Goal: Information Seeking & Learning: Learn about a topic

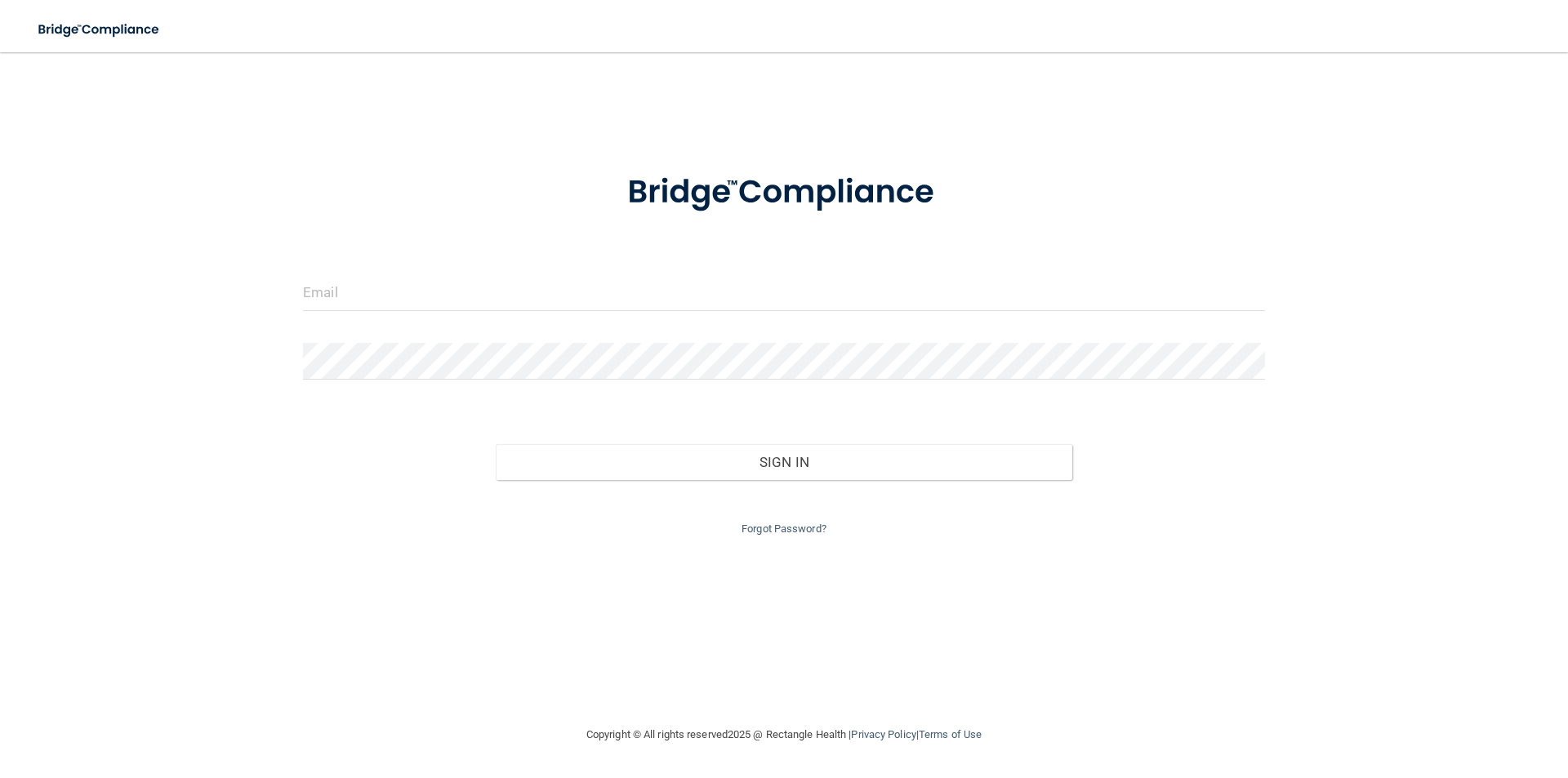
drag, startPoint x: 754, startPoint y: 254, endPoint x: 754, endPoint y: 267, distance: 13.0
click at [754, 263] on form "Invalid email/password. You don't have permission to access that page. Sign In …" at bounding box center [784, 344] width 962 height 389
click at [754, 271] on form "Invalid email/password. You don't have permission to access that page. Sign In …" at bounding box center [784, 344] width 962 height 389
click at [756, 286] on input "email" at bounding box center [784, 292] width 962 height 37
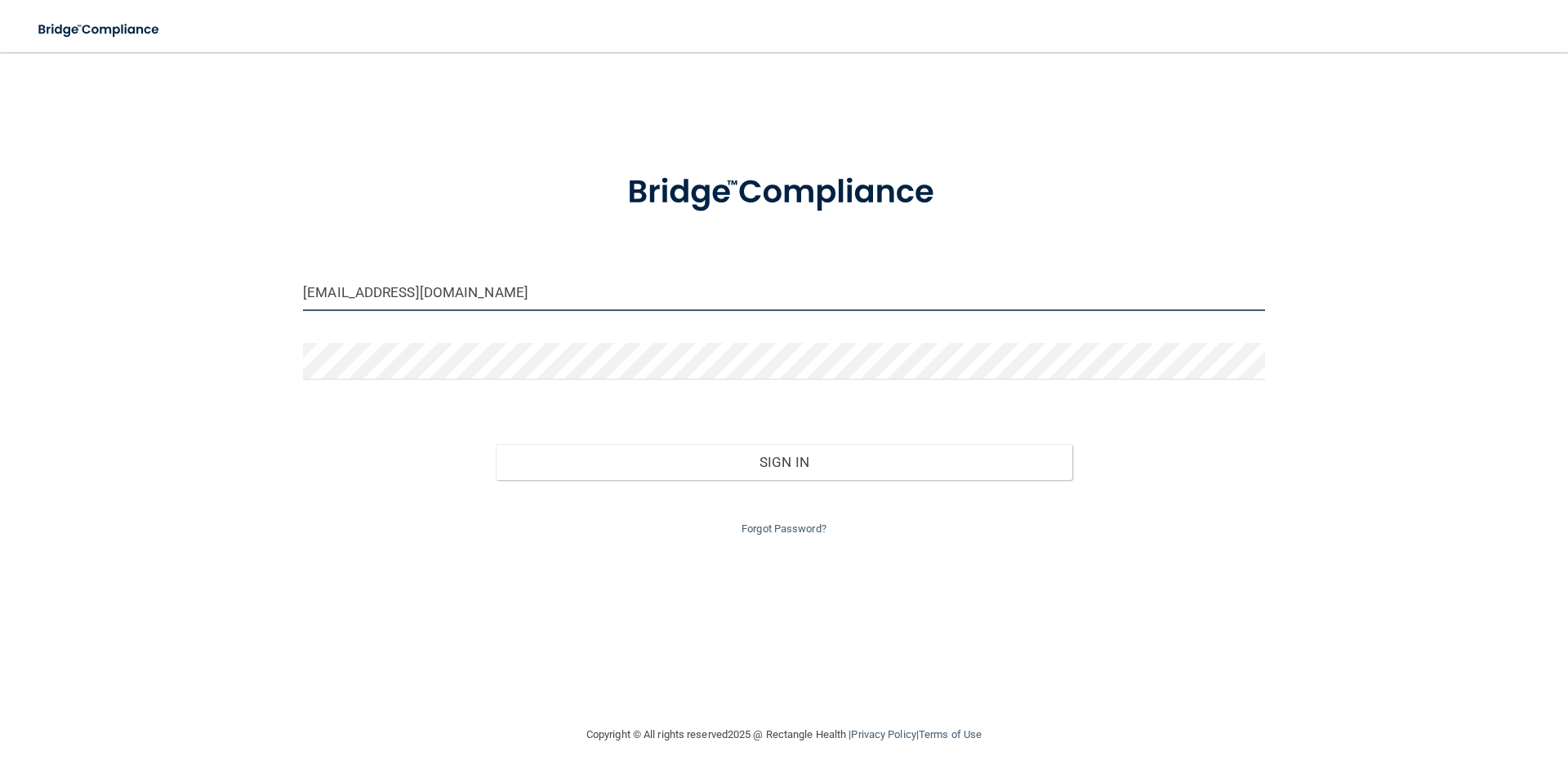
type input "[EMAIL_ADDRESS][DOMAIN_NAME]"
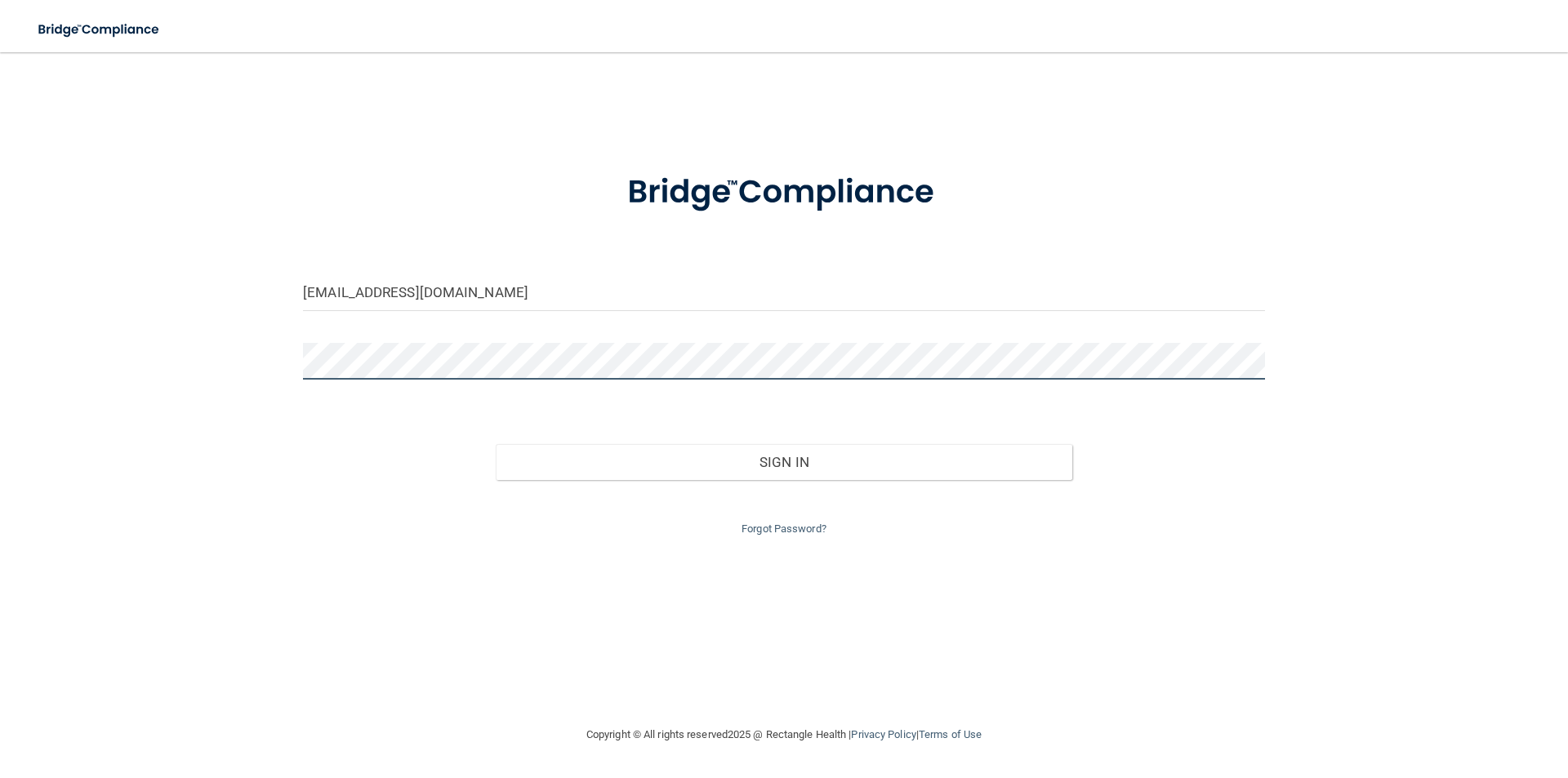
click at [496, 445] on button "Sign In" at bounding box center [784, 462] width 578 height 36
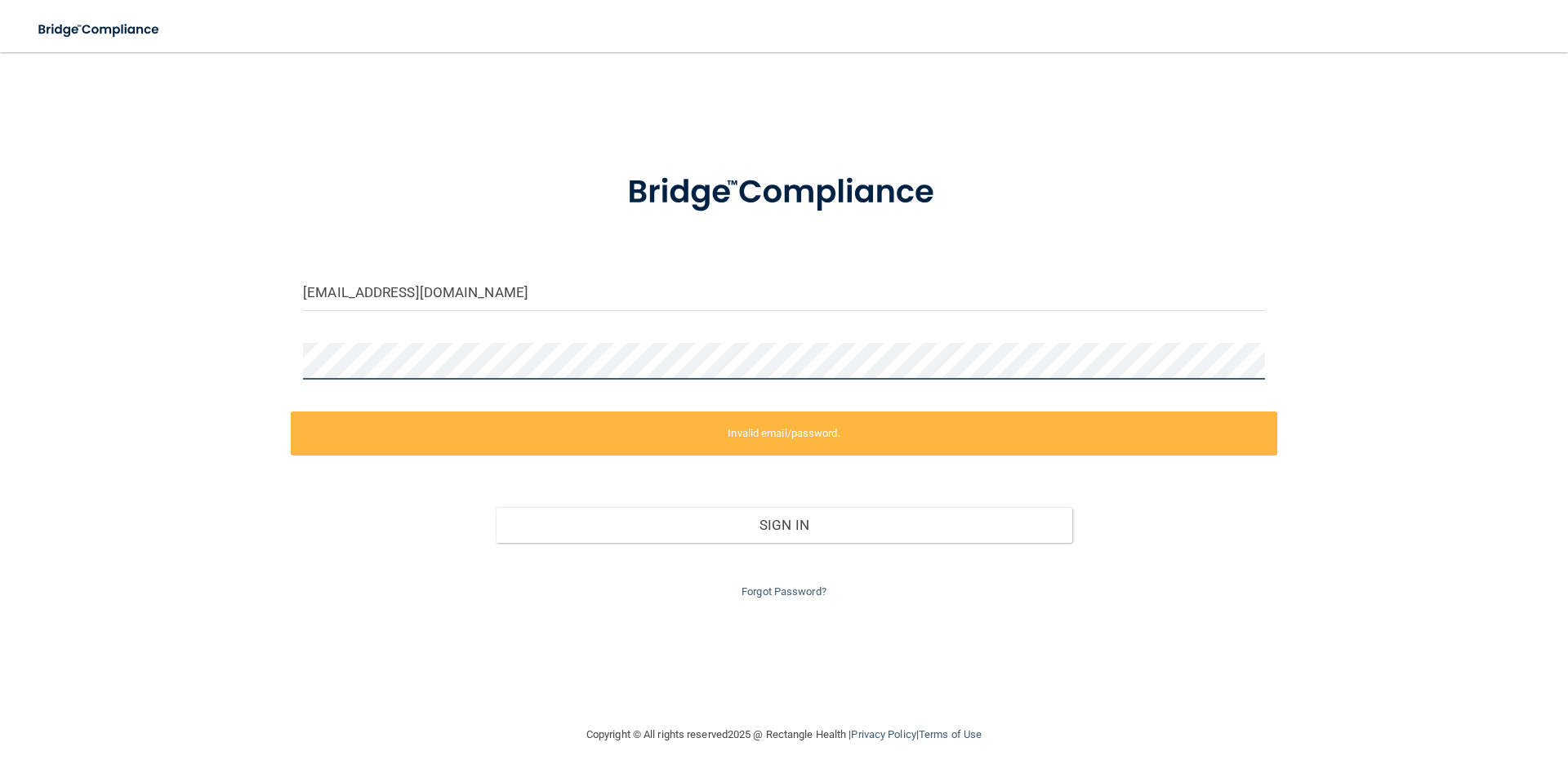
click at [286, 356] on div "[EMAIL_ADDRESS][DOMAIN_NAME] Invalid email/password. You don't have permission …" at bounding box center [784, 389] width 1503 height 640
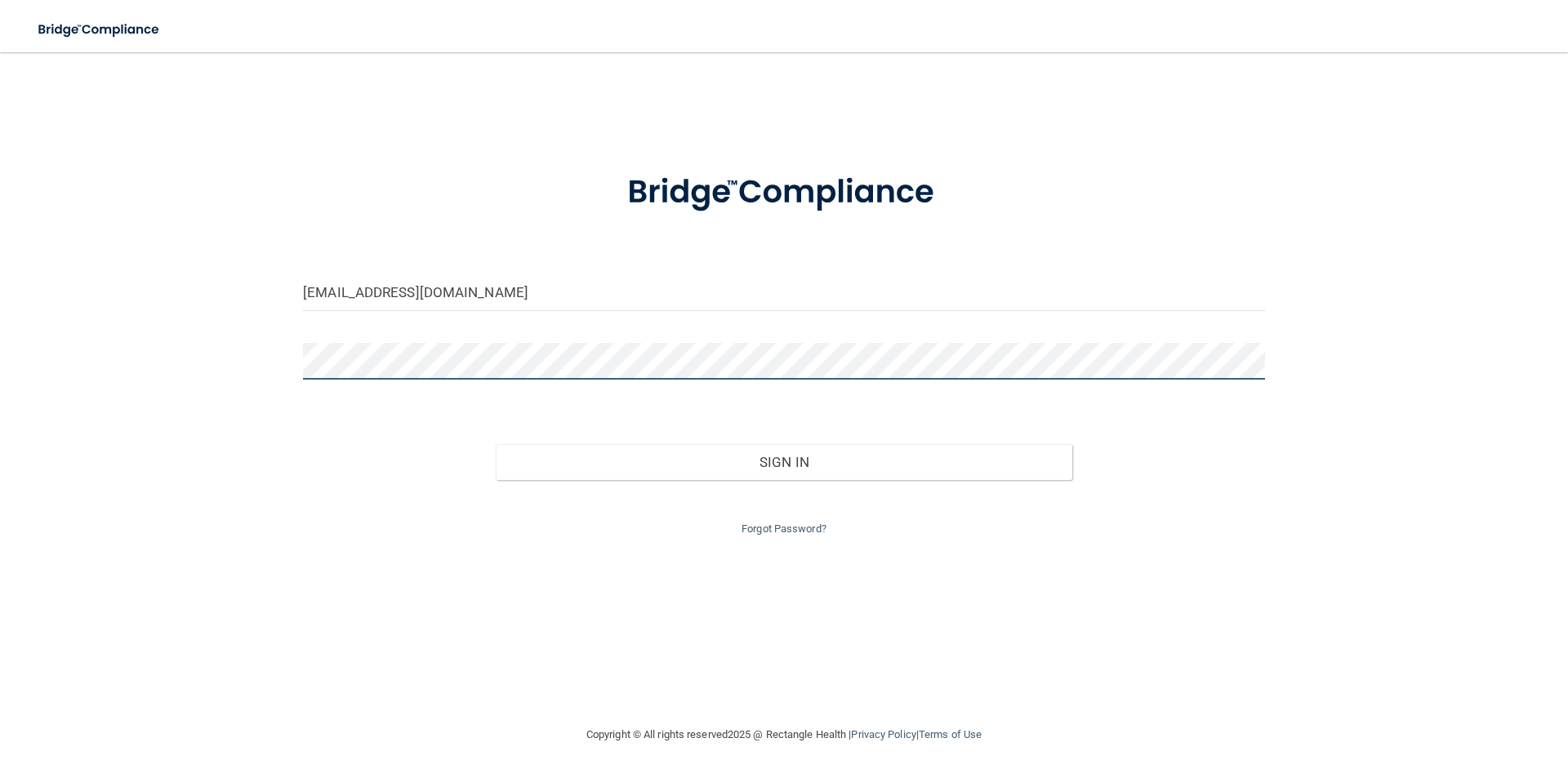
click at [496, 445] on button "Sign In" at bounding box center [784, 462] width 578 height 36
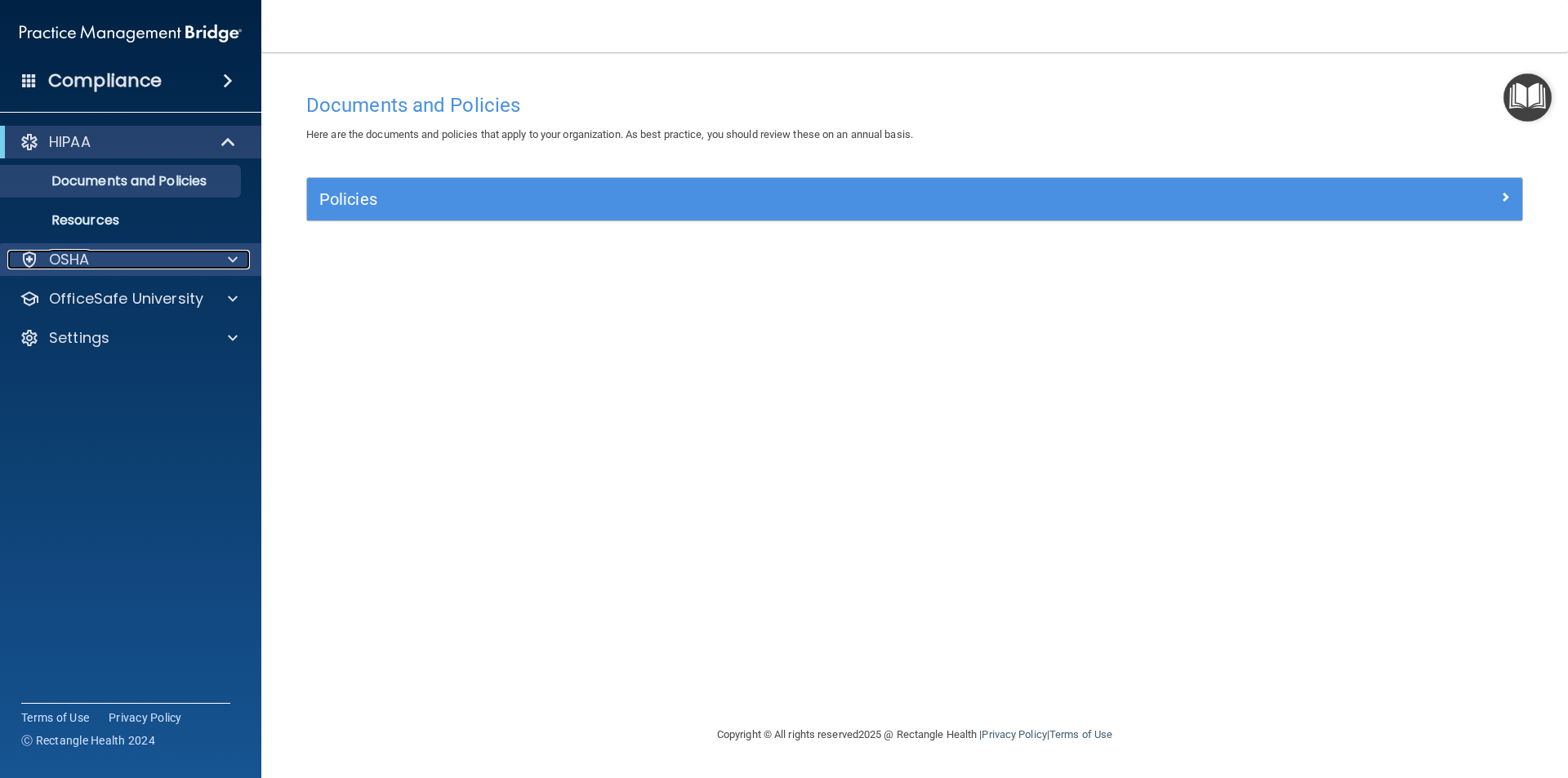
click at [230, 261] on span at bounding box center [233, 259] width 9 height 20
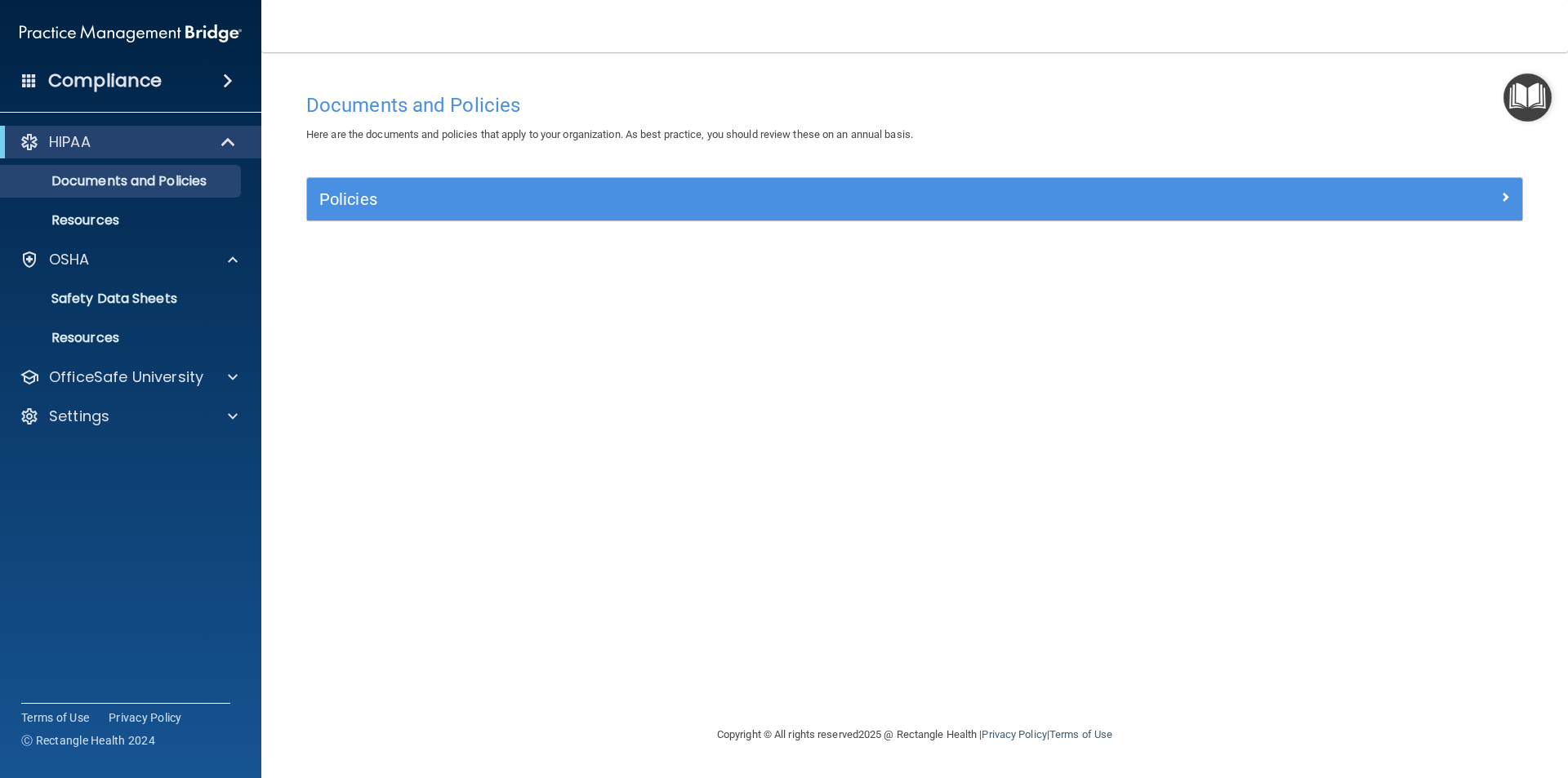
click at [1523, 98] on img "Open Resource Center" at bounding box center [1527, 97] width 48 height 48
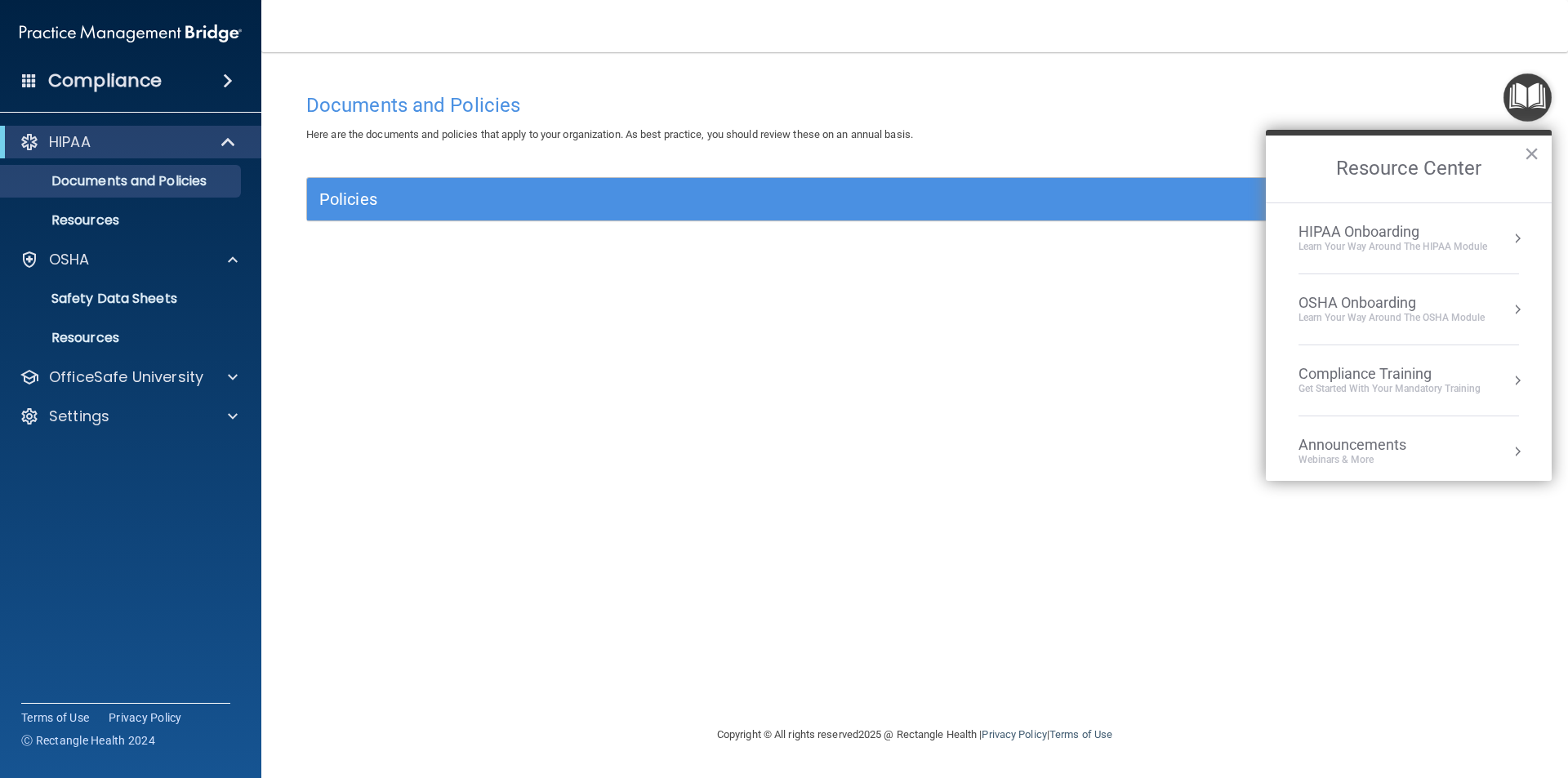
click at [1432, 221] on li "HIPAA Onboarding Learn Your Way around the HIPAA module" at bounding box center [1409, 238] width 220 height 71
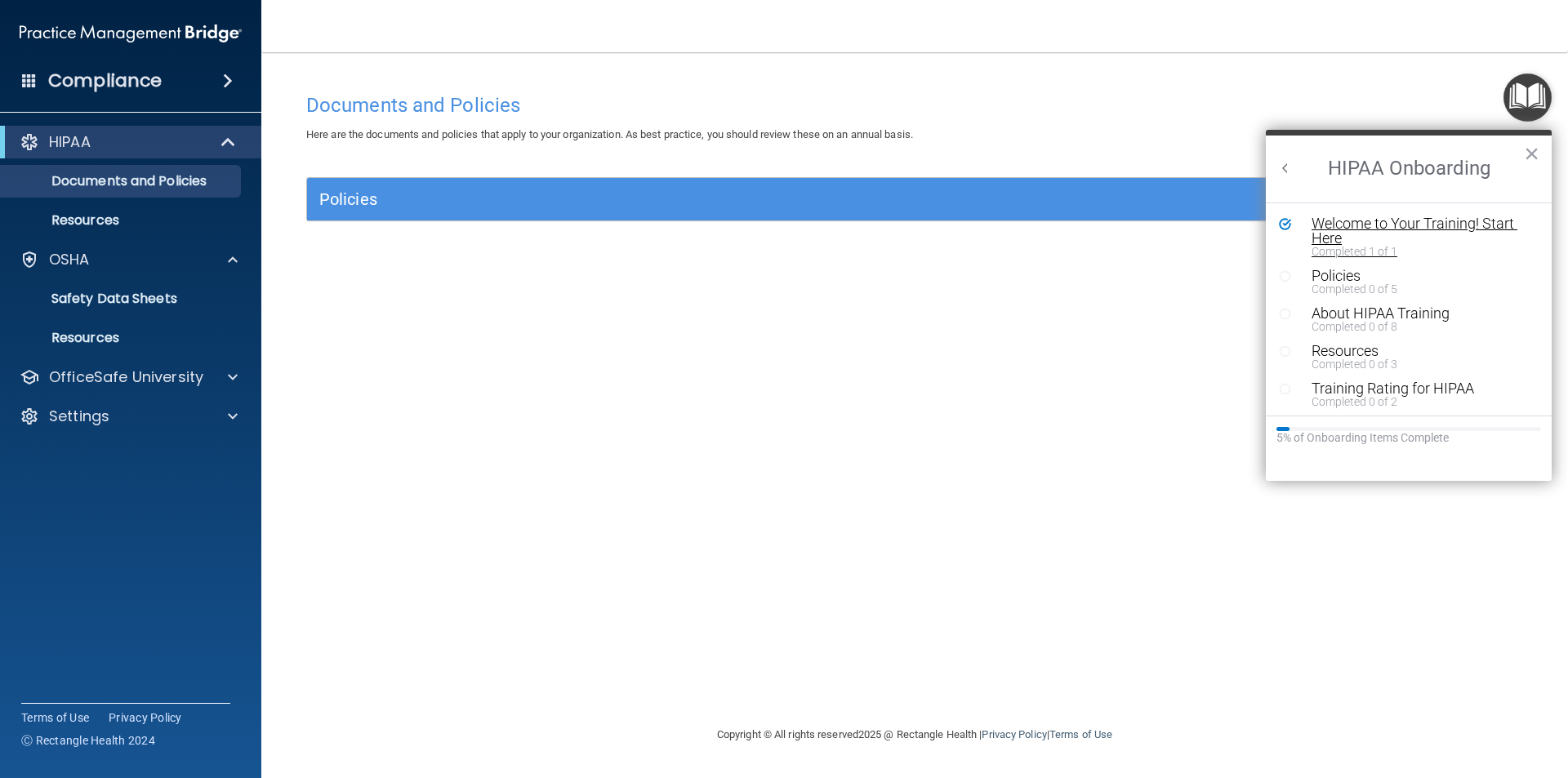
click at [1470, 223] on div "Welcome to Your Training! Start Here" at bounding box center [1414, 231] width 206 height 29
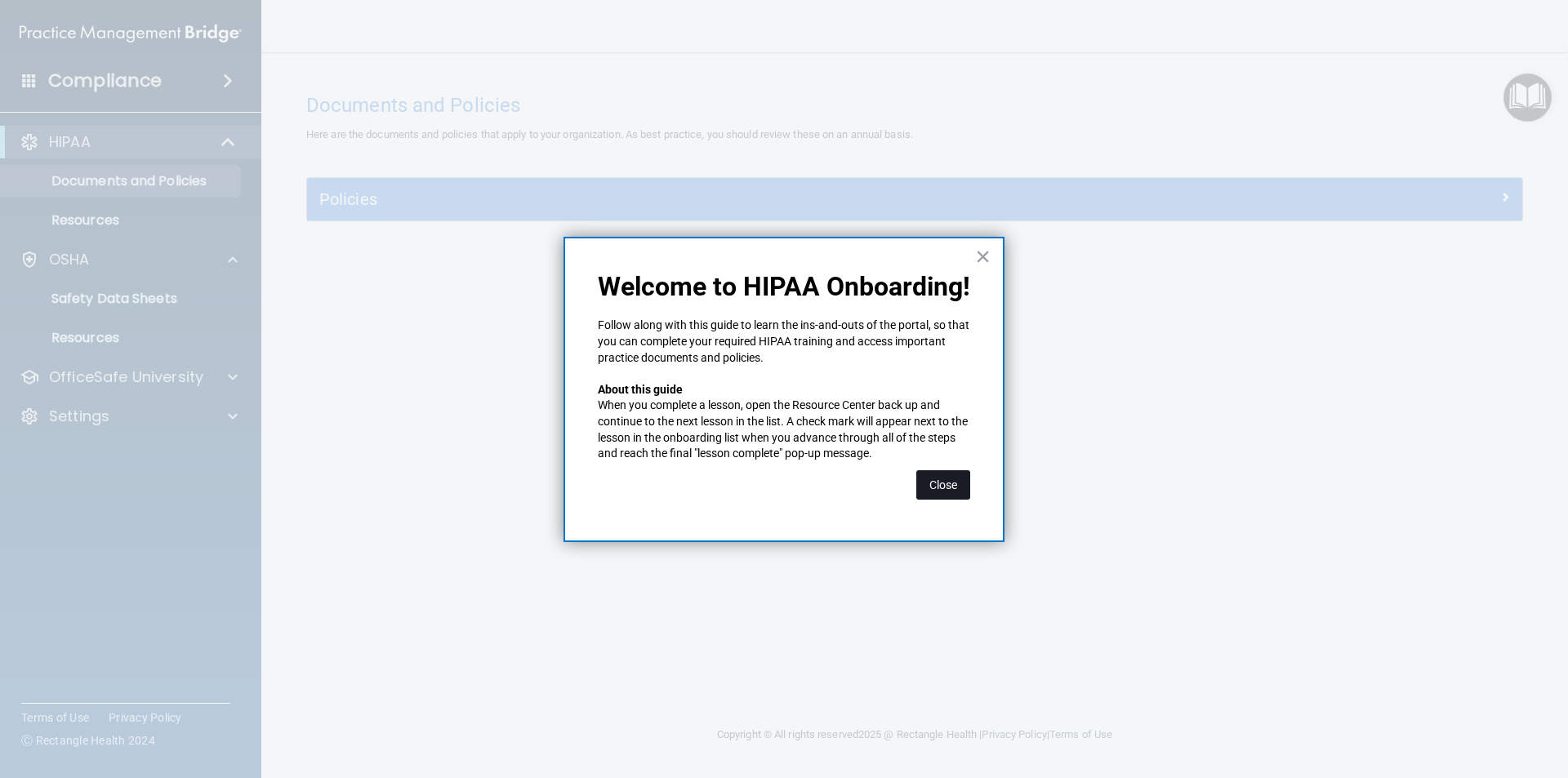
click at [940, 481] on button "Close" at bounding box center [943, 484] width 54 height 29
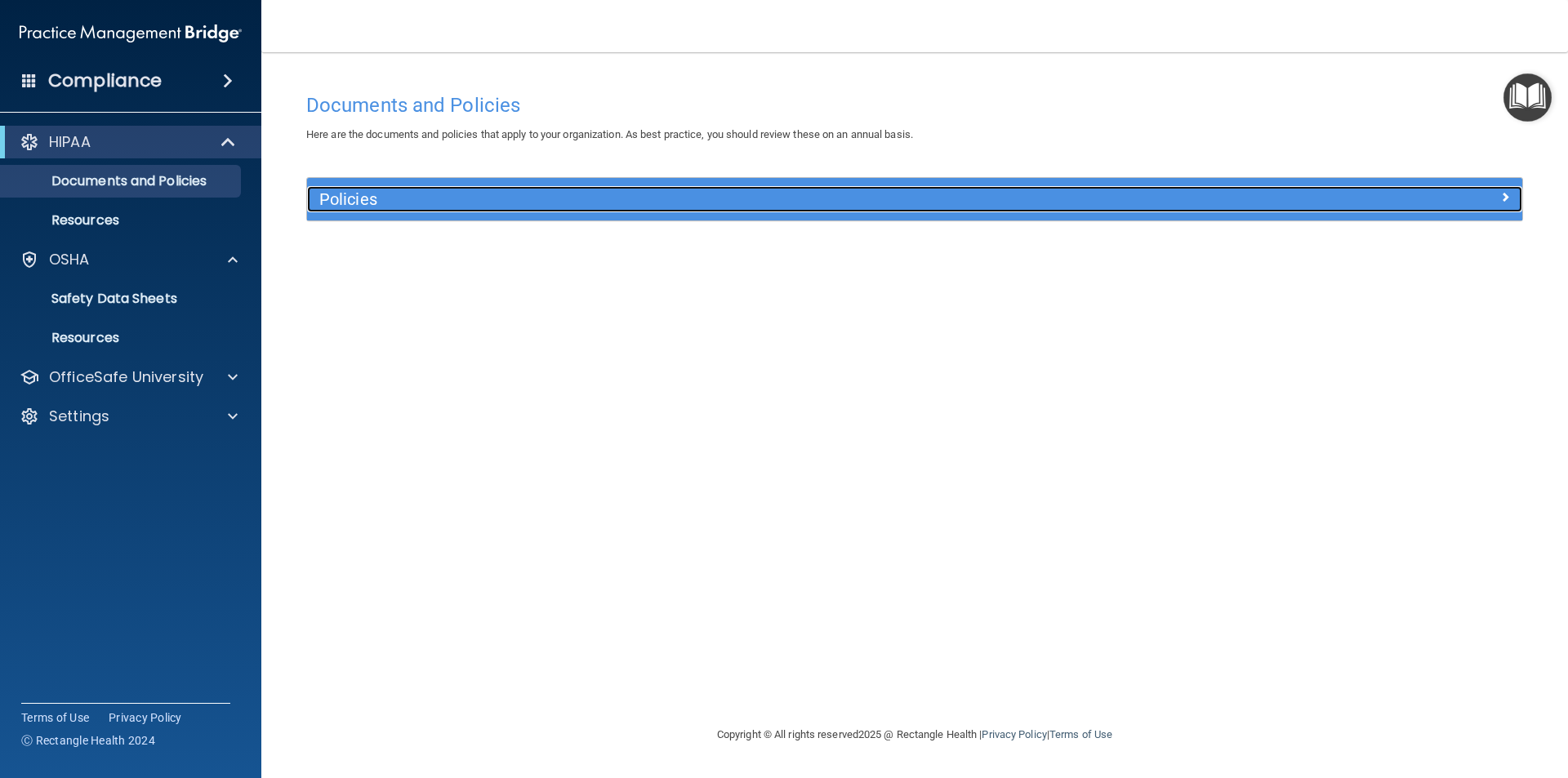
click at [1273, 201] on div at bounding box center [1370, 196] width 303 height 20
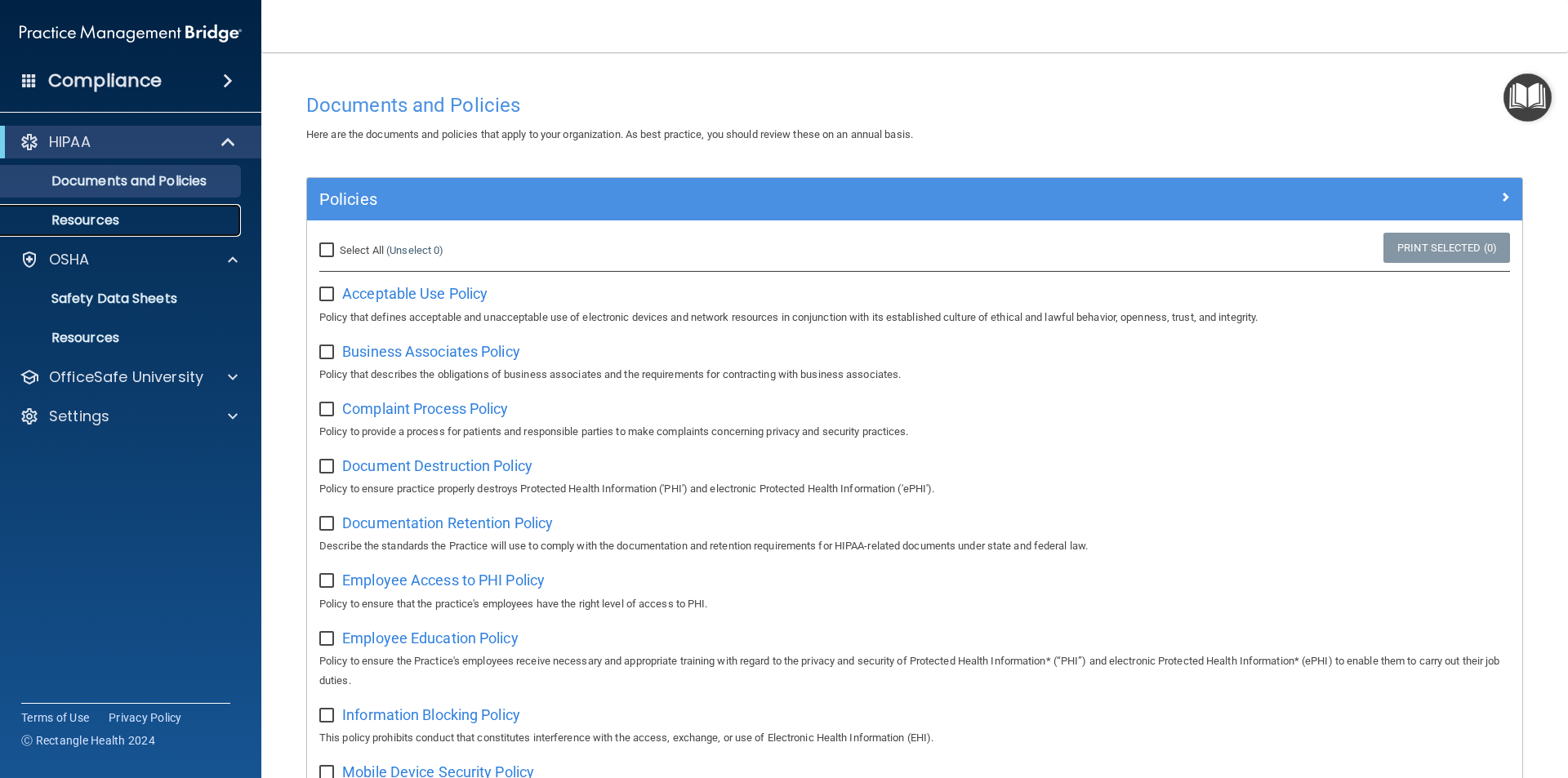
click at [114, 224] on p "Resources" at bounding box center [122, 219] width 223 height 16
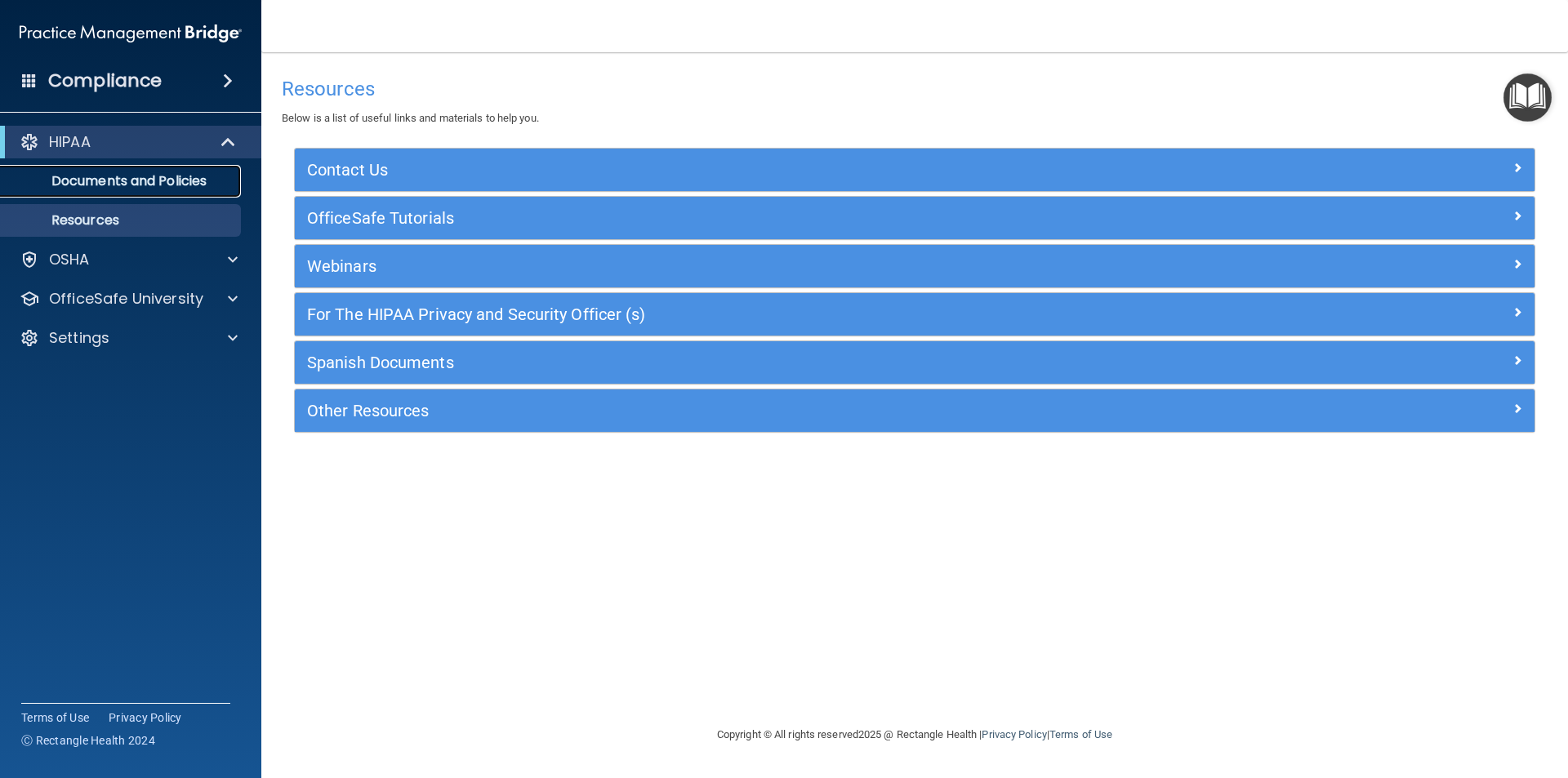
click at [169, 187] on p "Documents and Policies" at bounding box center [122, 181] width 223 height 16
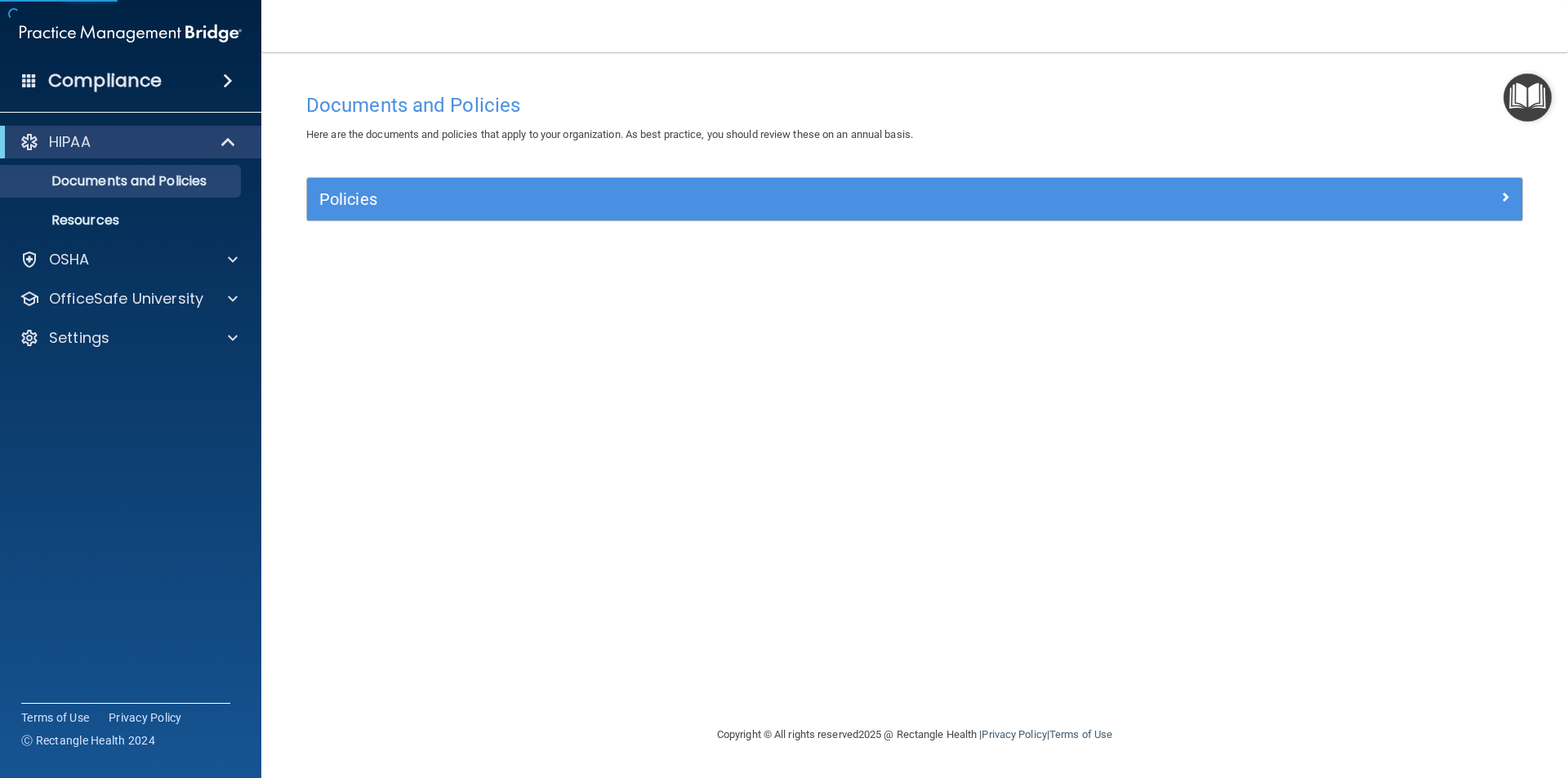
click at [196, 94] on div "Compliance" at bounding box center [130, 81] width 261 height 36
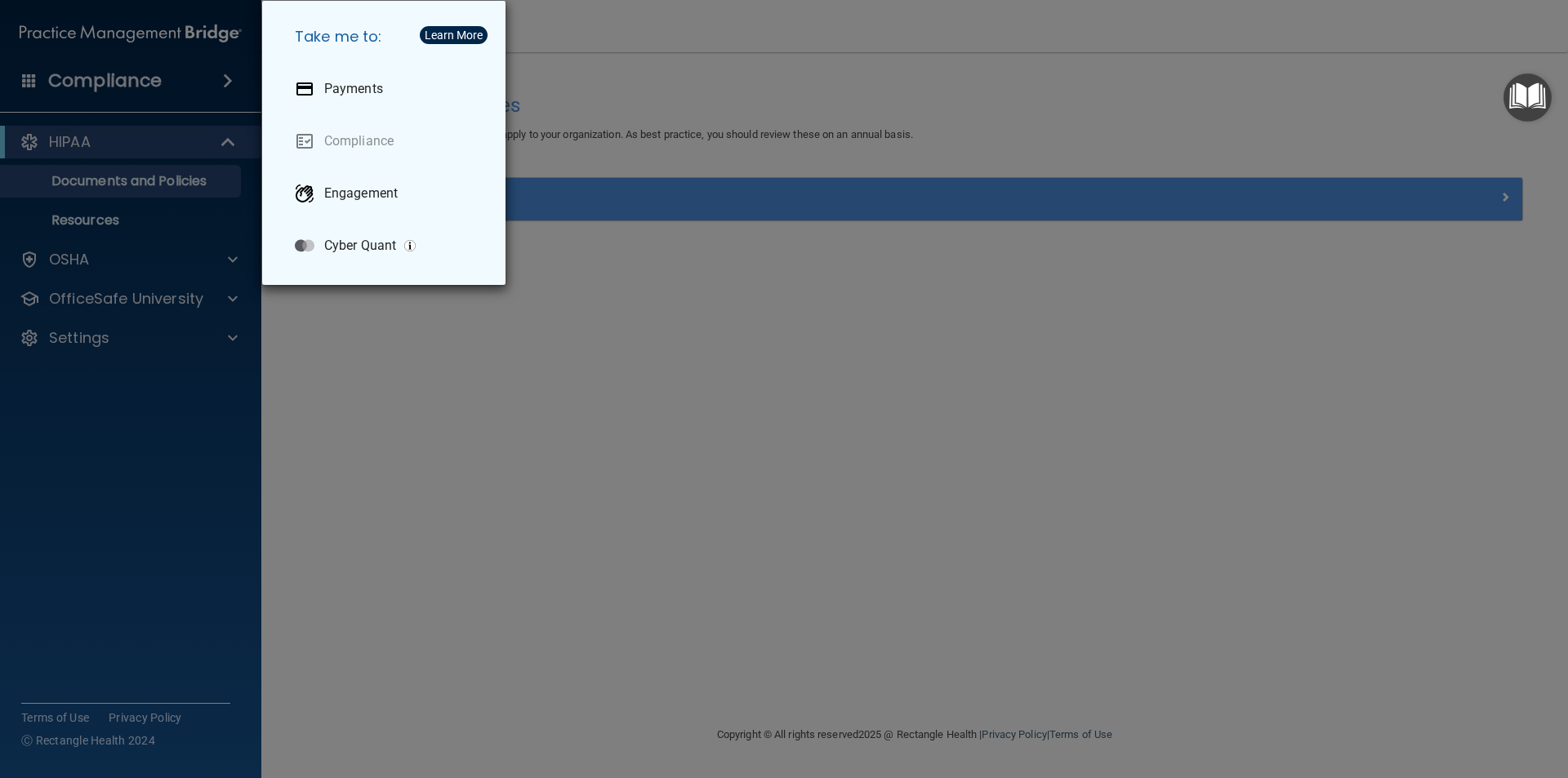
click at [729, 314] on div "Take me to: Payments Compliance Engagement Cyber Quant" at bounding box center [784, 389] width 1568 height 778
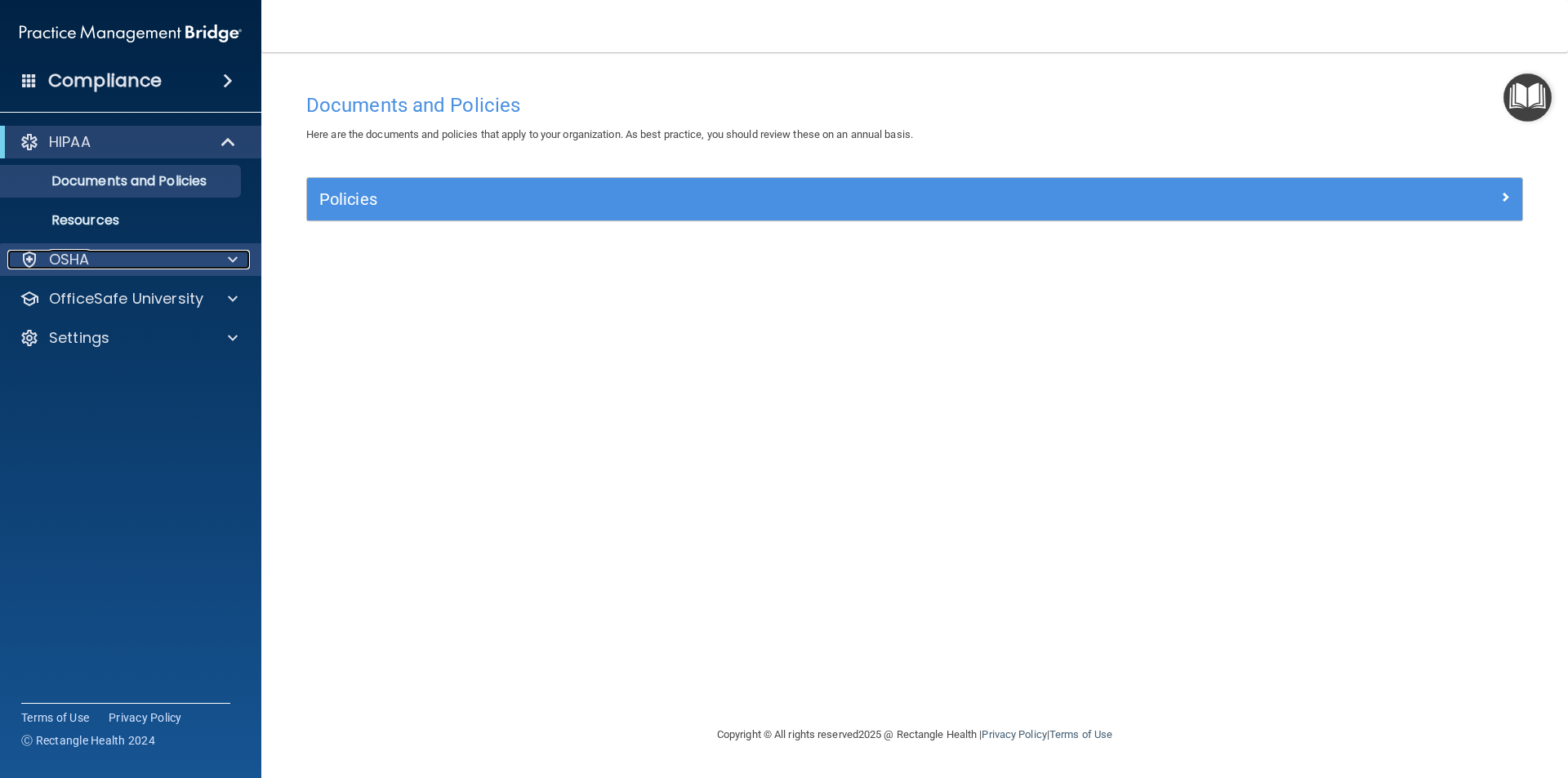
click at [191, 263] on div "OSHA" at bounding box center [108, 259] width 203 height 20
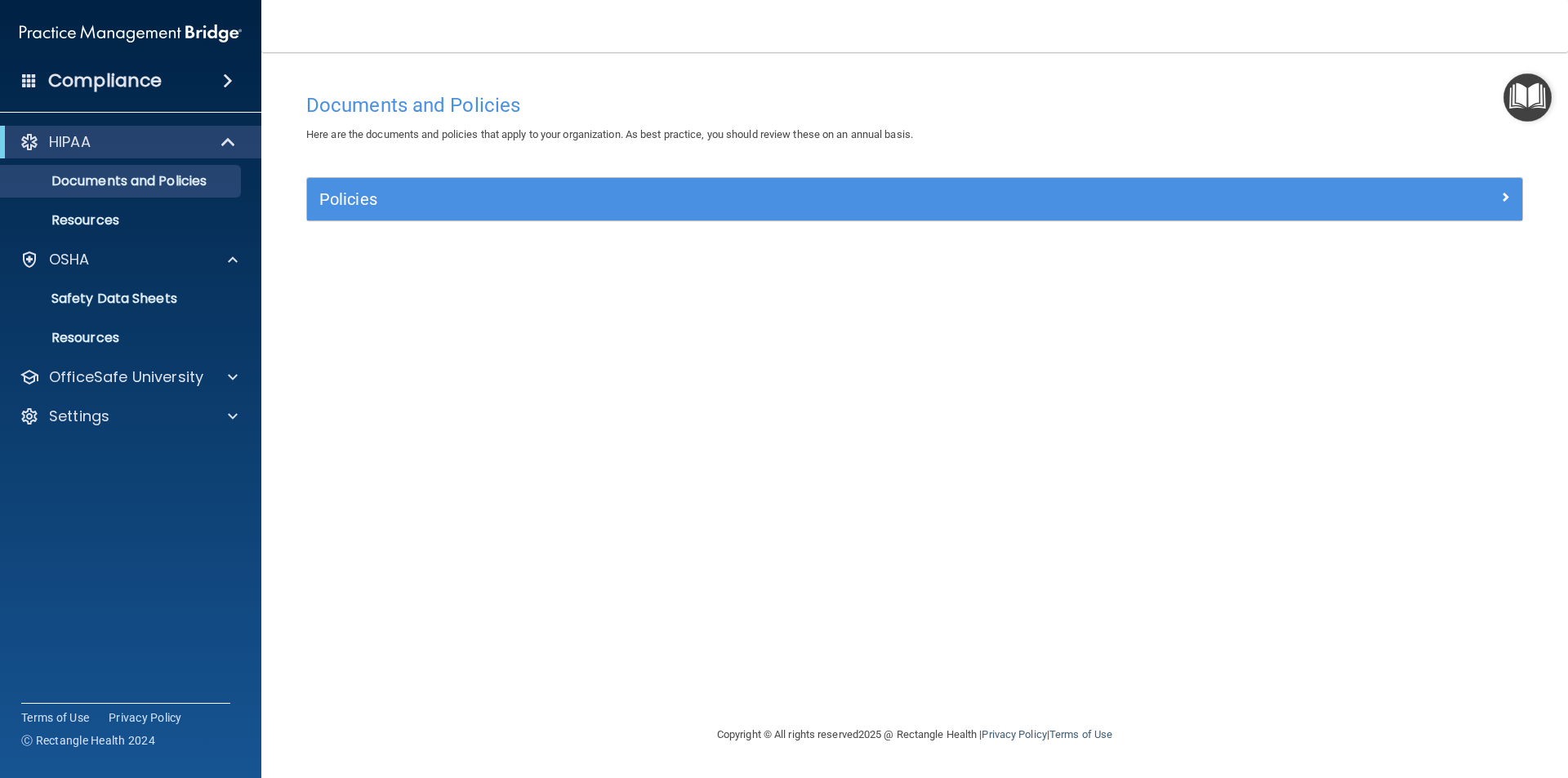
click at [152, 32] on img at bounding box center [131, 33] width 222 height 33
click at [1527, 101] on img "Open Resource Center" at bounding box center [1527, 97] width 48 height 48
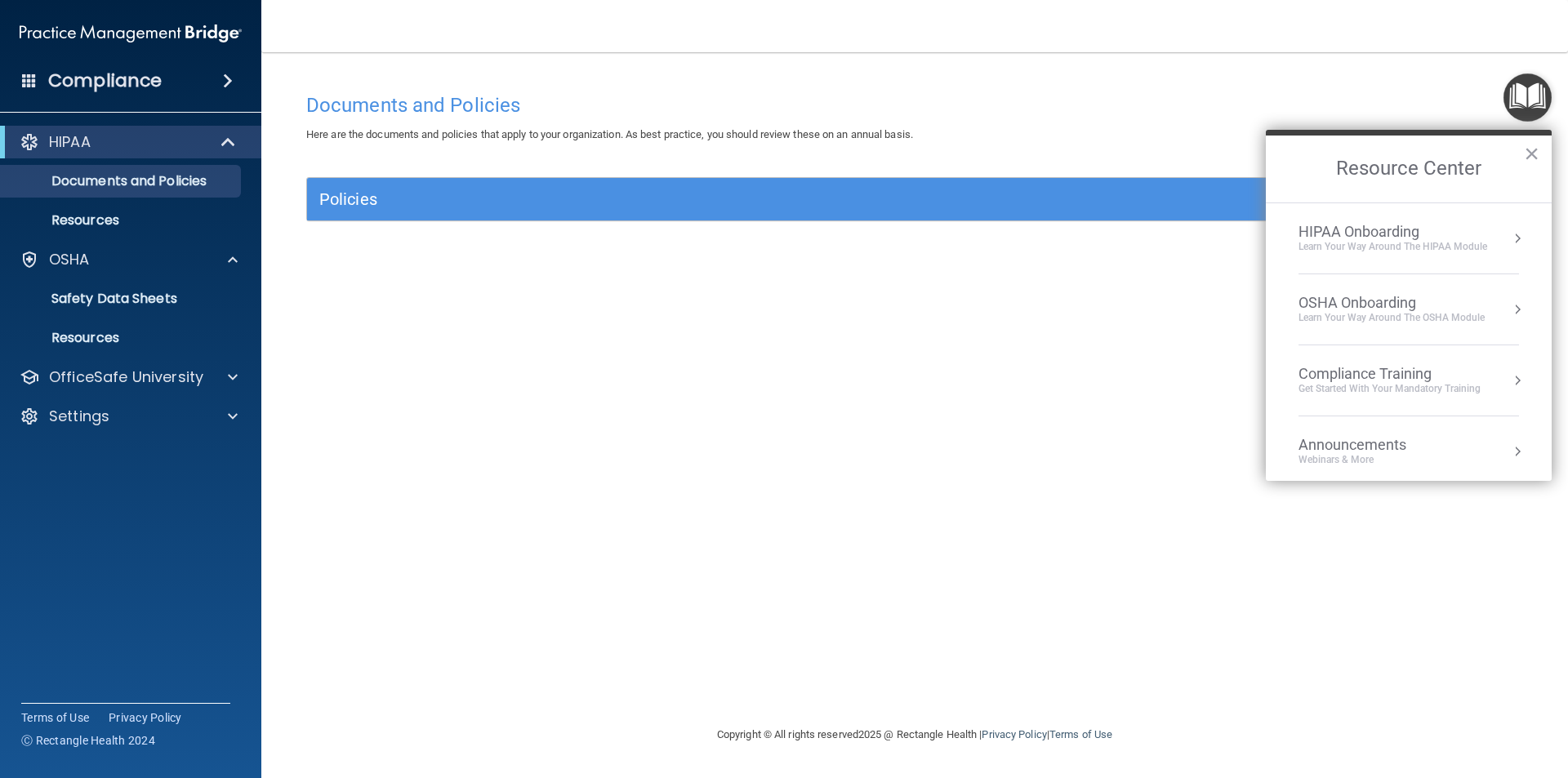
click at [1510, 242] on button "Resource Center" at bounding box center [1517, 237] width 16 height 16
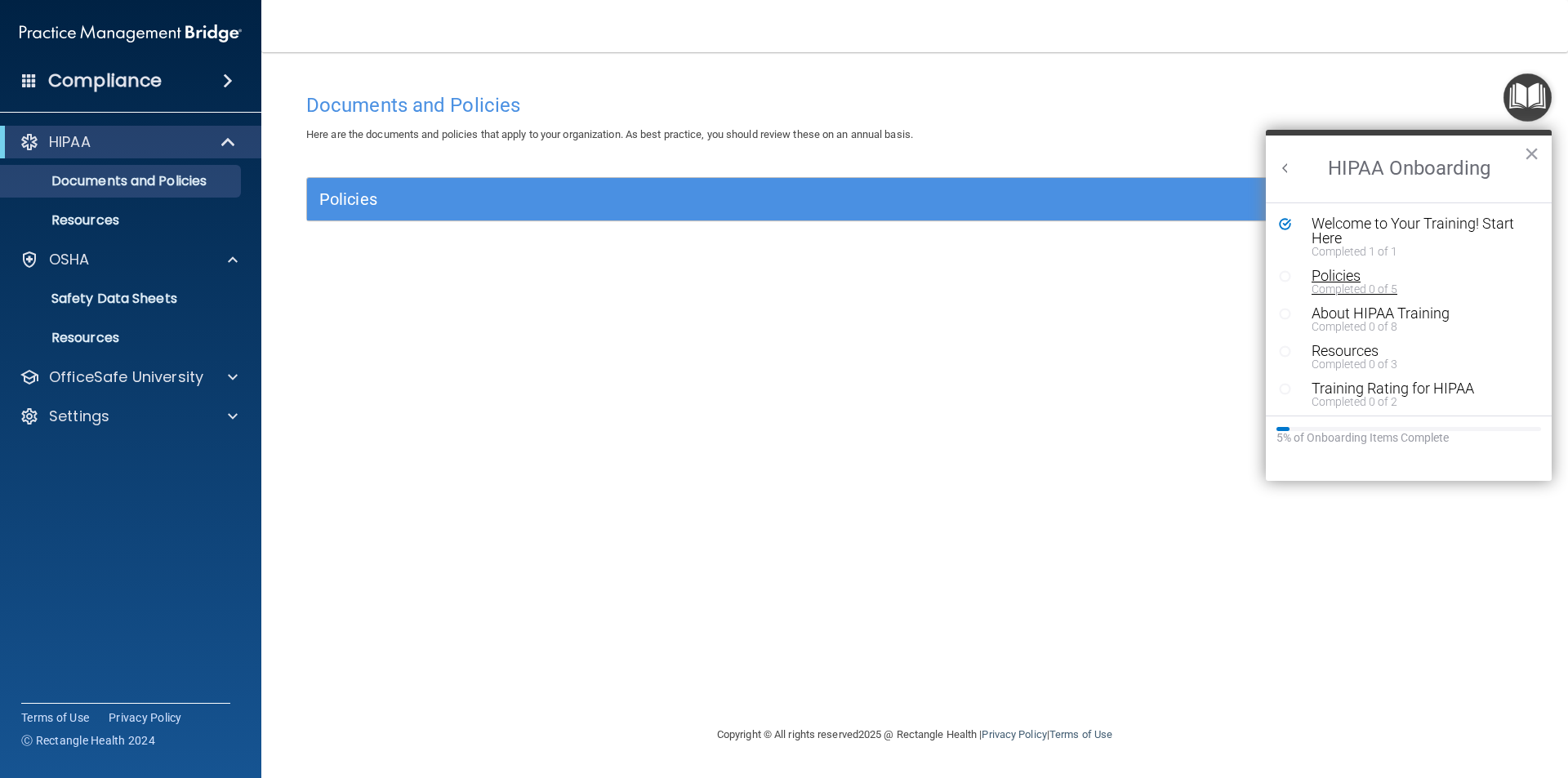
click at [1343, 286] on div "Completed 0 of 5" at bounding box center [1414, 289] width 206 height 11
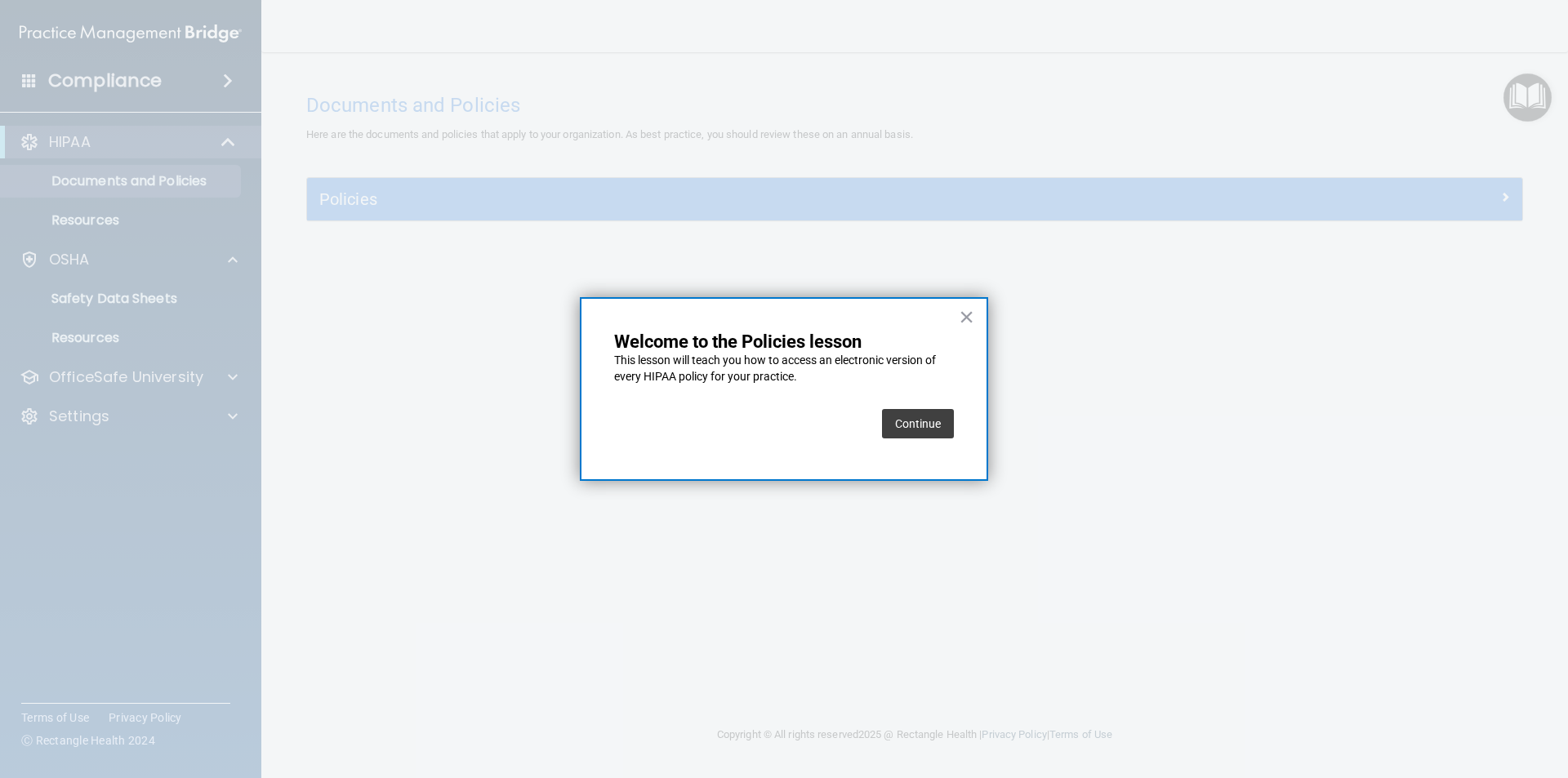
click at [912, 426] on button "Continue" at bounding box center [918, 423] width 72 height 29
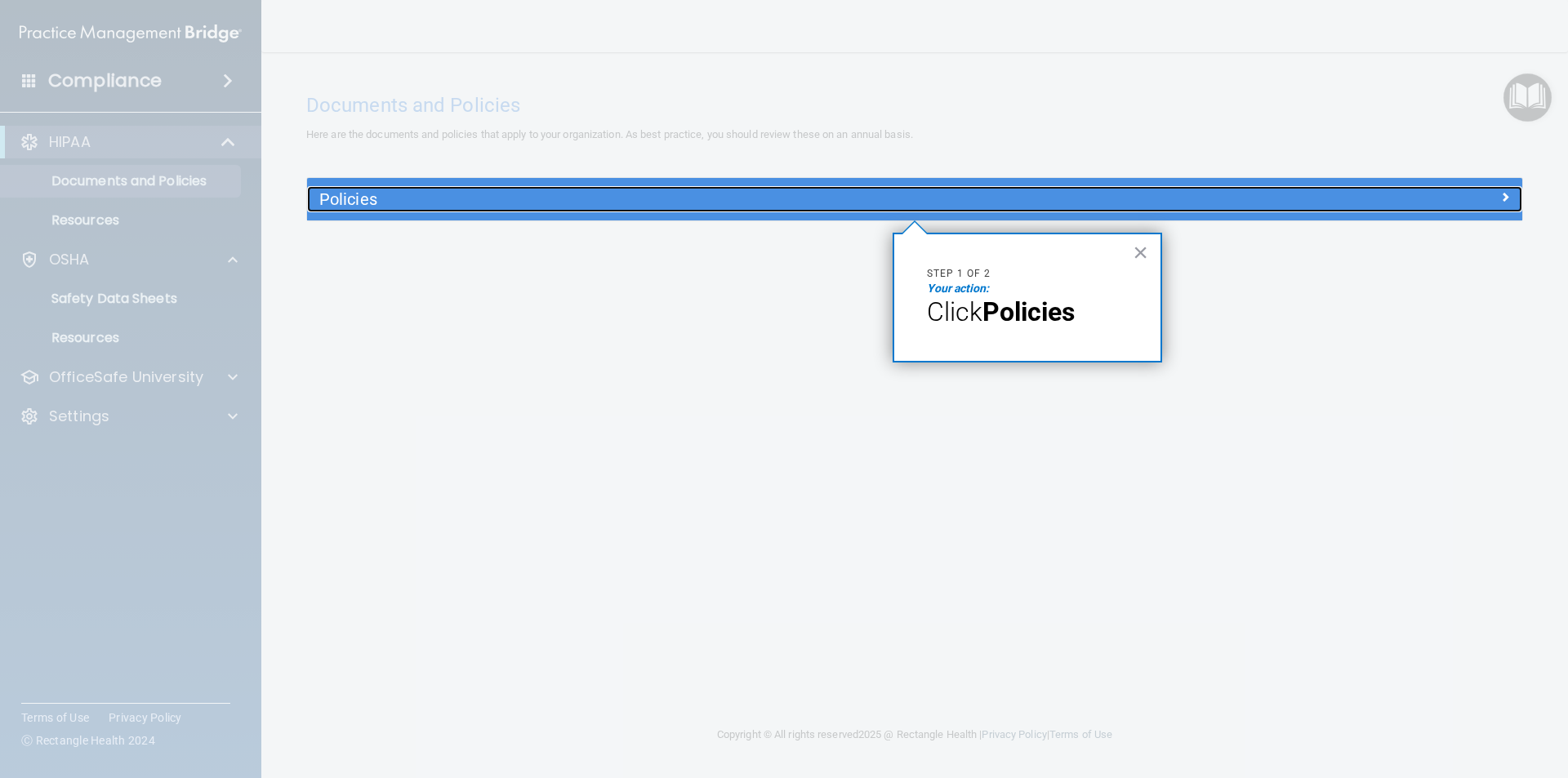
click at [928, 202] on h5 "Policies" at bounding box center [762, 199] width 887 height 18
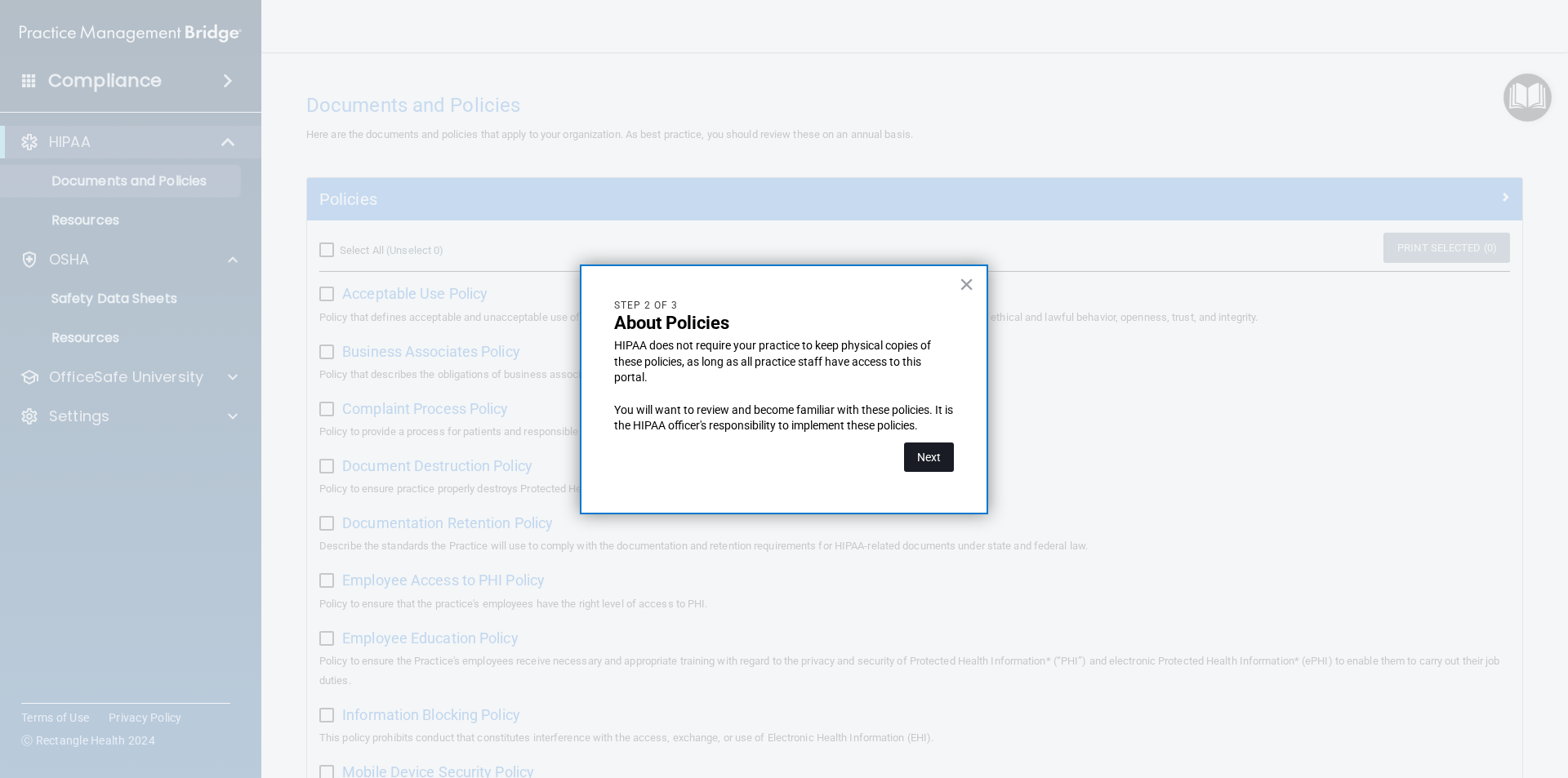
click at [945, 464] on button "Next" at bounding box center [929, 457] width 50 height 29
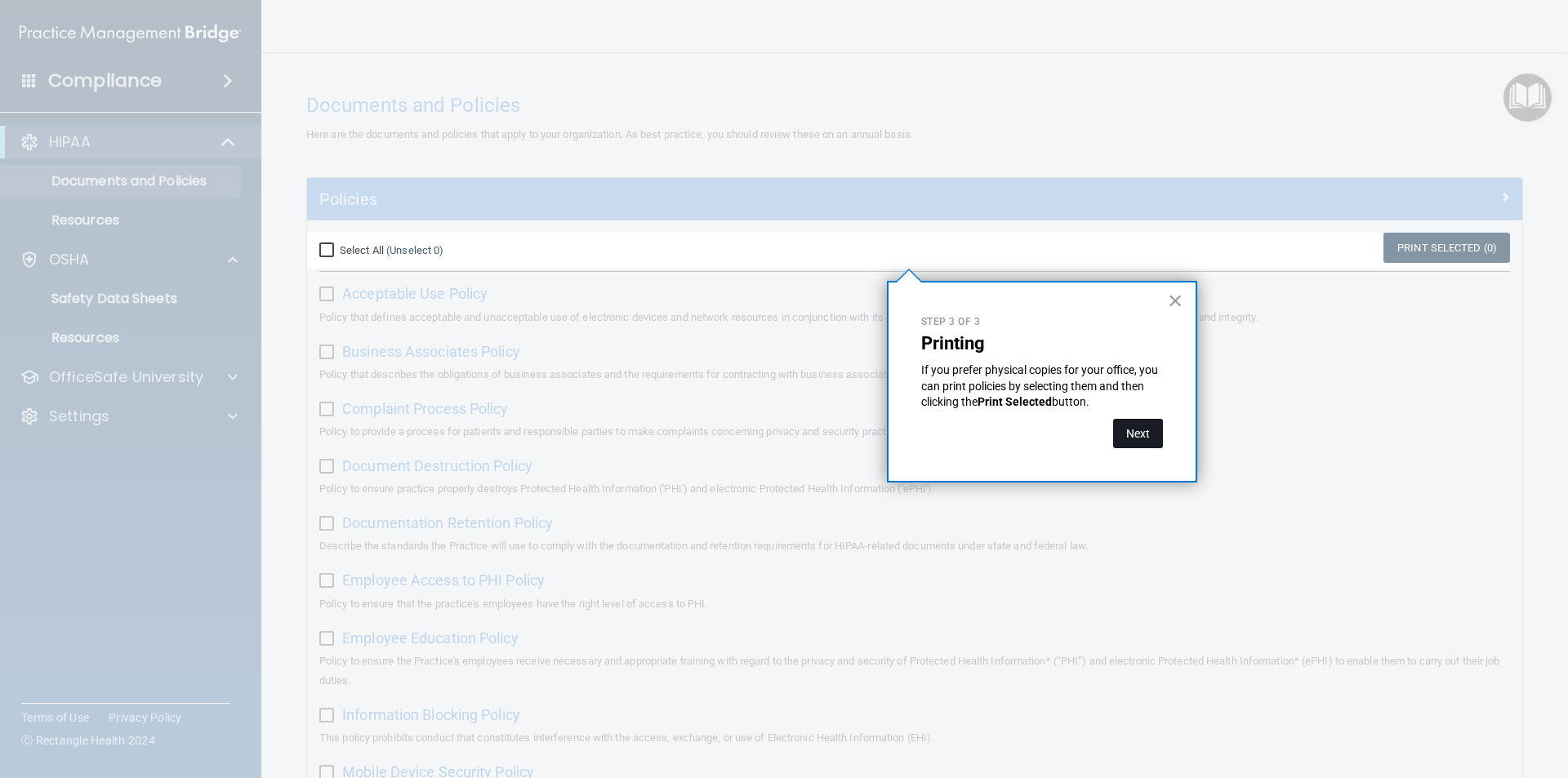
click at [1135, 433] on button "Next" at bounding box center [1137, 433] width 50 height 29
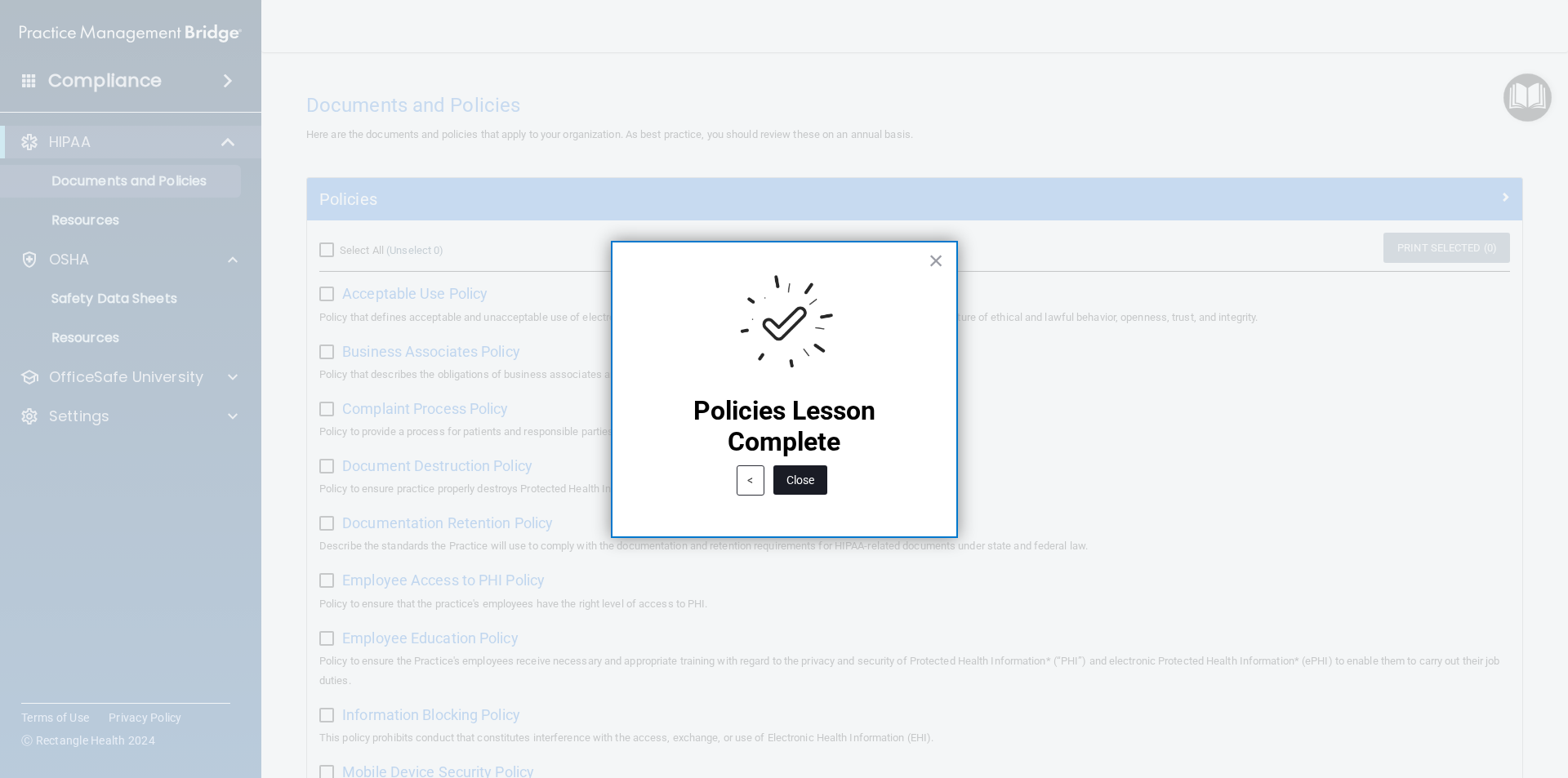
click at [799, 484] on button "Close" at bounding box center [800, 479] width 54 height 29
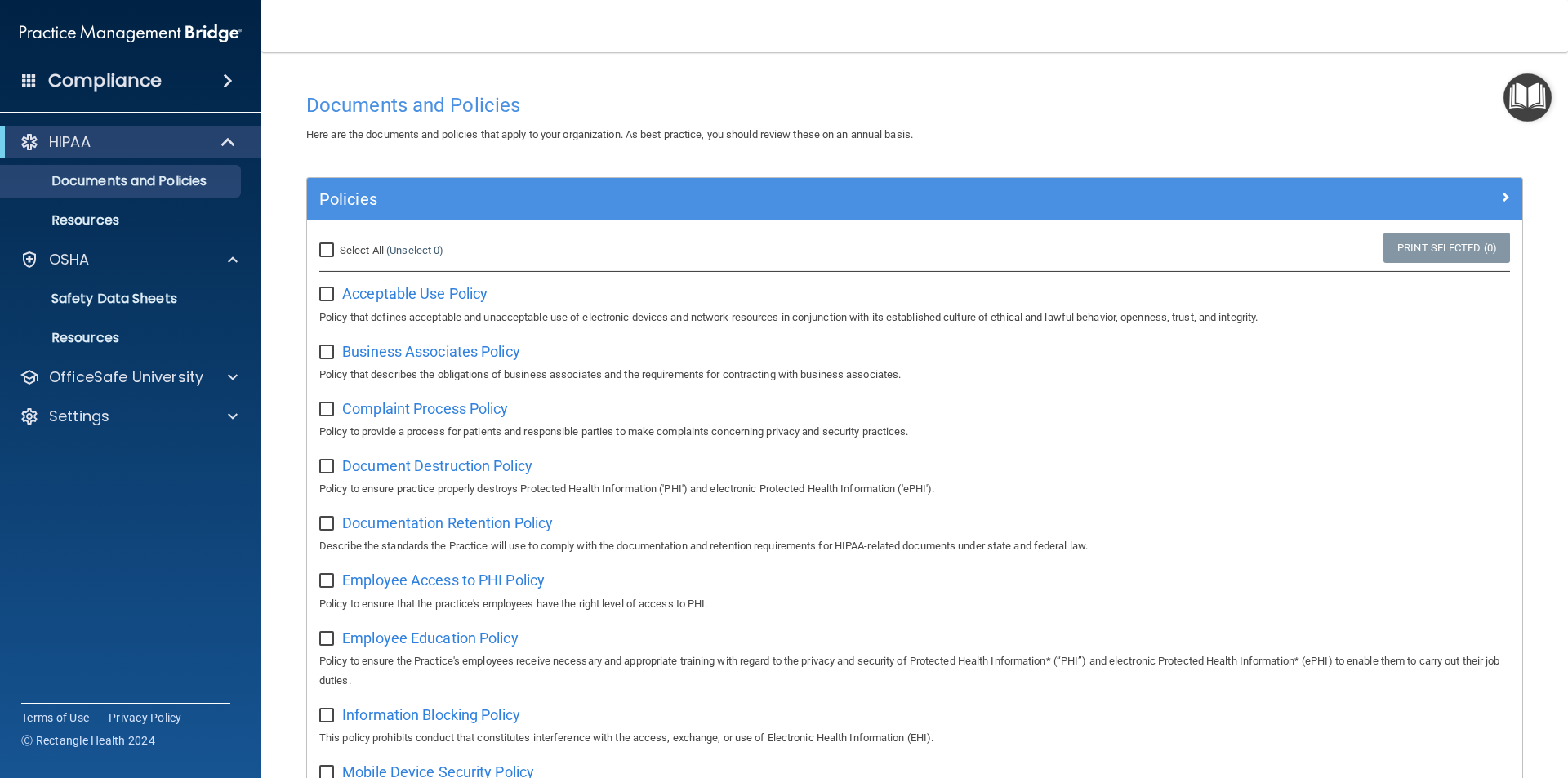
click at [323, 252] on input "Select All (Unselect 0) Unselect All" at bounding box center [329, 251] width 19 height 13
checkbox input "true"
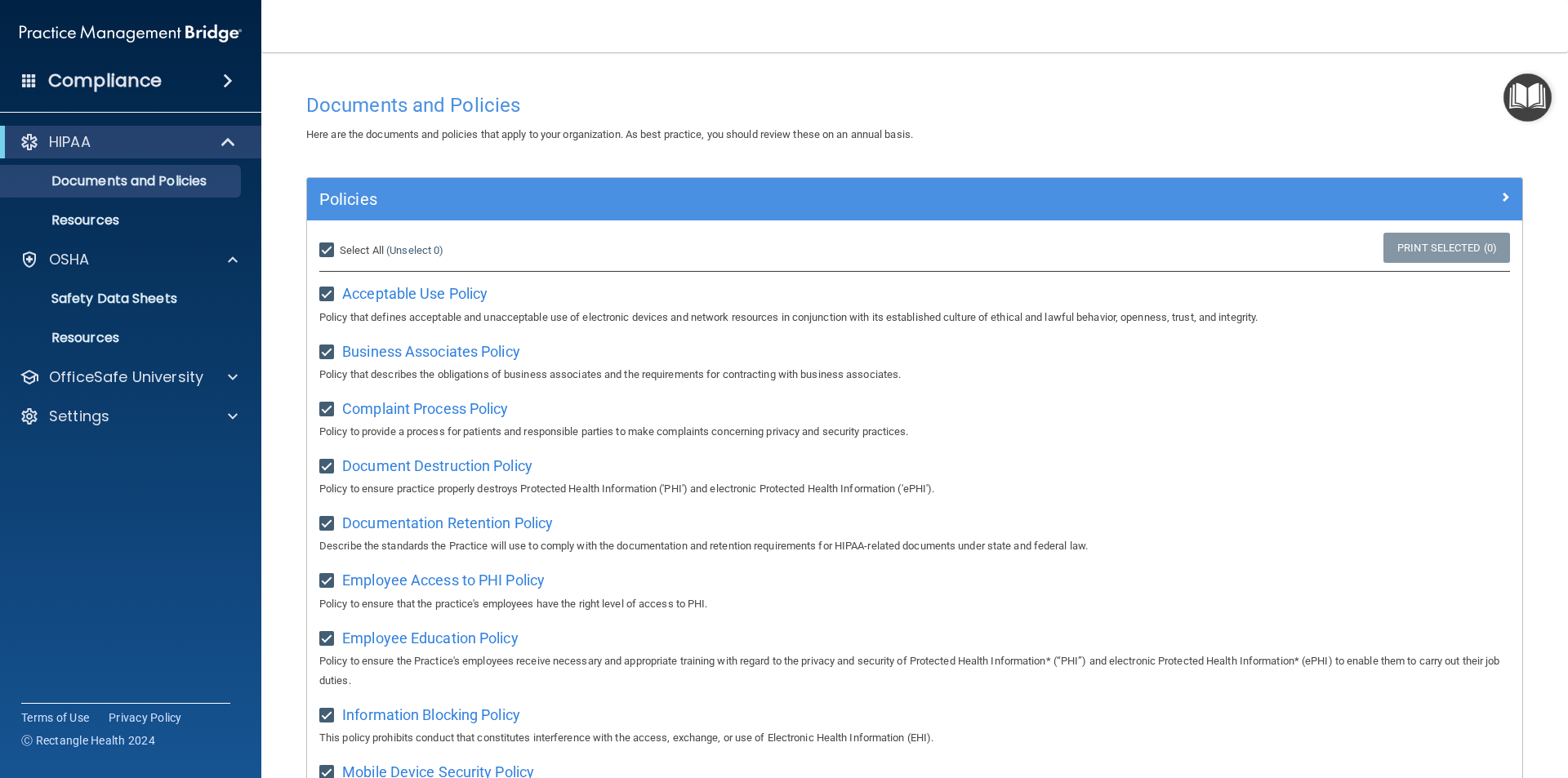
checkbox input "true"
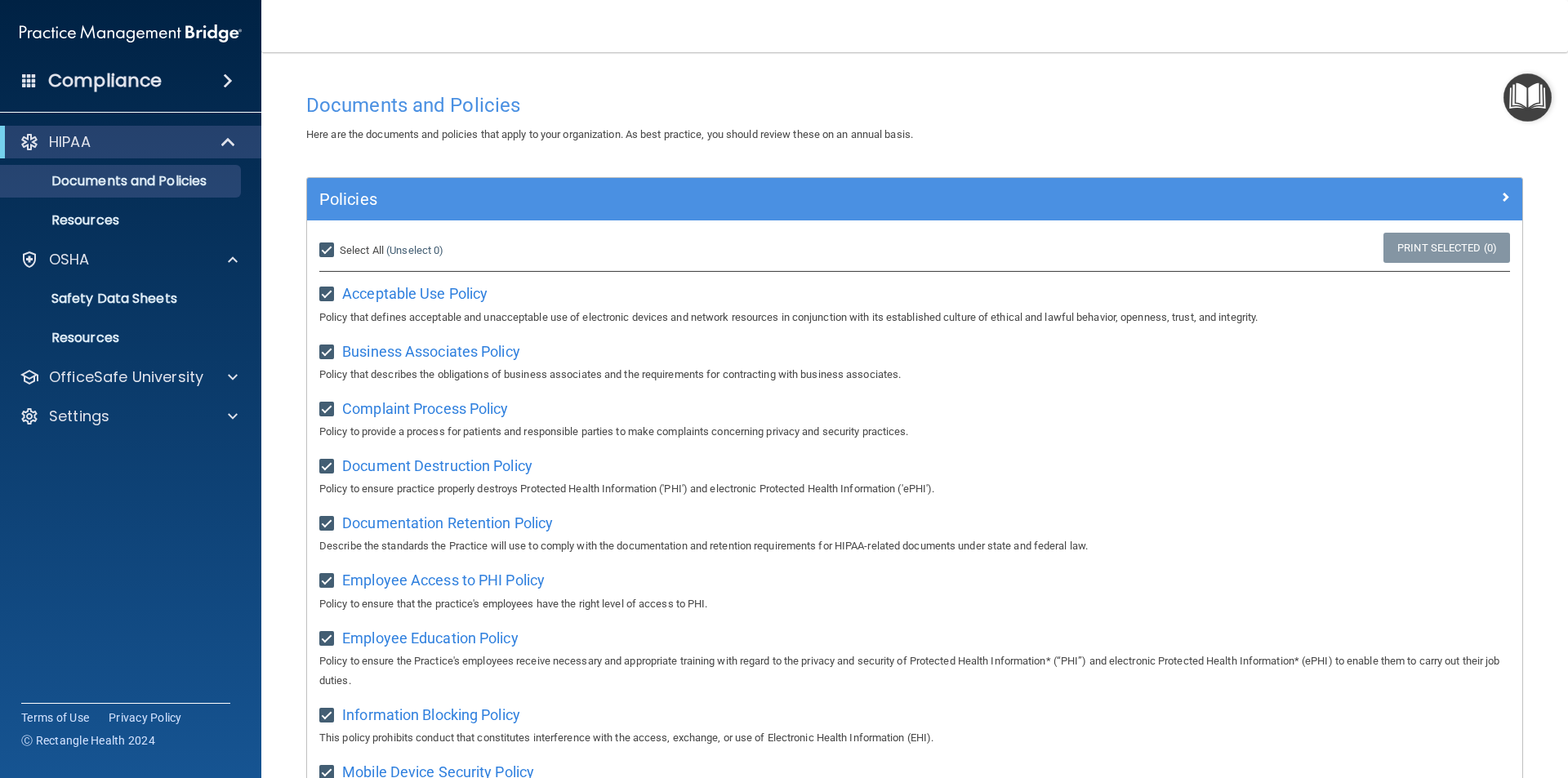
checkbox input "true"
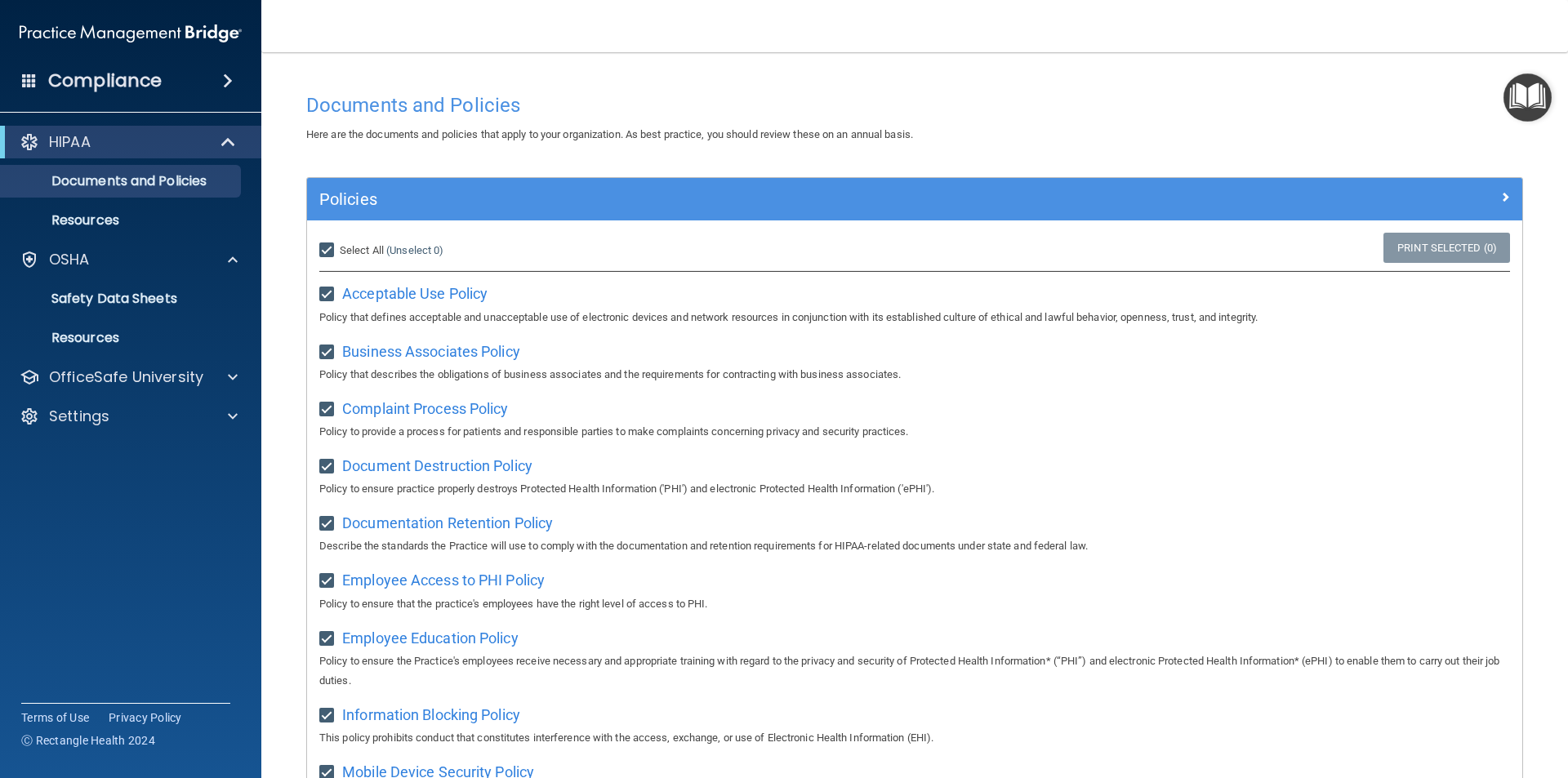
checkbox input "true"
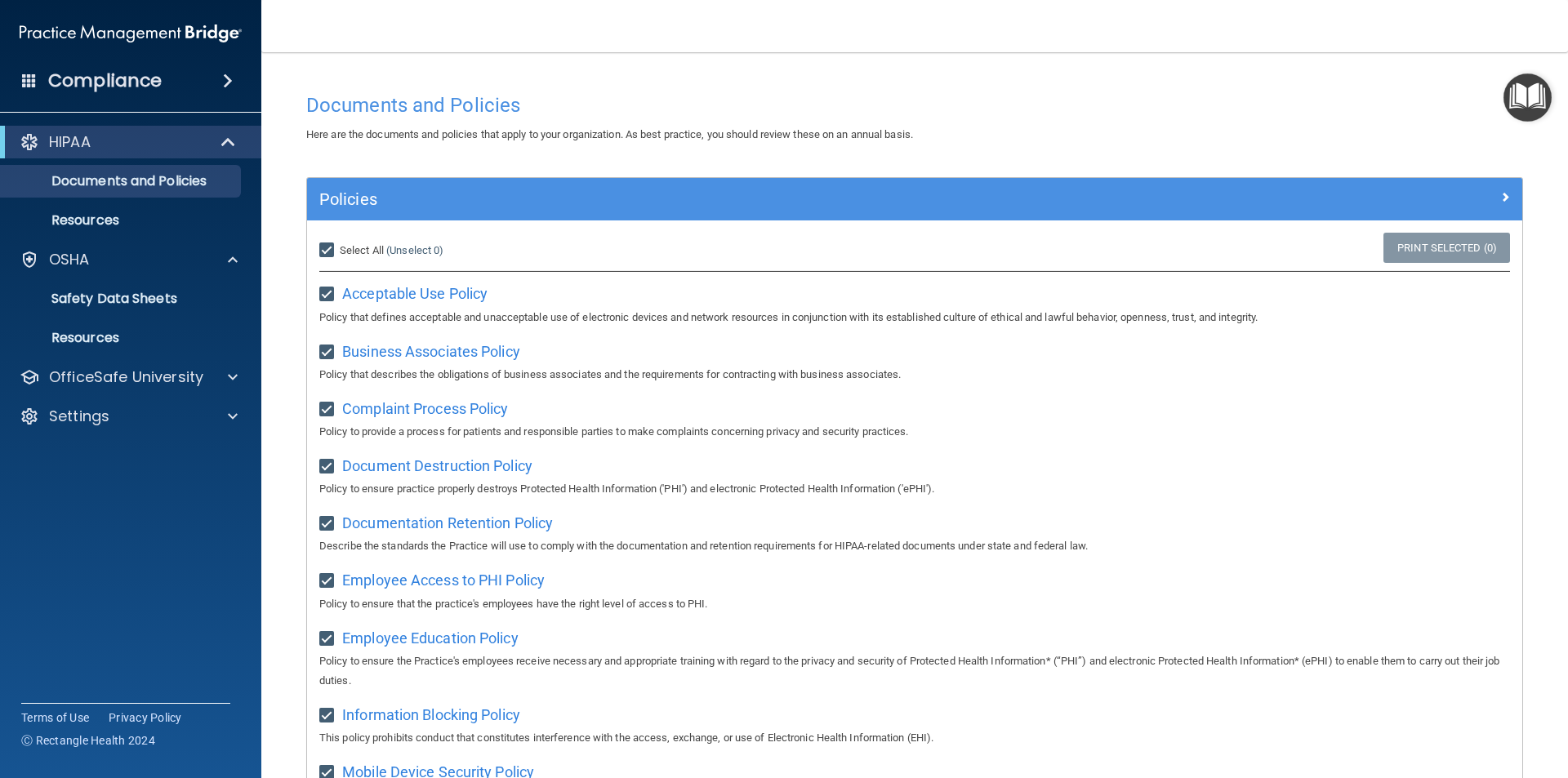
checkbox input "true"
click at [1511, 107] on img "Open Resource Center" at bounding box center [1527, 97] width 48 height 48
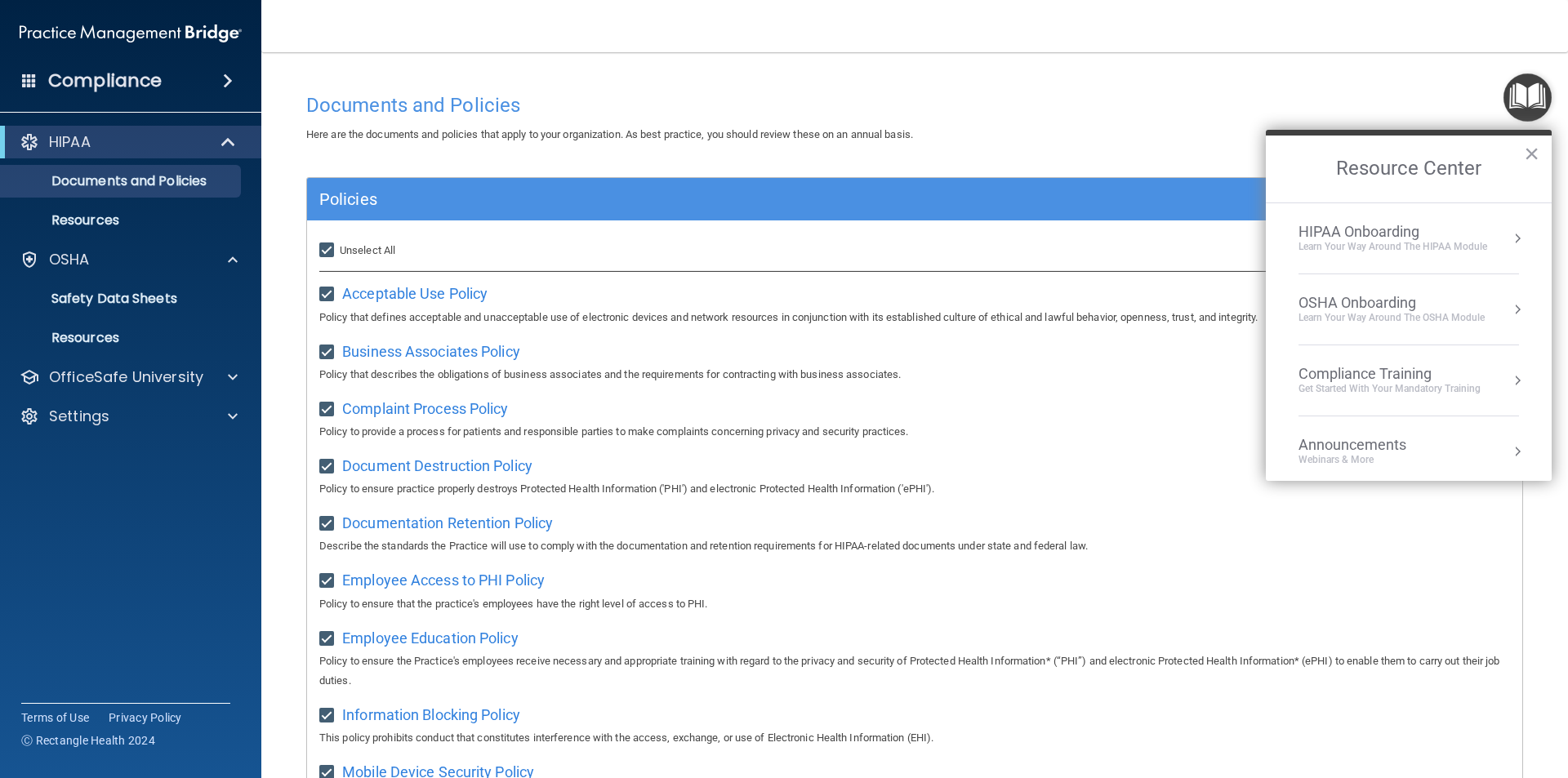
click at [1397, 230] on div "HIPAA Onboarding" at bounding box center [1393, 232] width 188 height 18
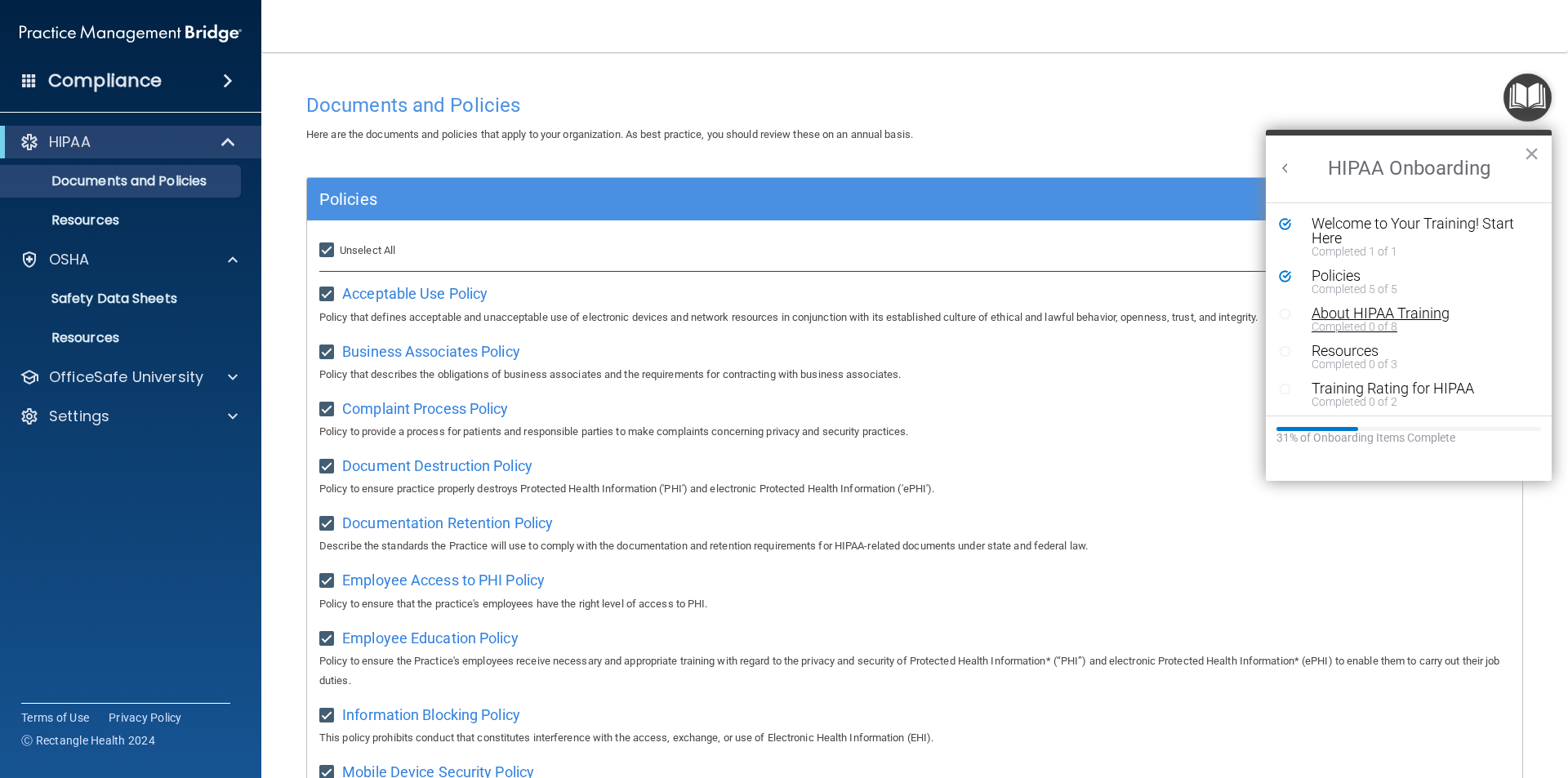
click at [1356, 314] on div "About HIPAA Training" at bounding box center [1414, 314] width 206 height 15
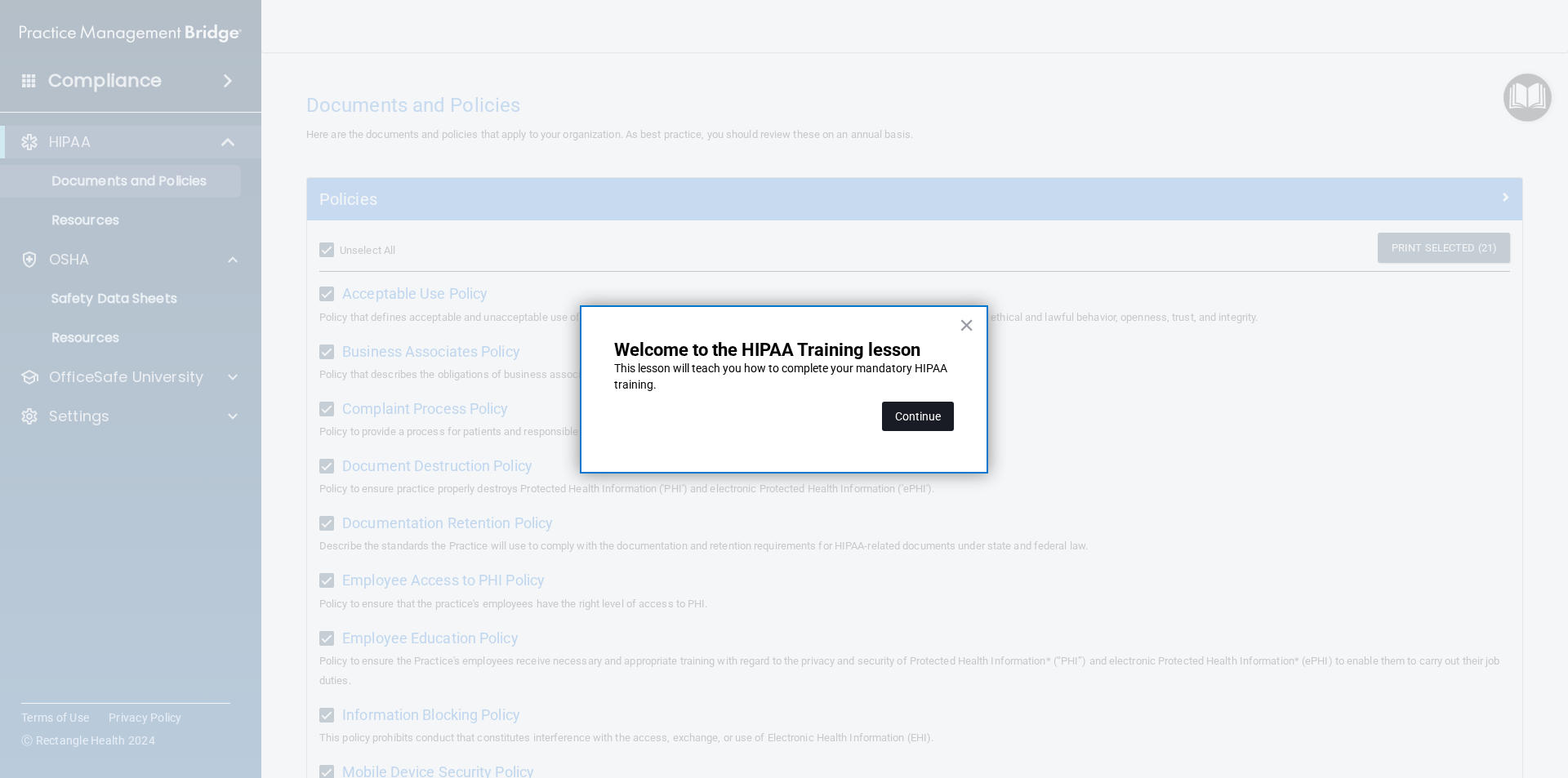
click at [910, 414] on button "Continue" at bounding box center [918, 415] width 72 height 29
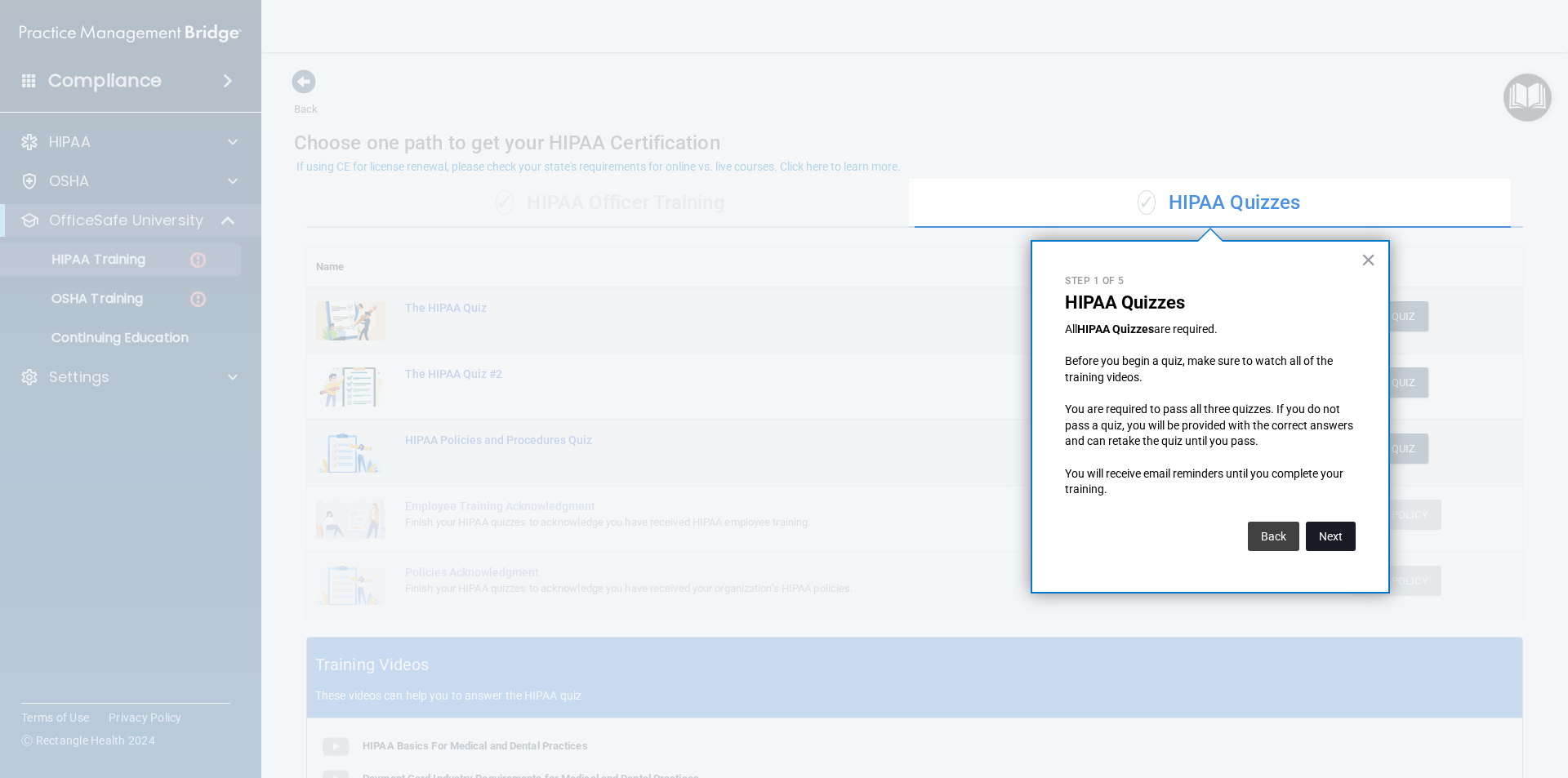
click at [1321, 541] on button "Next" at bounding box center [1331, 536] width 50 height 29
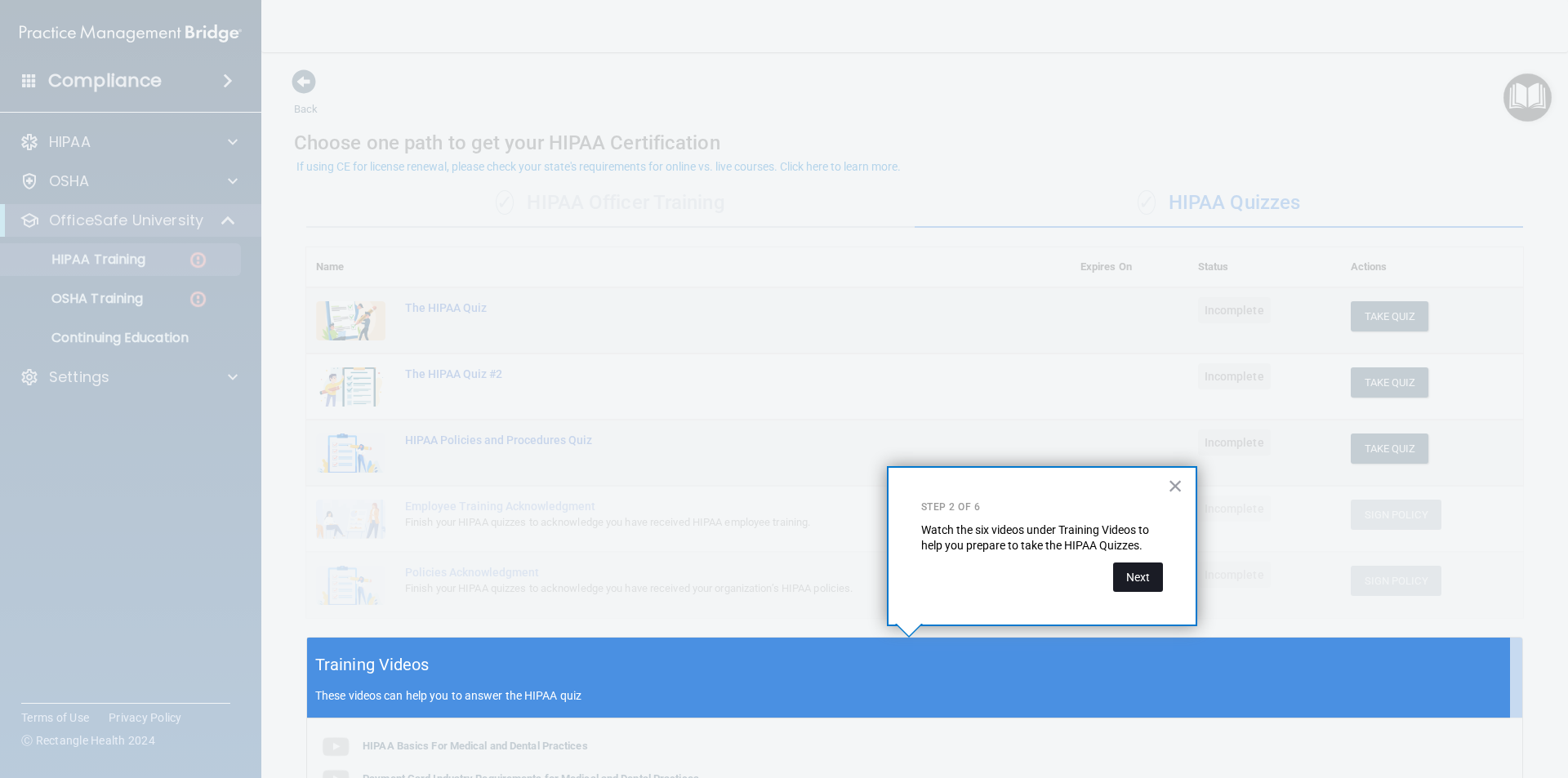
click at [1161, 575] on button "Next" at bounding box center [1137, 576] width 50 height 29
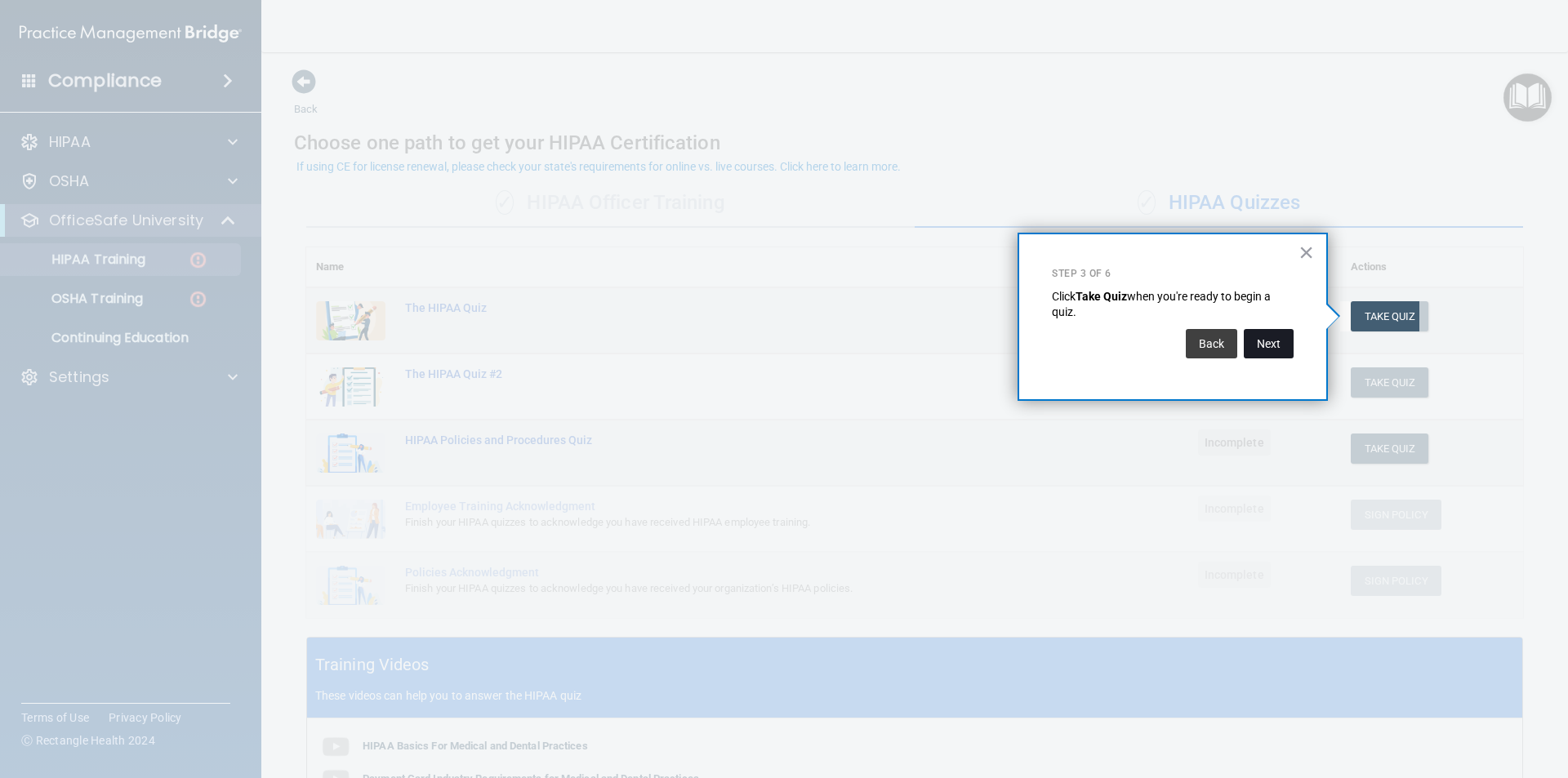
click at [1277, 350] on button "Next" at bounding box center [1268, 343] width 50 height 29
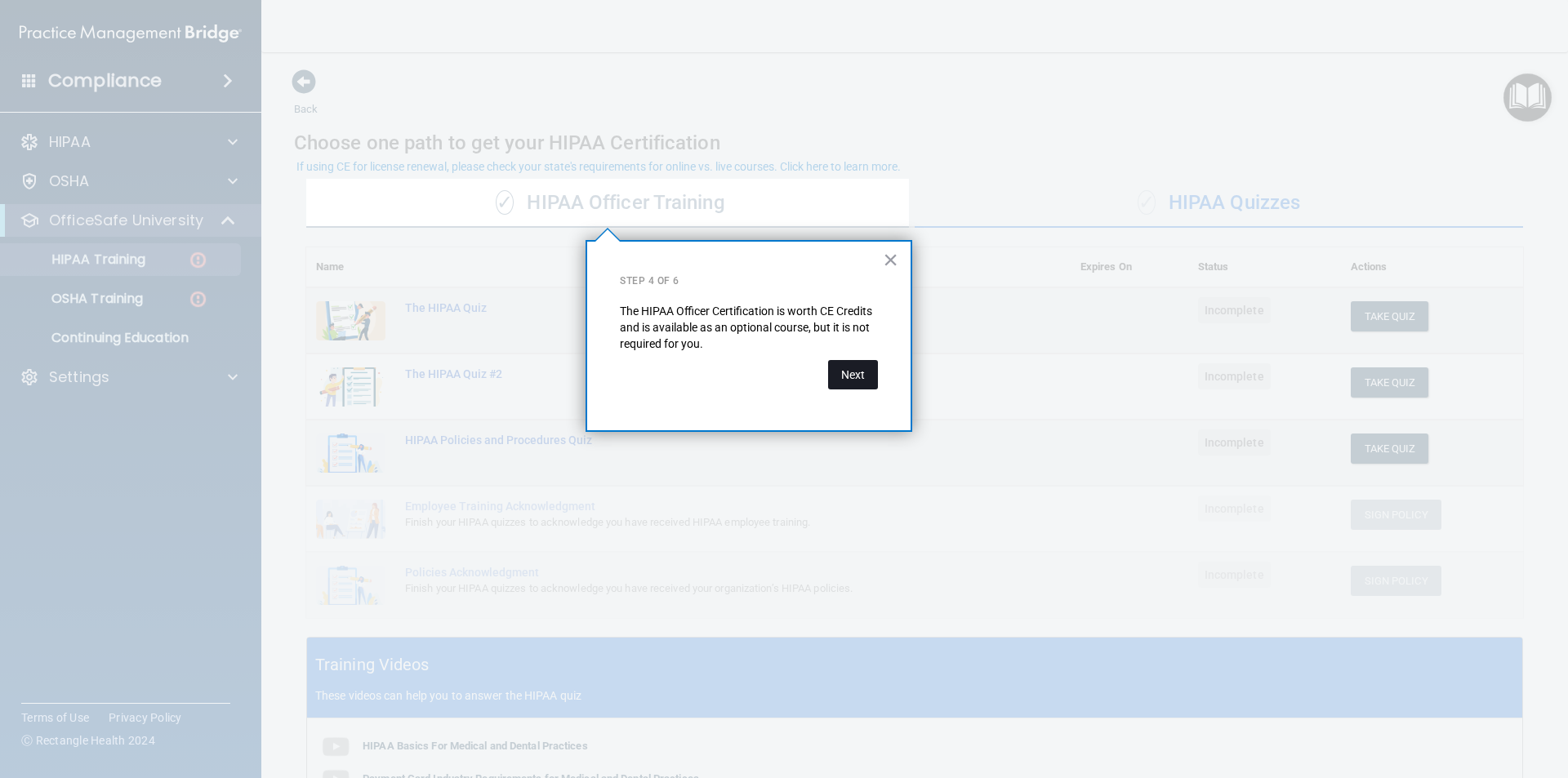
click at [849, 381] on button "Next" at bounding box center [853, 374] width 50 height 29
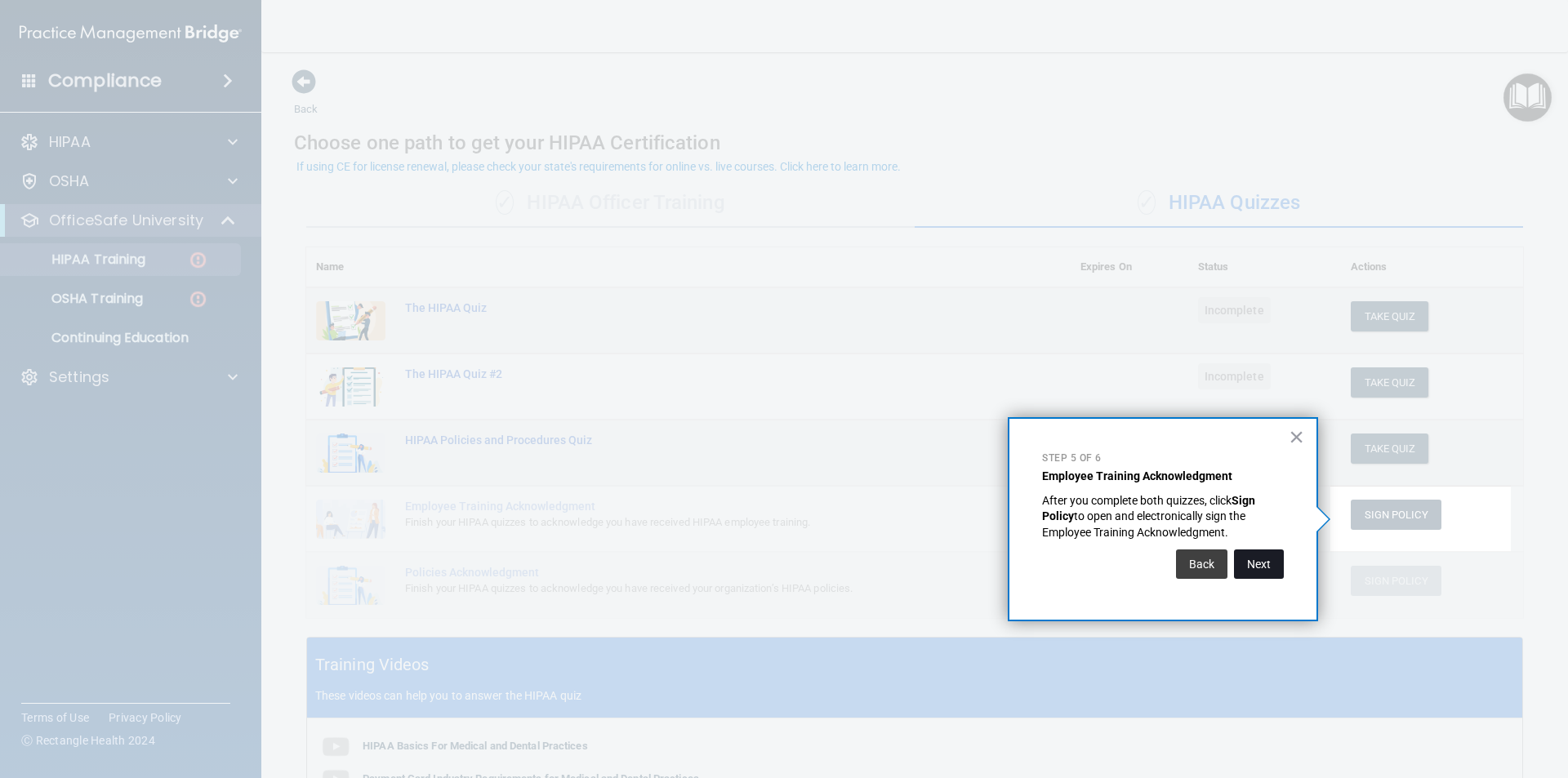
click at [1258, 570] on button "Next" at bounding box center [1259, 563] width 50 height 29
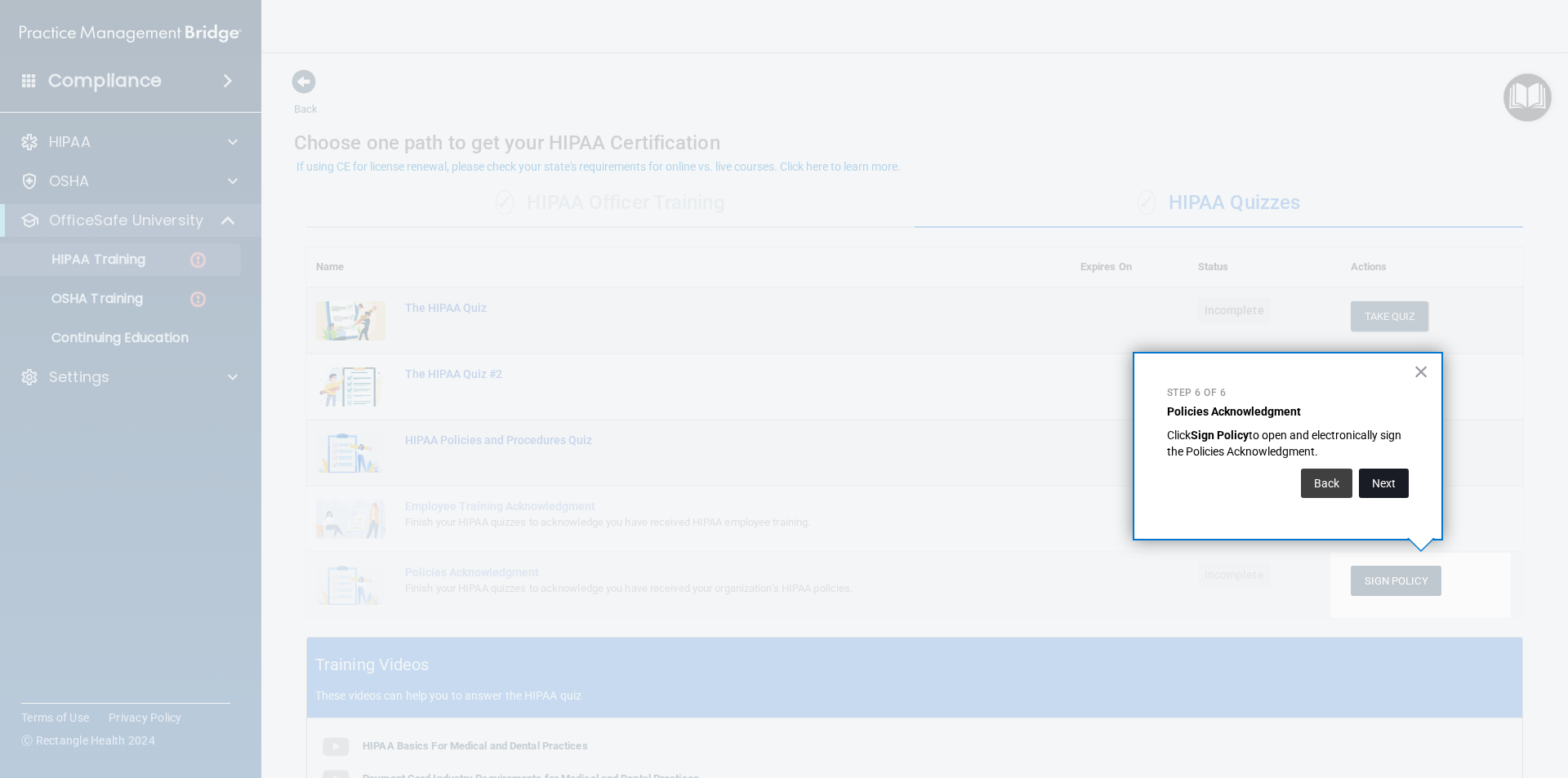
click at [1377, 484] on button "Next" at bounding box center [1383, 483] width 50 height 29
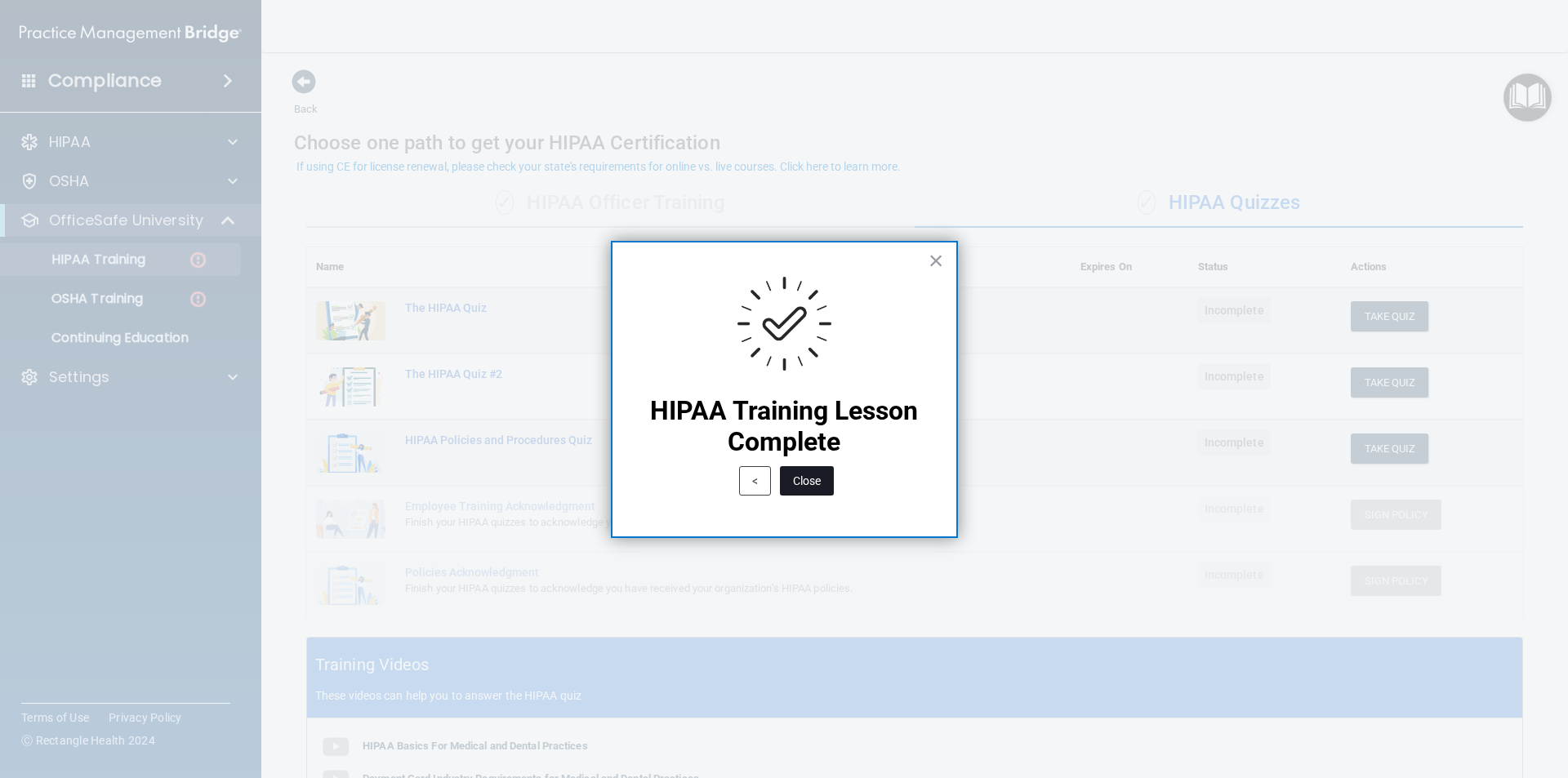
click at [794, 482] on button "Close" at bounding box center [807, 480] width 54 height 29
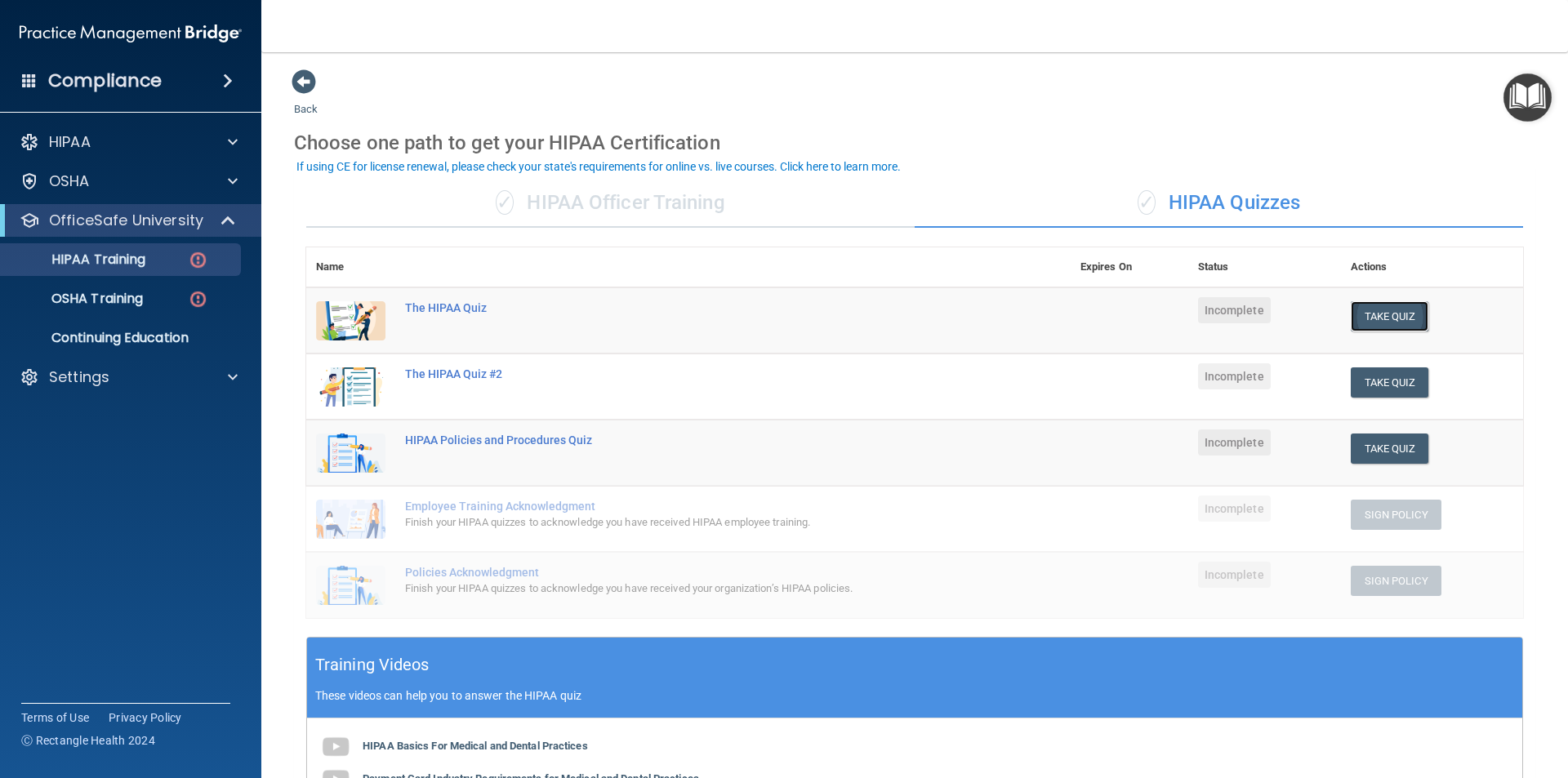
click at [1371, 313] on button "Take Quiz" at bounding box center [1390, 316] width 78 height 30
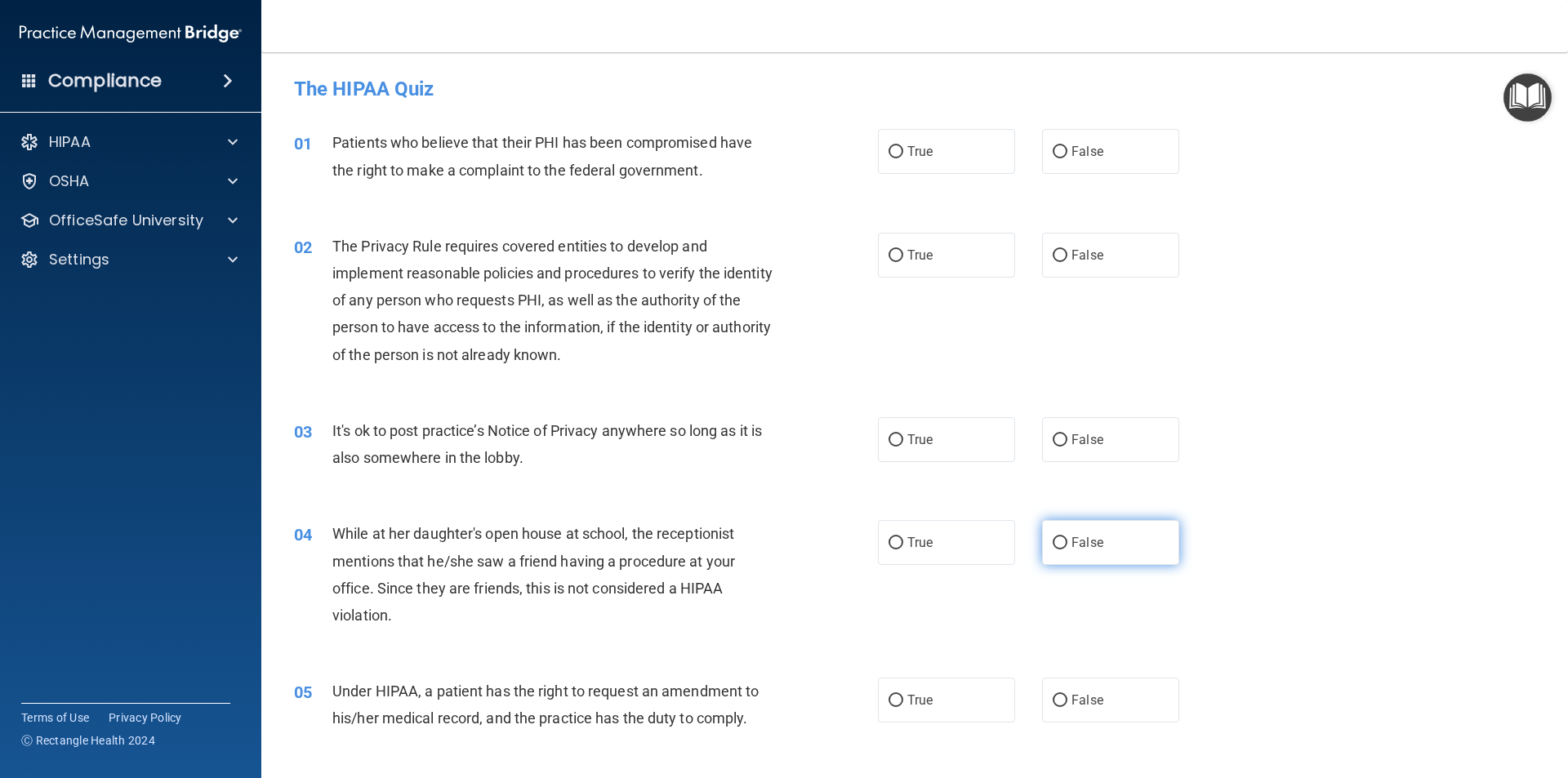
click at [1062, 555] on label "False" at bounding box center [1111, 543] width 138 height 45
click at [1062, 549] on input "False" at bounding box center [1060, 543] width 15 height 12
radio input "true"
click at [964, 434] on label "True" at bounding box center [947, 440] width 138 height 45
click at [904, 434] on input "True" at bounding box center [896, 440] width 15 height 12
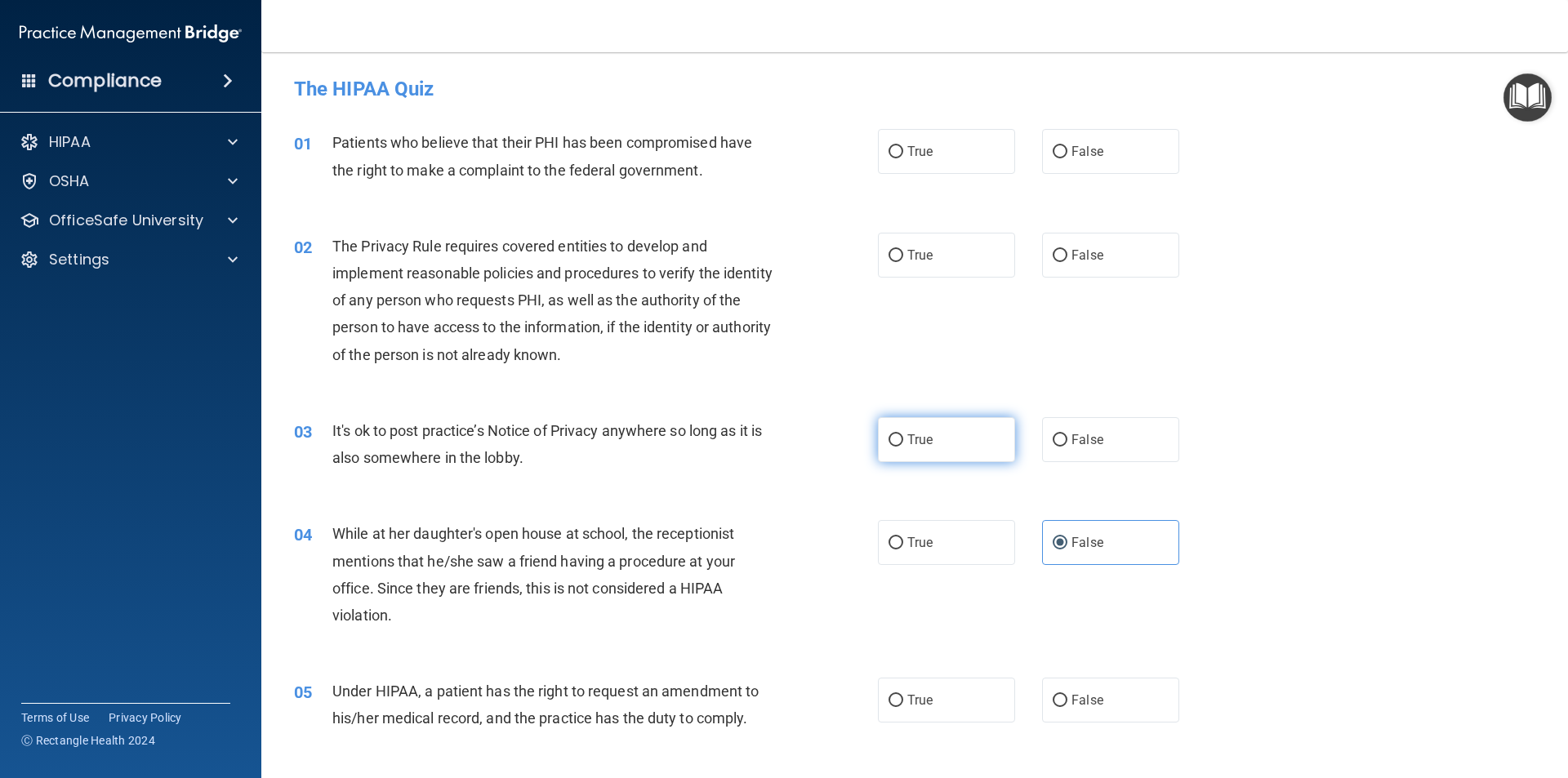
radio input "true"
click at [948, 252] on label "True" at bounding box center [947, 255] width 138 height 45
click at [904, 252] on input "True" at bounding box center [896, 255] width 15 height 12
radio input "true"
click at [952, 156] on label "True" at bounding box center [947, 152] width 138 height 45
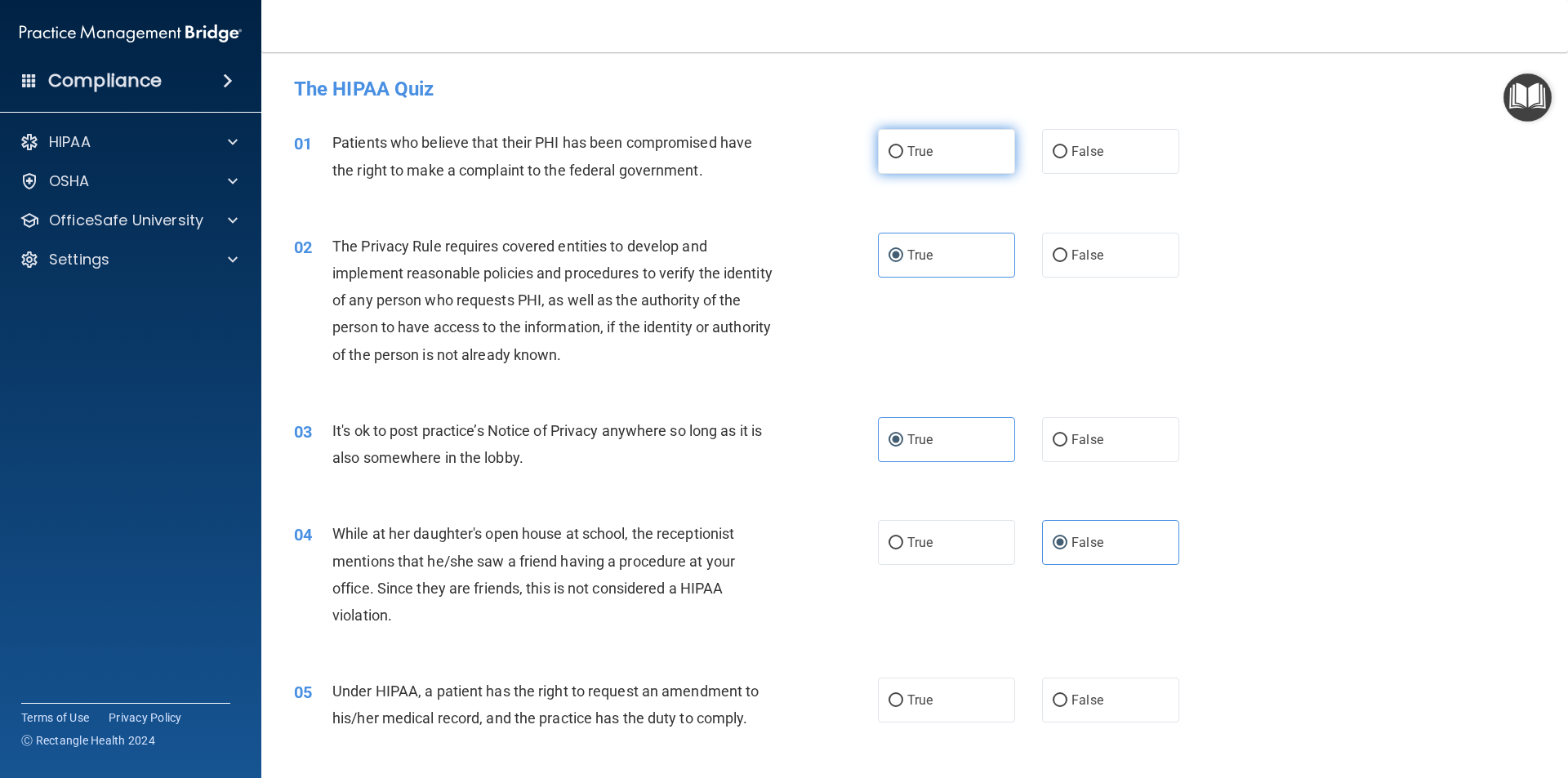
click at [904, 156] on input "True" at bounding box center [896, 152] width 15 height 12
radio input "true"
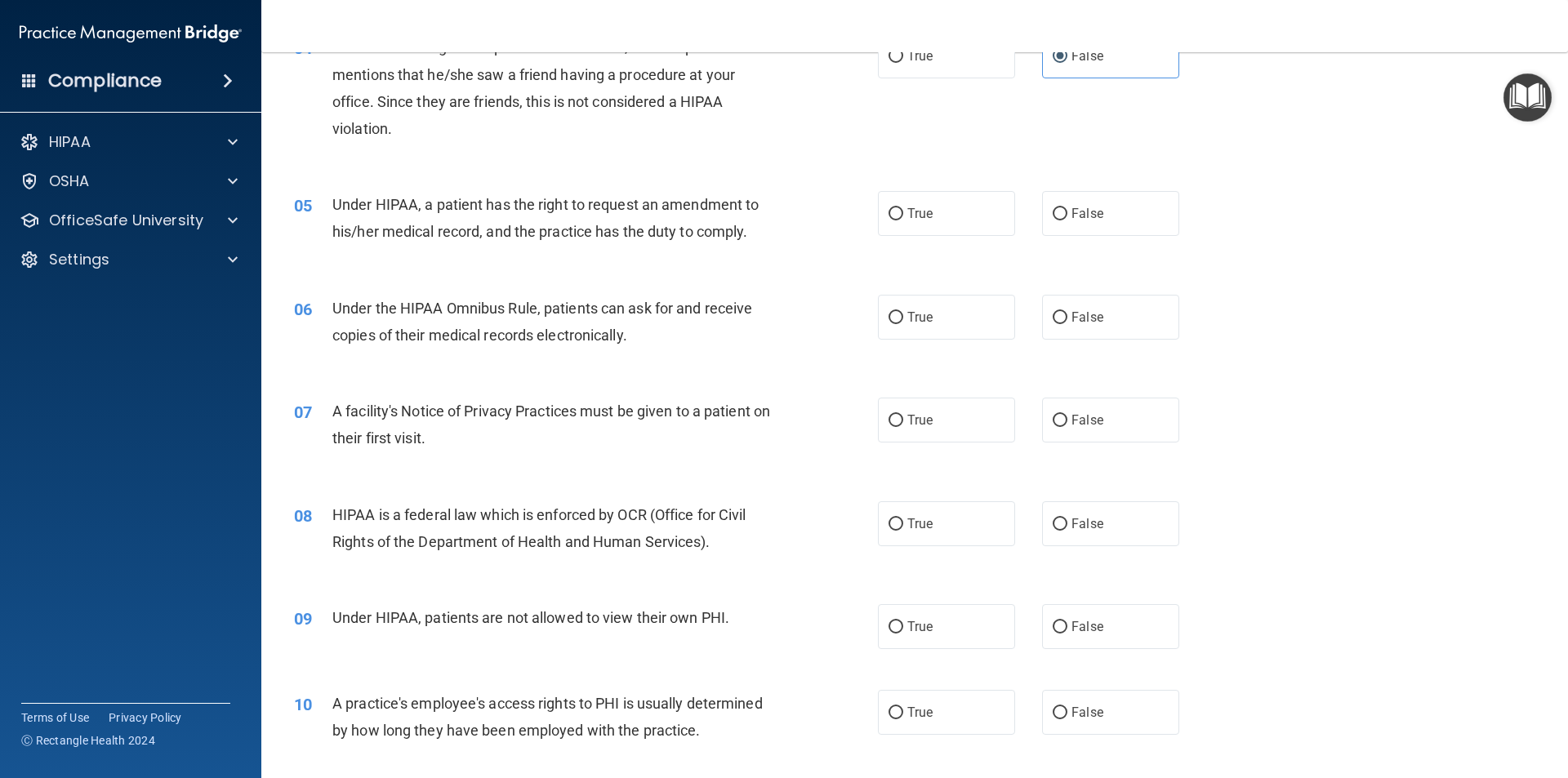
scroll to position [490, 0]
click at [944, 235] on div "05 Under HIPAA, a patient has the right to request an amendment to his/her medi…" at bounding box center [915, 219] width 1266 height 103
click at [944, 217] on label "True" at bounding box center [947, 210] width 138 height 45
click at [904, 217] on input "True" at bounding box center [896, 211] width 15 height 12
radio input "true"
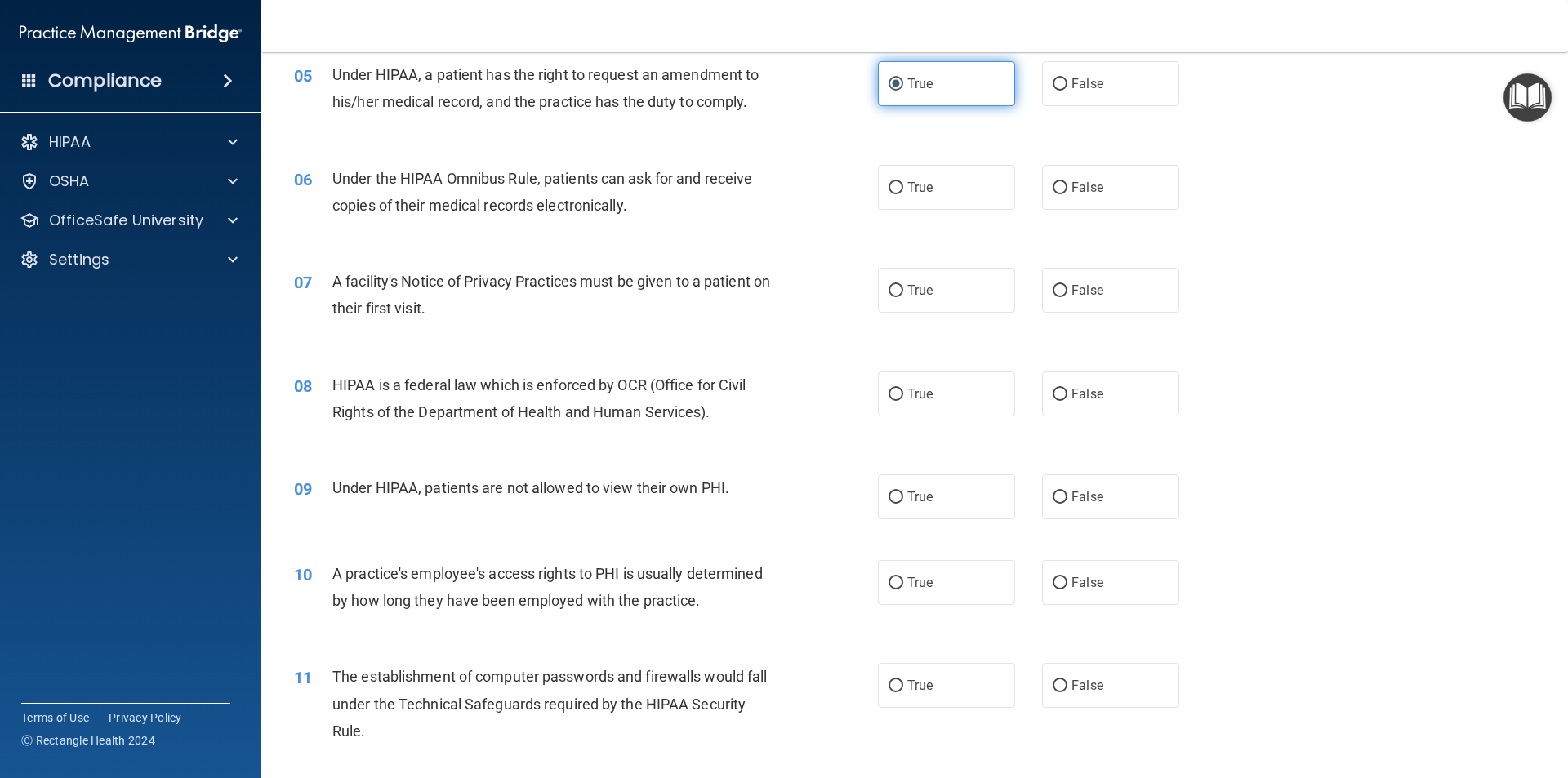
scroll to position [653, 0]
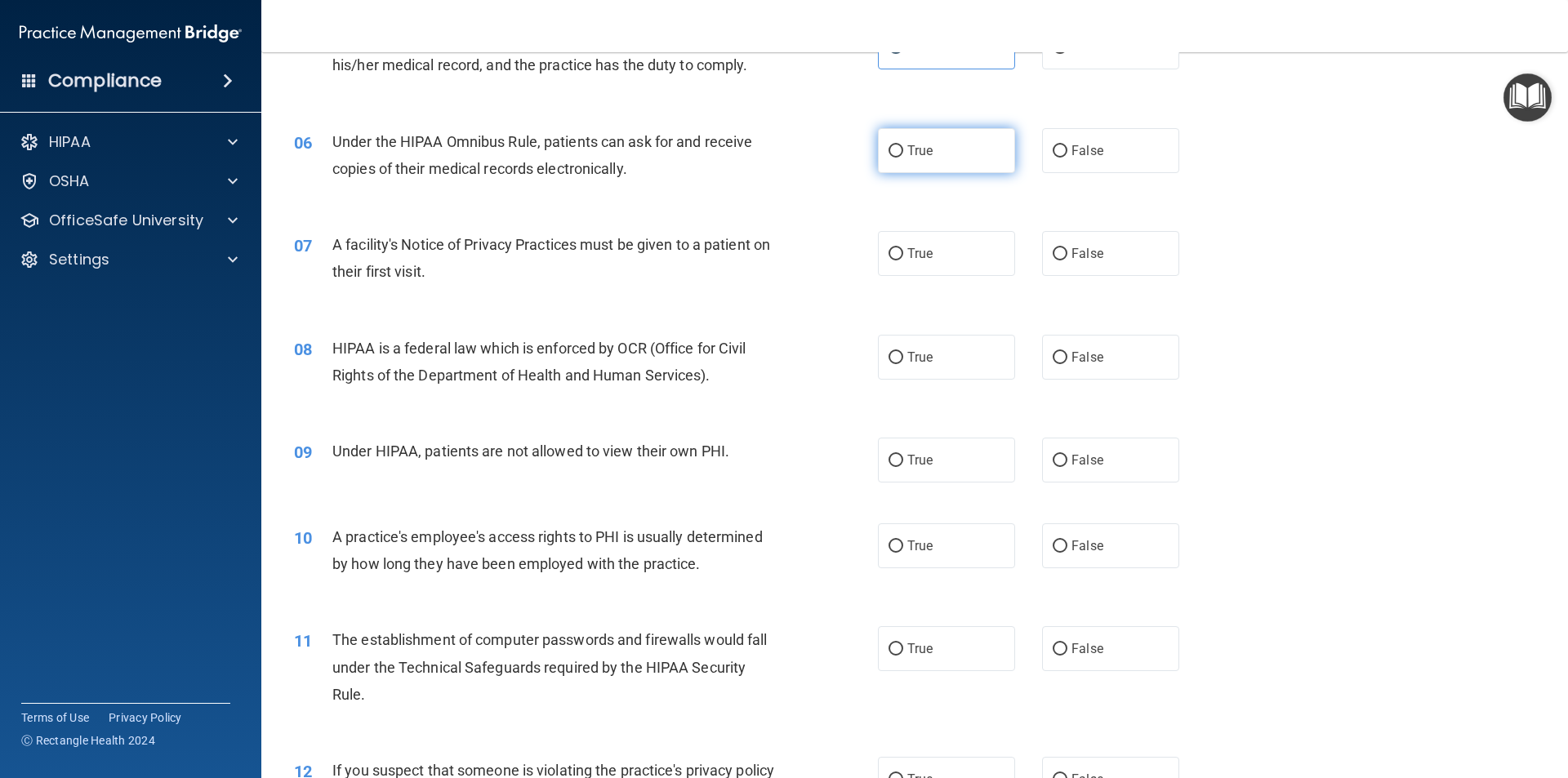
click at [929, 160] on label "True" at bounding box center [947, 151] width 138 height 45
click at [904, 157] on input "True" at bounding box center [896, 151] width 15 height 12
radio input "true"
click at [941, 256] on label "True" at bounding box center [947, 253] width 138 height 45
click at [904, 256] on input "True" at bounding box center [896, 254] width 15 height 12
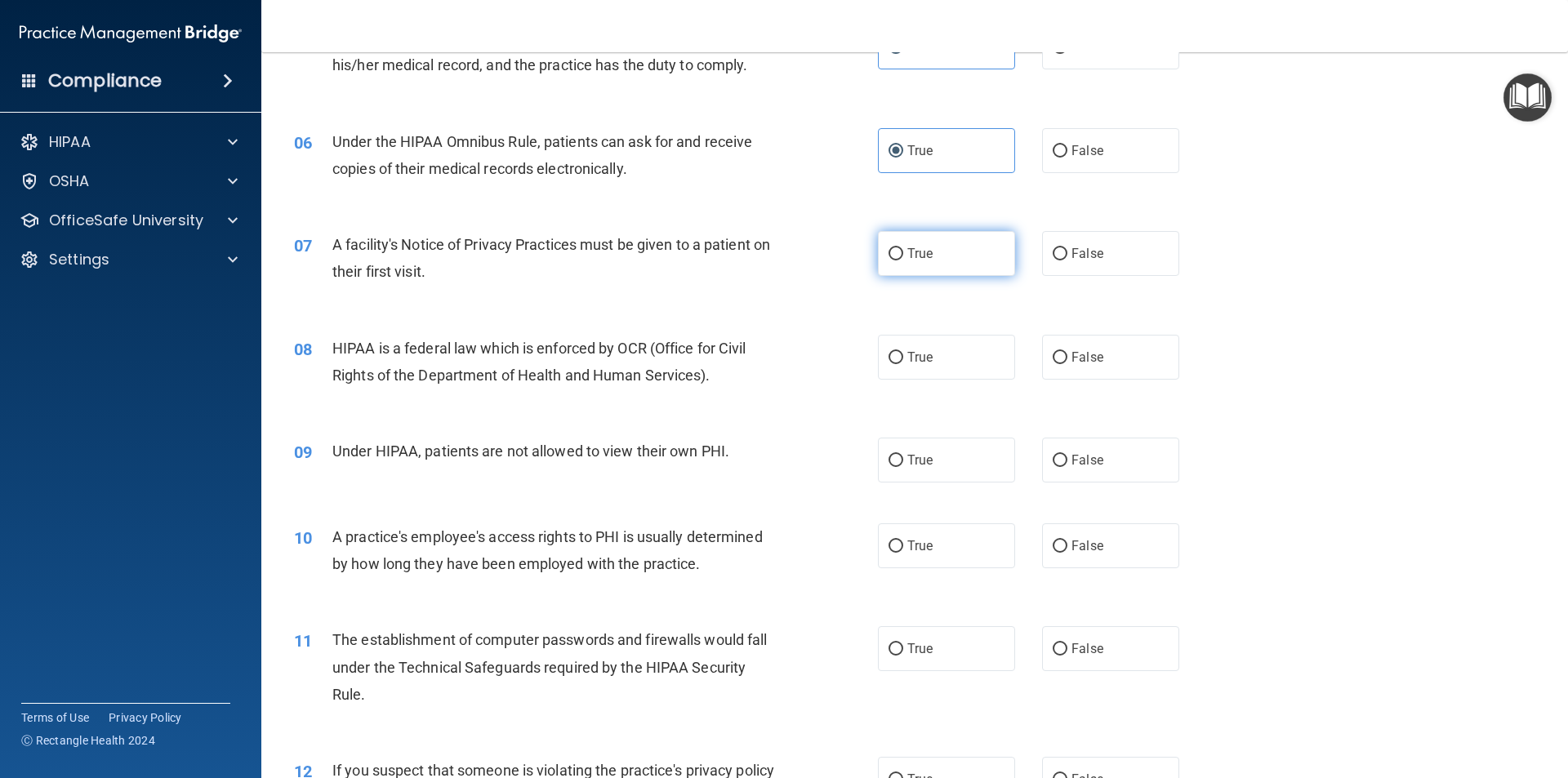
radio input "true"
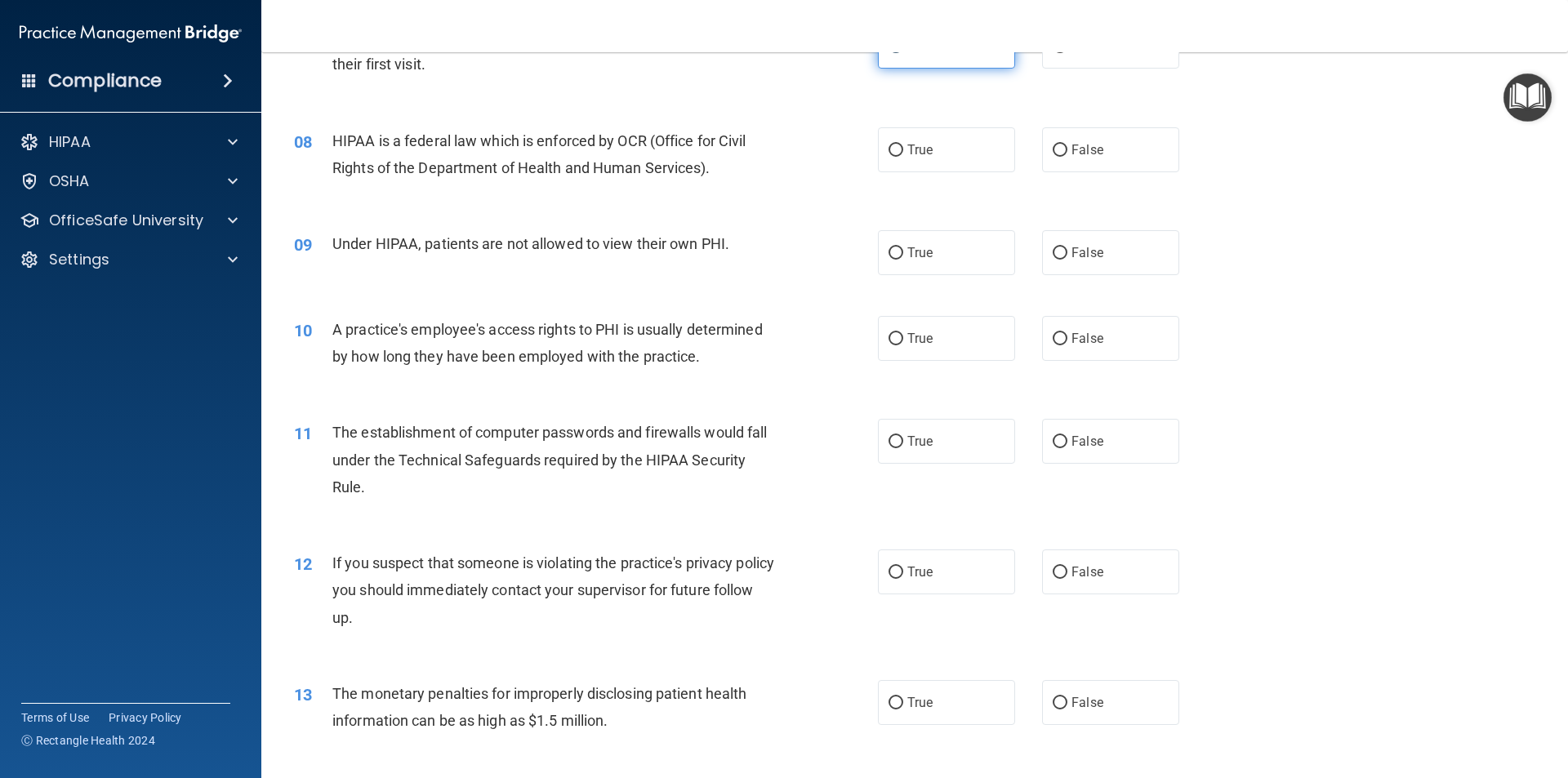
scroll to position [899, 0]
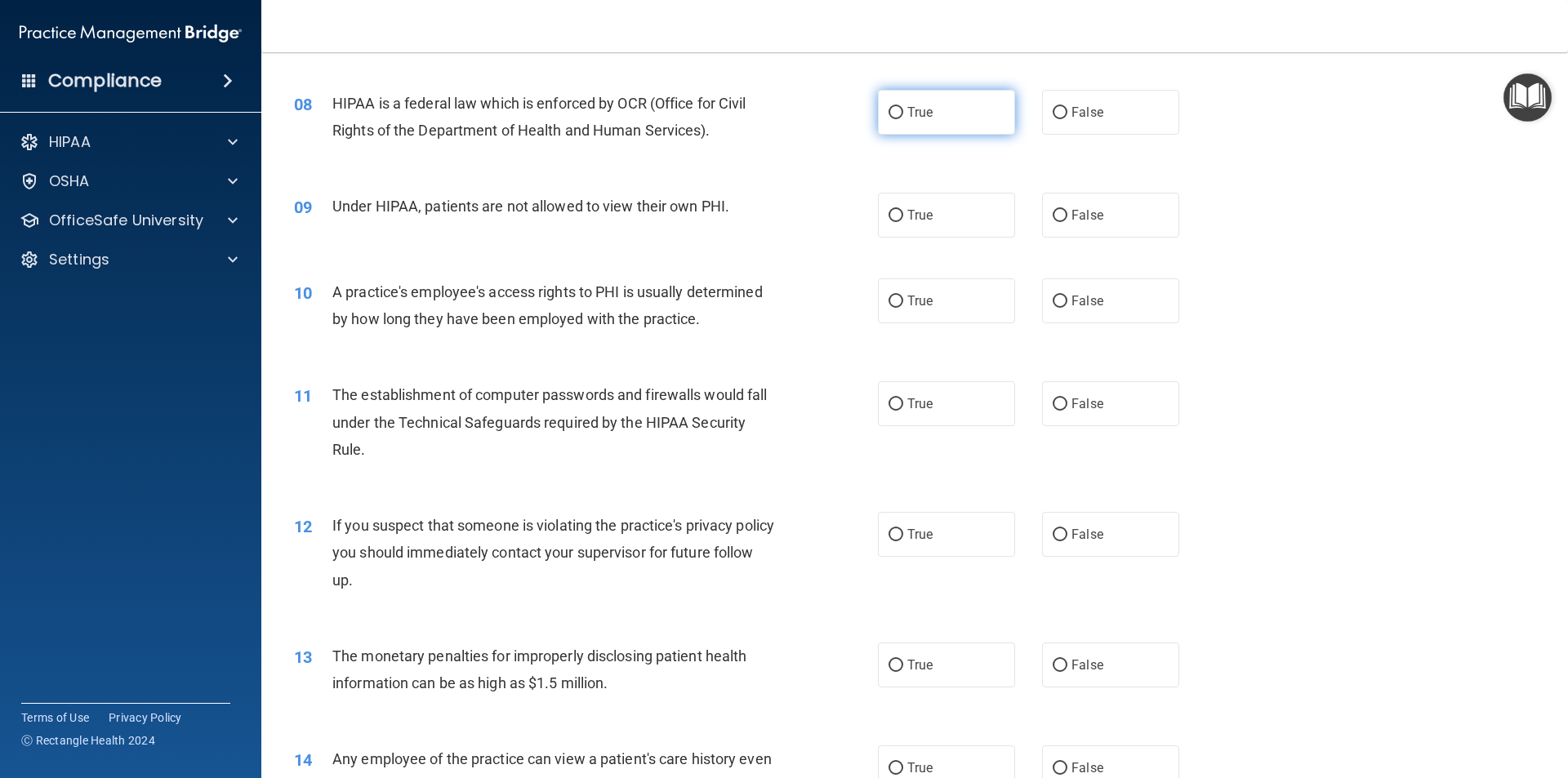
click at [937, 113] on label "True" at bounding box center [947, 112] width 138 height 45
click at [904, 113] on input "True" at bounding box center [896, 113] width 15 height 12
radio input "true"
click at [1067, 223] on label "False" at bounding box center [1111, 216] width 138 height 45
click at [1067, 222] on input "False" at bounding box center [1060, 216] width 15 height 12
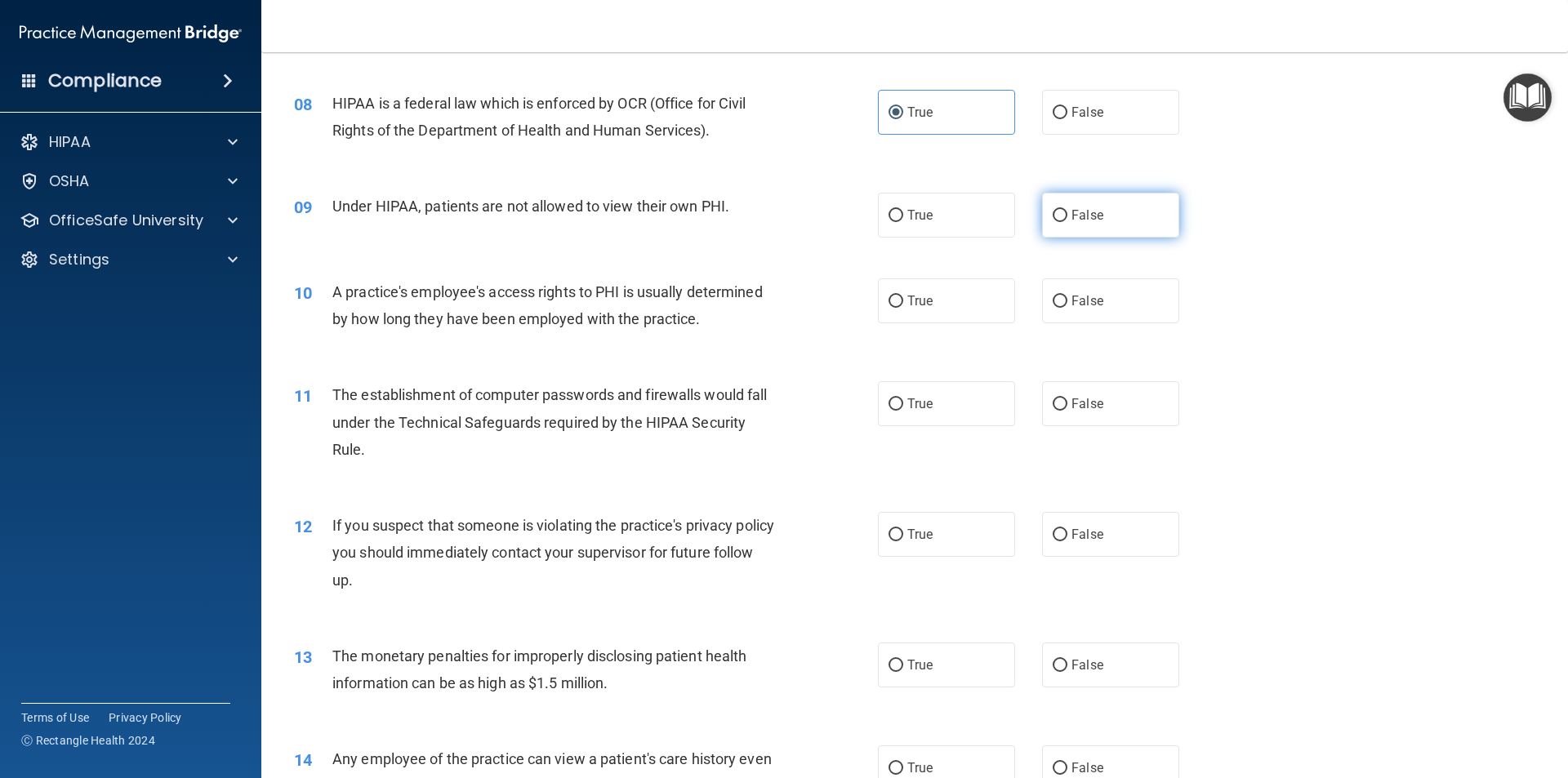
radio input "true"
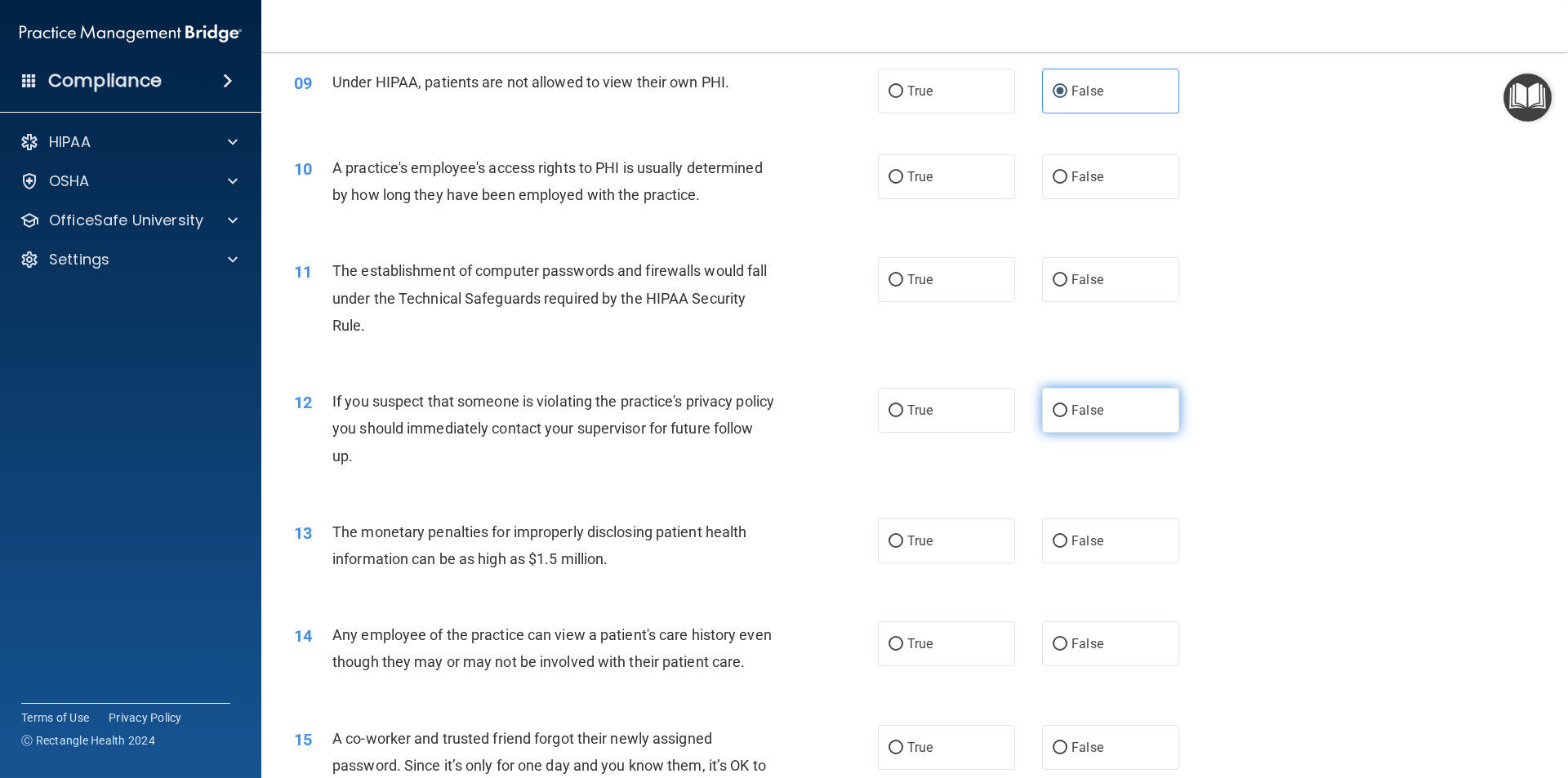
scroll to position [1062, 0]
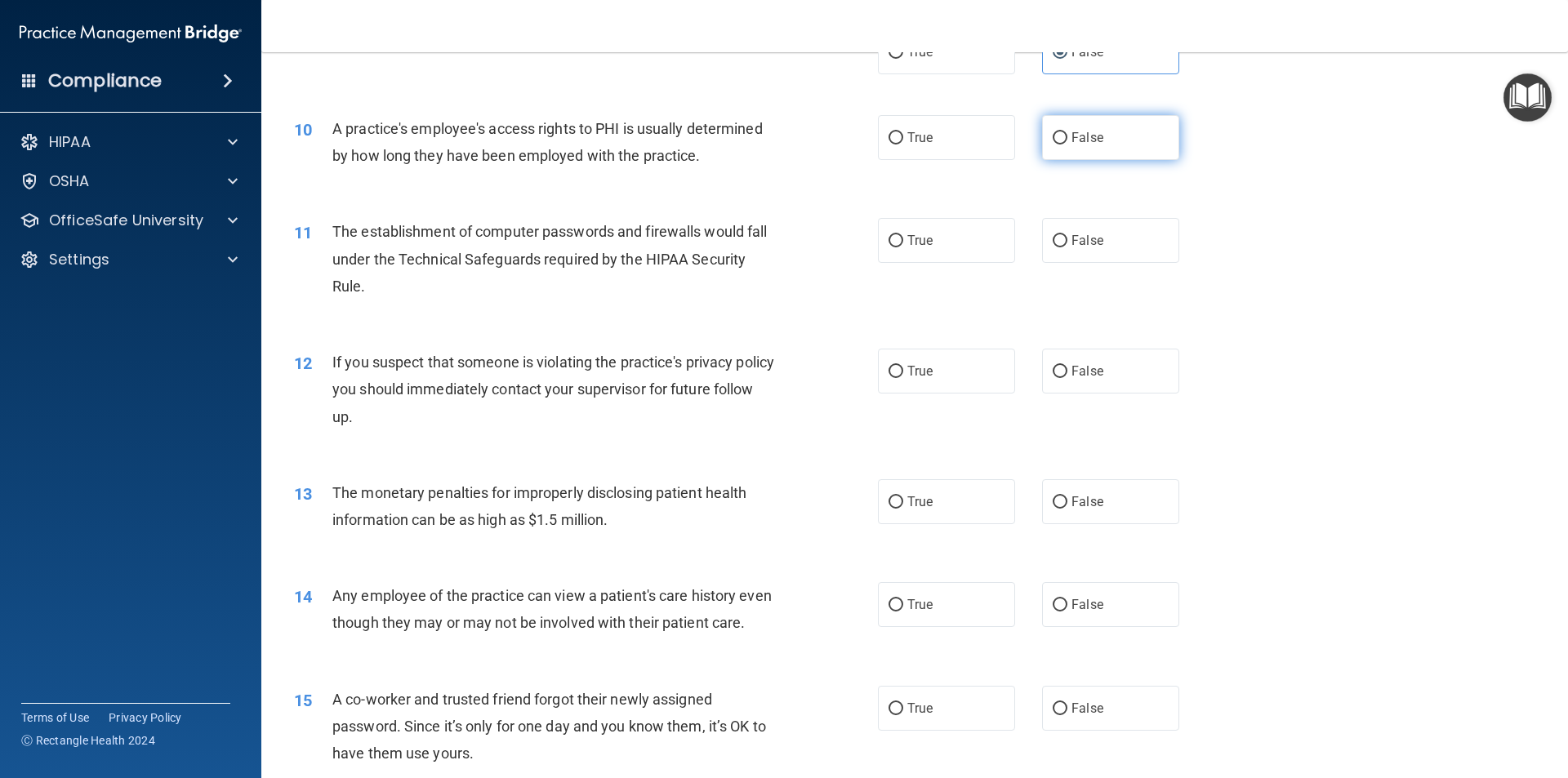
click at [1071, 143] on span "False" at bounding box center [1087, 138] width 32 height 15
click at [1064, 143] on input "False" at bounding box center [1060, 138] width 15 height 12
radio input "true"
click at [981, 238] on label "True" at bounding box center [947, 240] width 138 height 45
click at [904, 238] on input "True" at bounding box center [896, 241] width 15 height 12
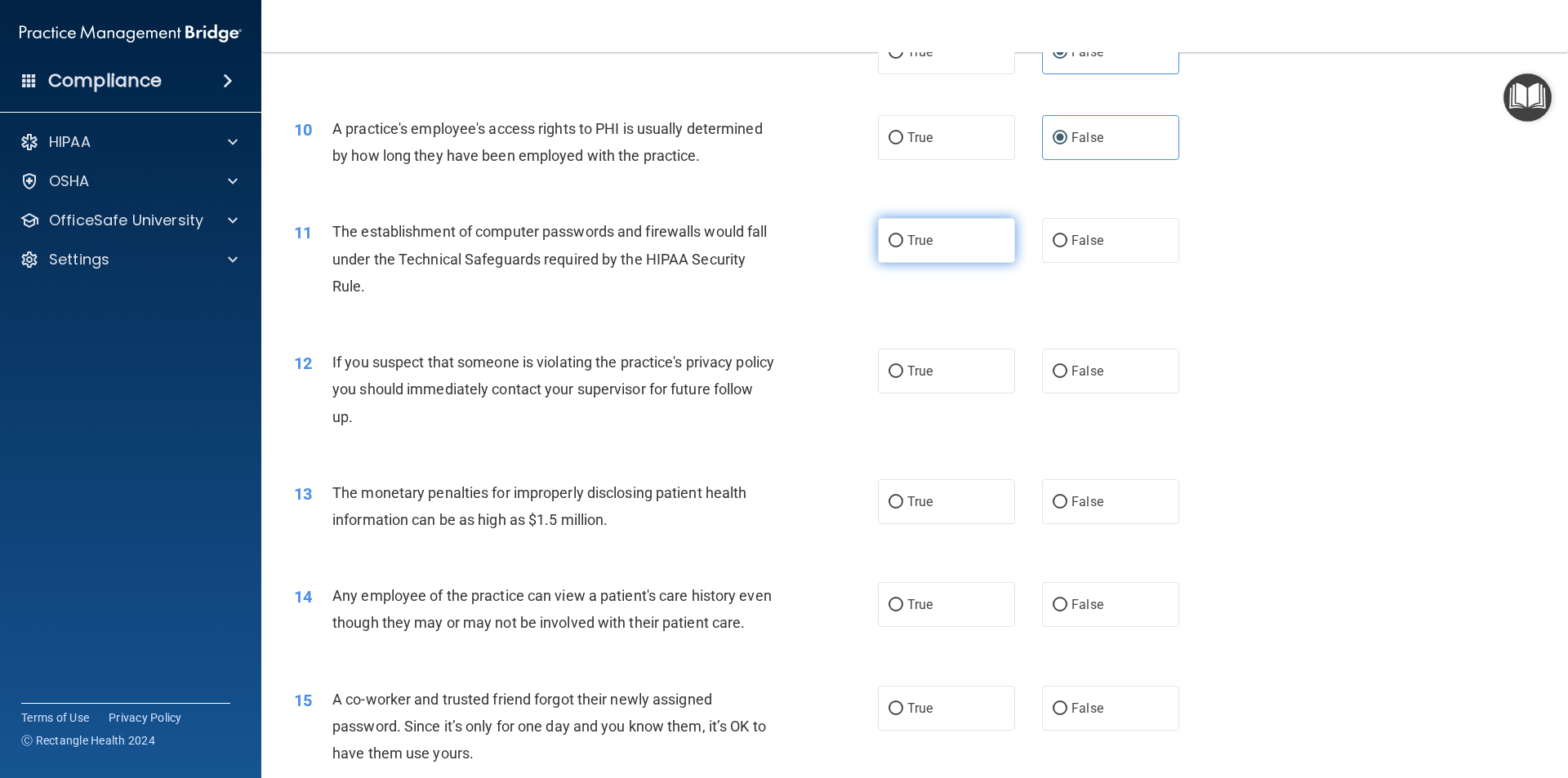
radio input "true"
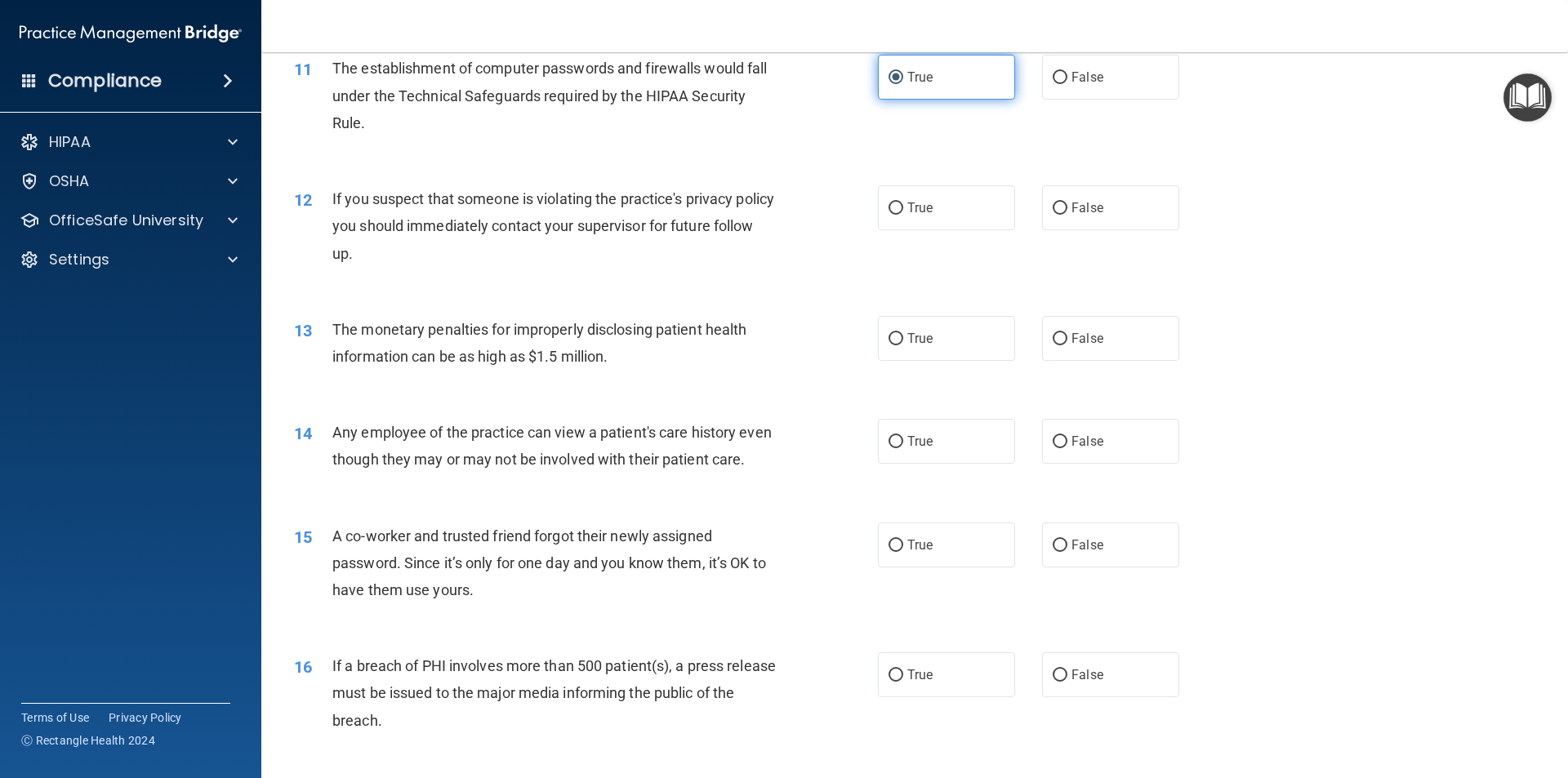
scroll to position [1306, 0]
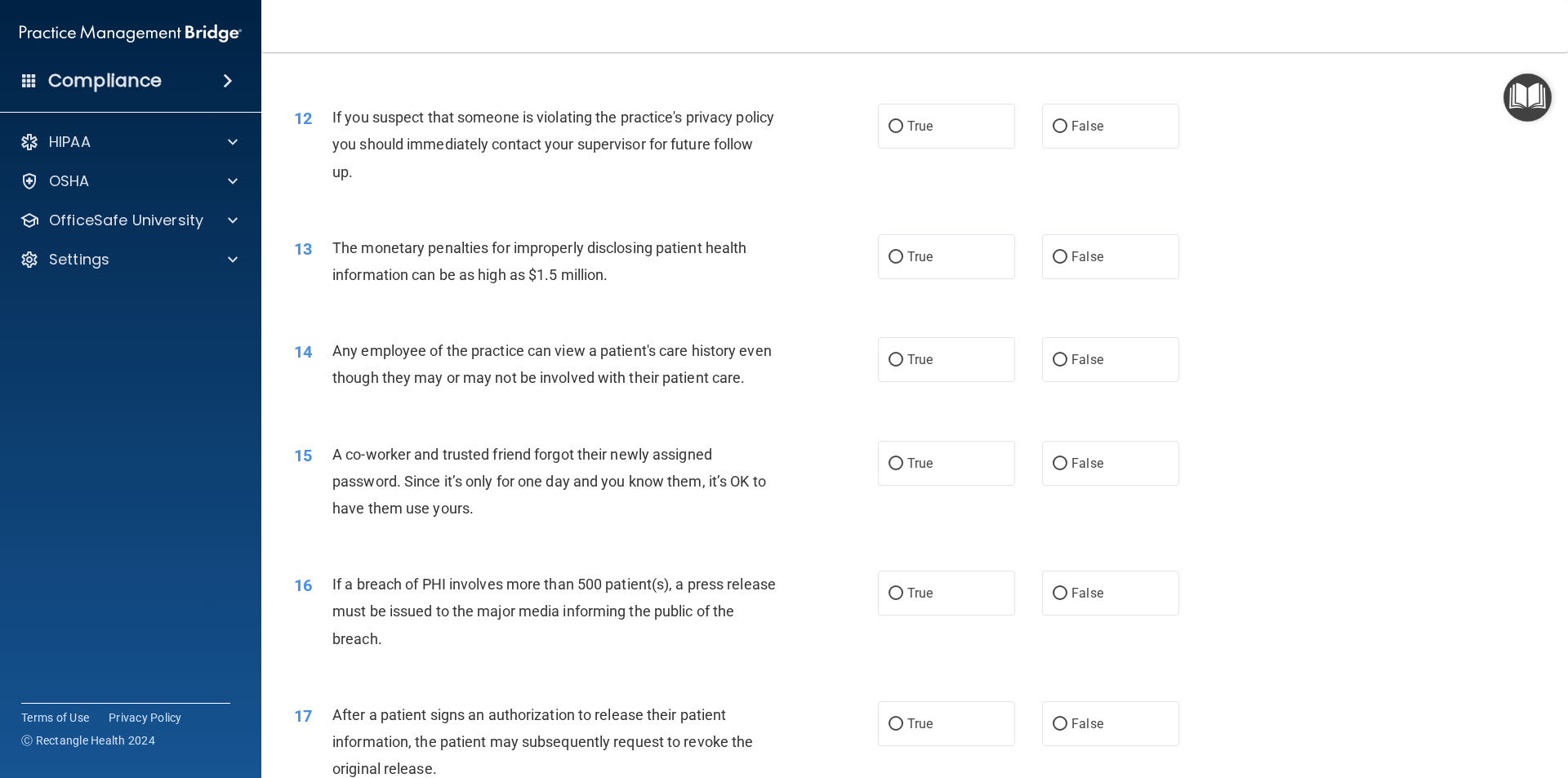
click at [987, 152] on div "12 If you suspect that someone is violating the practice's privacy policy you s…" at bounding box center [915, 148] width 1266 height 131
click at [985, 131] on label "True" at bounding box center [947, 126] width 138 height 45
click at [904, 131] on input "True" at bounding box center [896, 126] width 15 height 12
radio input "true"
click at [949, 257] on label "True" at bounding box center [947, 257] width 138 height 45
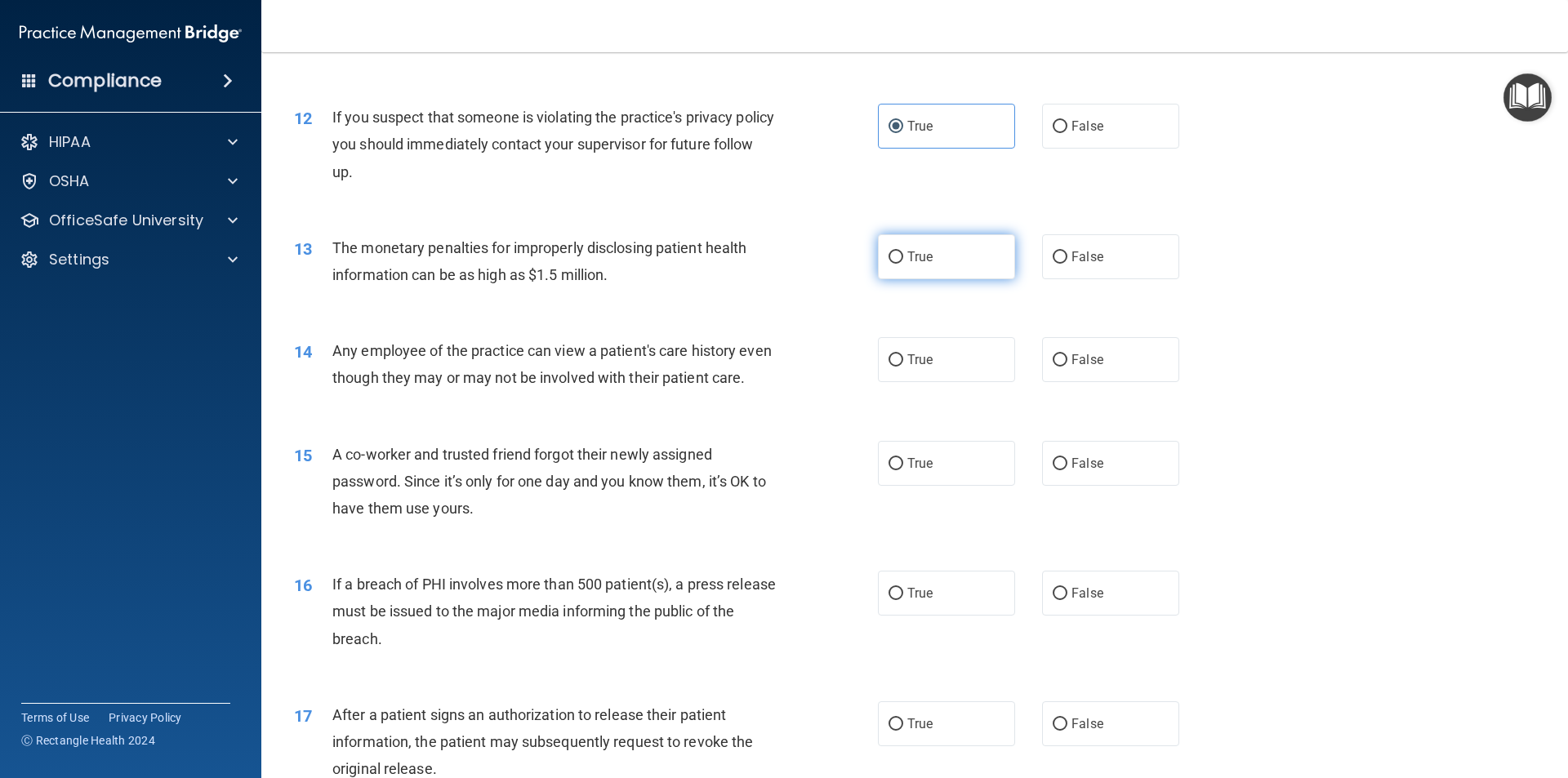
click at [904, 257] on input "True" at bounding box center [896, 257] width 15 height 12
radio input "true"
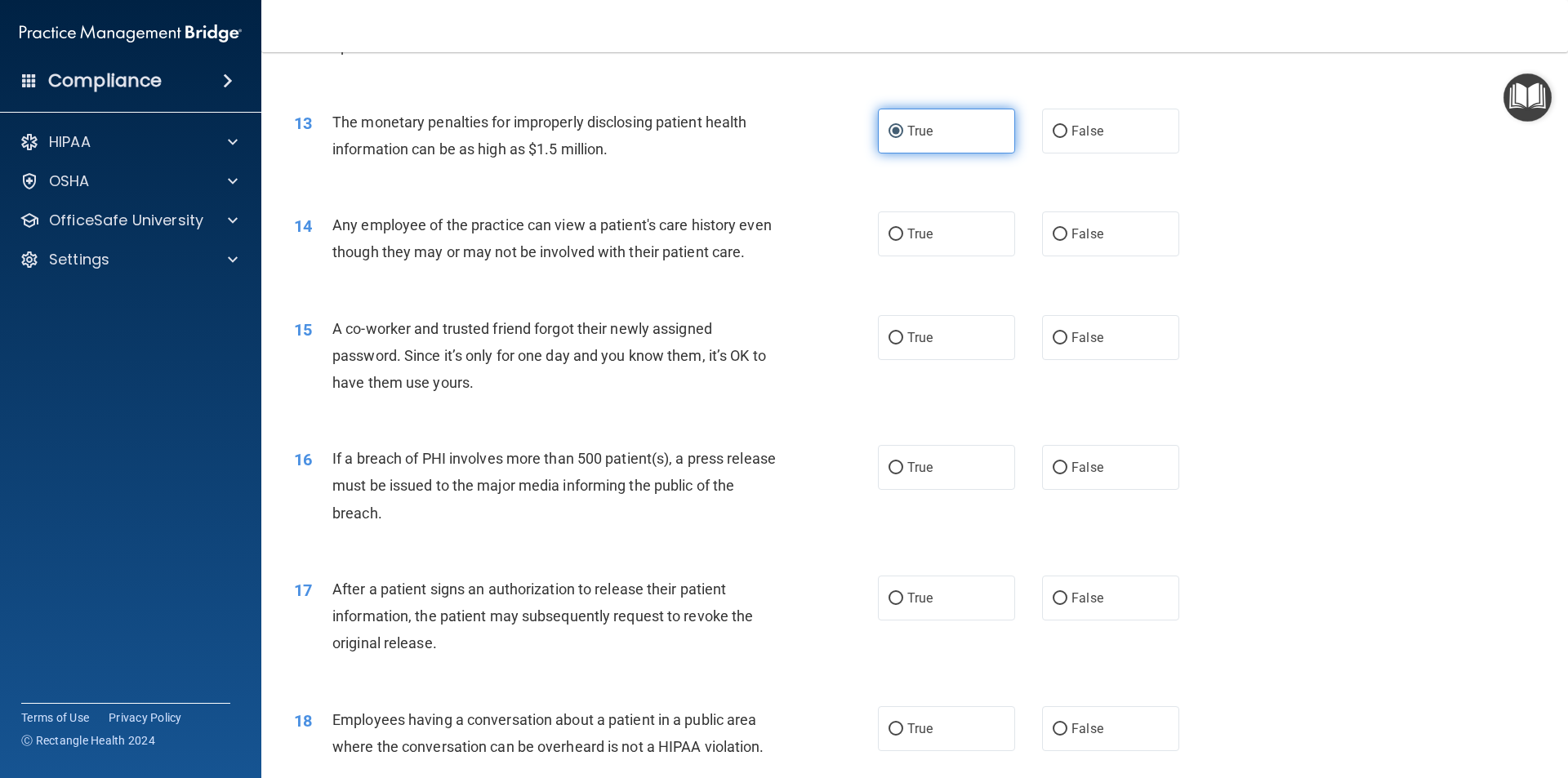
scroll to position [1469, 0]
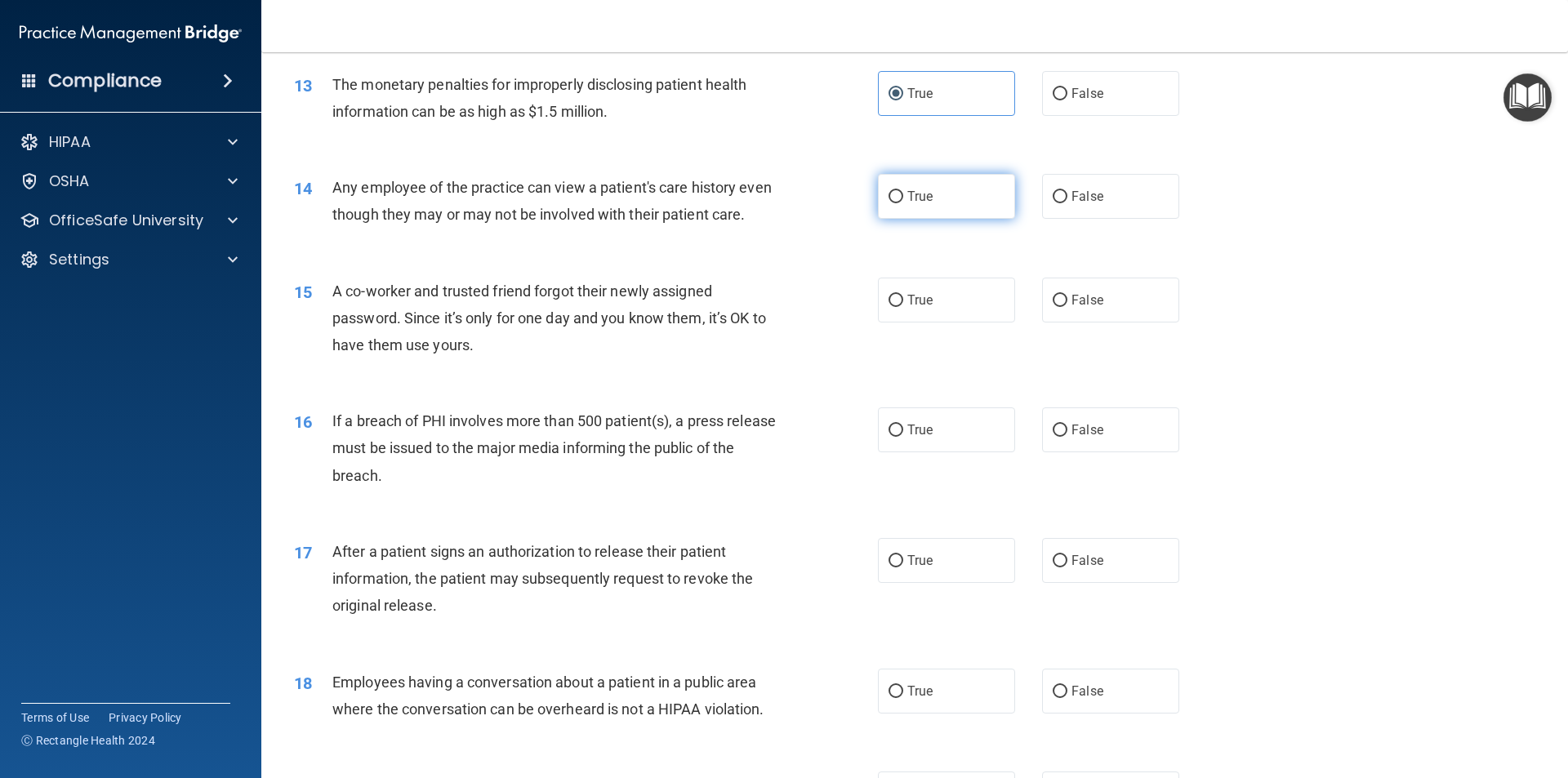
click at [955, 211] on label "True" at bounding box center [947, 197] width 138 height 45
click at [904, 203] on input "True" at bounding box center [896, 197] width 15 height 12
radio input "true"
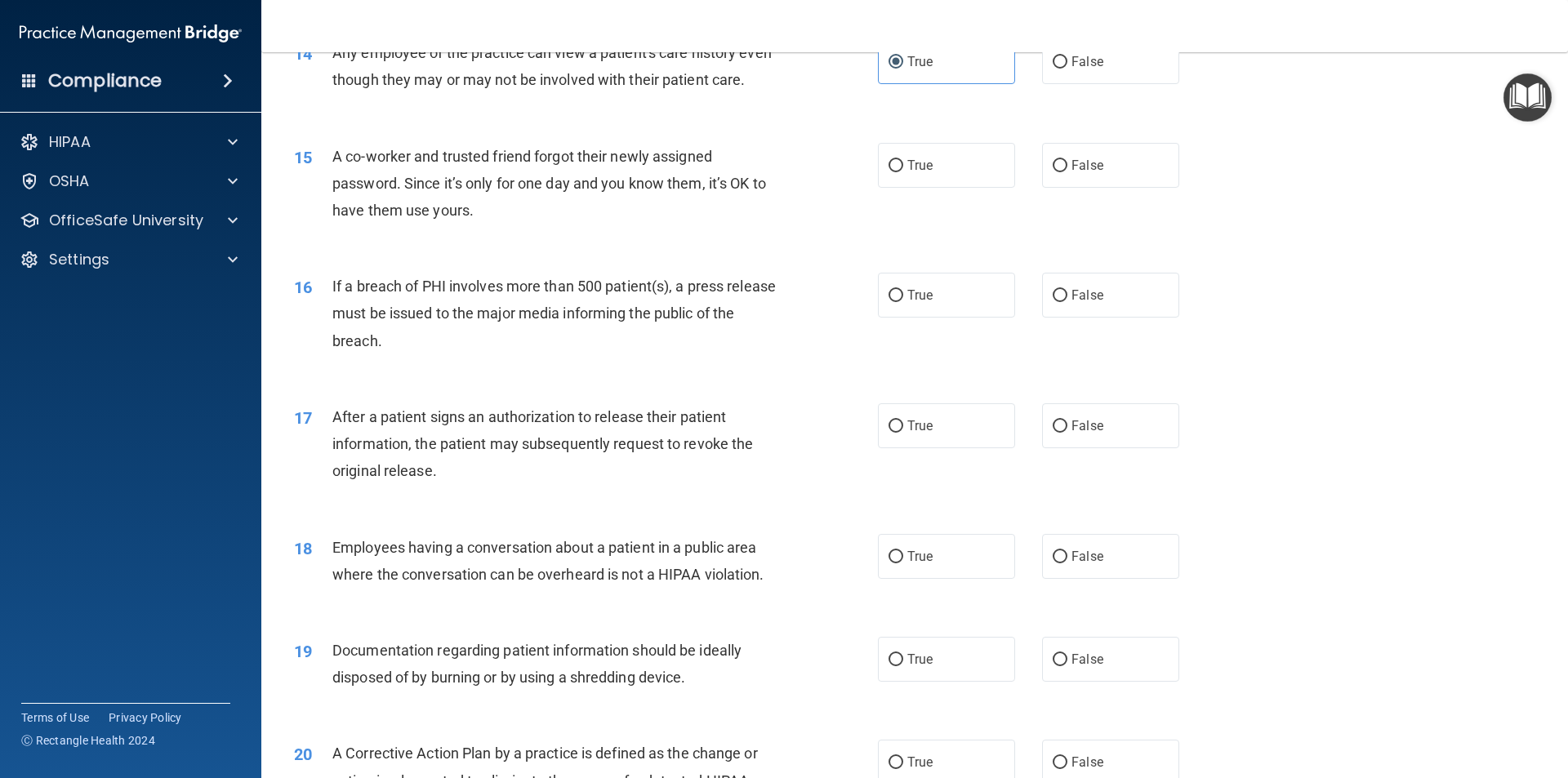
scroll to position [1633, 0]
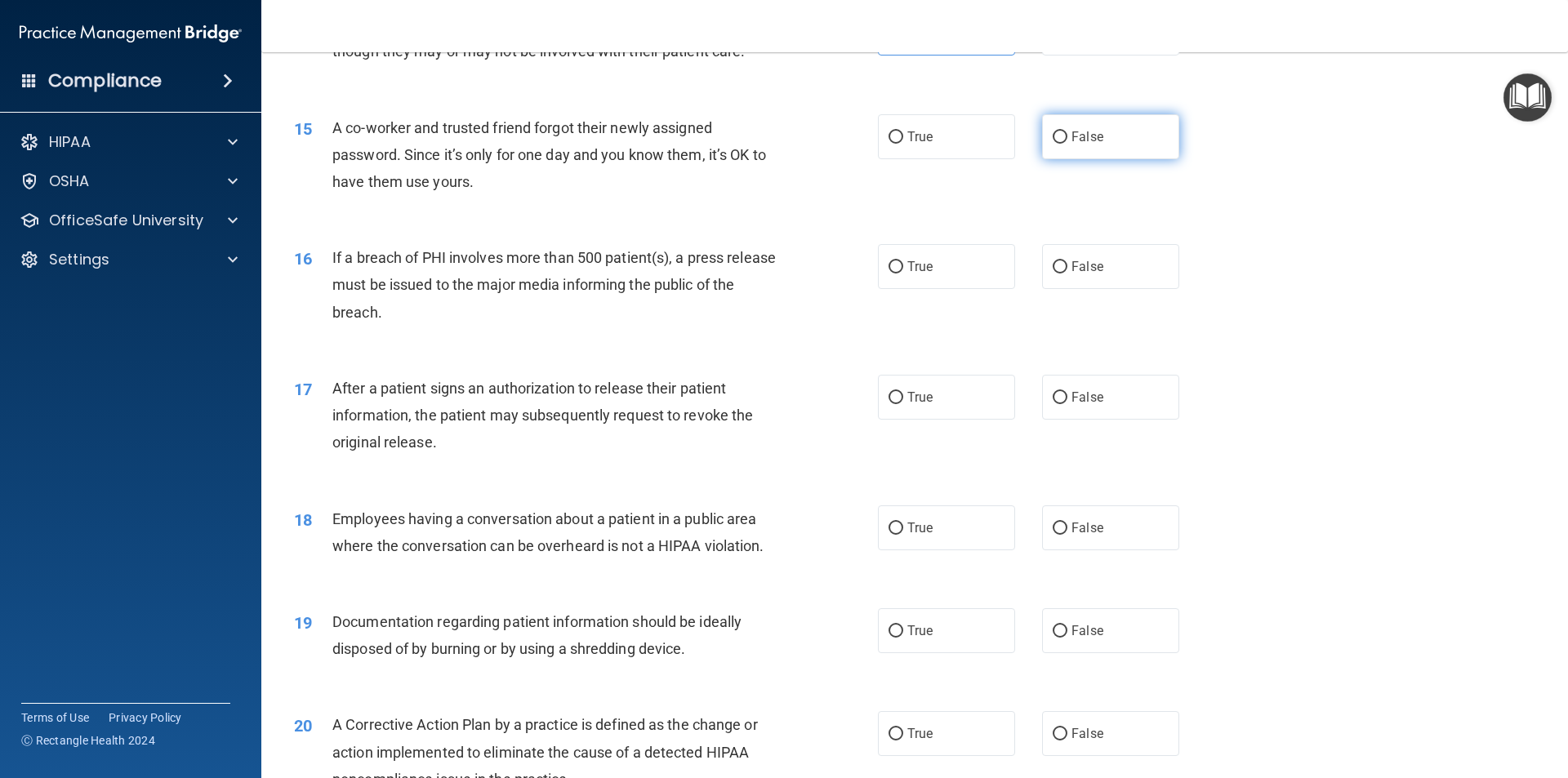
click at [1071, 144] on span "False" at bounding box center [1087, 137] width 32 height 15
click at [1068, 144] on input "False" at bounding box center [1060, 138] width 15 height 12
radio input "true"
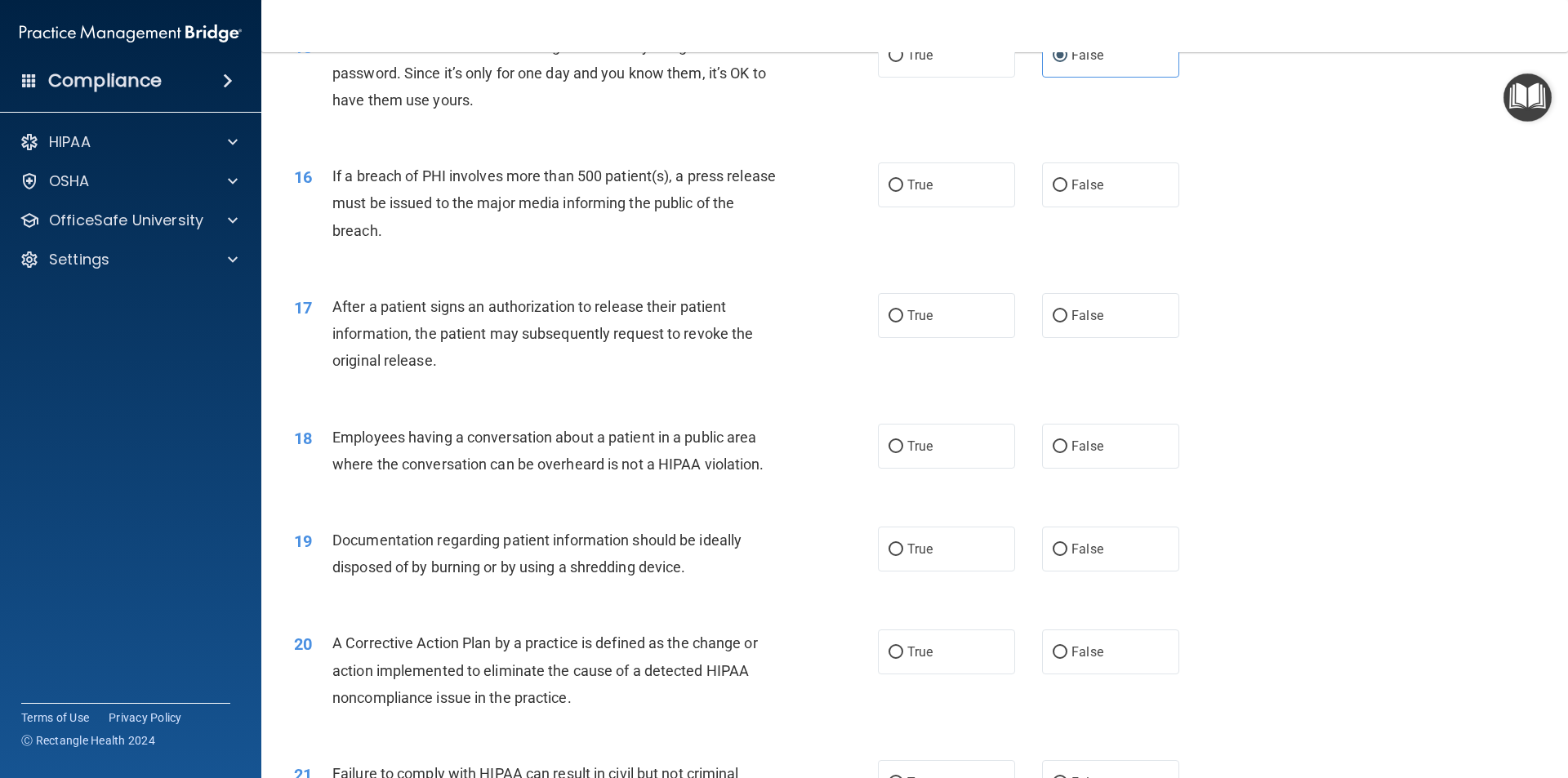
scroll to position [1796, 0]
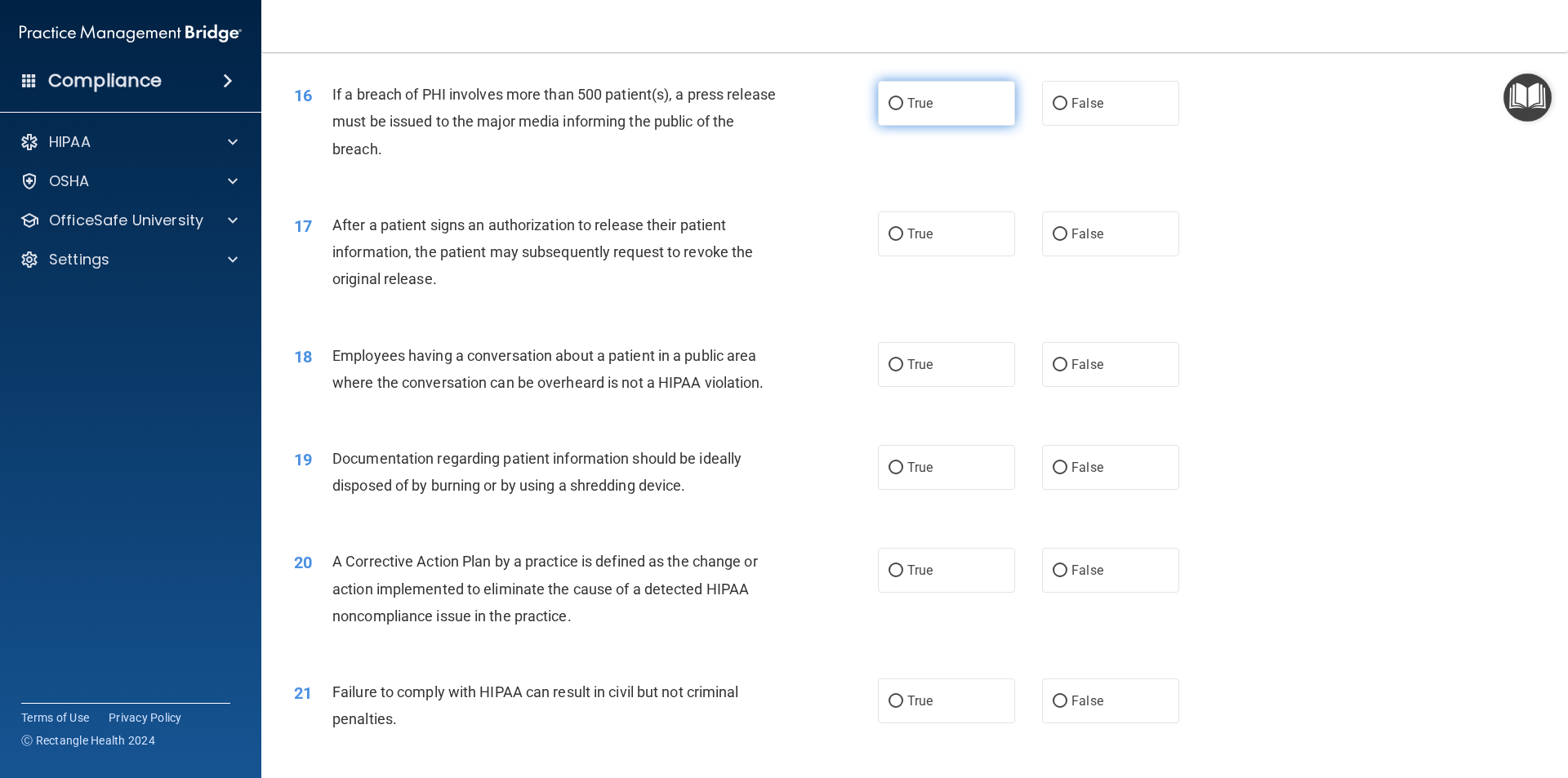
click at [952, 125] on label "True" at bounding box center [947, 104] width 138 height 45
click at [904, 110] on input "True" at bounding box center [896, 104] width 15 height 12
radio input "true"
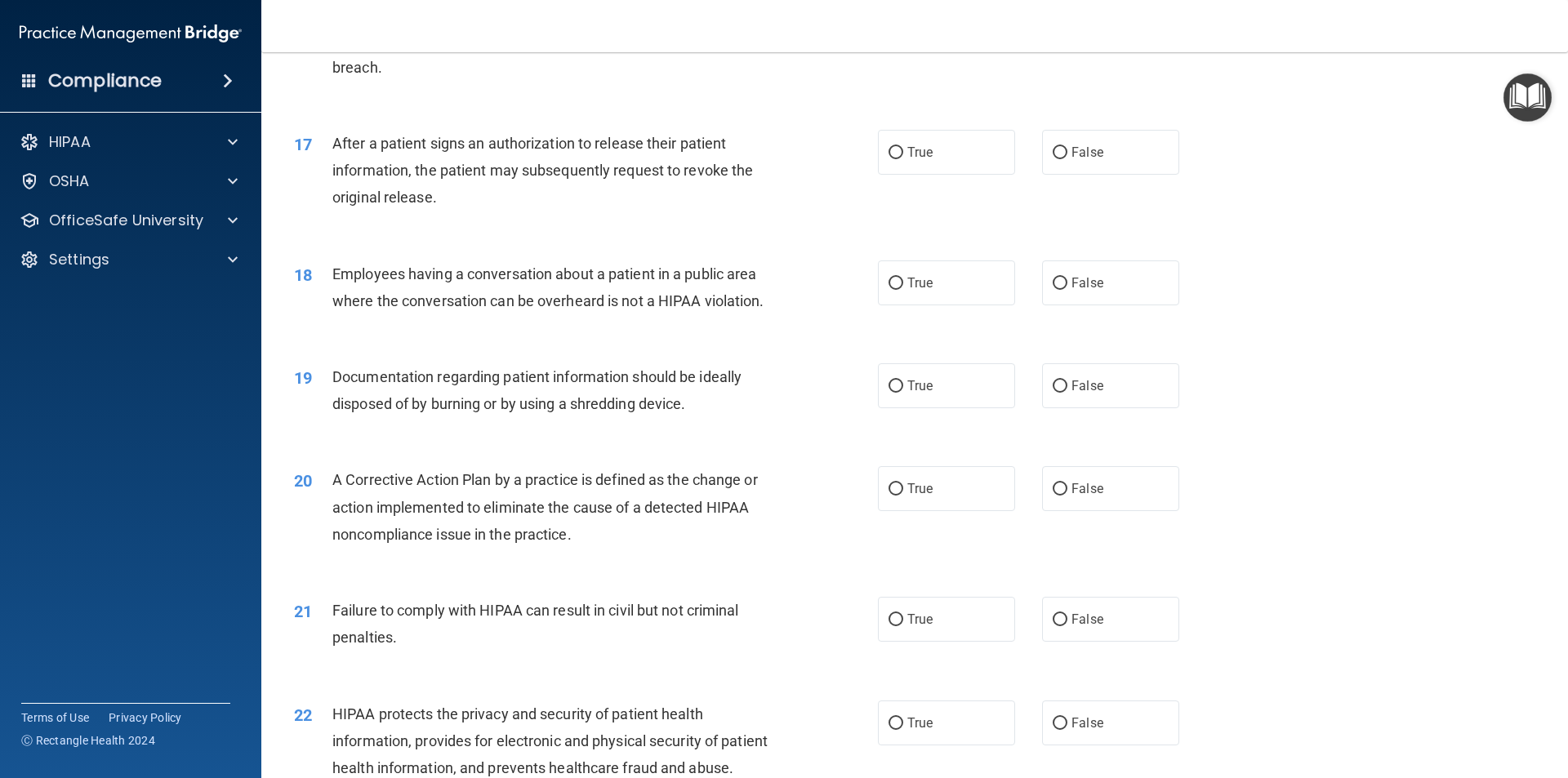
scroll to position [1959, 0]
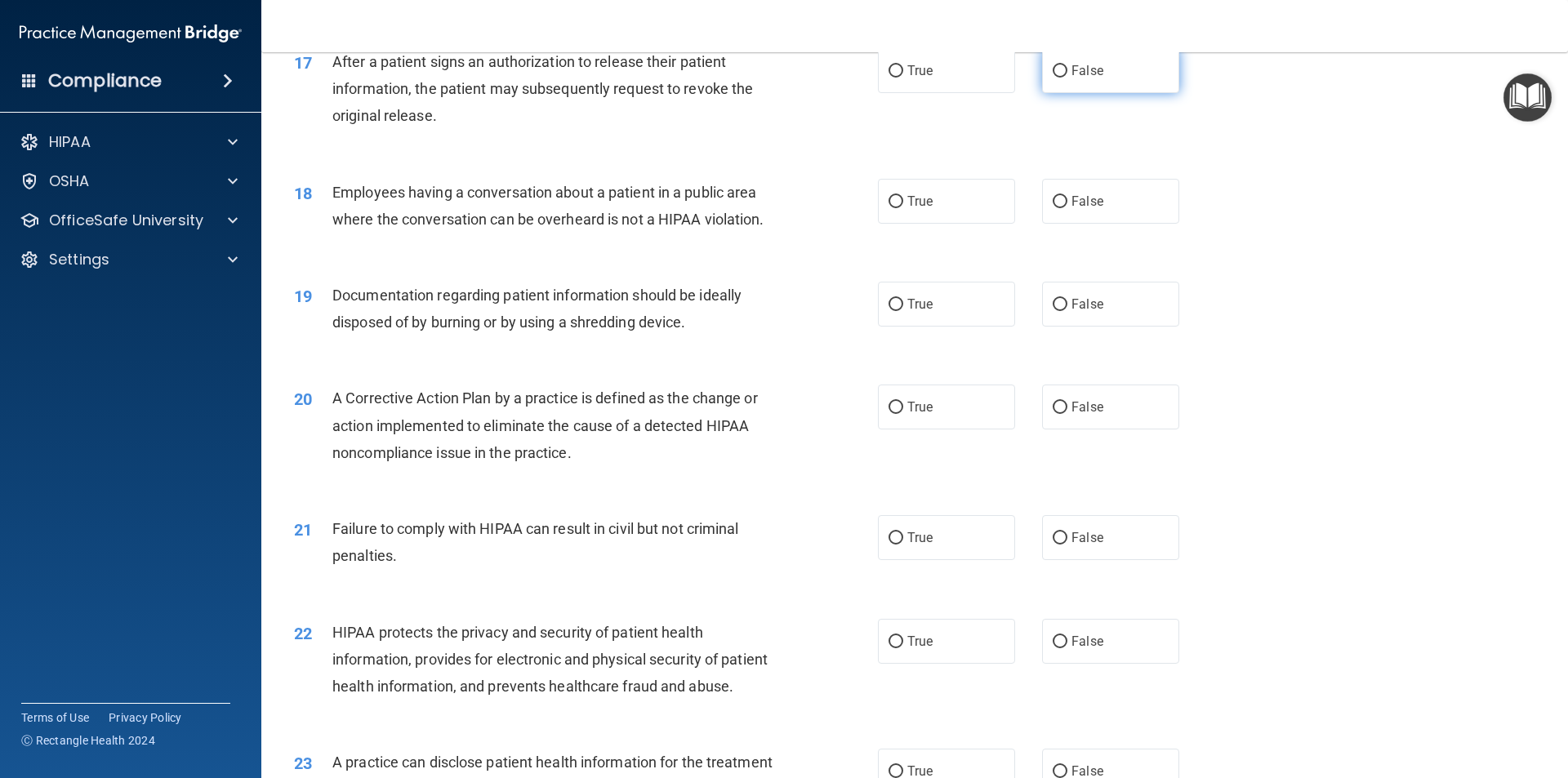
click at [1074, 93] on label "False" at bounding box center [1111, 71] width 138 height 45
click at [1068, 77] on input "False" at bounding box center [1060, 71] width 15 height 12
radio input "true"
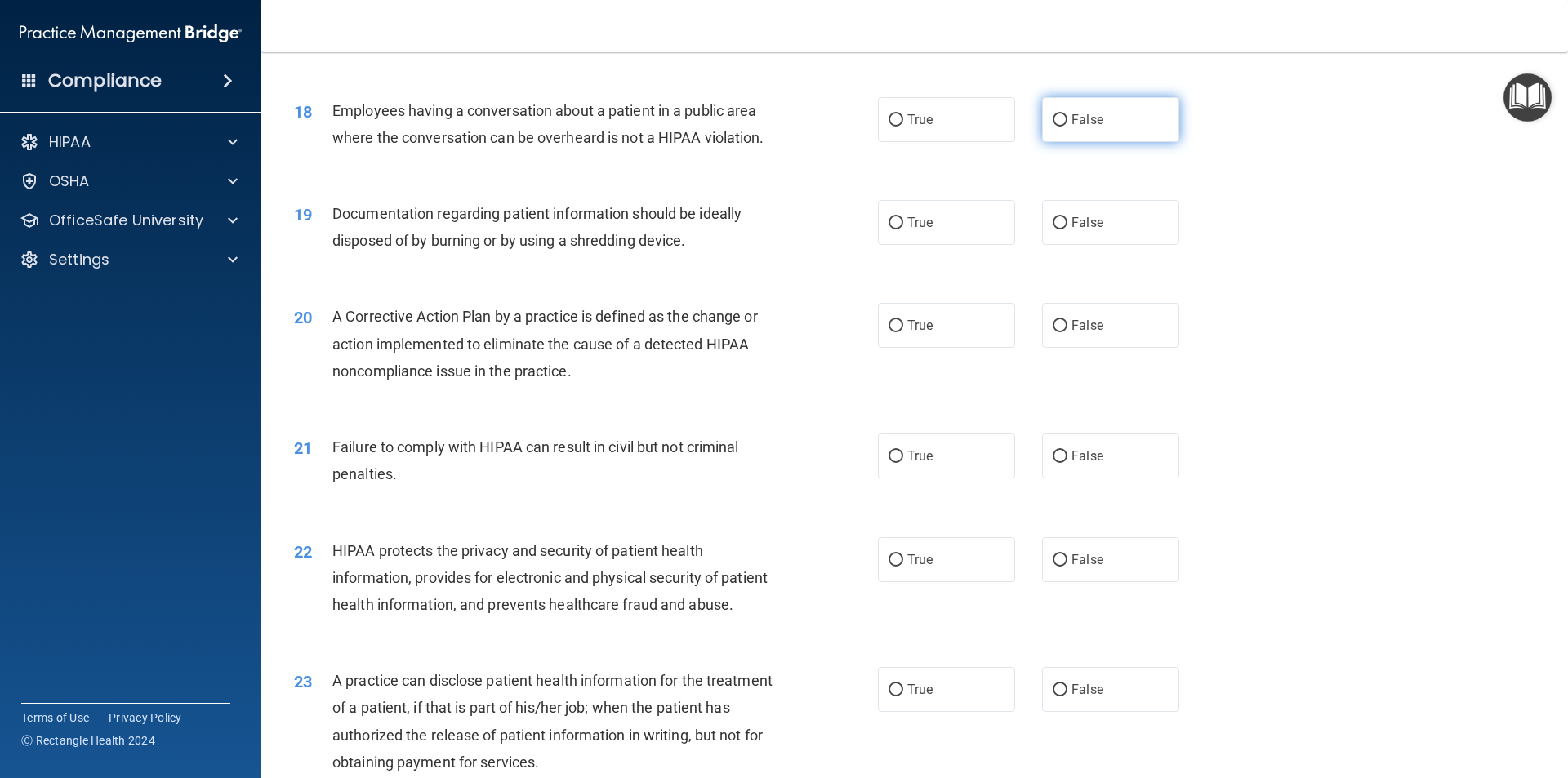
click at [1111, 142] on label "False" at bounding box center [1111, 120] width 138 height 45
click at [1068, 126] on input "False" at bounding box center [1060, 120] width 15 height 12
radio input "true"
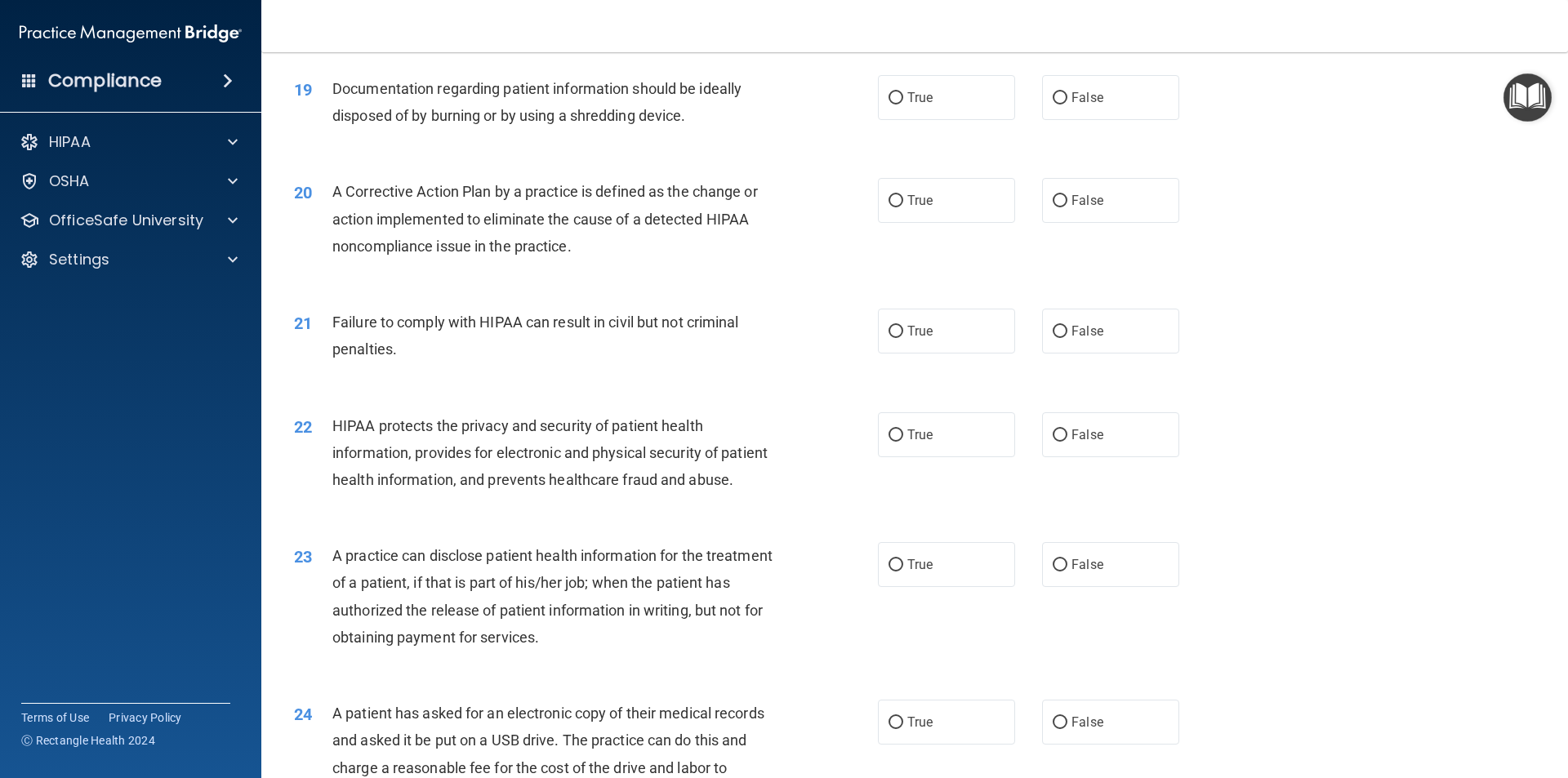
scroll to position [2204, 0]
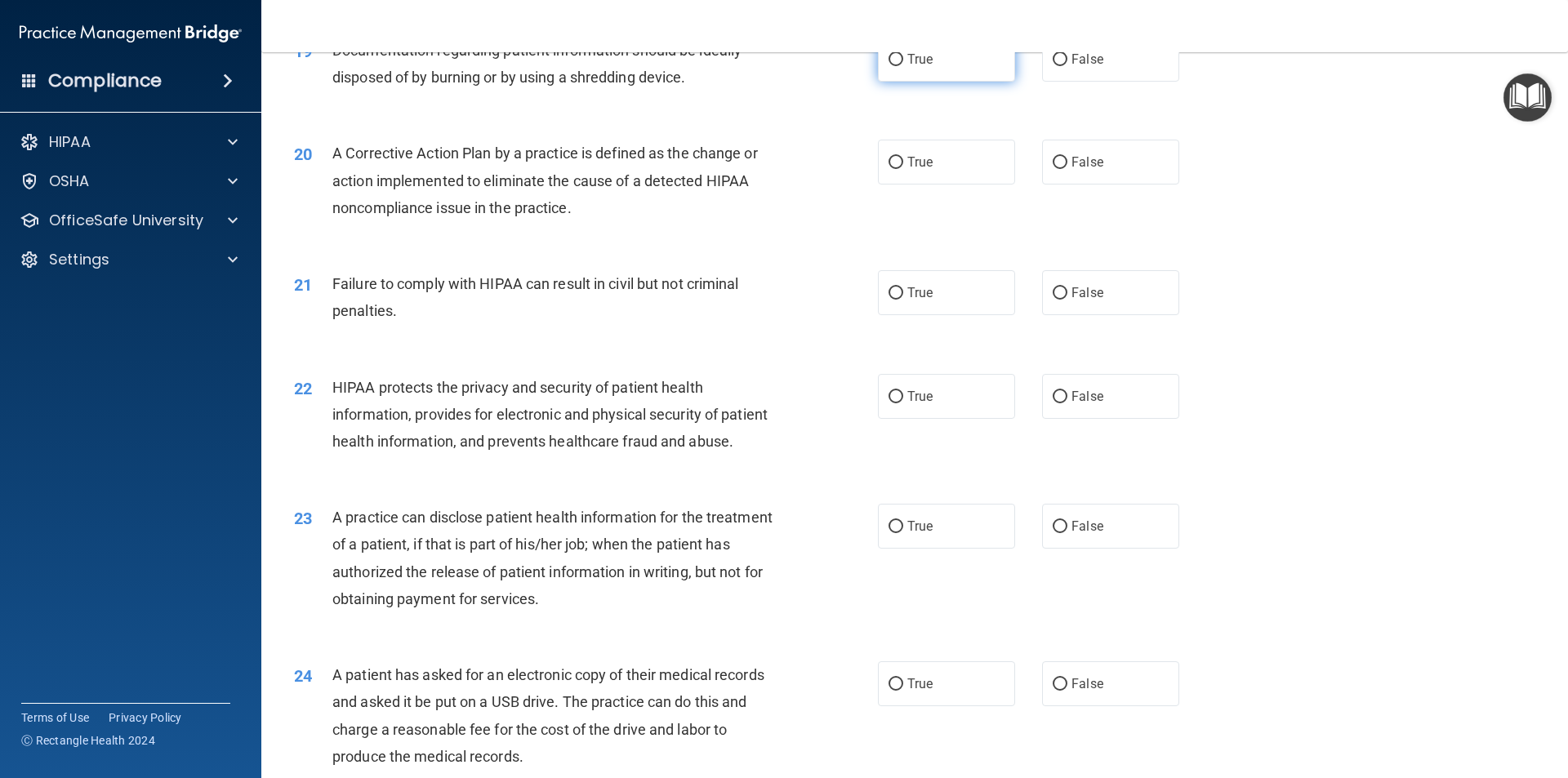
click at [978, 82] on label "True" at bounding box center [947, 59] width 138 height 45
click at [904, 66] on input "True" at bounding box center [896, 59] width 15 height 12
radio input "true"
click at [936, 181] on label "True" at bounding box center [947, 162] width 138 height 45
click at [904, 169] on input "True" at bounding box center [896, 162] width 15 height 12
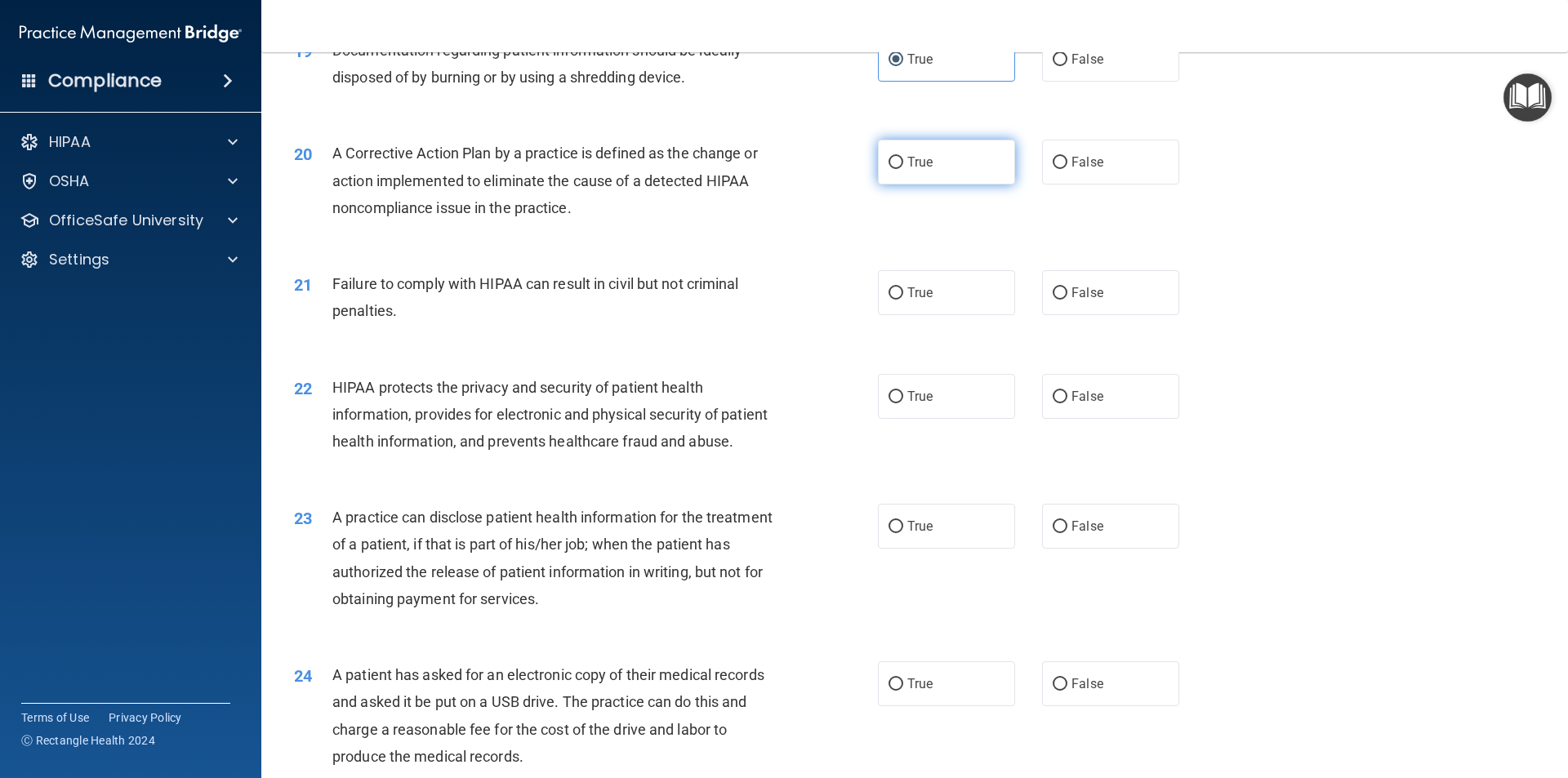
radio input "true"
click at [1078, 316] on label "False" at bounding box center [1111, 293] width 138 height 45
click at [1068, 300] on input "False" at bounding box center [1060, 293] width 15 height 12
radio input "true"
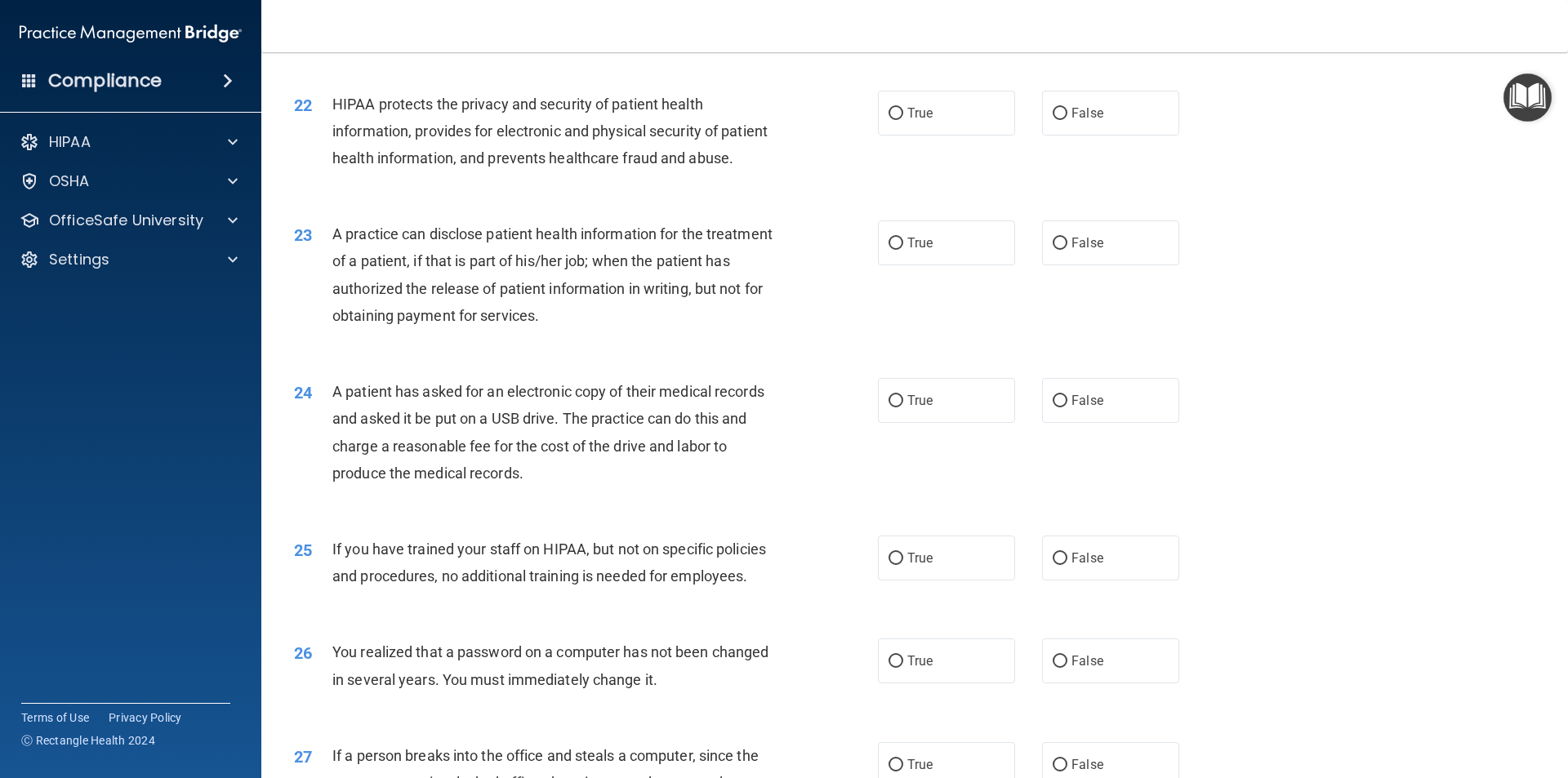
scroll to position [2531, 0]
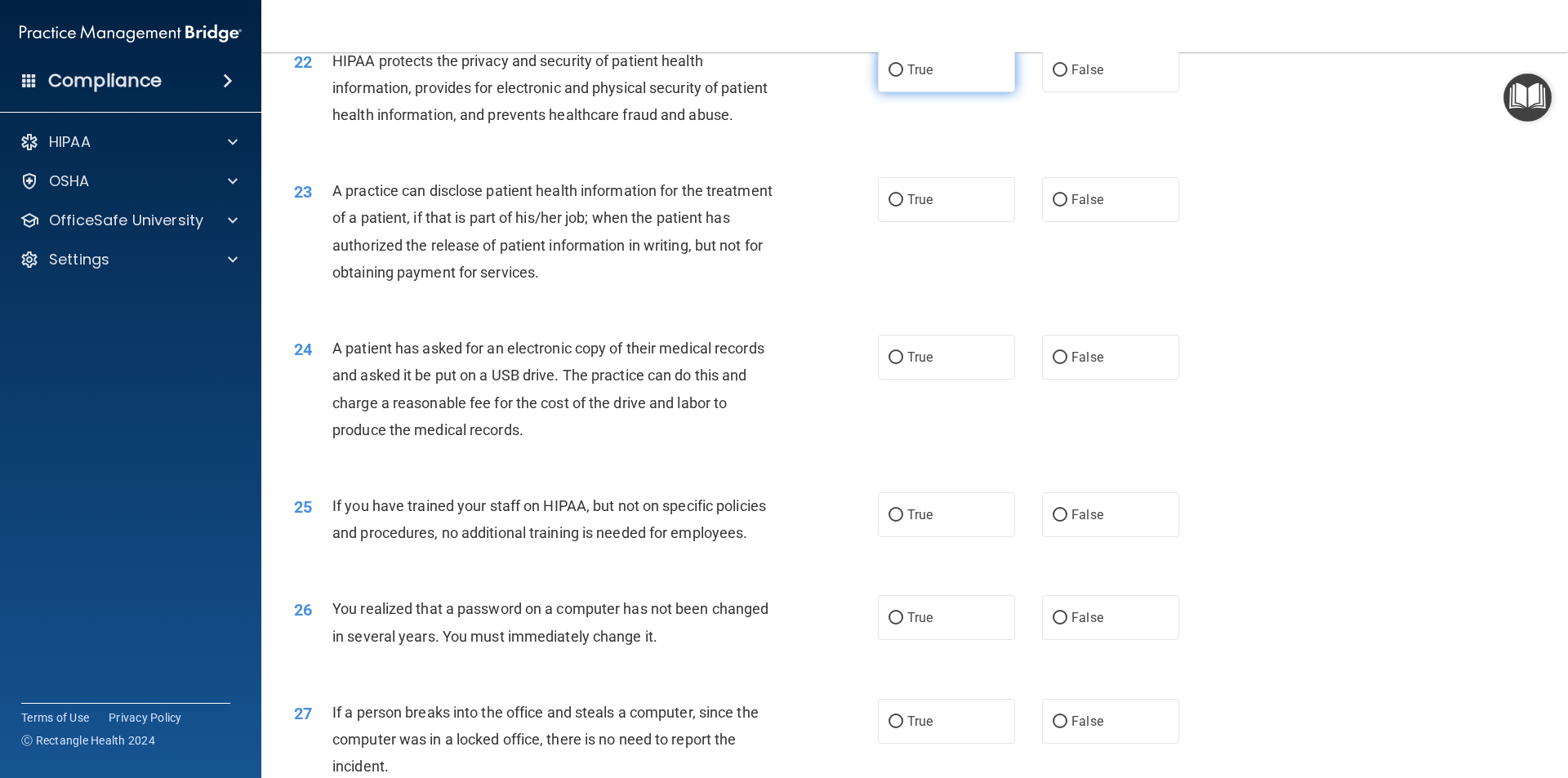
click at [909, 77] on span "True" at bounding box center [920, 70] width 25 height 15
click at [904, 76] on input "True" at bounding box center [896, 70] width 15 height 12
radio input "true"
click at [934, 380] on label "True" at bounding box center [947, 357] width 138 height 45
click at [904, 365] on input "True" at bounding box center [896, 358] width 15 height 12
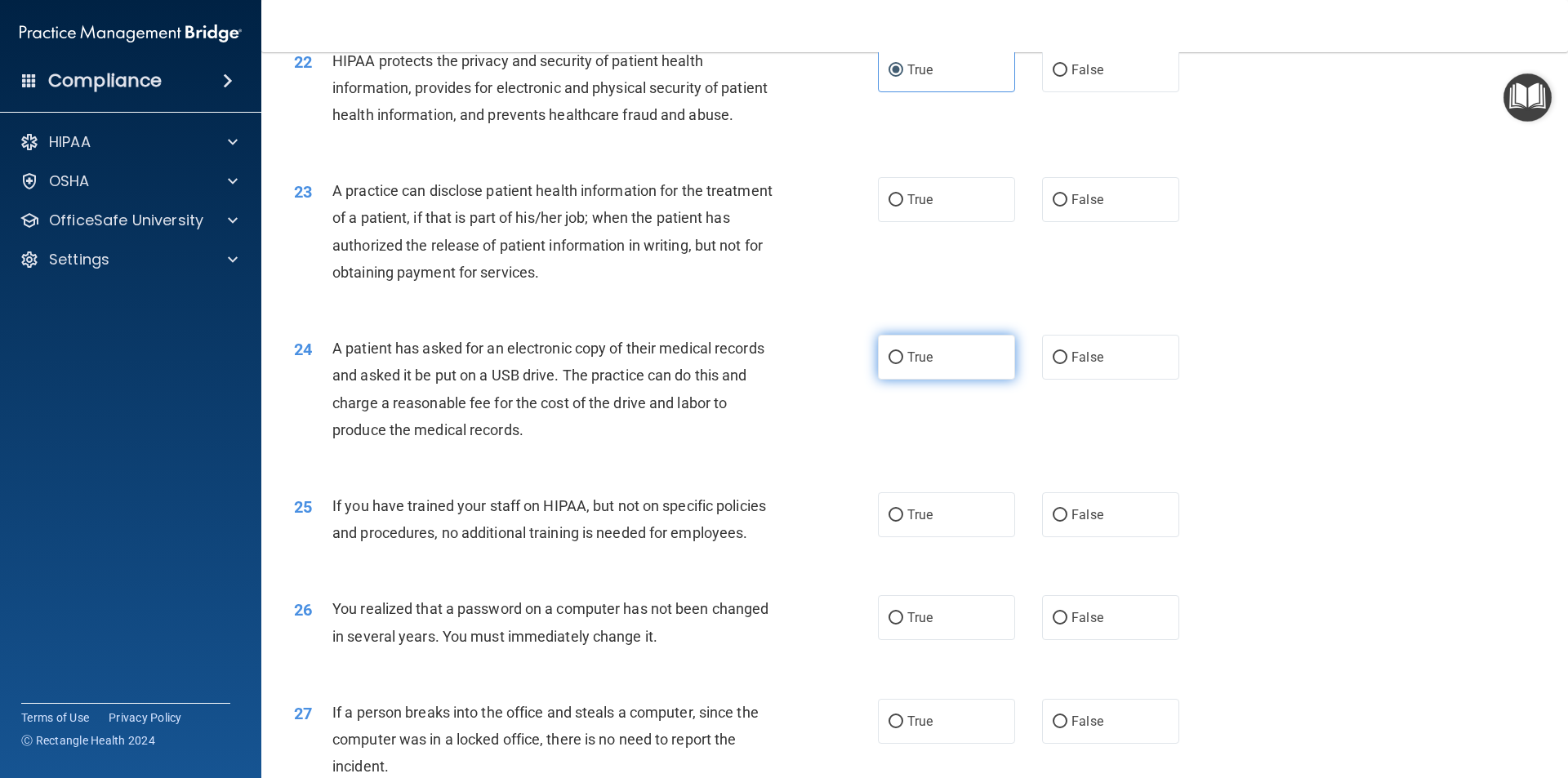
radio input "true"
click at [974, 222] on label "True" at bounding box center [947, 200] width 138 height 45
click at [904, 206] on input "True" at bounding box center [896, 200] width 15 height 12
radio input "true"
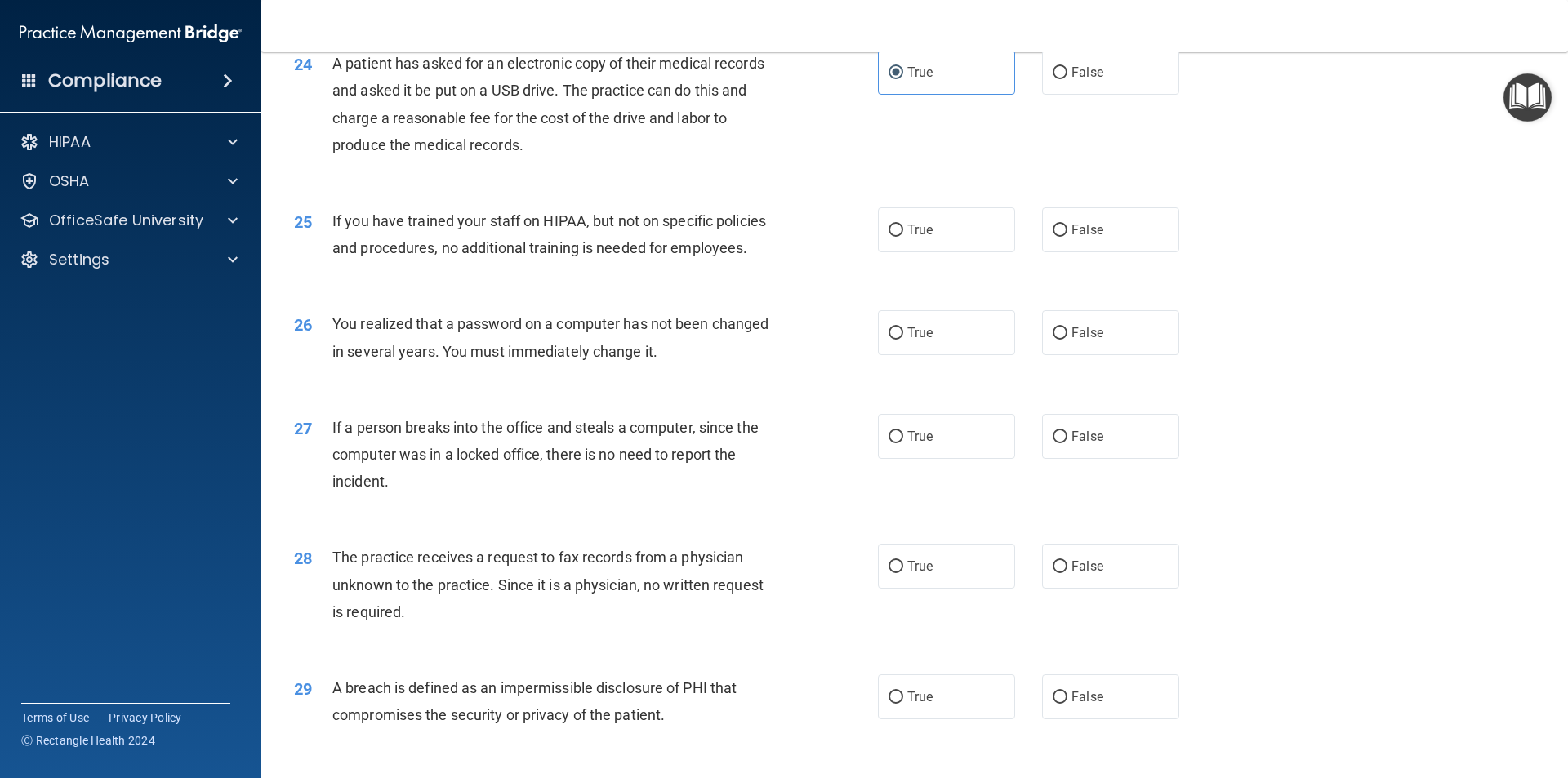
scroll to position [2858, 0]
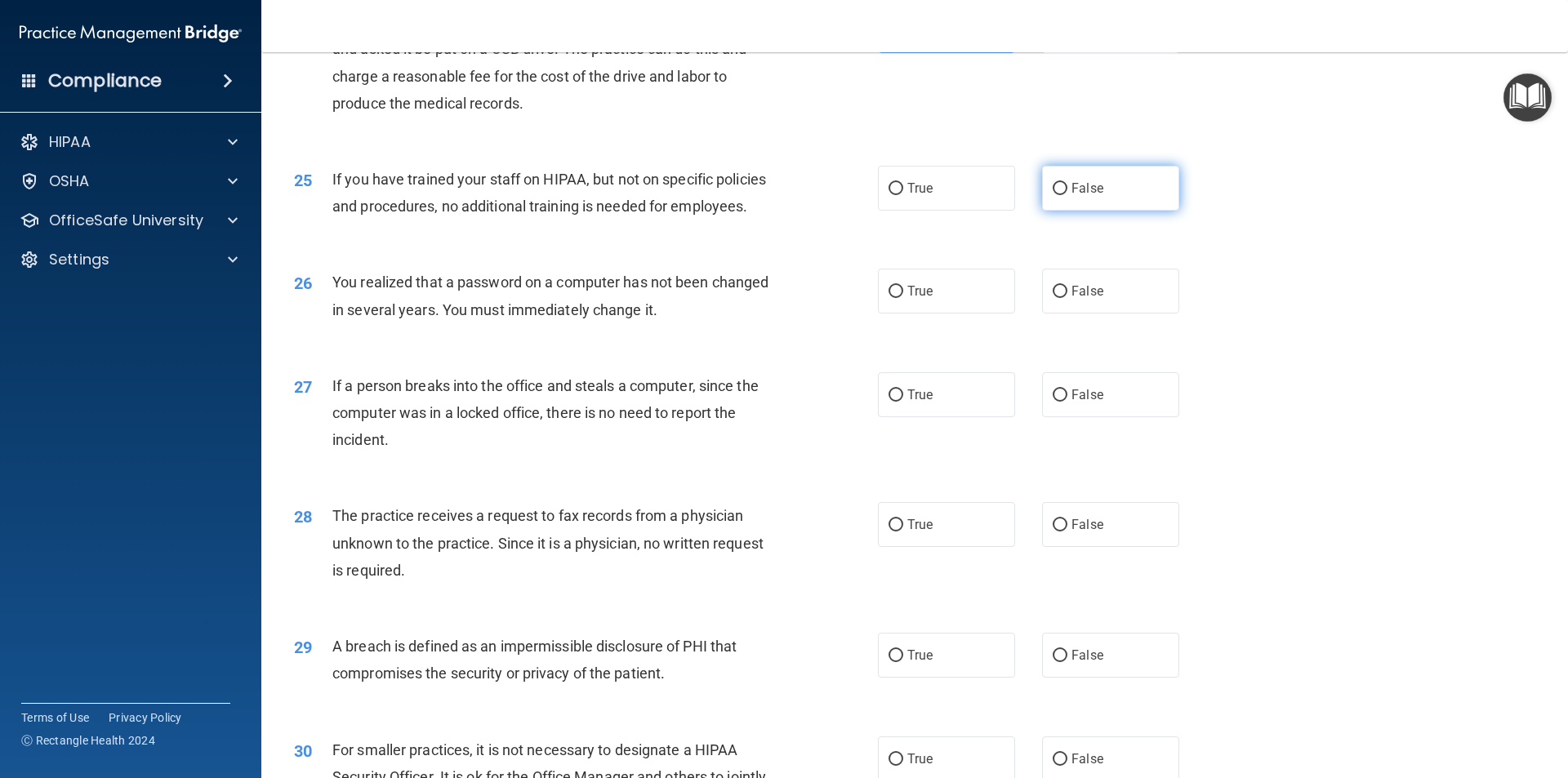
click at [1071, 196] on span "False" at bounding box center [1087, 188] width 32 height 15
click at [1068, 195] on input "False" at bounding box center [1060, 188] width 15 height 12
radio input "true"
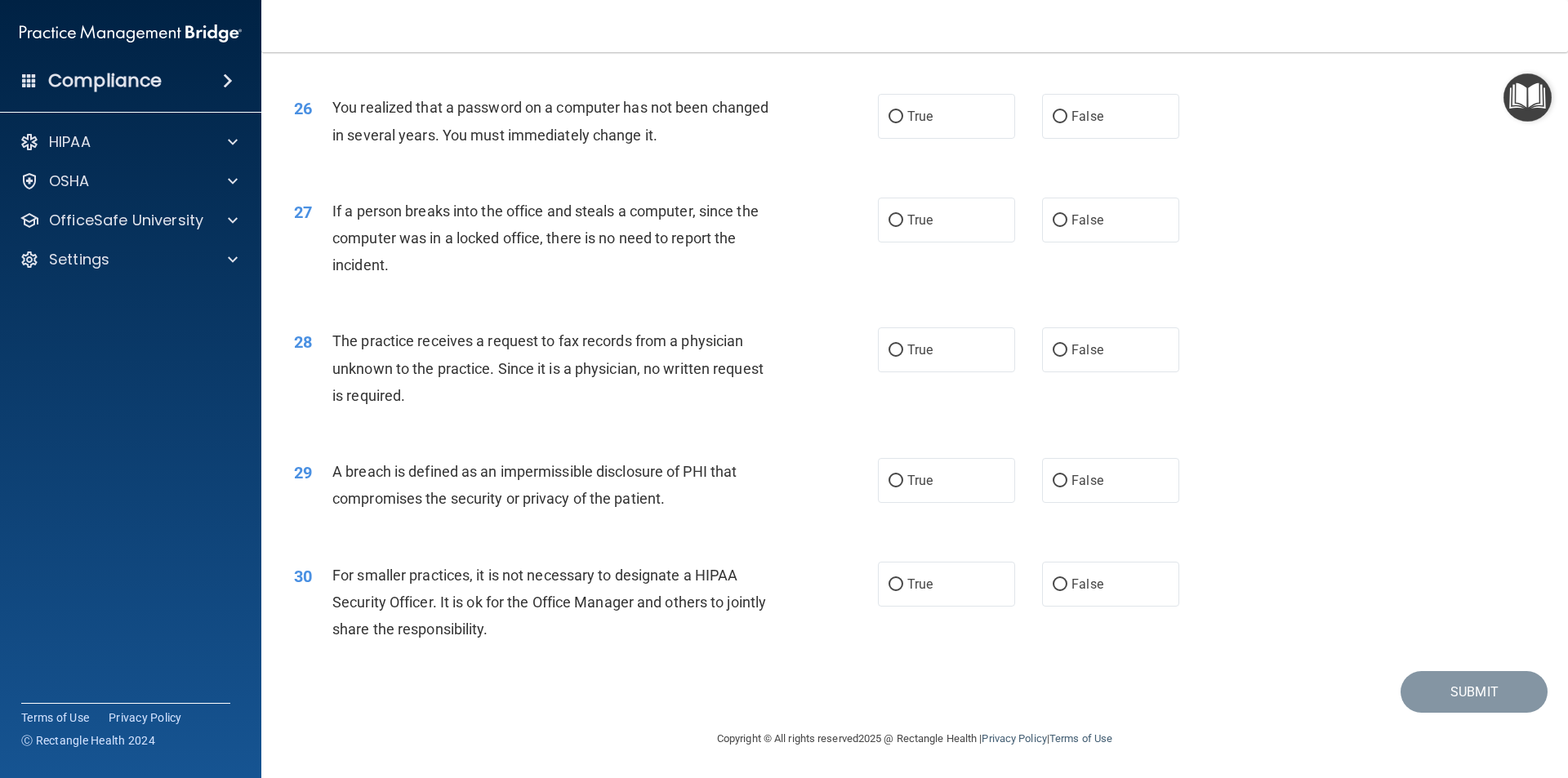
scroll to position [3087, 0]
click at [973, 126] on label "True" at bounding box center [947, 117] width 138 height 45
click at [904, 123] on input "True" at bounding box center [896, 117] width 15 height 12
radio input "true"
click at [1072, 219] on span "False" at bounding box center [1087, 219] width 32 height 15
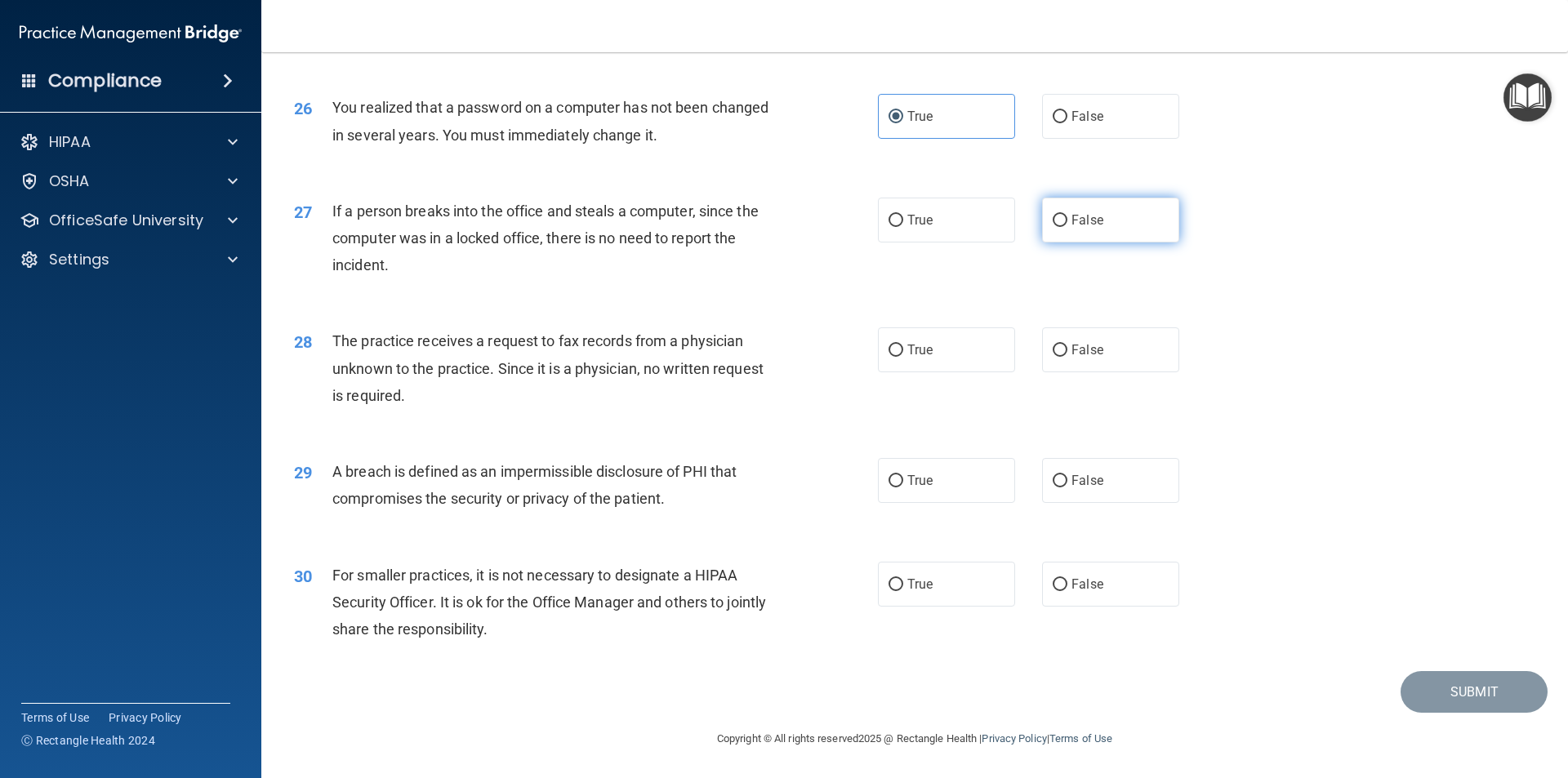
click at [1068, 219] on input "False" at bounding box center [1060, 220] width 15 height 12
radio input "true"
drag, startPoint x: 1224, startPoint y: 289, endPoint x: 1224, endPoint y: 280, distance: 9.0
click at [1096, 361] on label "False" at bounding box center [1111, 350] width 138 height 45
click at [1068, 357] on input "False" at bounding box center [1060, 350] width 15 height 12
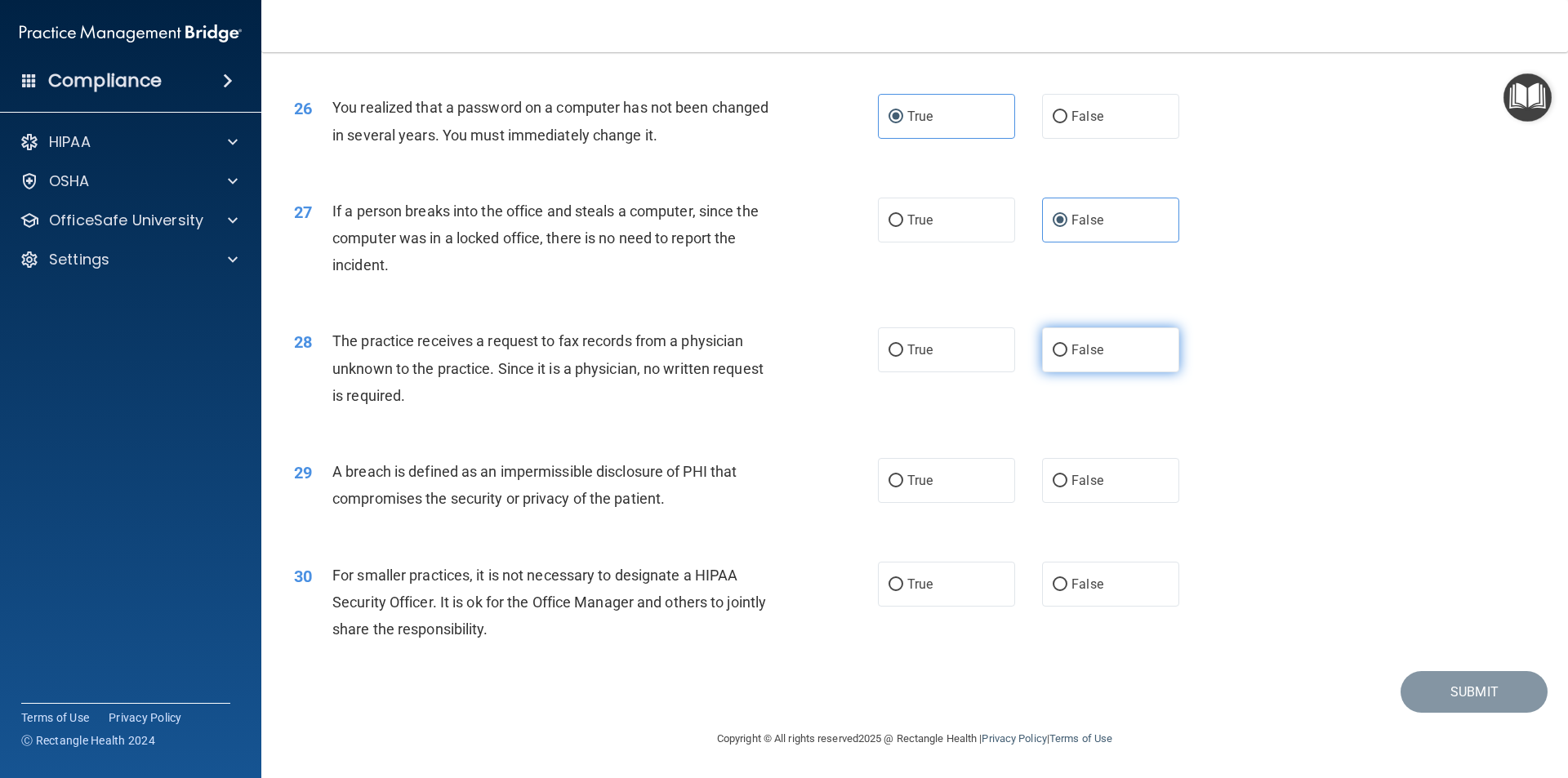
radio input "true"
click at [974, 470] on label "True" at bounding box center [947, 480] width 138 height 45
click at [904, 475] on input "True" at bounding box center [896, 480] width 15 height 12
radio input "true"
click at [1082, 586] on span "False" at bounding box center [1087, 584] width 32 height 15
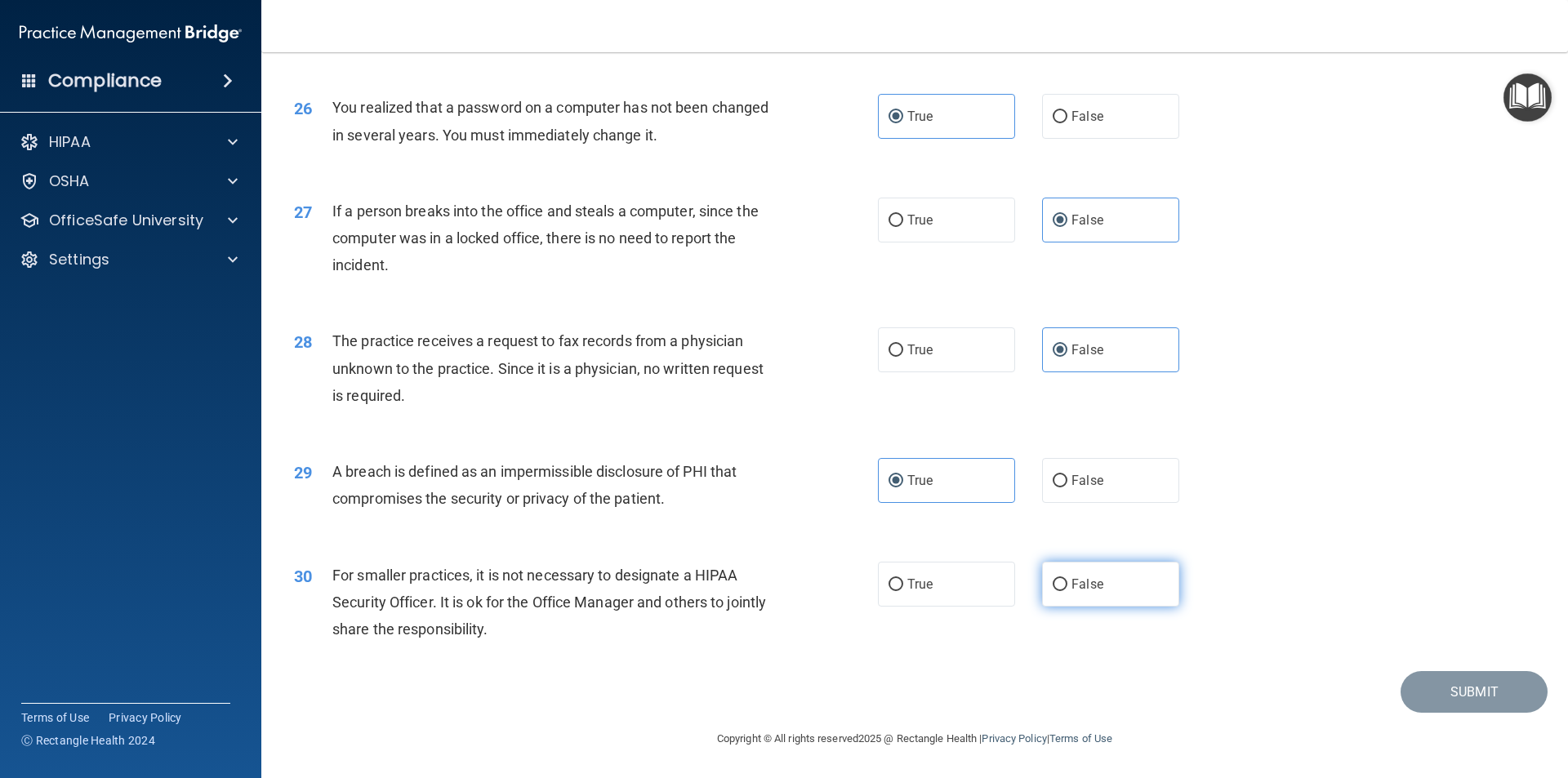
click at [1068, 586] on input "False" at bounding box center [1060, 585] width 15 height 12
radio input "true"
click at [1408, 689] on button "Submit" at bounding box center [1475, 692] width 147 height 41
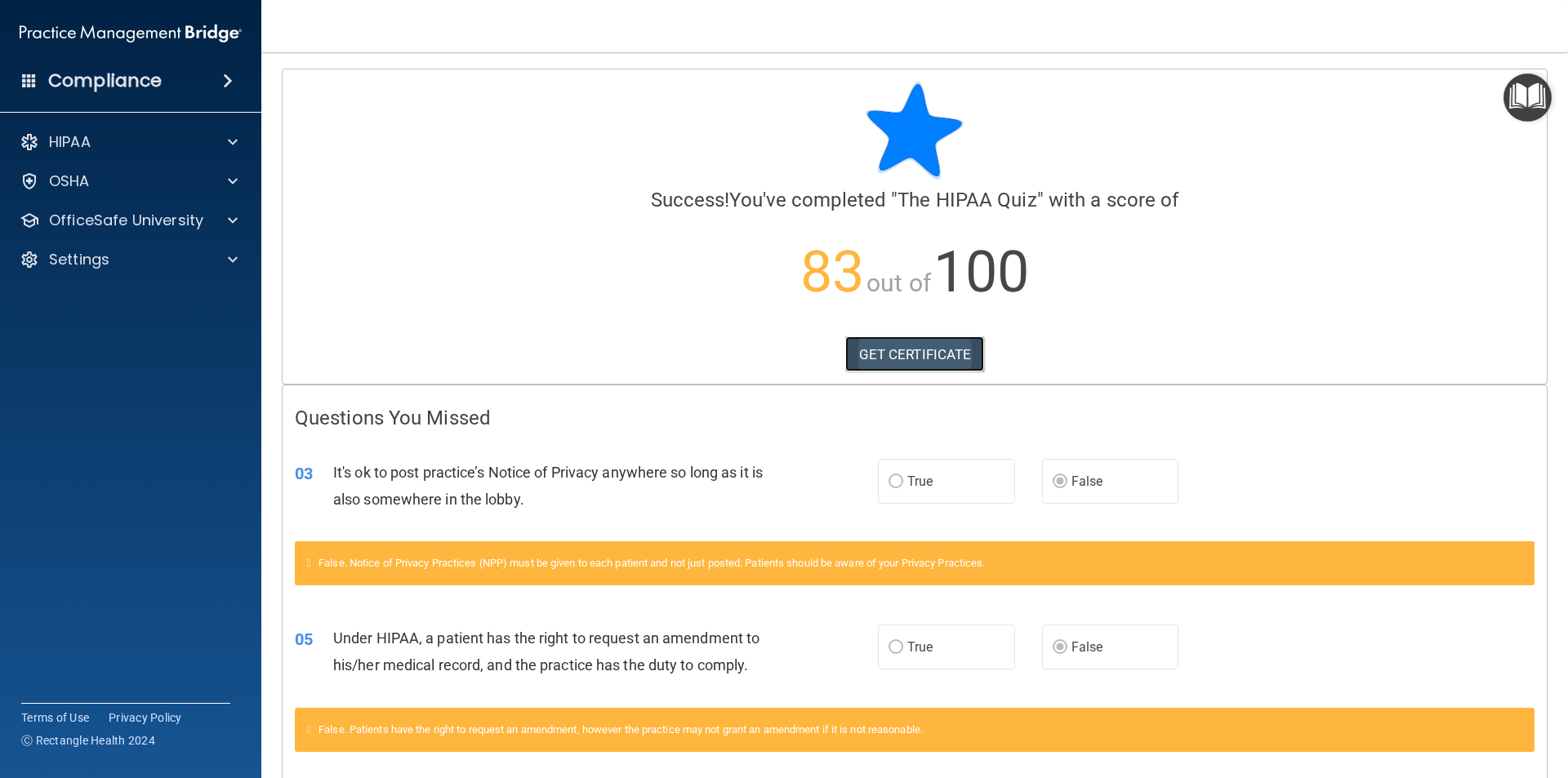
click at [908, 348] on link "GET CERTIFICATE" at bounding box center [915, 354] width 139 height 36
click at [152, 143] on div "HIPAA" at bounding box center [108, 141] width 203 height 20
click at [155, 181] on p "Documents and Policies" at bounding box center [122, 181] width 223 height 16
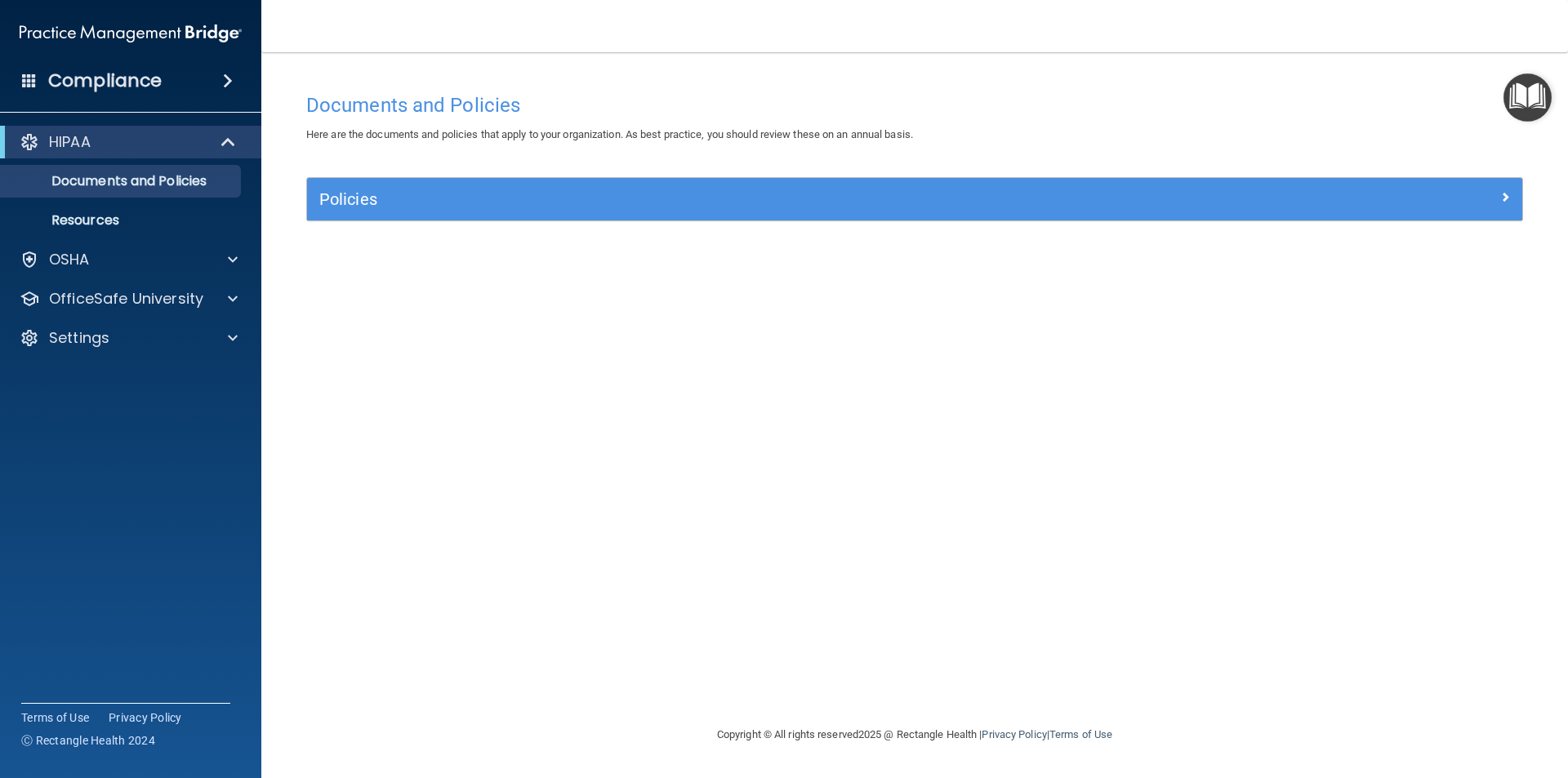
click at [1512, 106] on img "Open Resource Center" at bounding box center [1527, 97] width 48 height 48
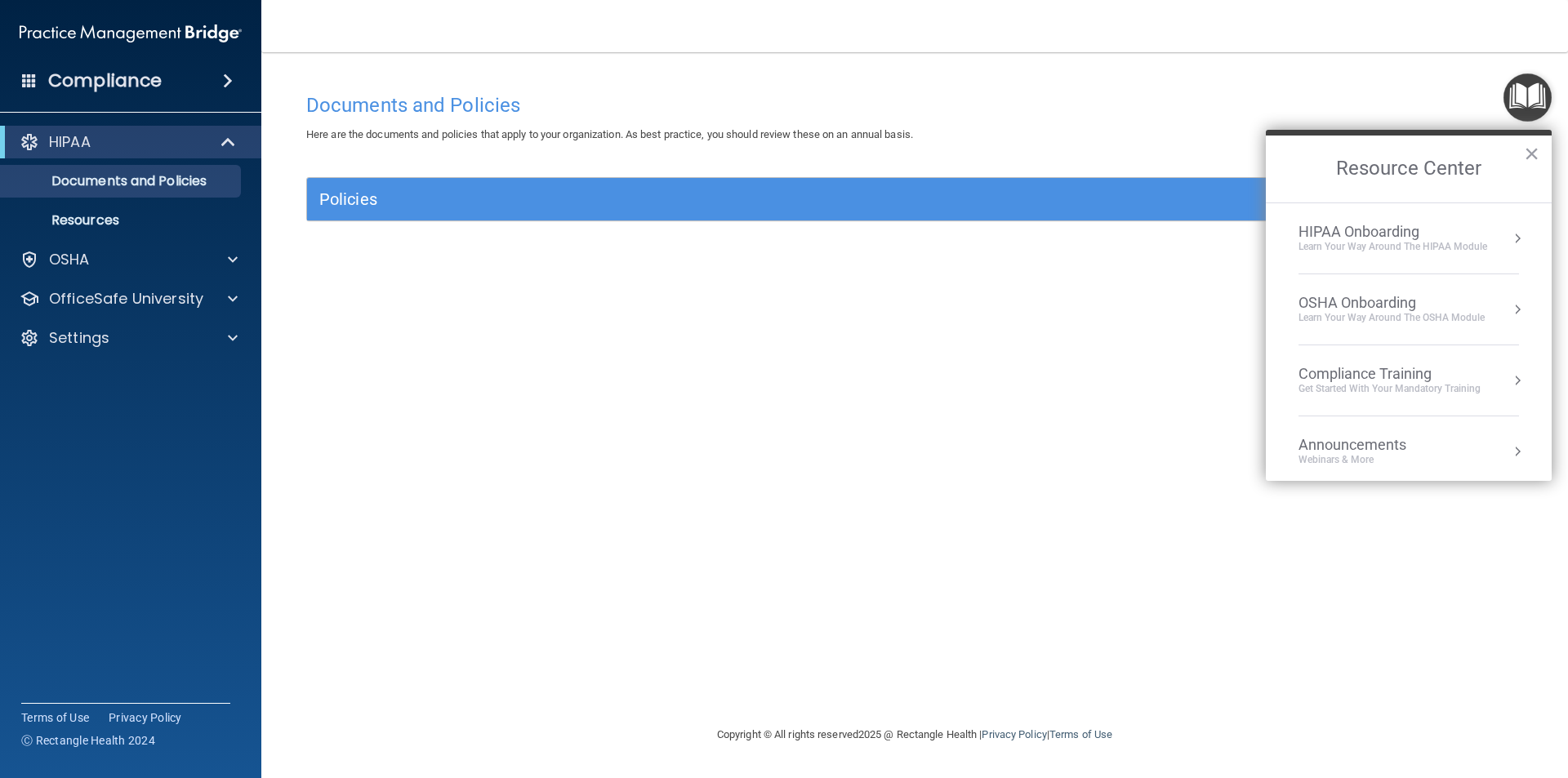
click at [1491, 235] on div "HIPAA Onboarding Learn Your Way around the HIPAA module" at bounding box center [1409, 238] width 220 height 31
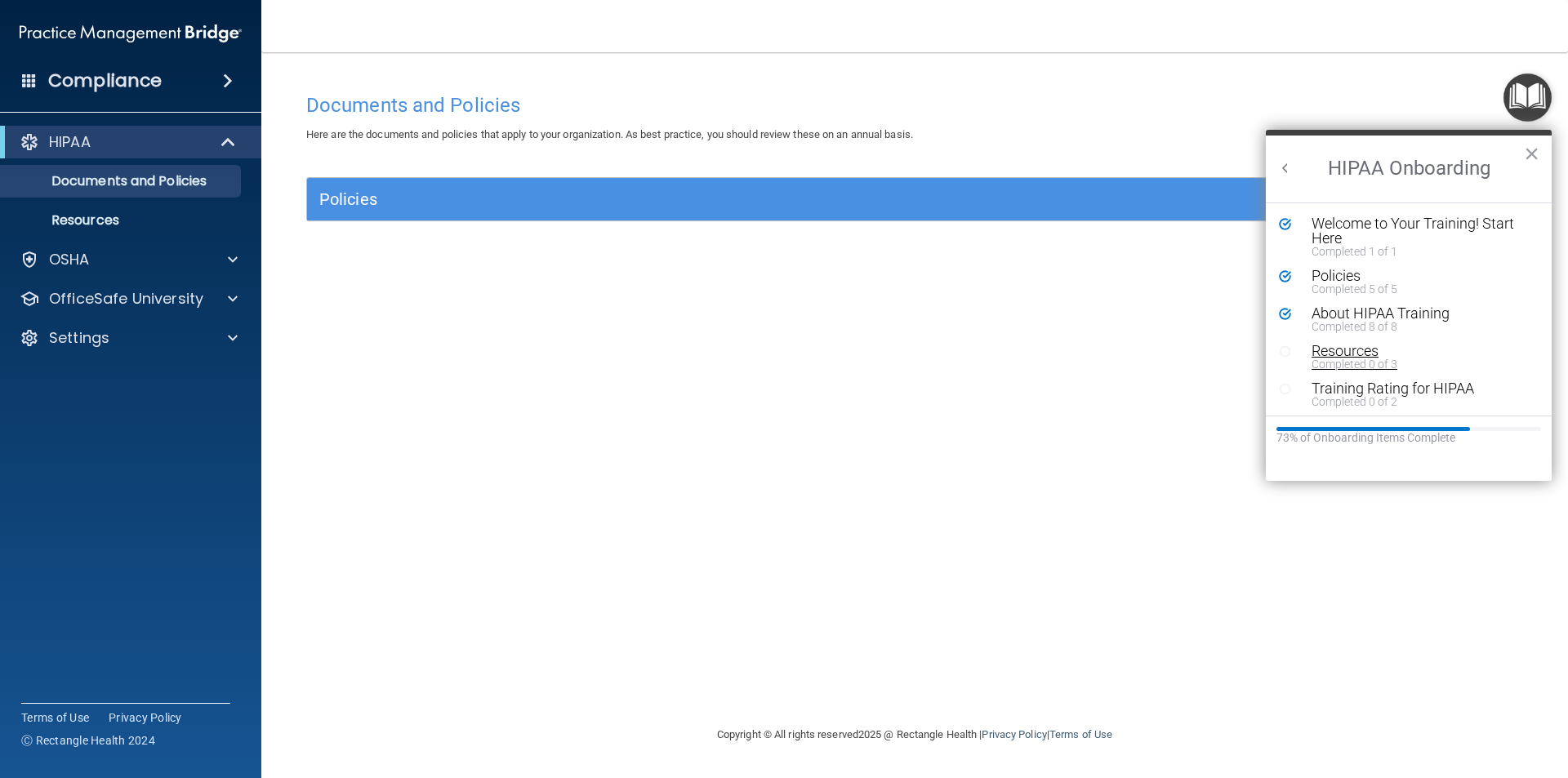
click at [1348, 348] on div "Resources" at bounding box center [1414, 351] width 206 height 15
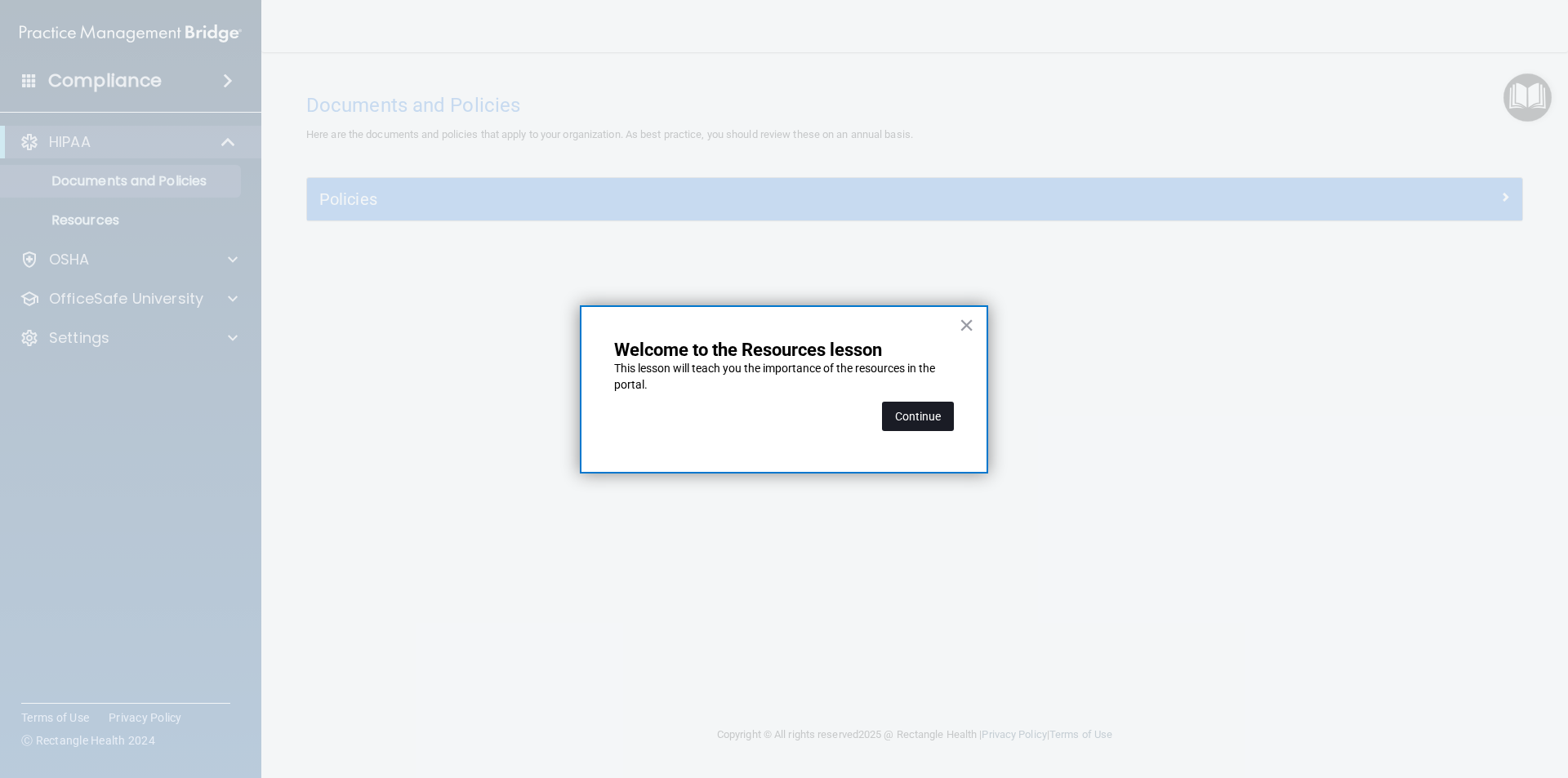
click at [899, 406] on button "Continue" at bounding box center [918, 415] width 72 height 29
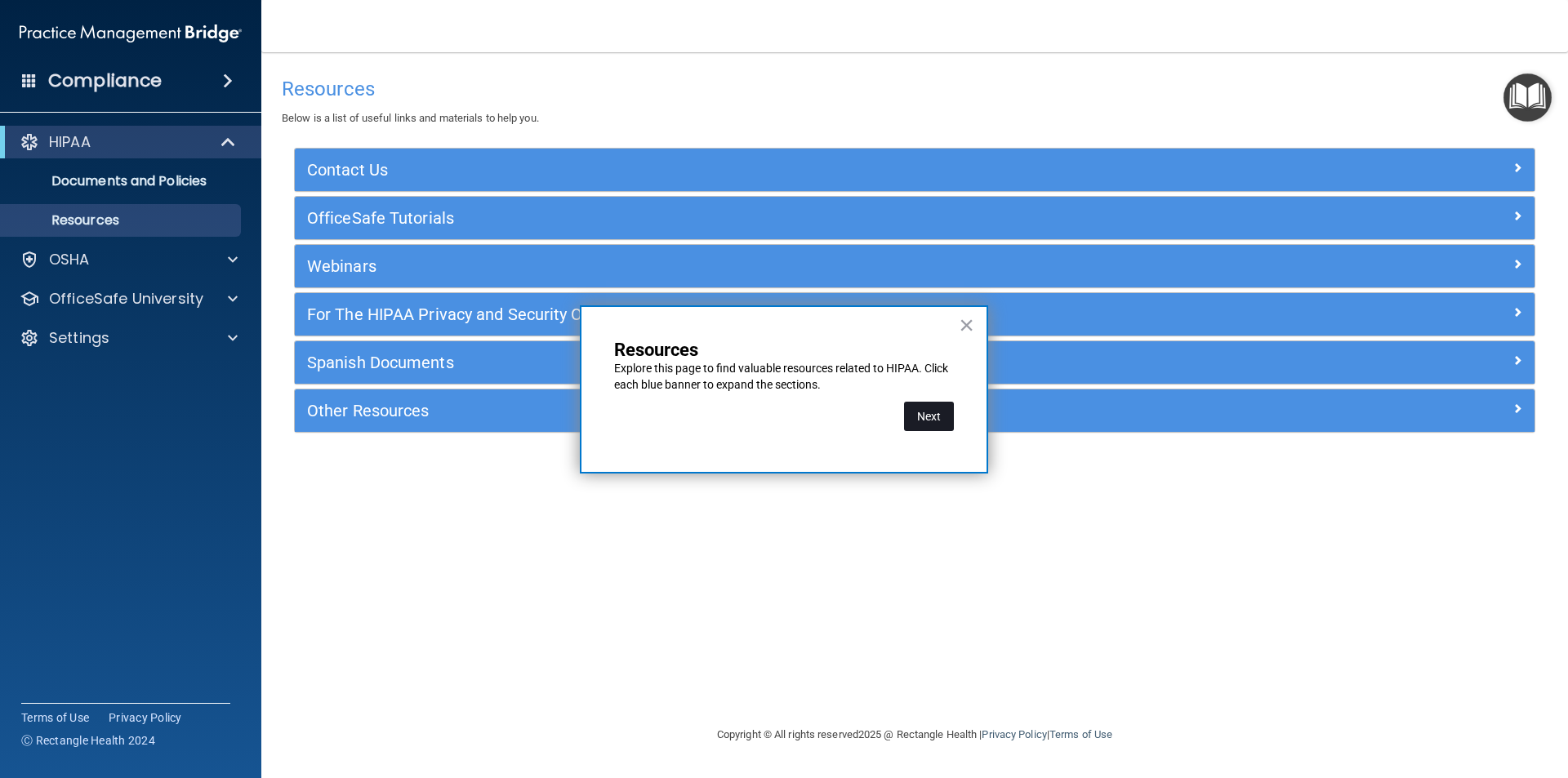
click at [931, 413] on button "Next" at bounding box center [929, 415] width 50 height 29
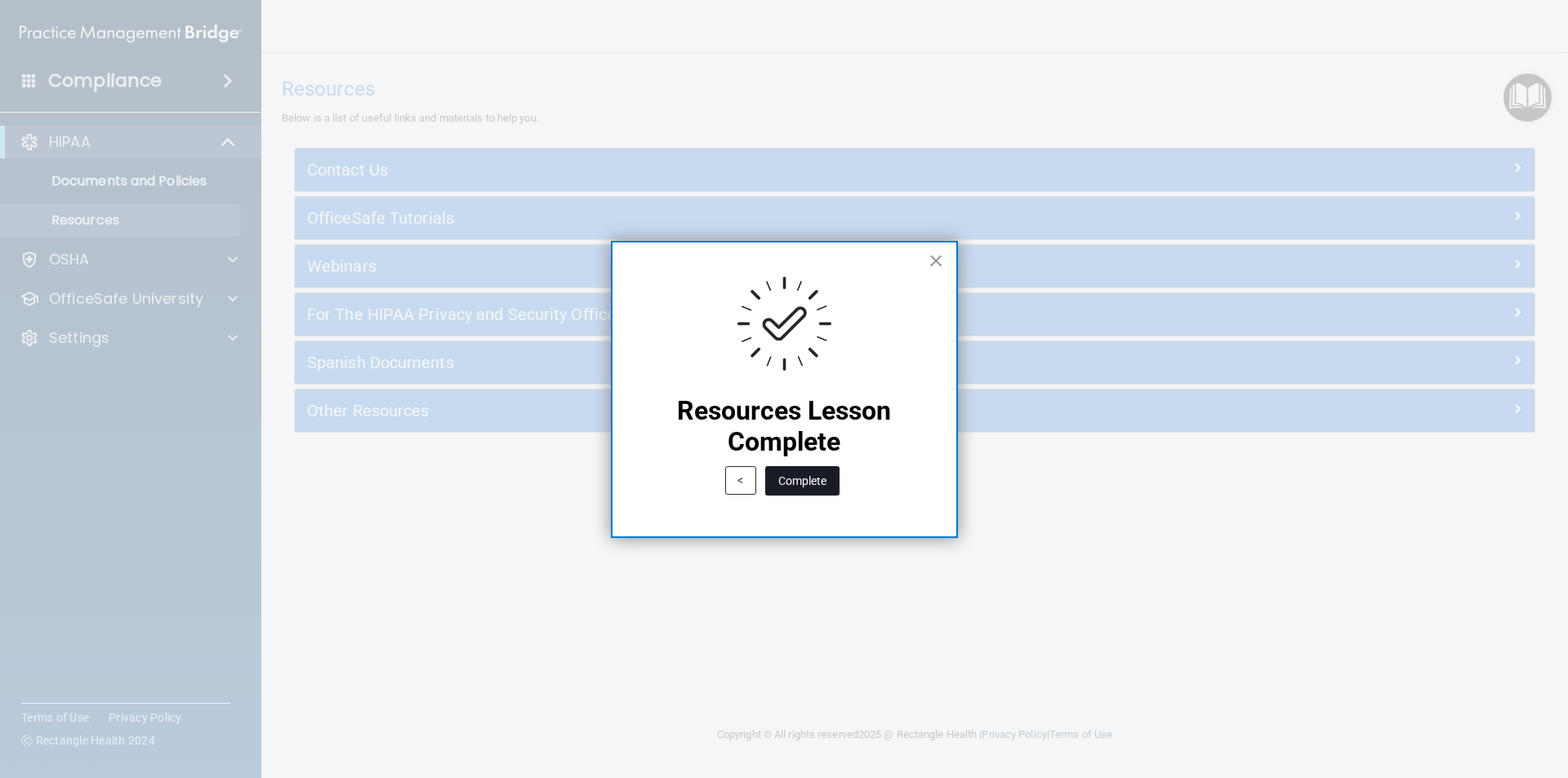
click at [821, 474] on button "Complete" at bounding box center [802, 480] width 74 height 29
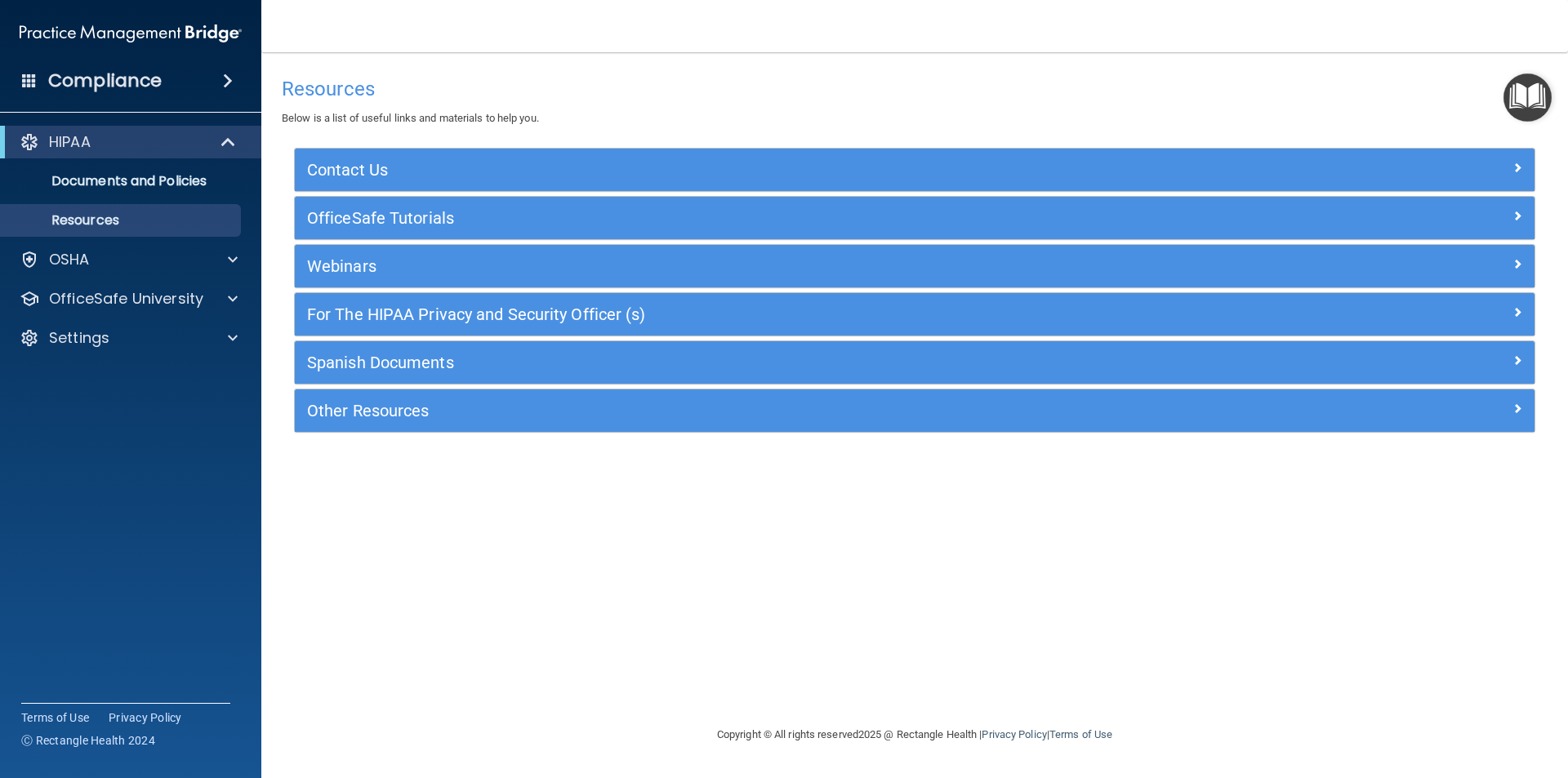
click at [1514, 109] on img "Open Resource Center" at bounding box center [1527, 97] width 48 height 48
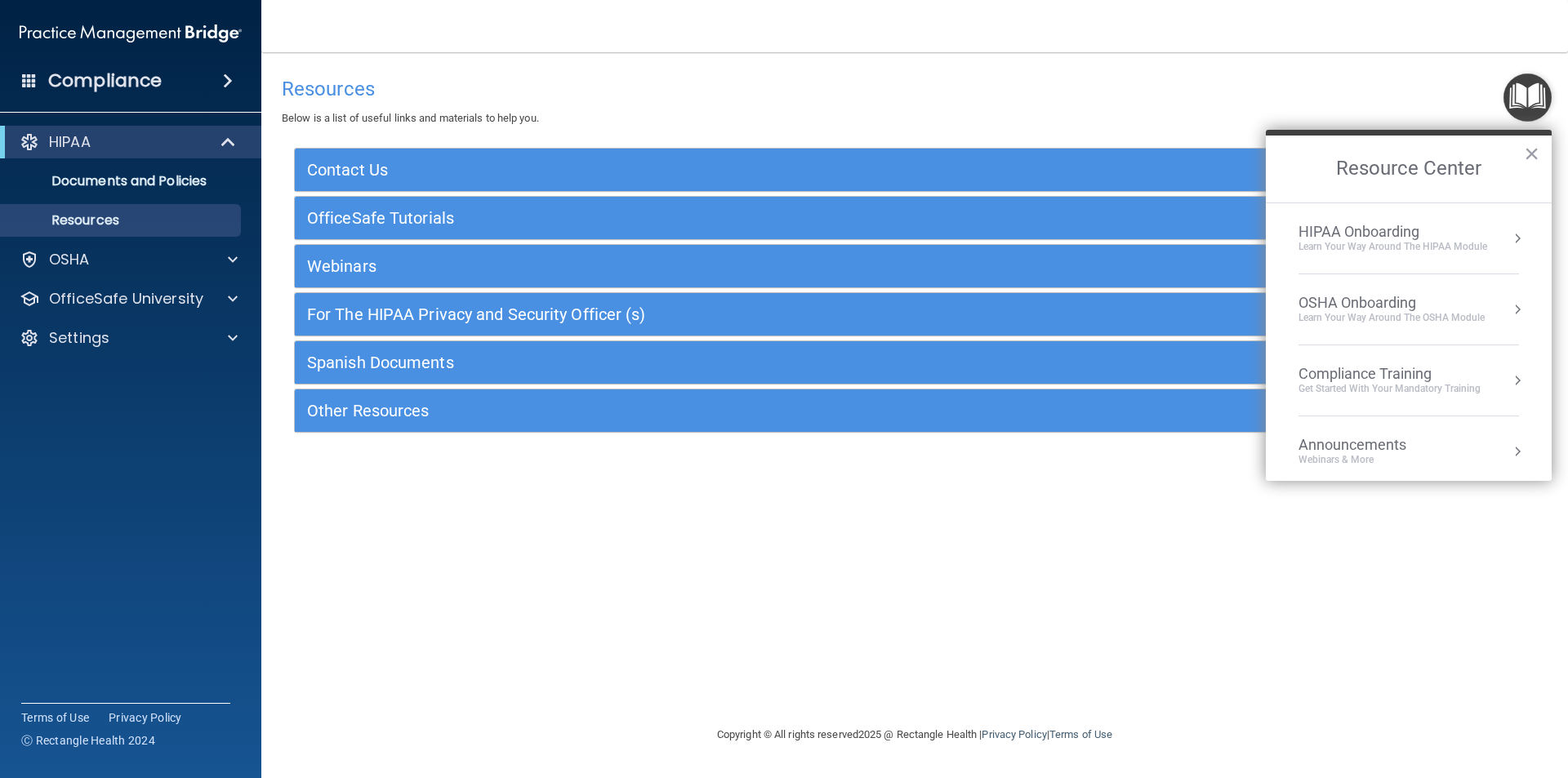
click at [1494, 234] on div "HIPAA Onboarding Learn Your Way around the HIPAA module" at bounding box center [1409, 238] width 220 height 31
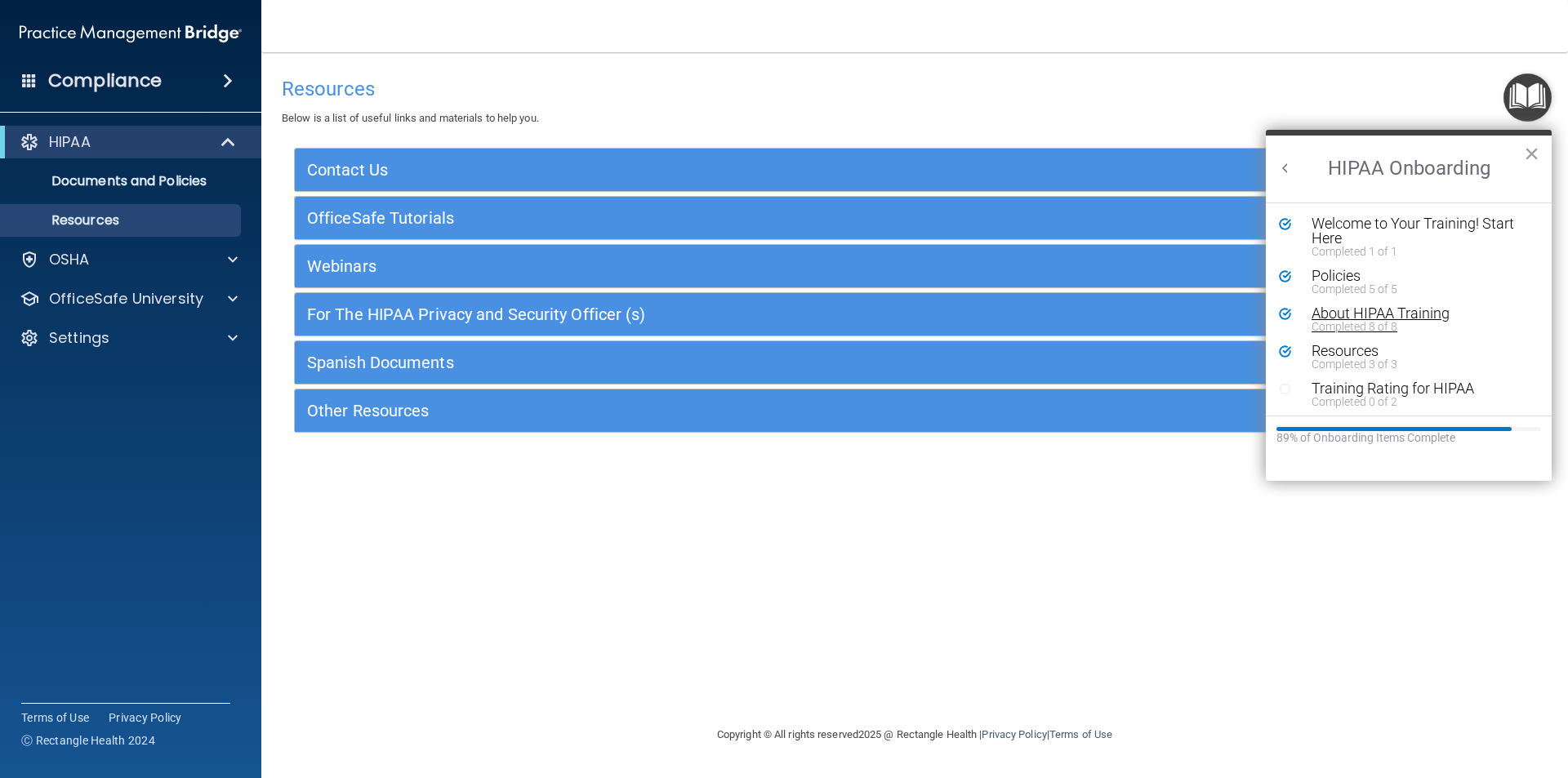
scroll to position [3, 0]
click at [1426, 383] on div "Training Rating for HIPAA" at bounding box center [1414, 385] width 206 height 15
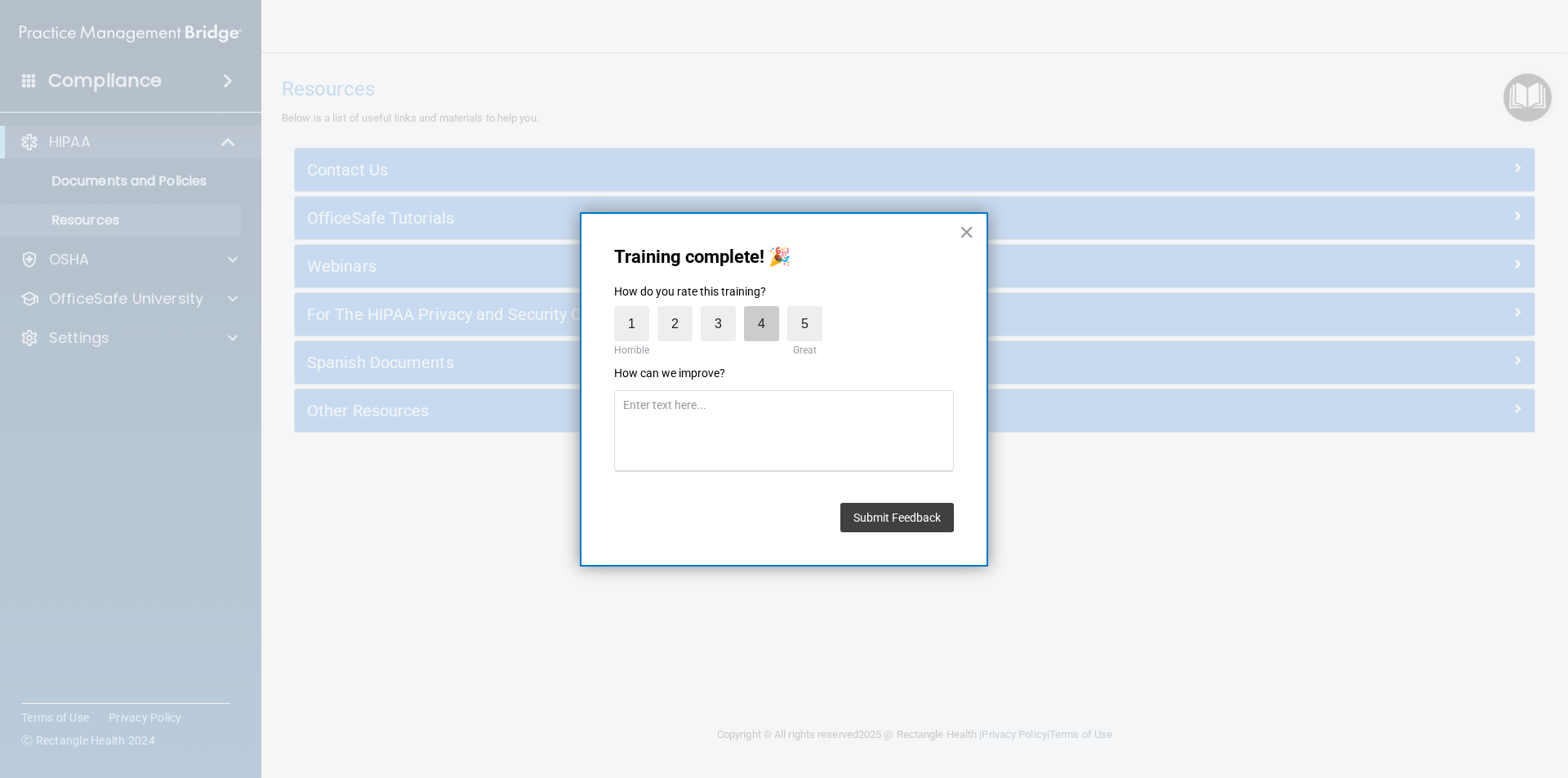
click at [755, 327] on label "4" at bounding box center [761, 323] width 35 height 35
click at [724, 310] on input "4" at bounding box center [724, 310] width 0 height 0
click at [889, 516] on button "Submit Feedback" at bounding box center [897, 517] width 113 height 29
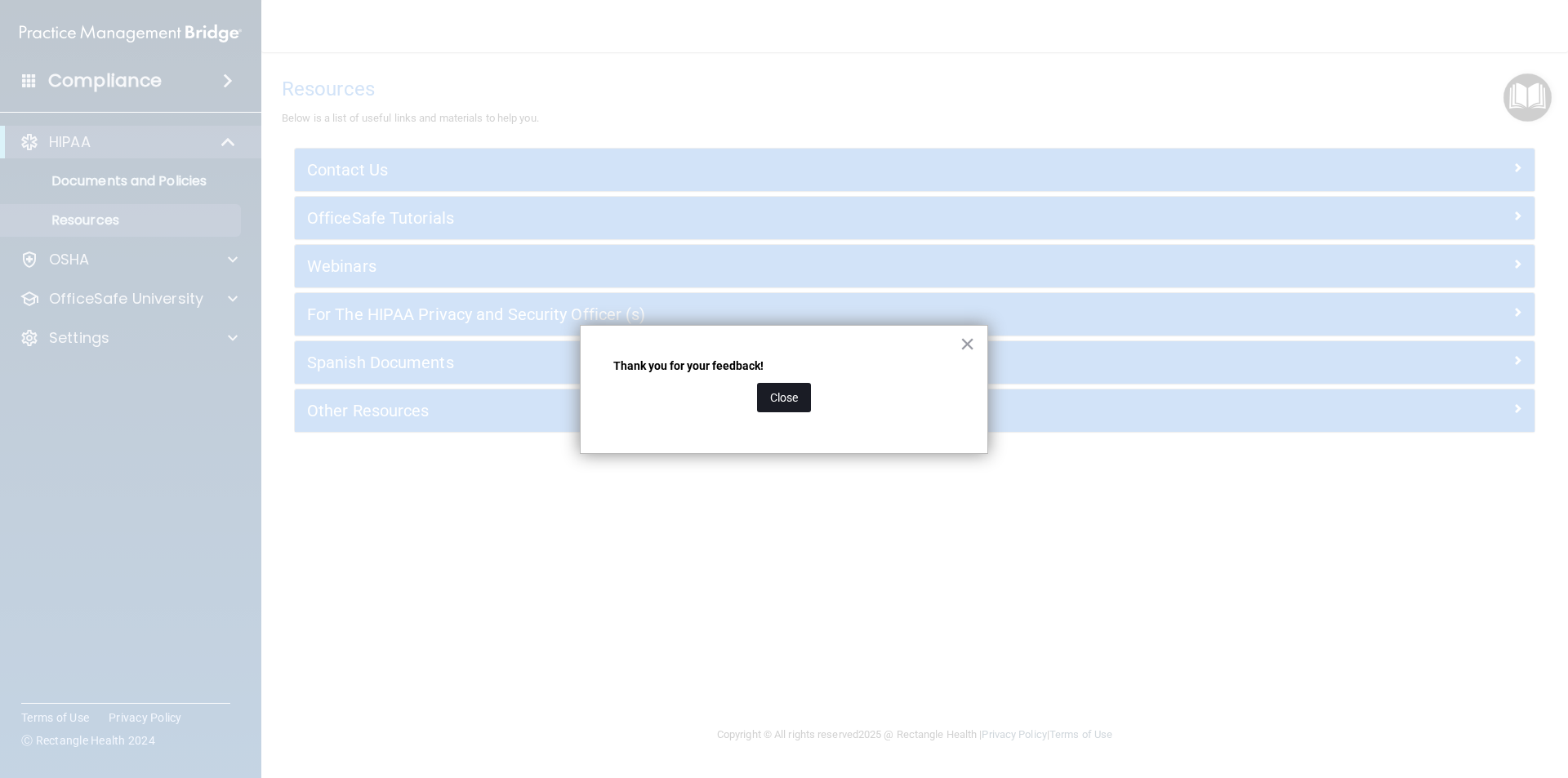
click at [792, 391] on button "Close" at bounding box center [784, 397] width 54 height 29
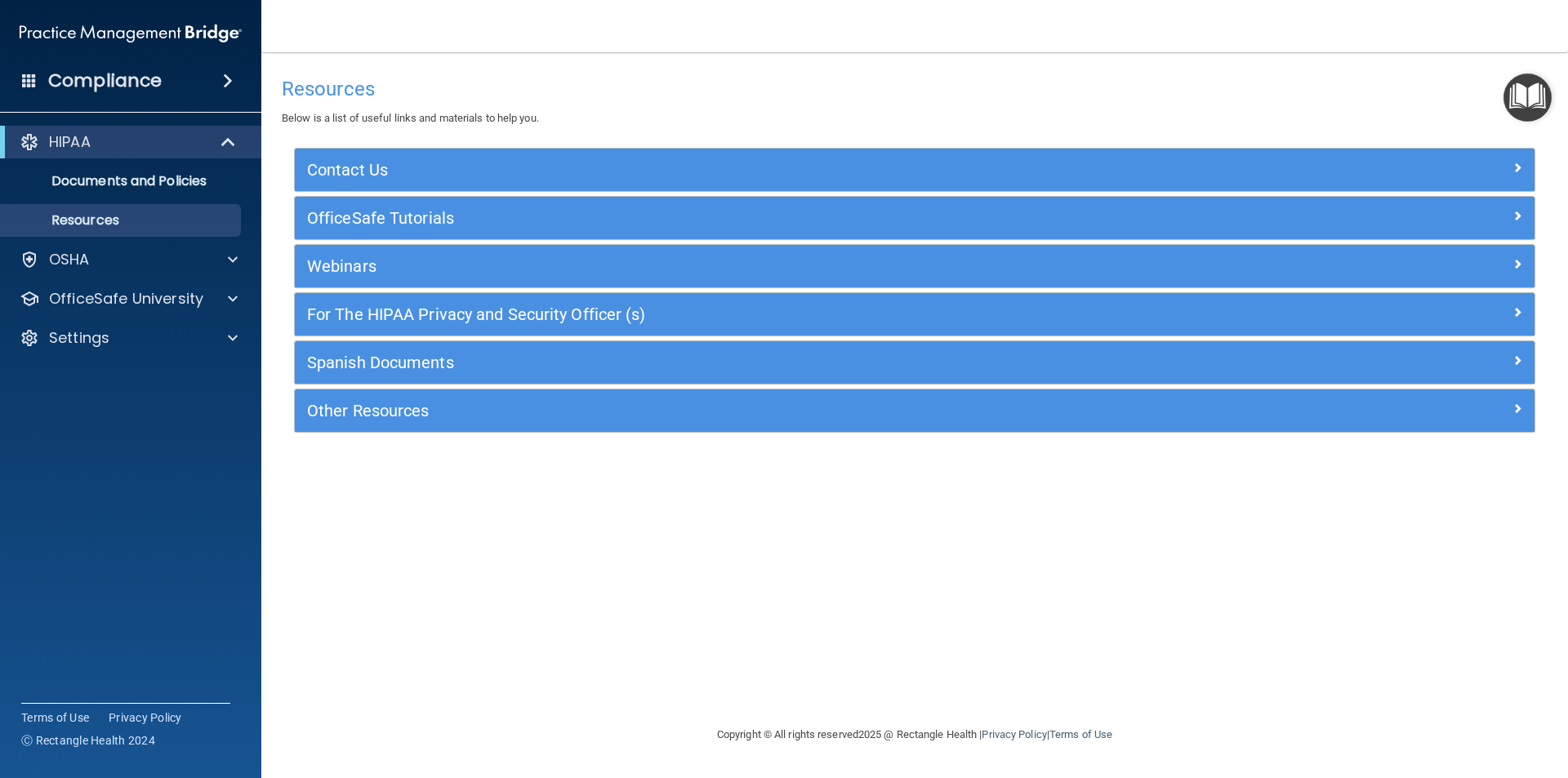
click at [1515, 94] on img "Open Resource Center" at bounding box center [1527, 97] width 48 height 48
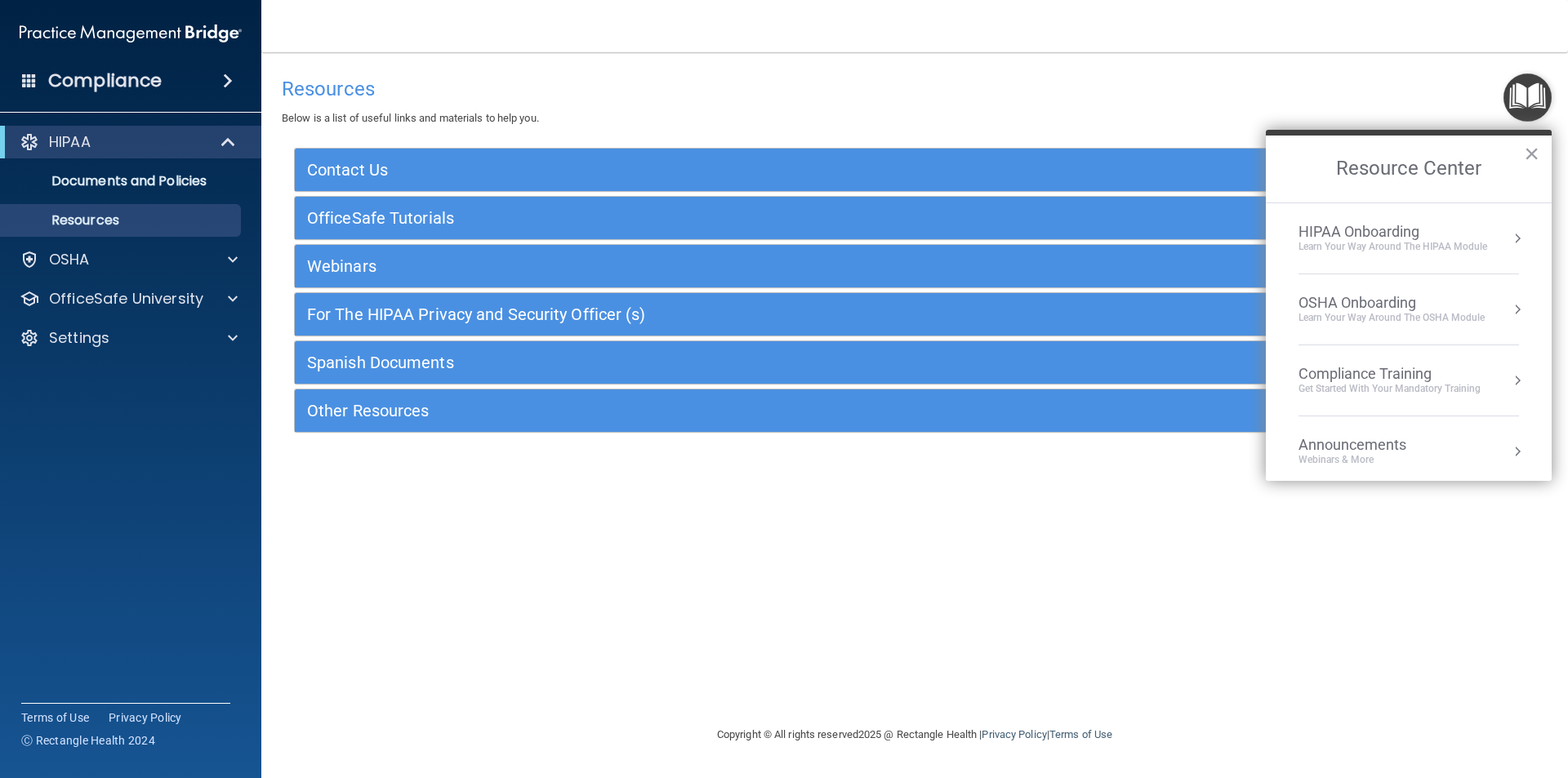
click at [1484, 220] on li "HIPAA Onboarding Learn Your Way around the HIPAA module" at bounding box center [1409, 238] width 220 height 71
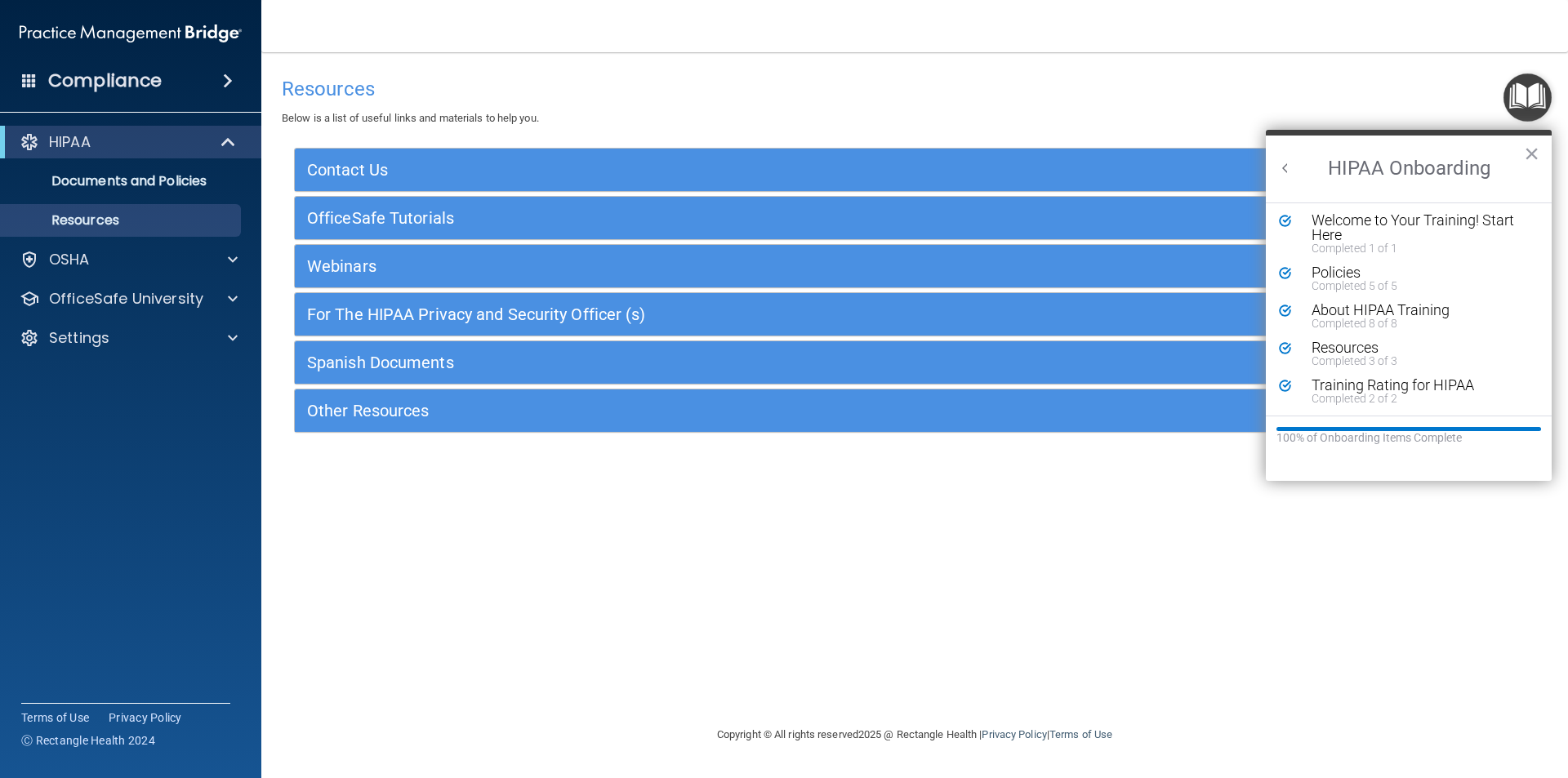
click at [1328, 601] on div "Resources Below is a list of useful links and materials to help you. Contact Us…" at bounding box center [915, 389] width 1242 height 640
click at [1529, 159] on button "×" at bounding box center [1531, 154] width 15 height 26
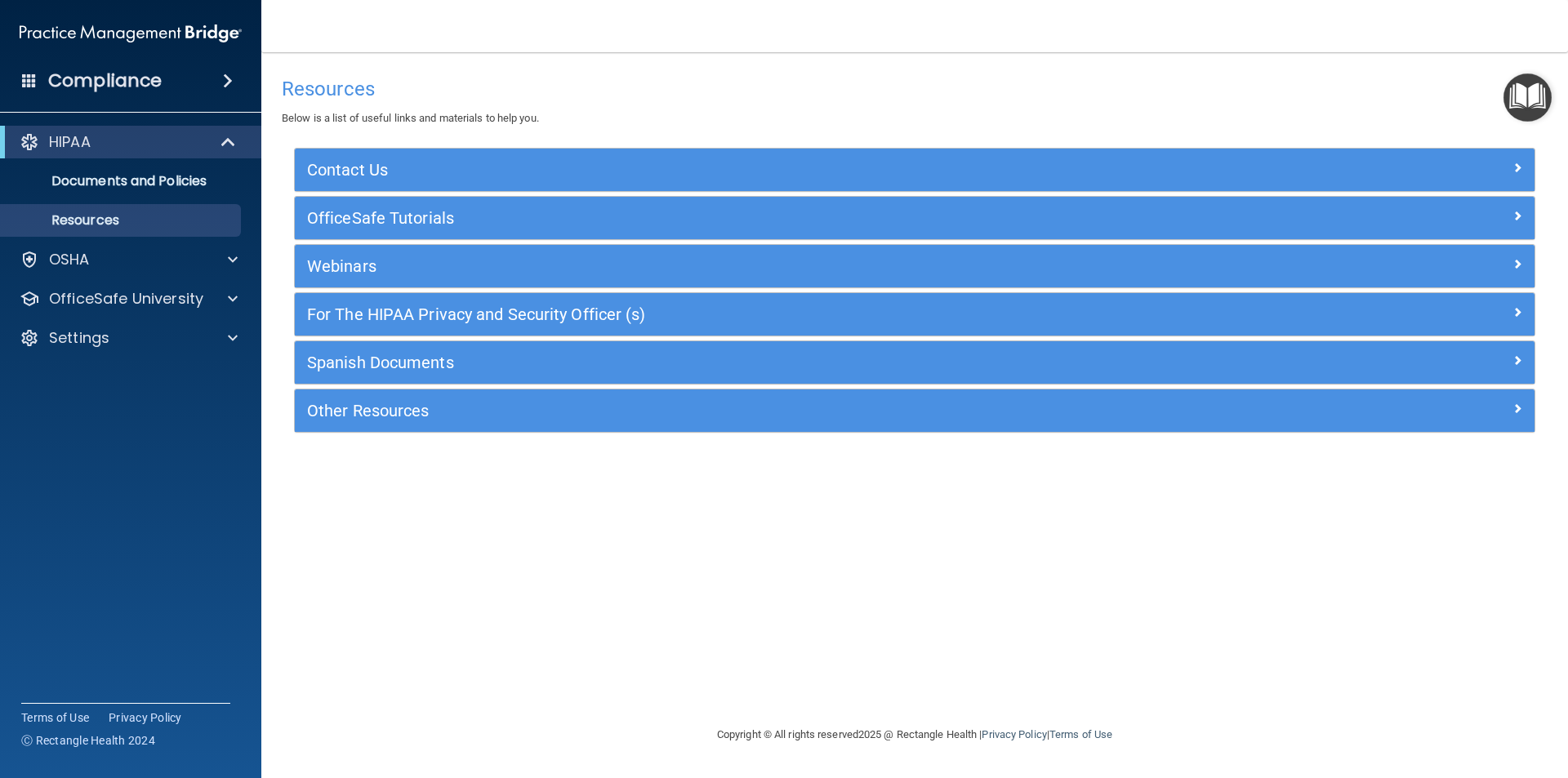
click at [1516, 118] on img "Open Resource Center" at bounding box center [1527, 97] width 48 height 48
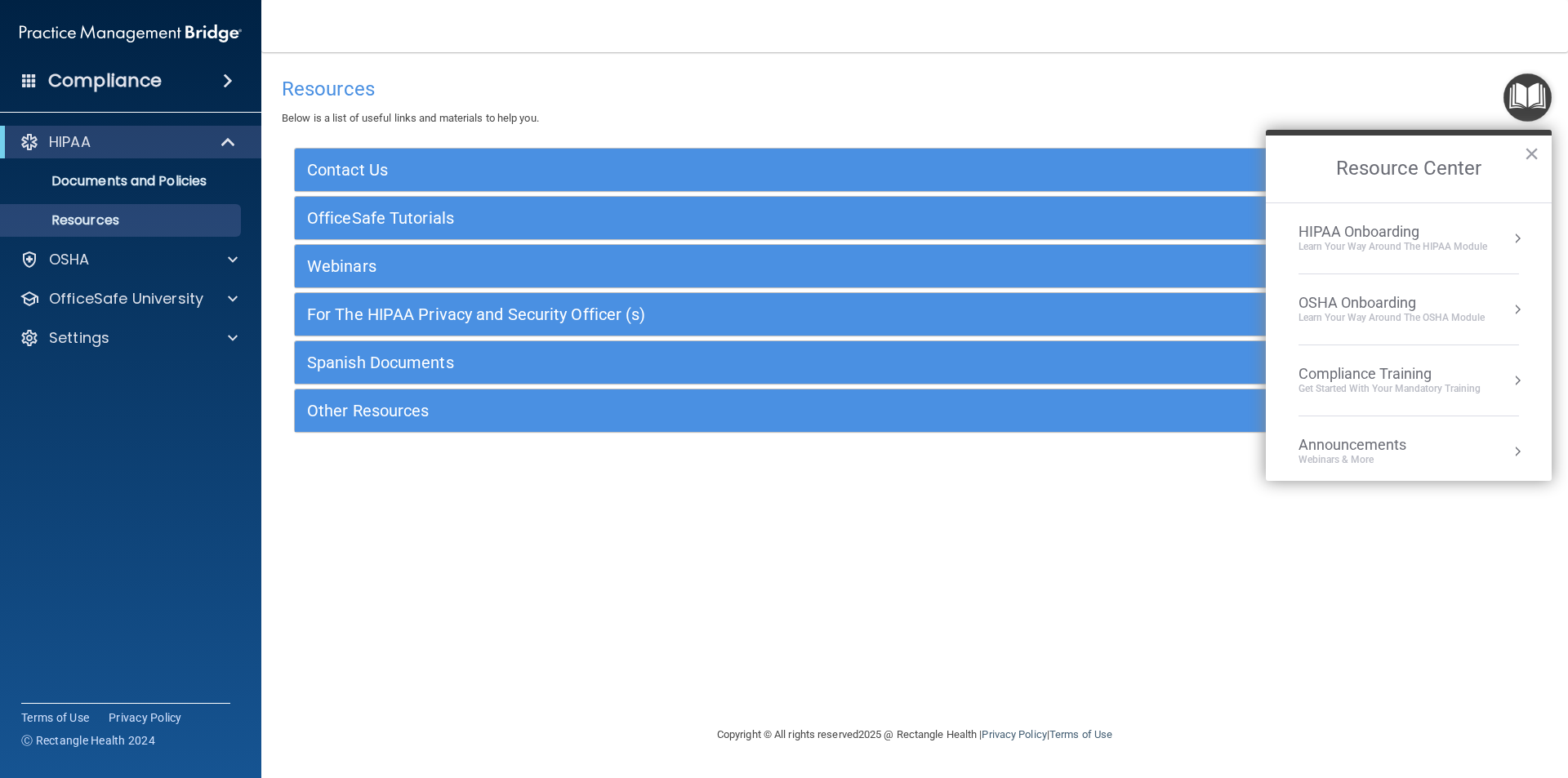
click at [1510, 237] on button "Resource Center" at bounding box center [1517, 237] width 16 height 16
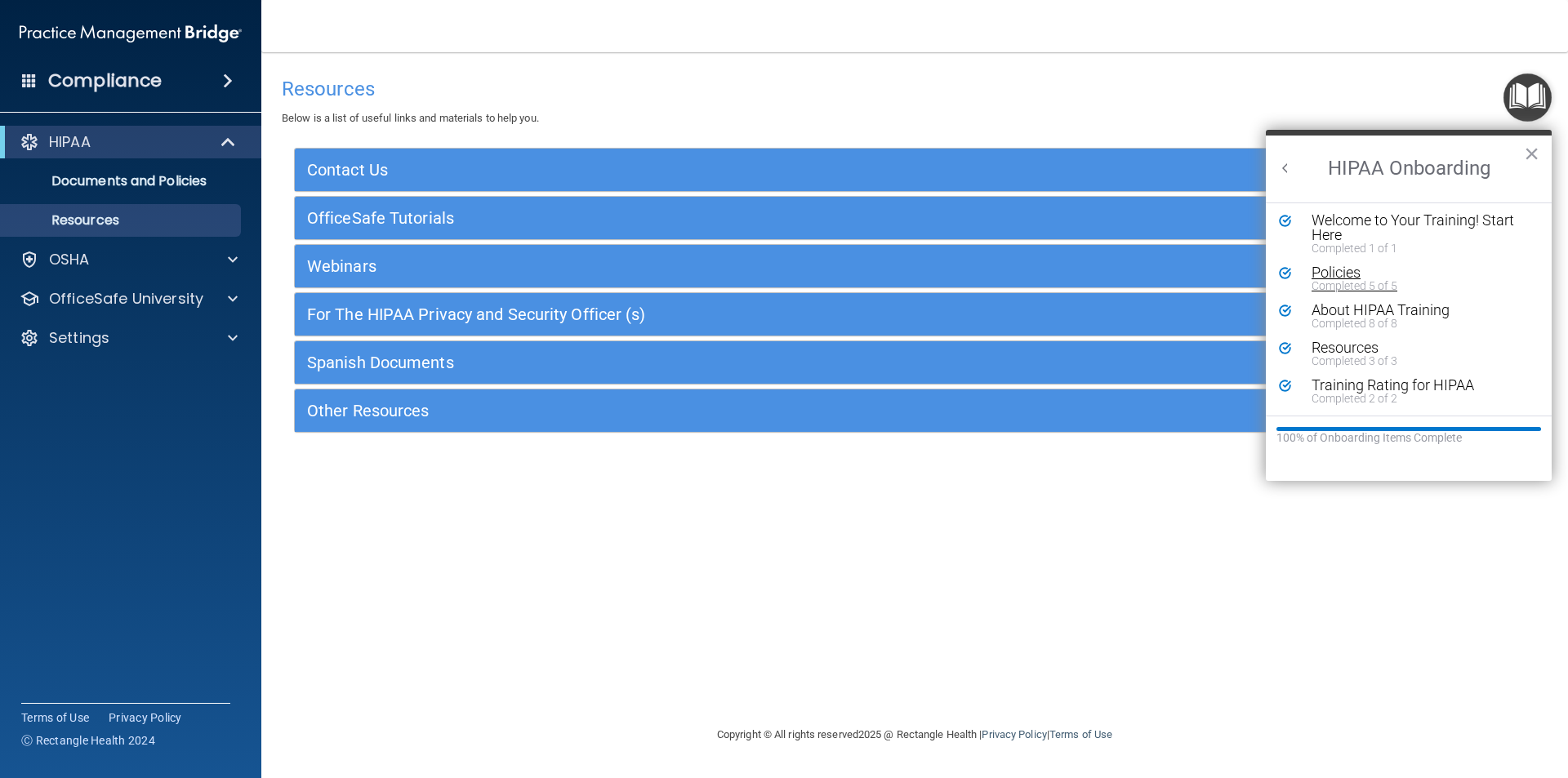
click at [1364, 283] on div "Completed 5 of 5" at bounding box center [1414, 285] width 206 height 11
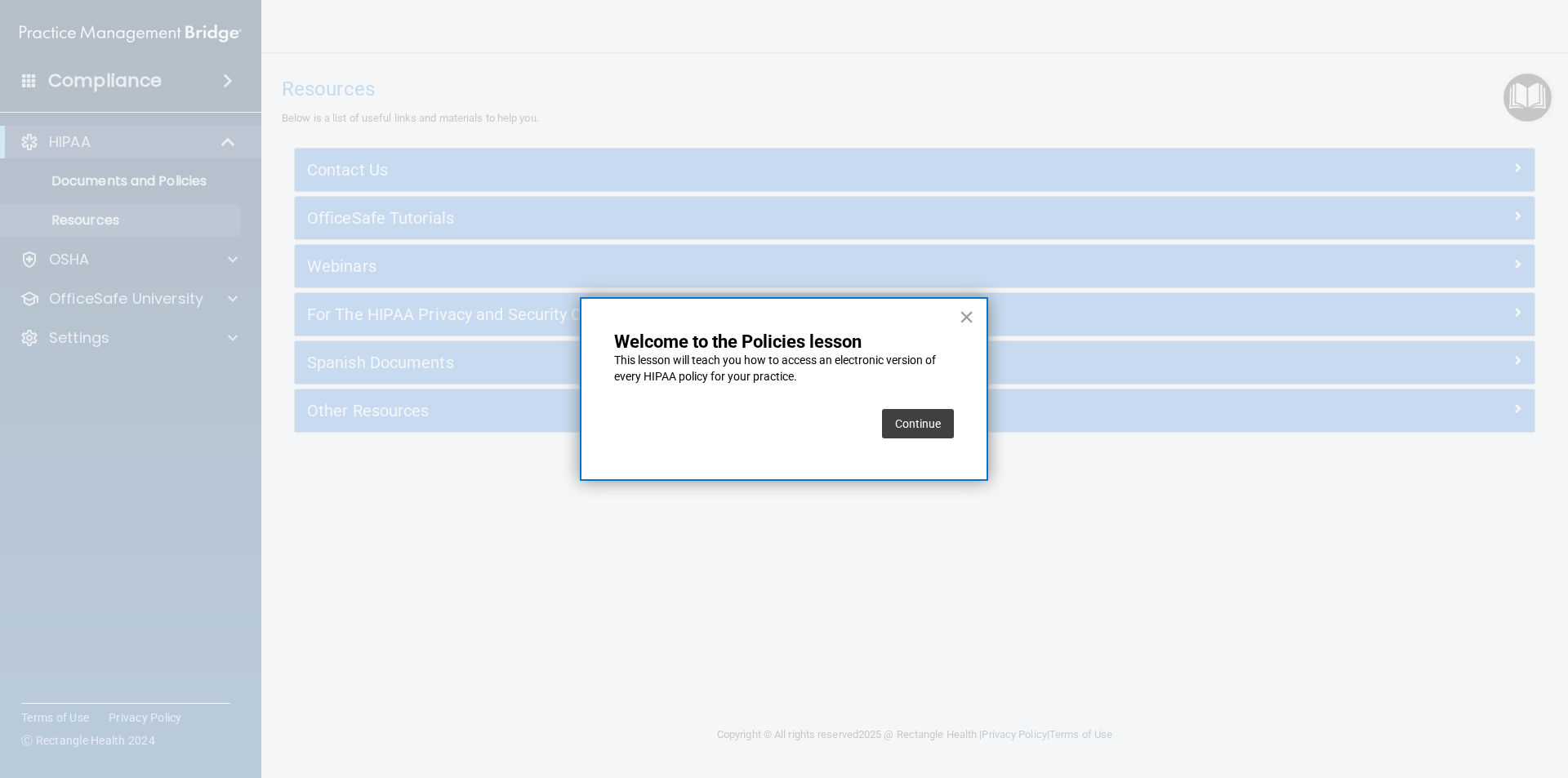
click at [907, 422] on button "Continue" at bounding box center [918, 423] width 72 height 29
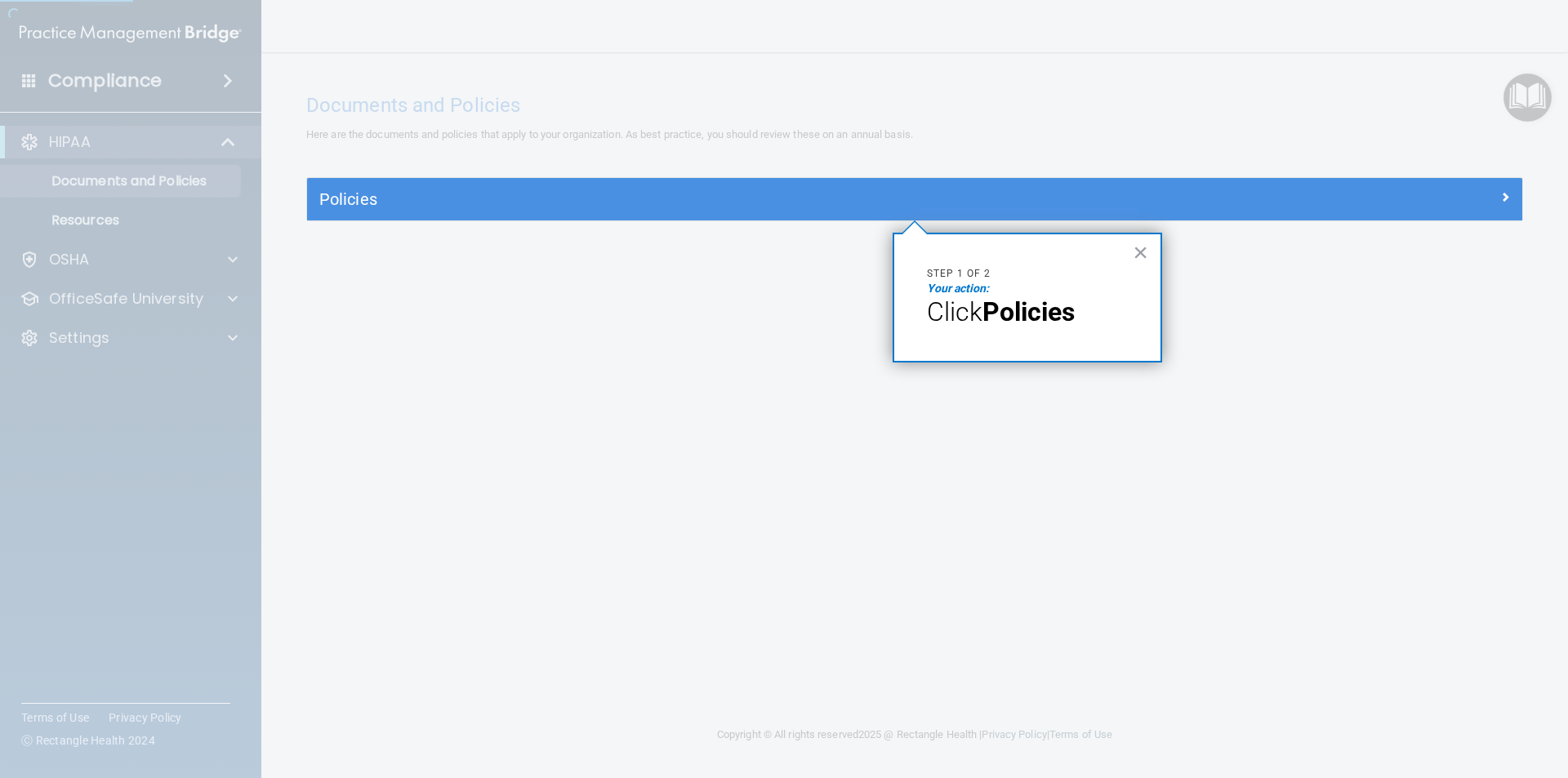
click at [960, 218] on div "Policies" at bounding box center [915, 199] width 1216 height 42
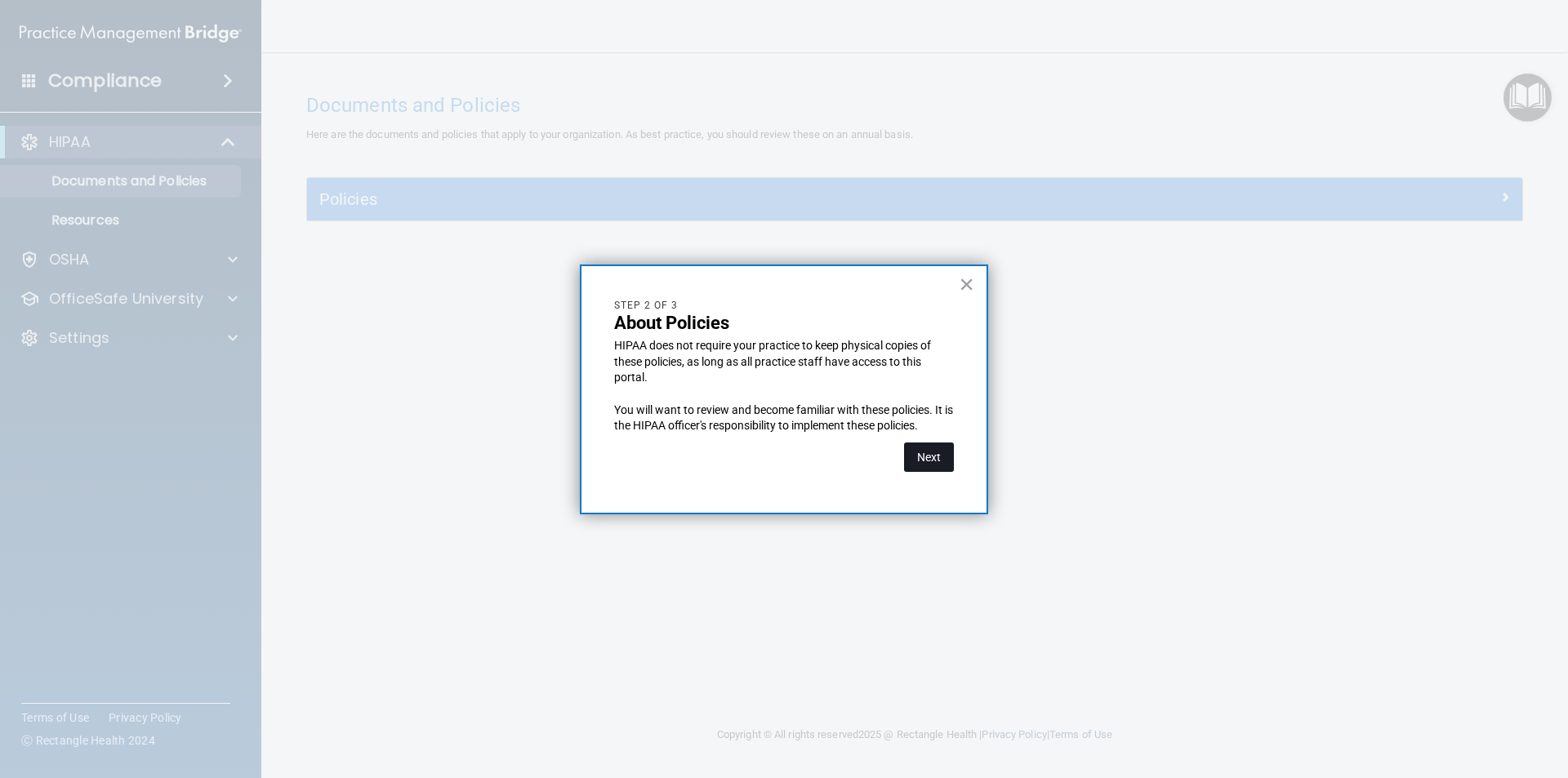
click at [936, 453] on button "Next" at bounding box center [929, 457] width 50 height 29
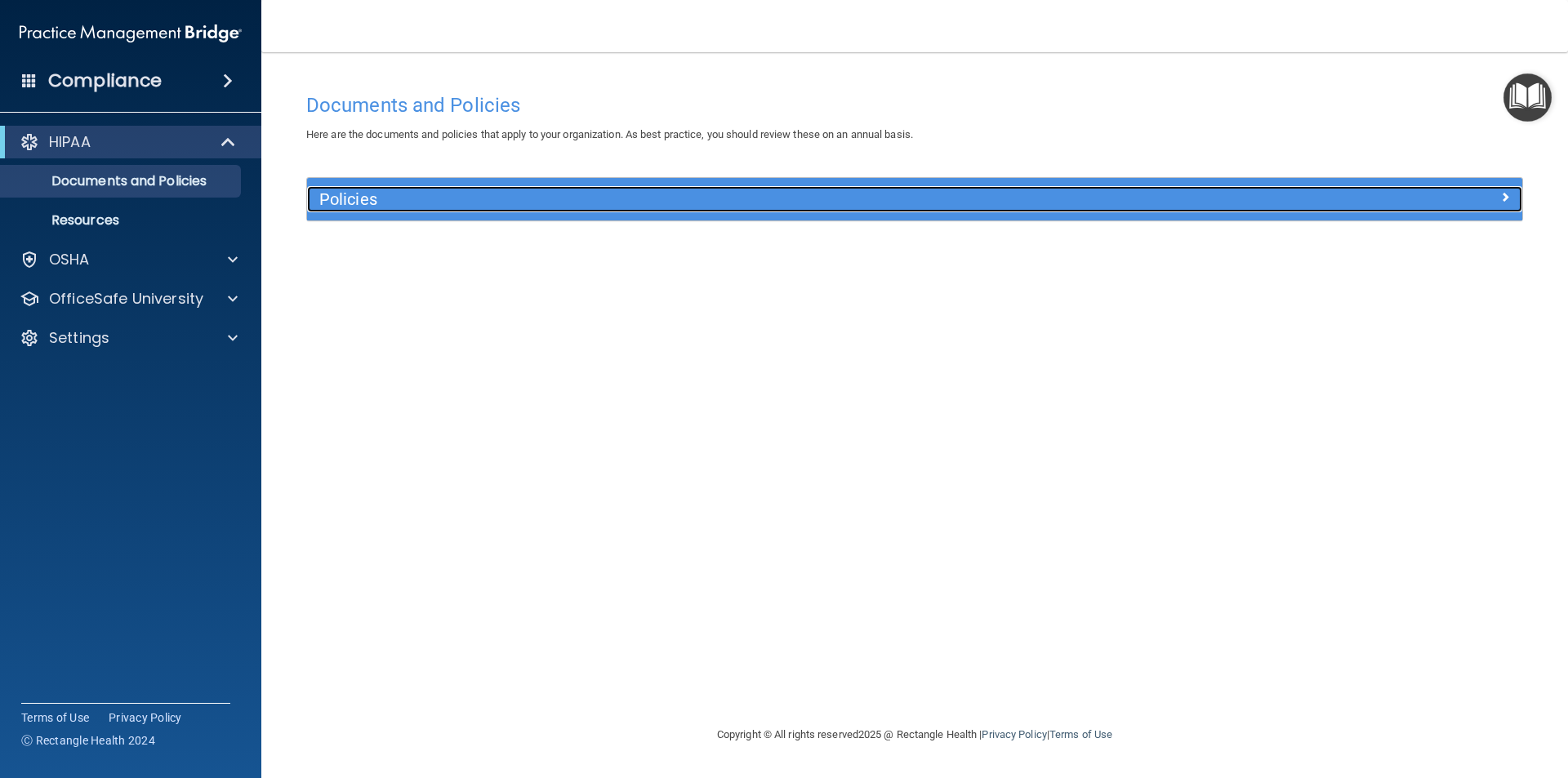
click at [917, 208] on h5 "Policies" at bounding box center [762, 199] width 887 height 18
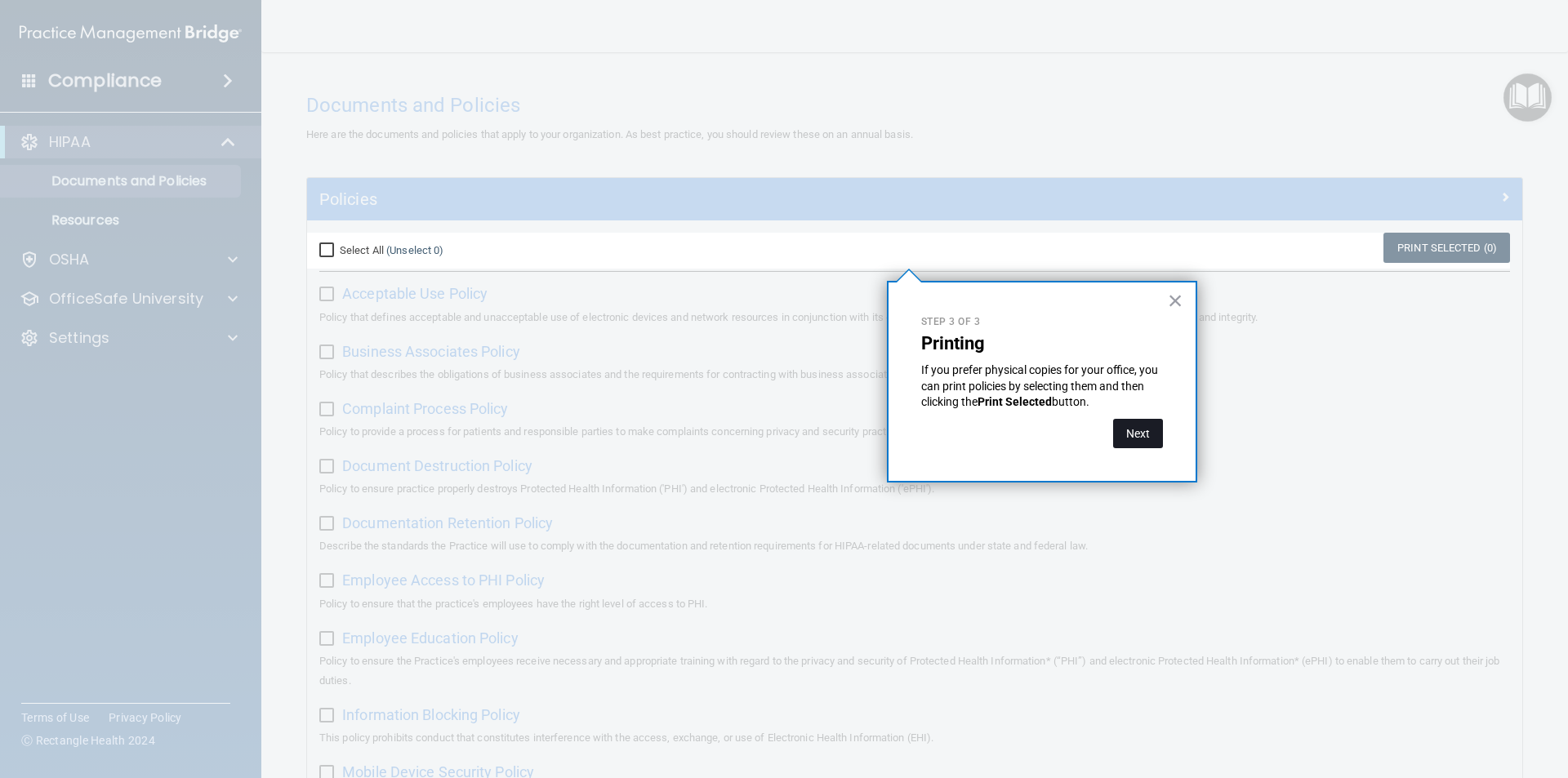
click at [1128, 436] on button "Next" at bounding box center [1137, 433] width 50 height 29
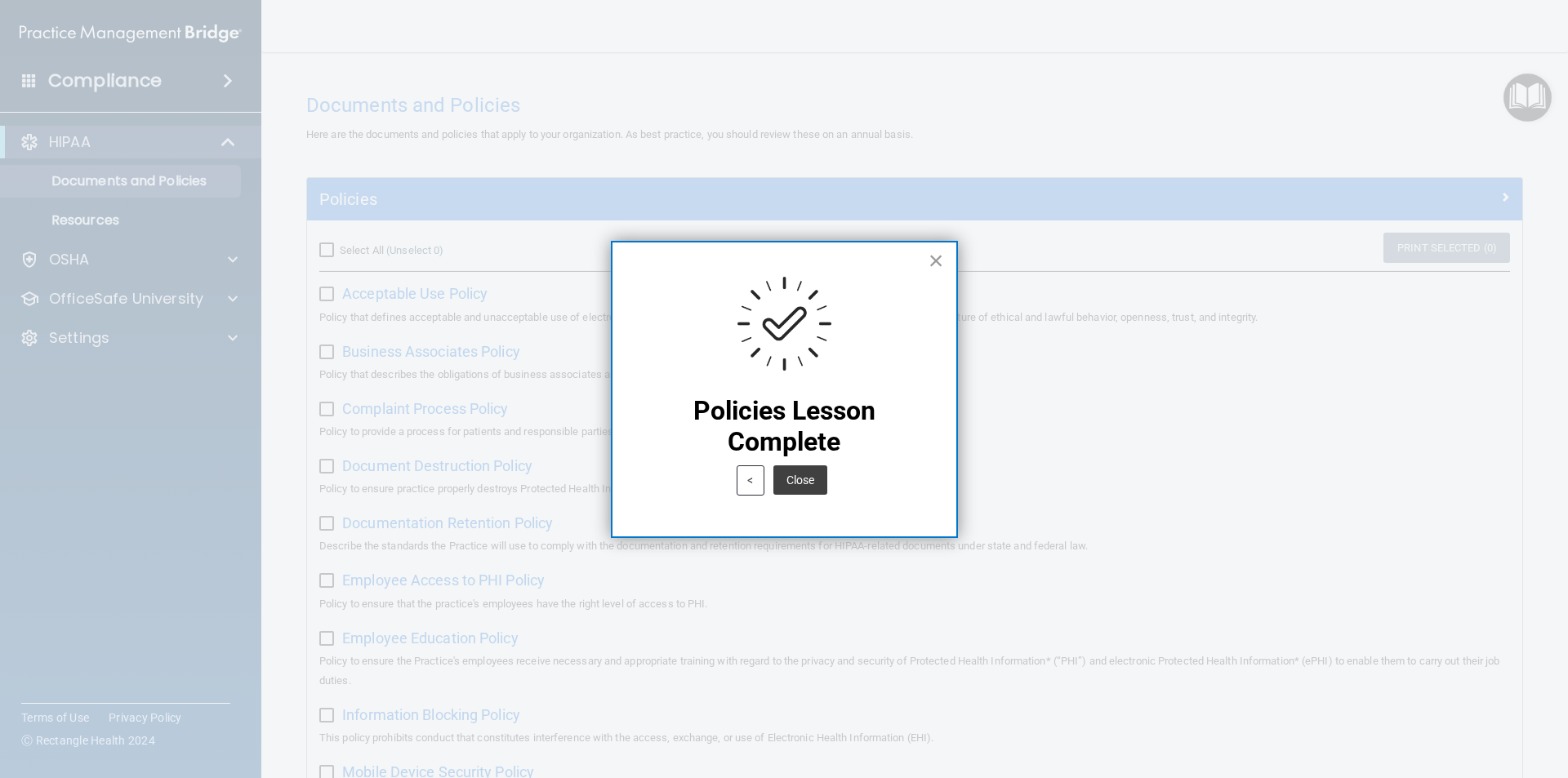
click at [943, 261] on button "×" at bounding box center [937, 261] width 15 height 26
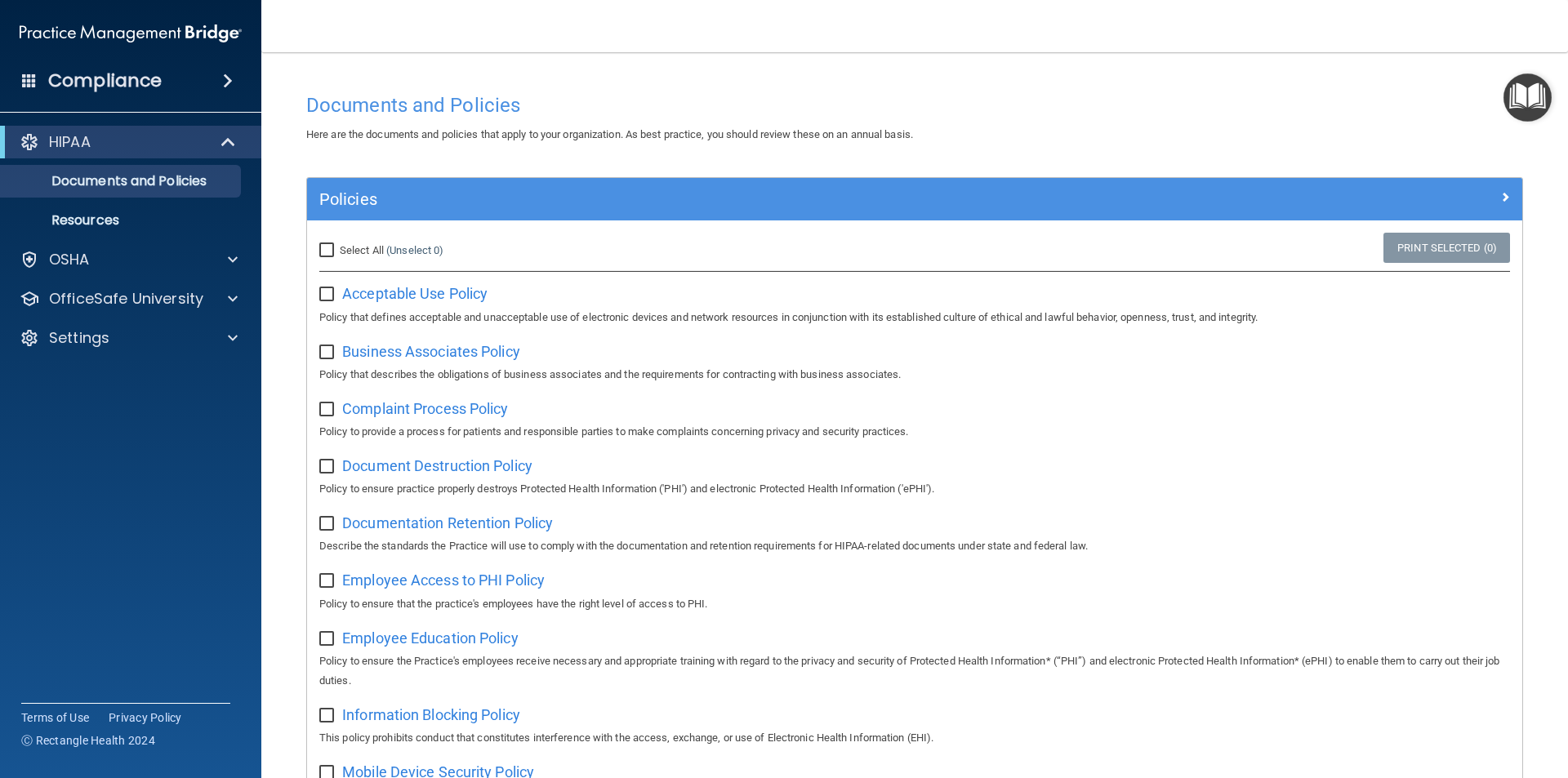
click at [1527, 96] on img "Open Resource Center" at bounding box center [1527, 97] width 48 height 48
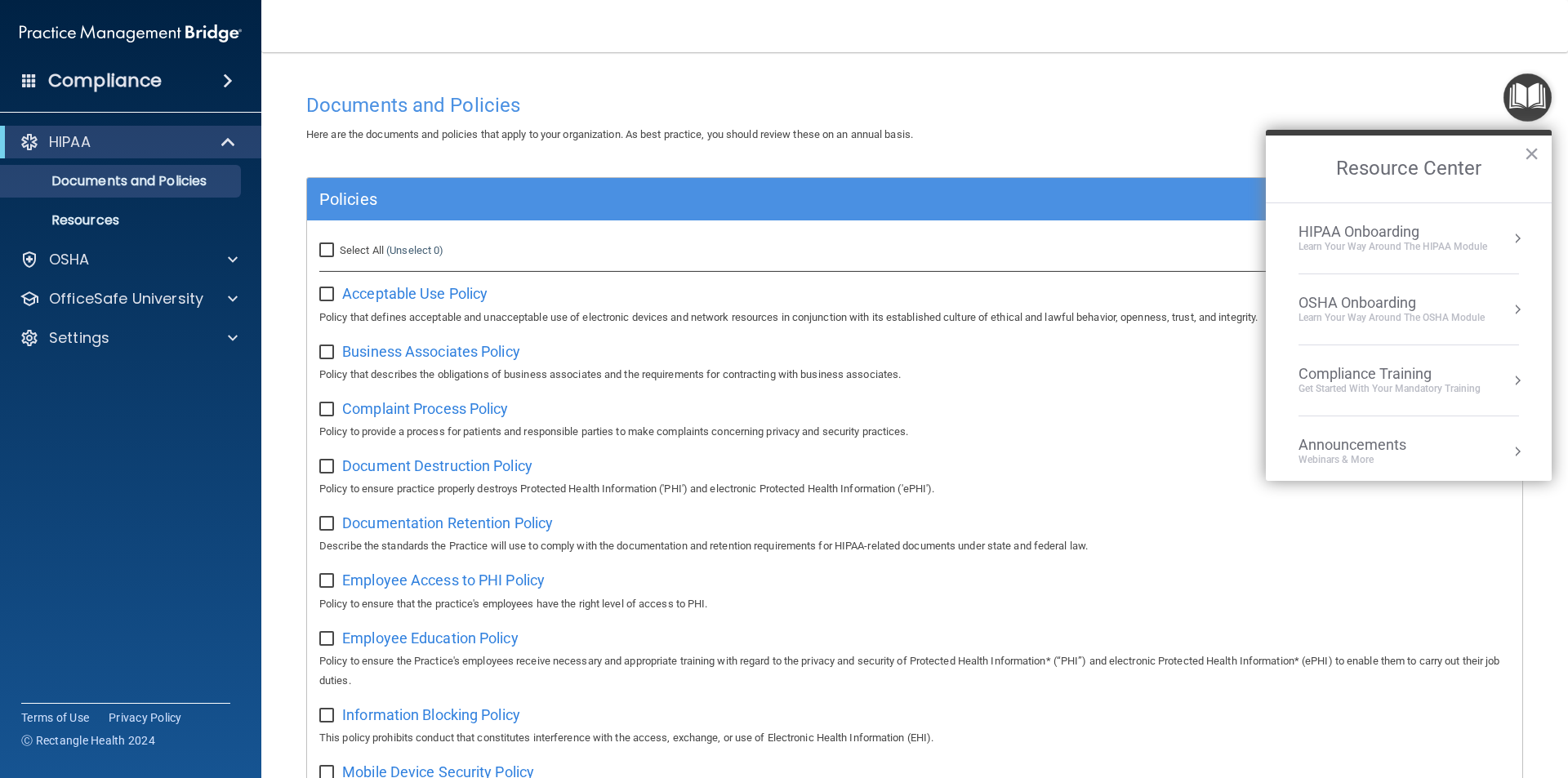
click at [1373, 240] on div "Learn Your Way around the HIPAA module" at bounding box center [1393, 247] width 188 height 14
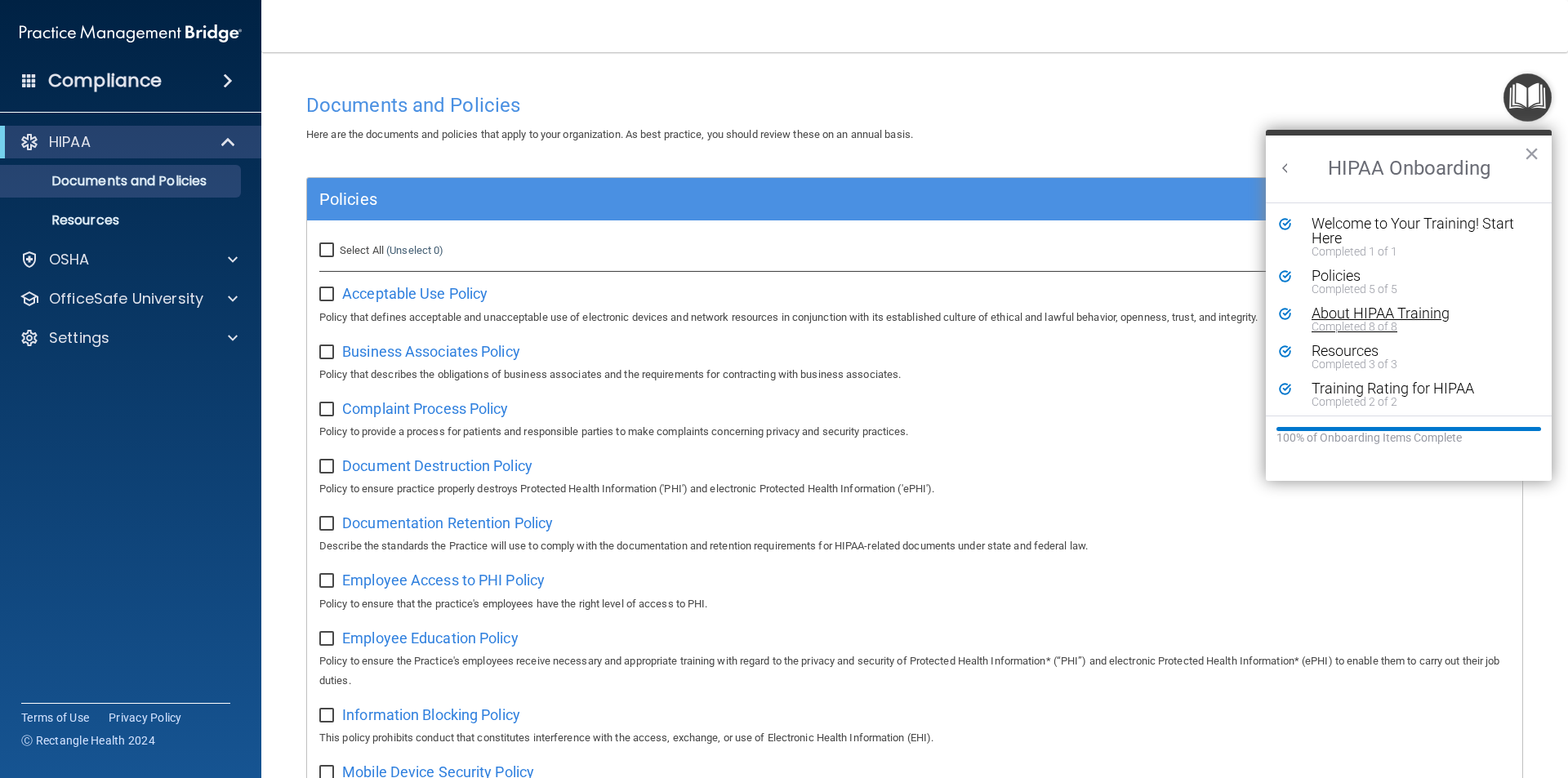
click at [1378, 324] on div "Completed 8 of 8" at bounding box center [1414, 327] width 206 height 11
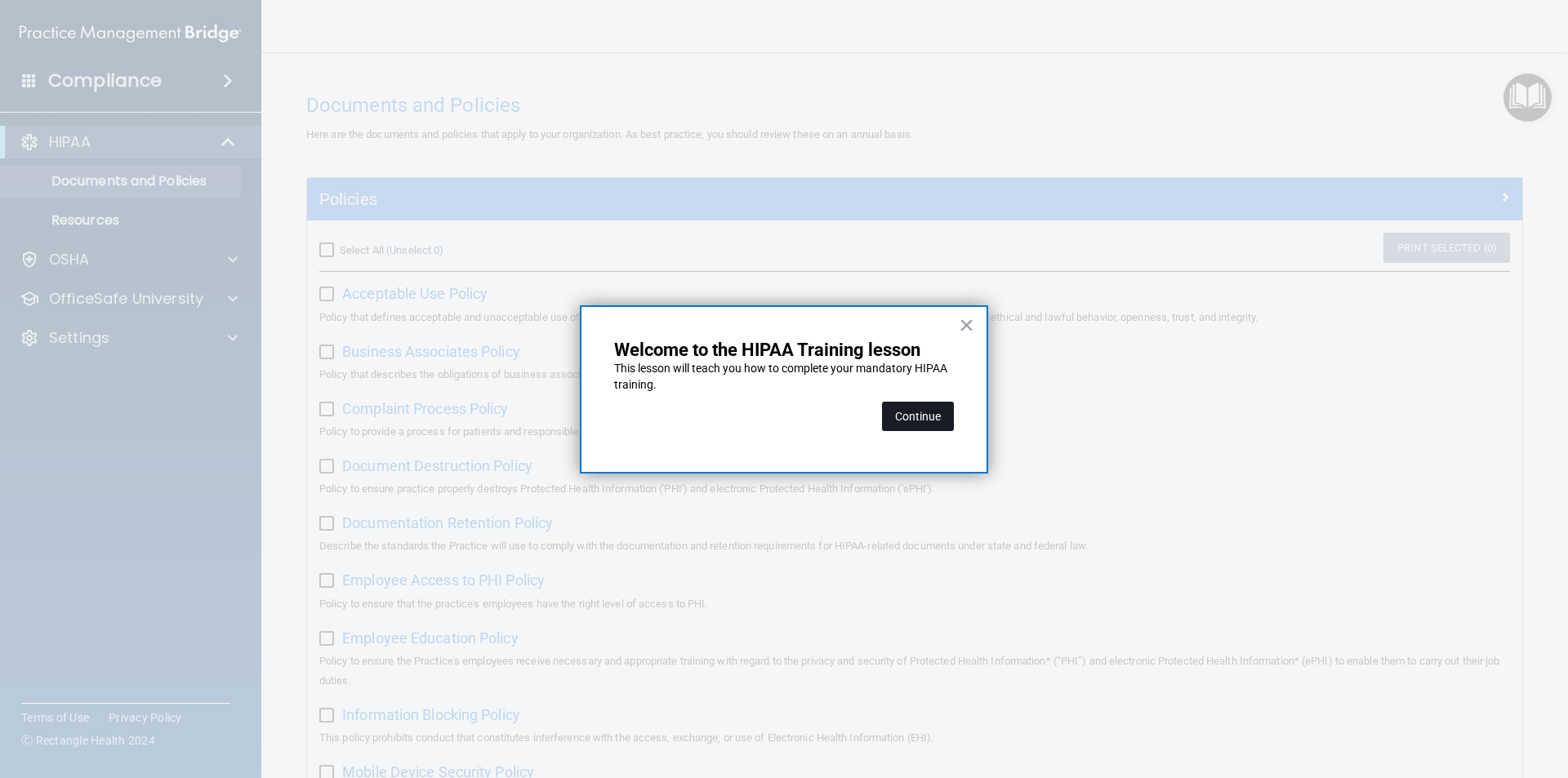
click at [903, 407] on button "Continue" at bounding box center [918, 415] width 72 height 29
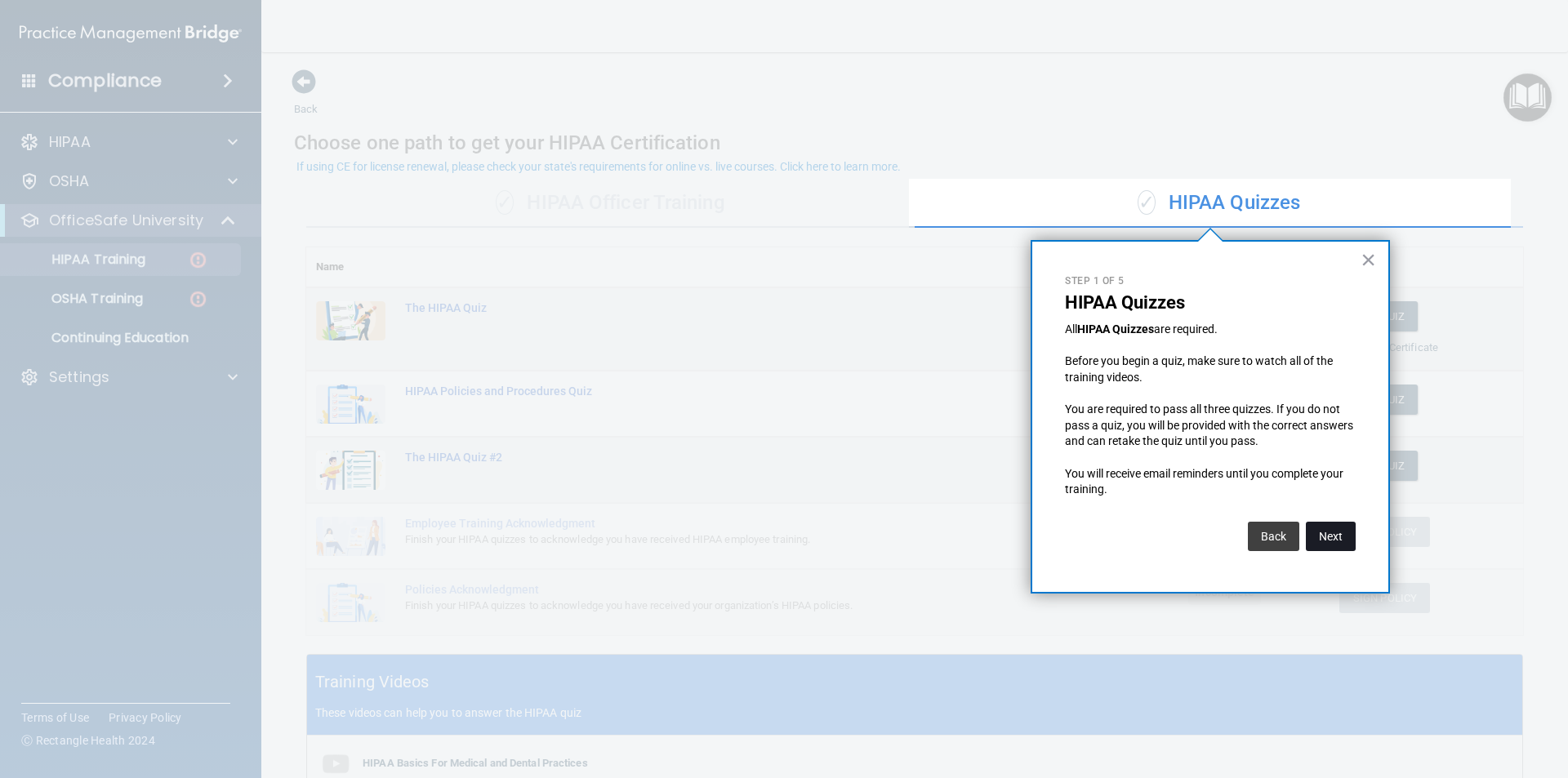
click at [1345, 538] on button "Next" at bounding box center [1331, 536] width 50 height 29
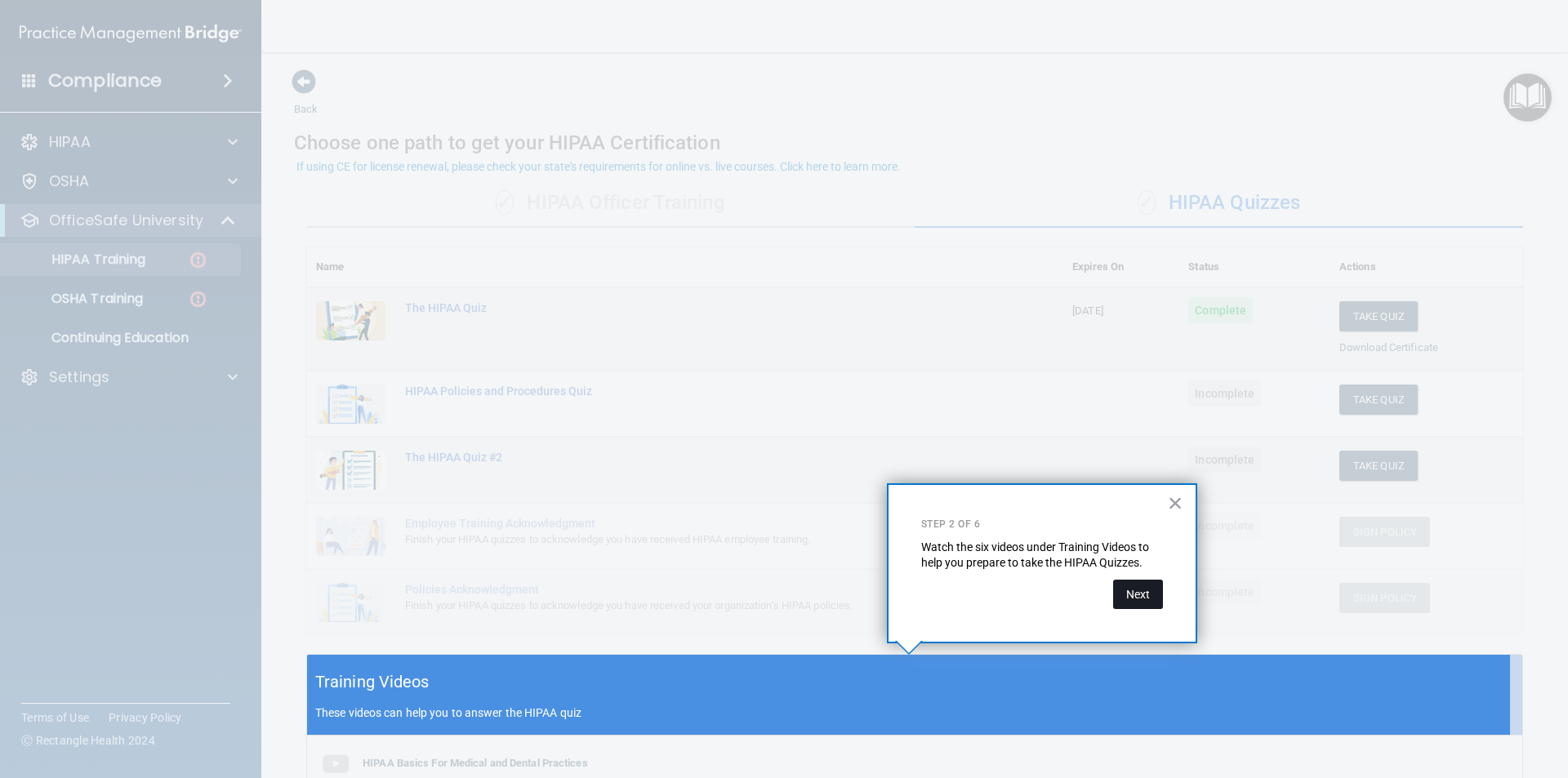
click at [1150, 592] on button "Next" at bounding box center [1137, 593] width 50 height 29
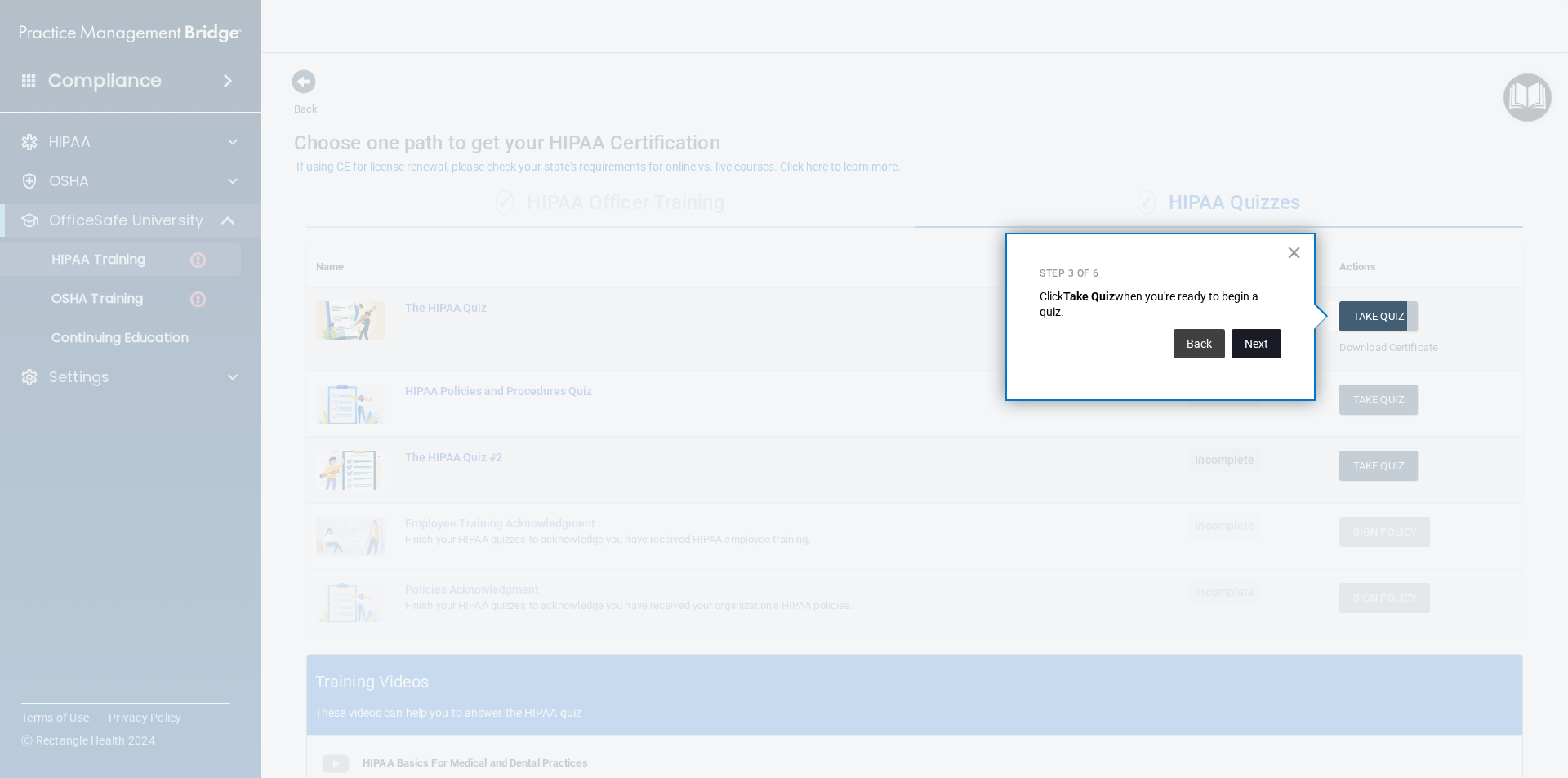
click at [1254, 346] on button "Next" at bounding box center [1256, 343] width 50 height 29
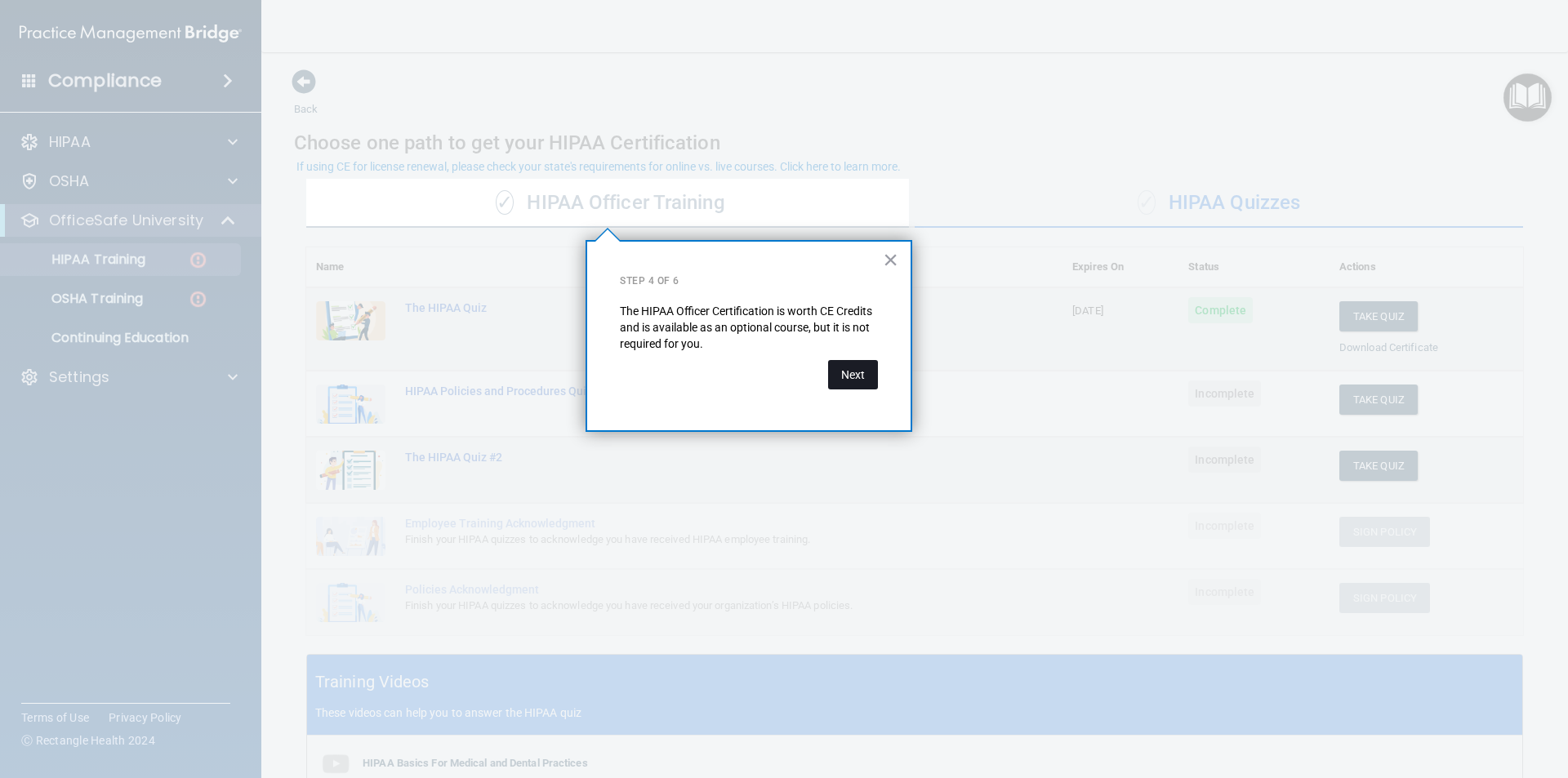
click at [872, 385] on button "Next" at bounding box center [853, 374] width 50 height 29
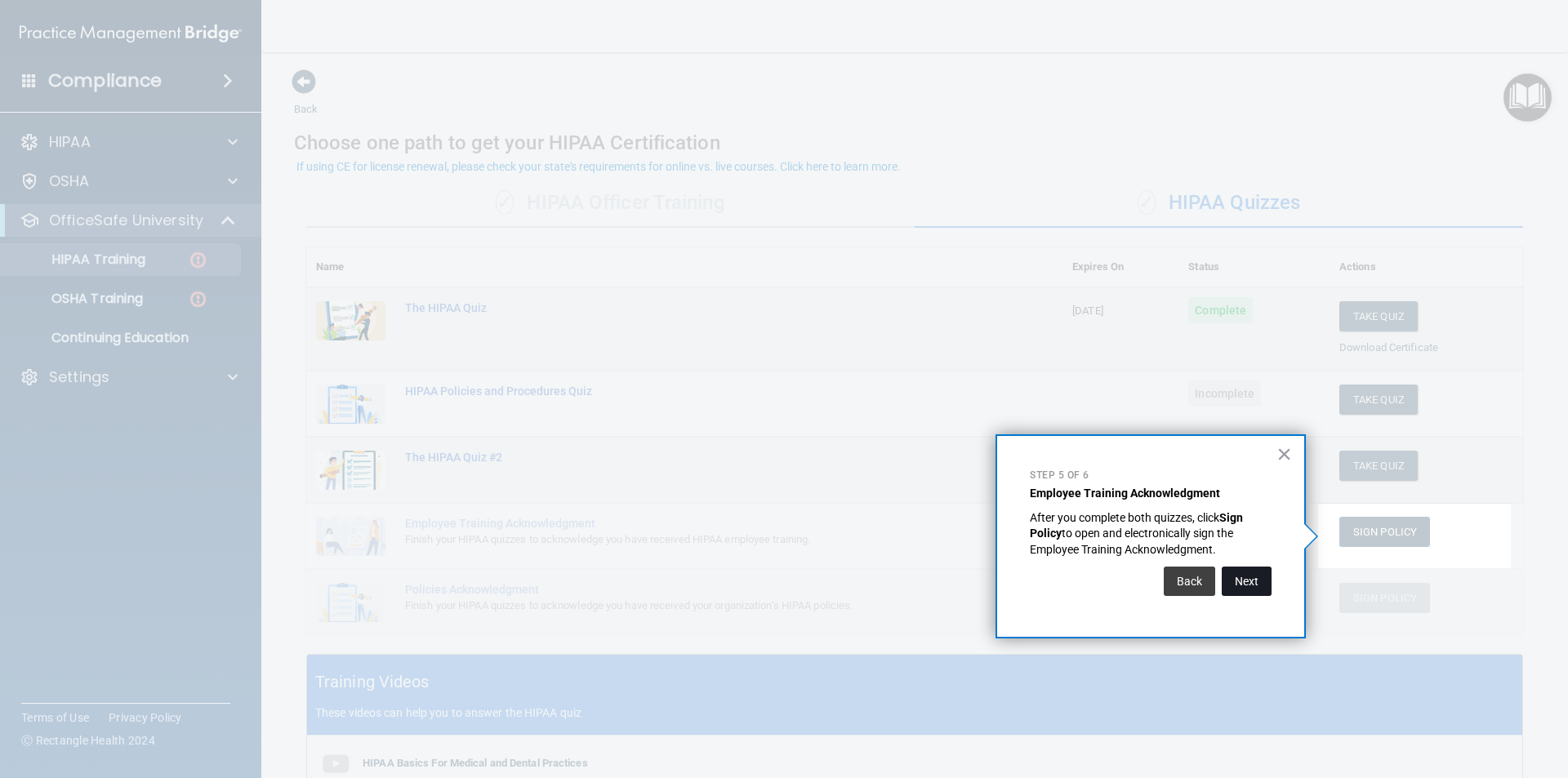
click at [1236, 579] on button "Next" at bounding box center [1247, 581] width 50 height 29
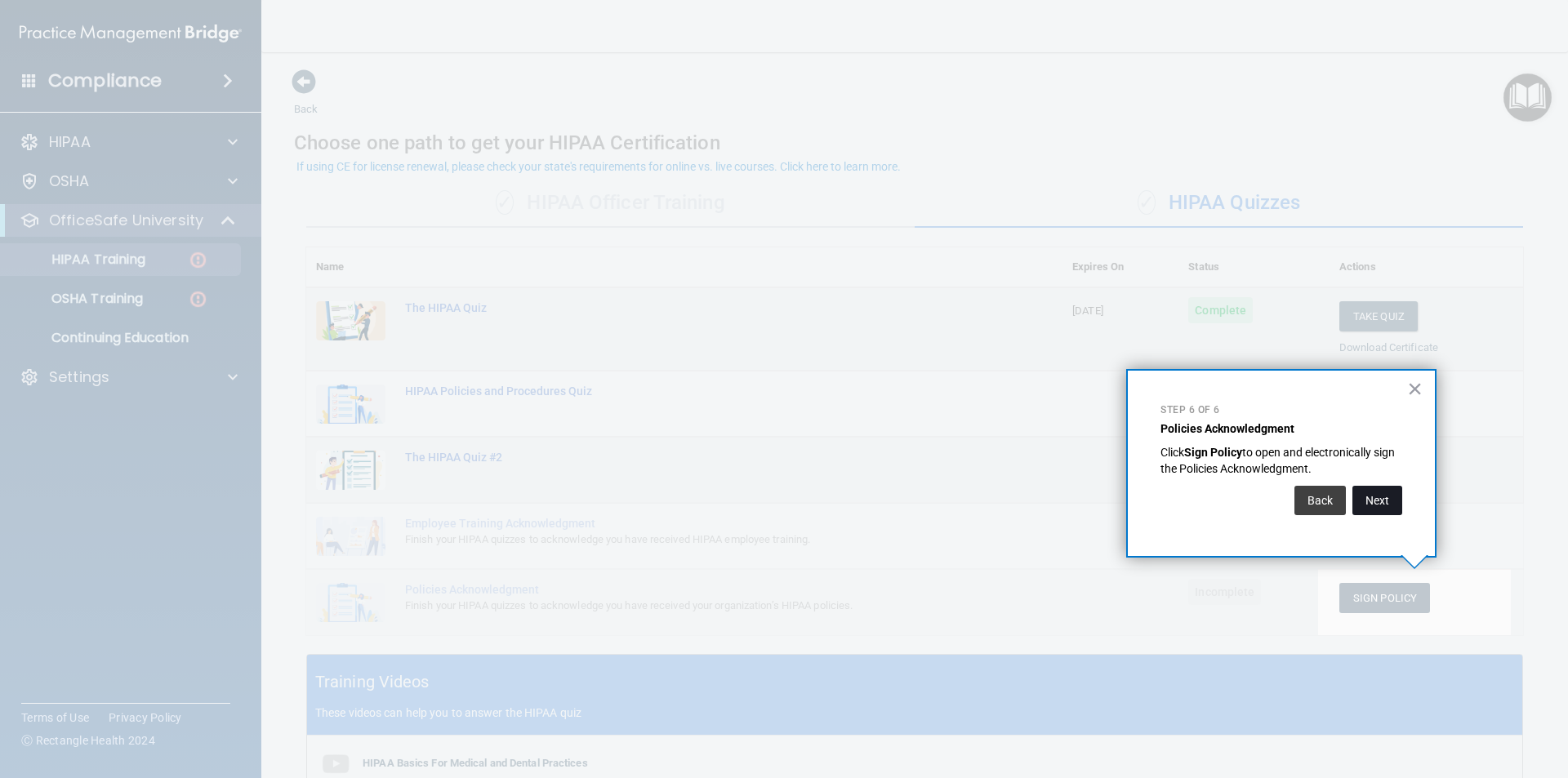
click at [1380, 507] on button "Next" at bounding box center [1377, 500] width 50 height 29
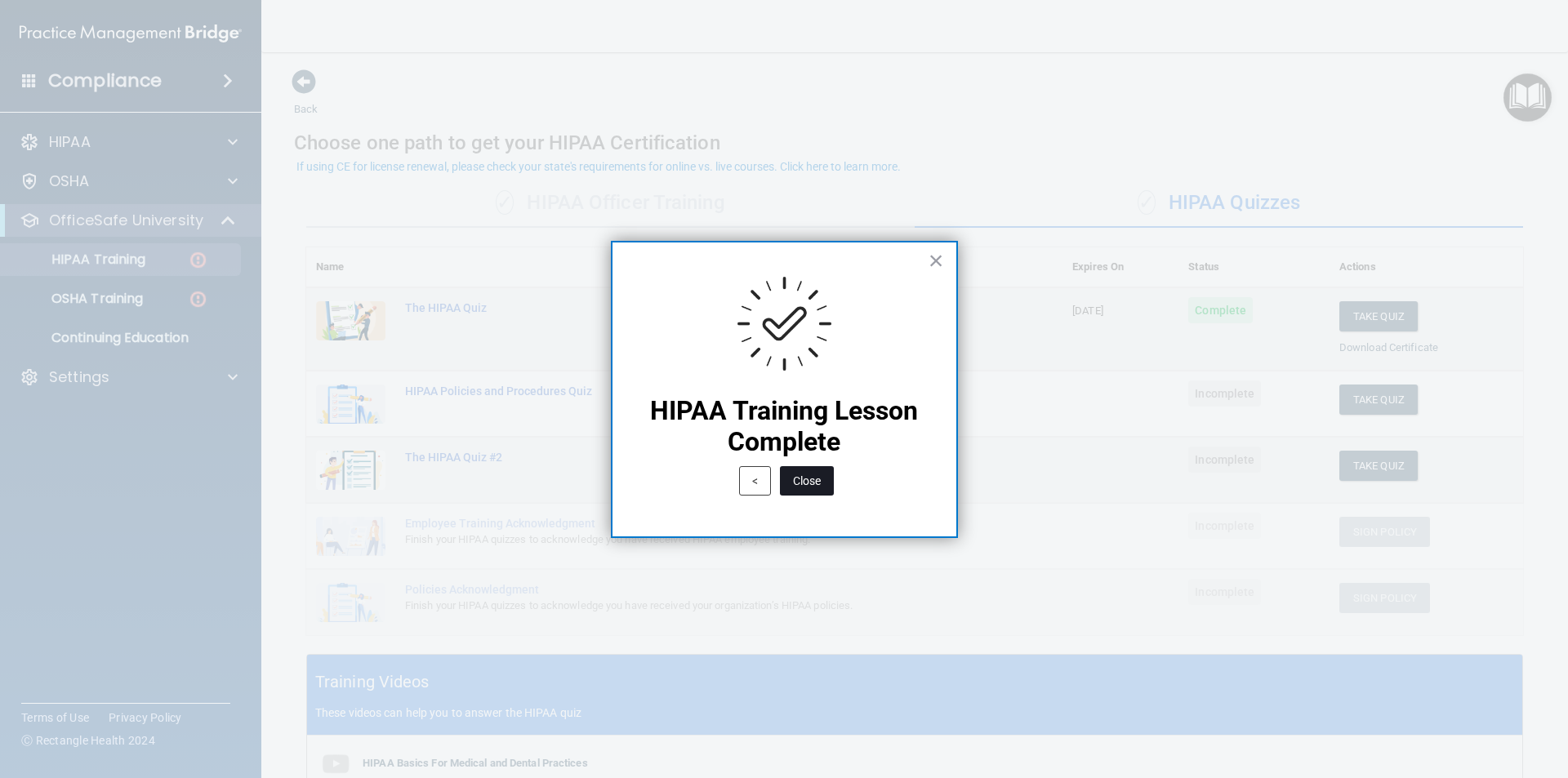
click at [825, 480] on button "Close" at bounding box center [807, 480] width 54 height 29
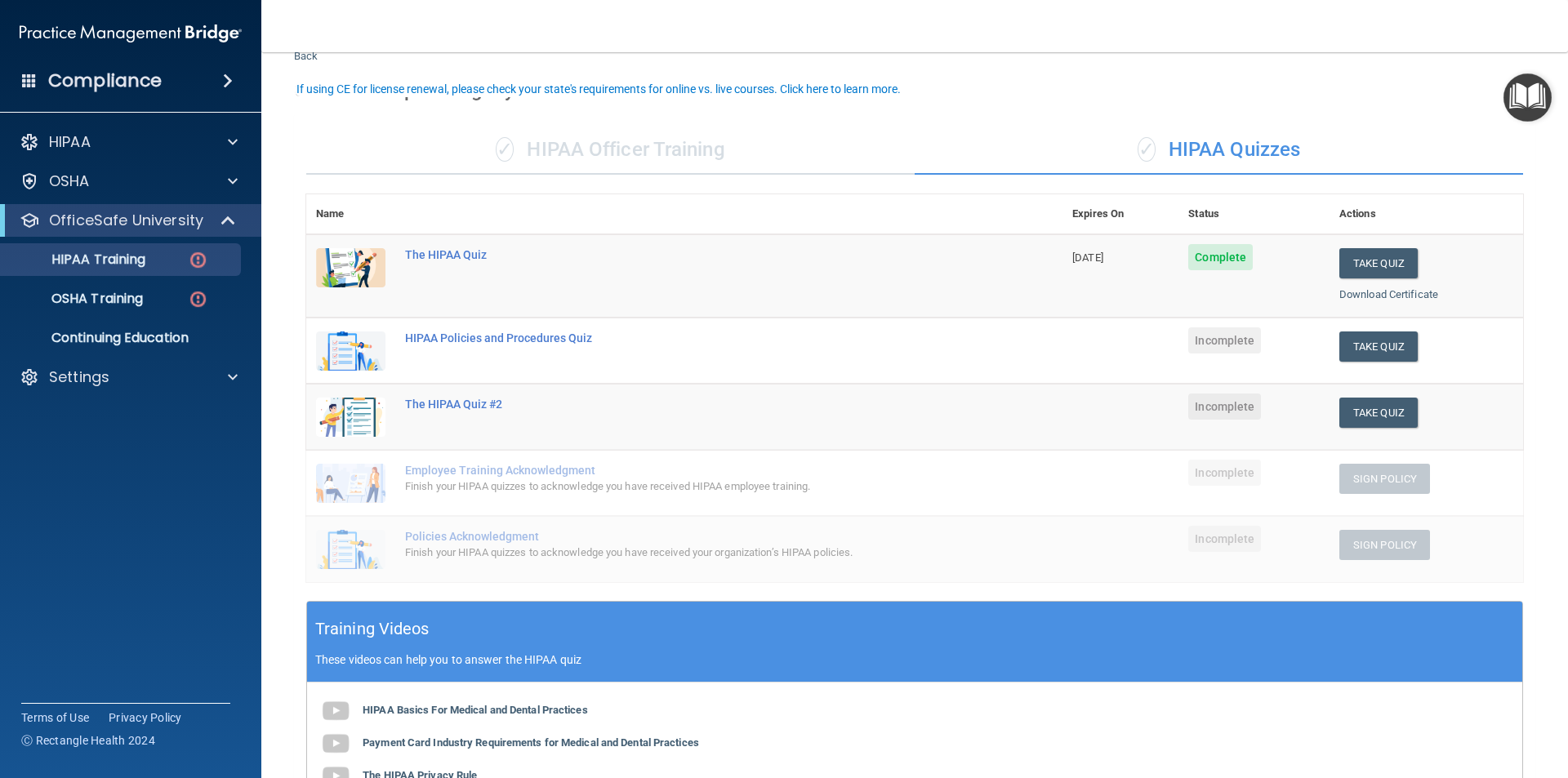
scroll to position [82, 0]
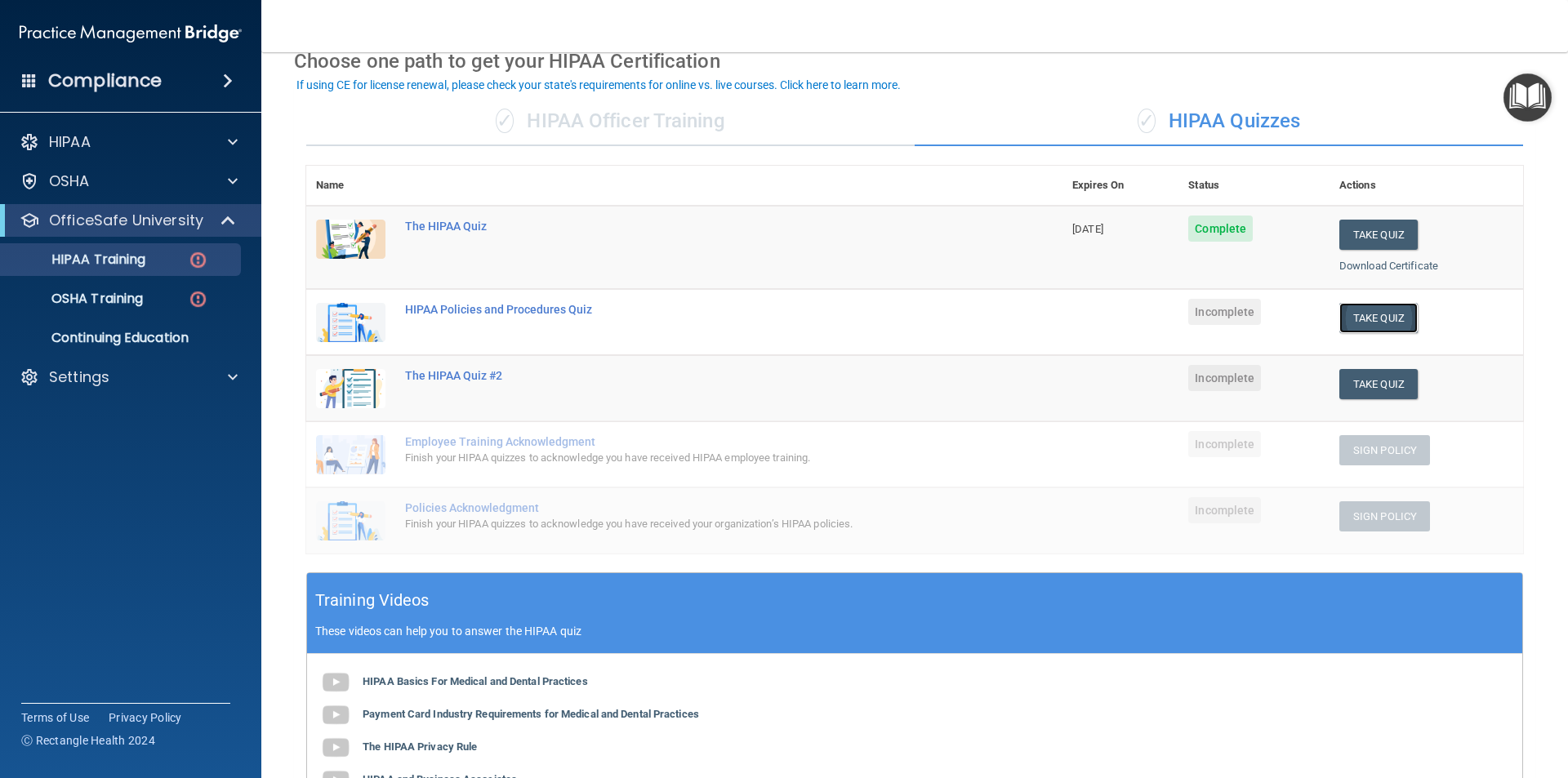
click at [1376, 312] on button "Take Quiz" at bounding box center [1379, 318] width 78 height 30
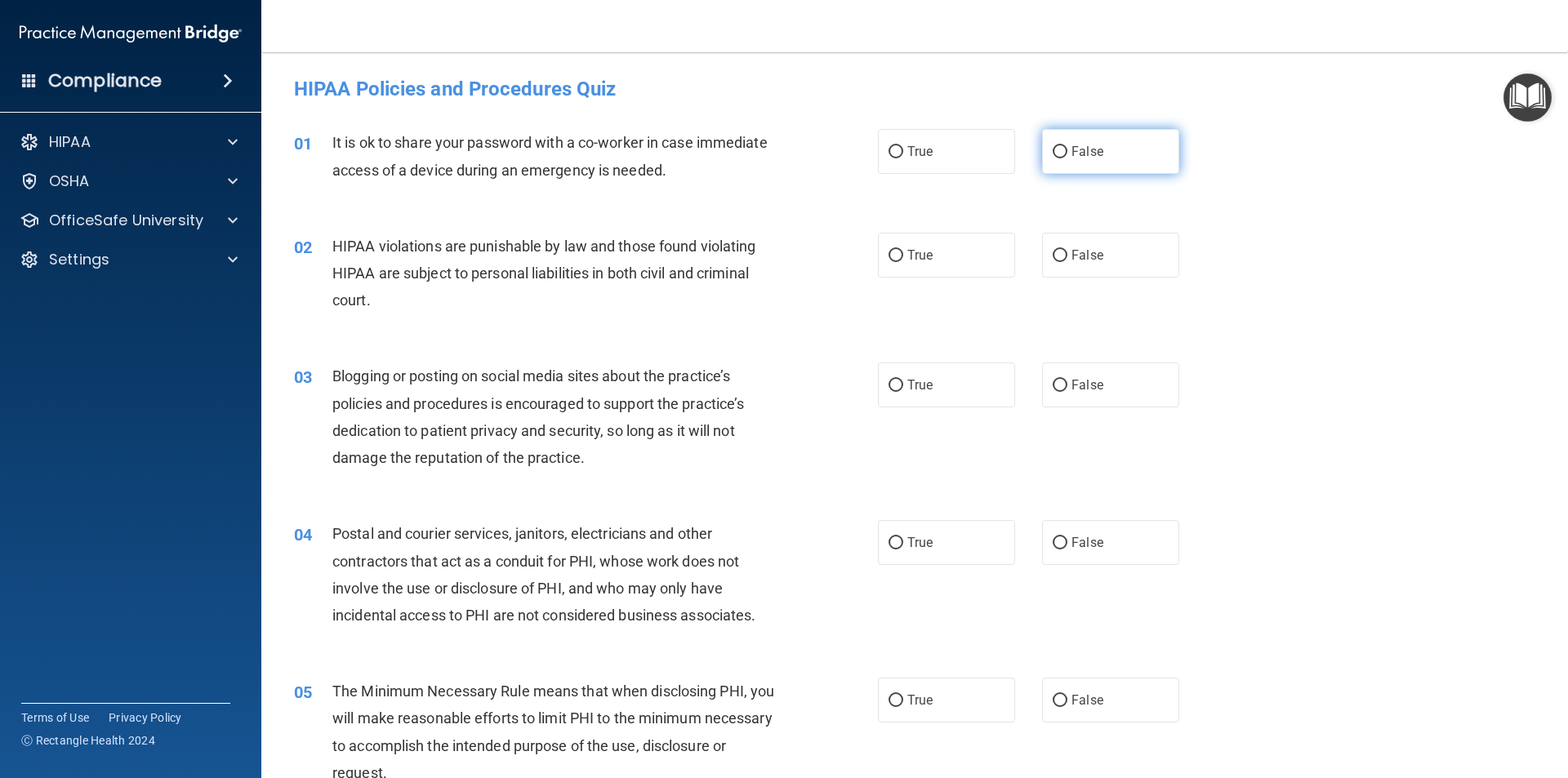
click at [1048, 162] on label "False" at bounding box center [1111, 152] width 138 height 45
click at [1053, 158] on input "False" at bounding box center [1060, 152] width 15 height 12
radio input "true"
click at [1054, 383] on input "False" at bounding box center [1060, 385] width 15 height 12
radio input "true"
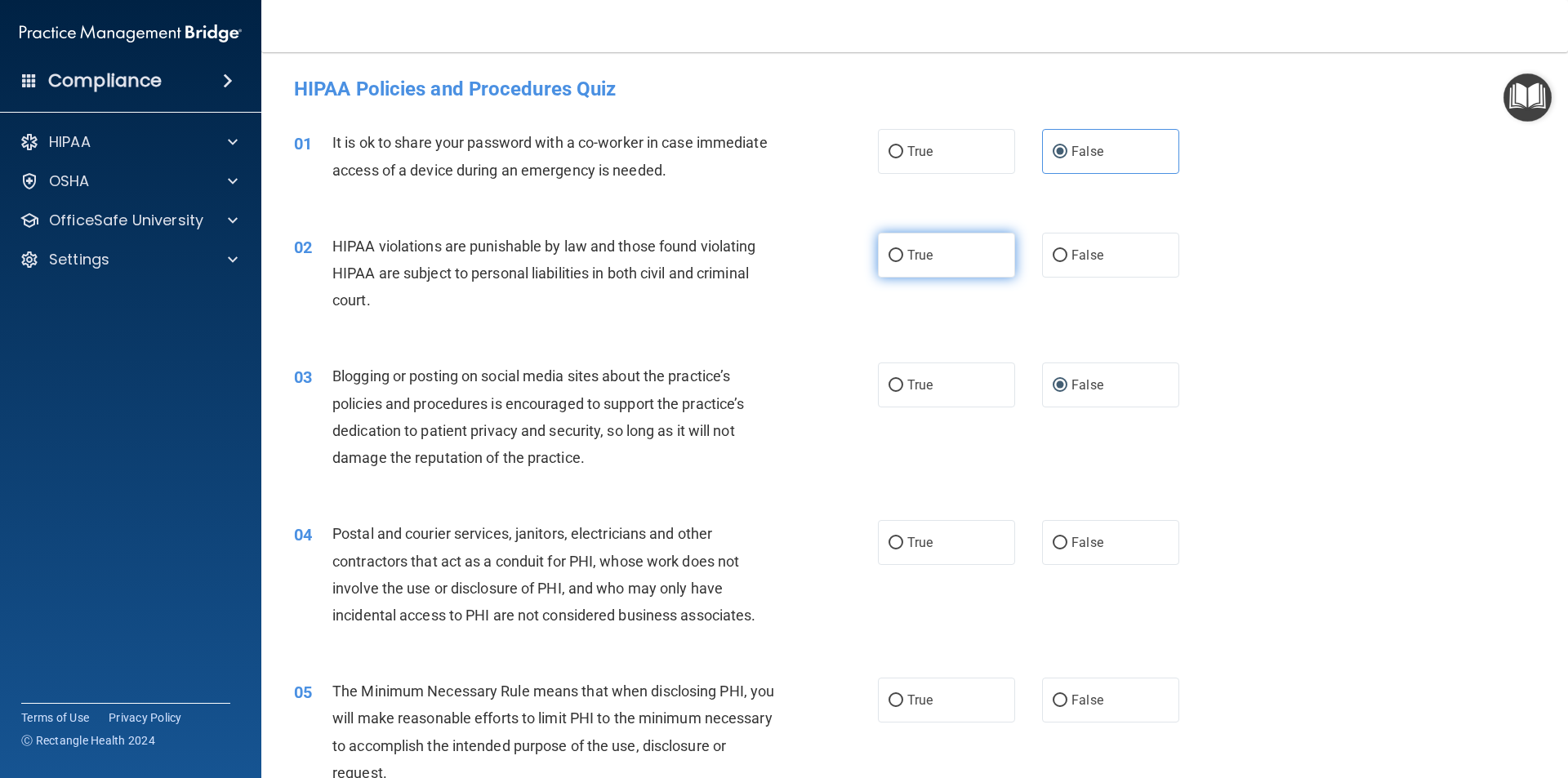
click at [939, 254] on label "True" at bounding box center [947, 255] width 138 height 45
click at [904, 254] on input "True" at bounding box center [896, 255] width 15 height 12
radio input "true"
click at [939, 543] on label "True" at bounding box center [947, 543] width 138 height 45
click at [904, 543] on input "True" at bounding box center [896, 543] width 15 height 12
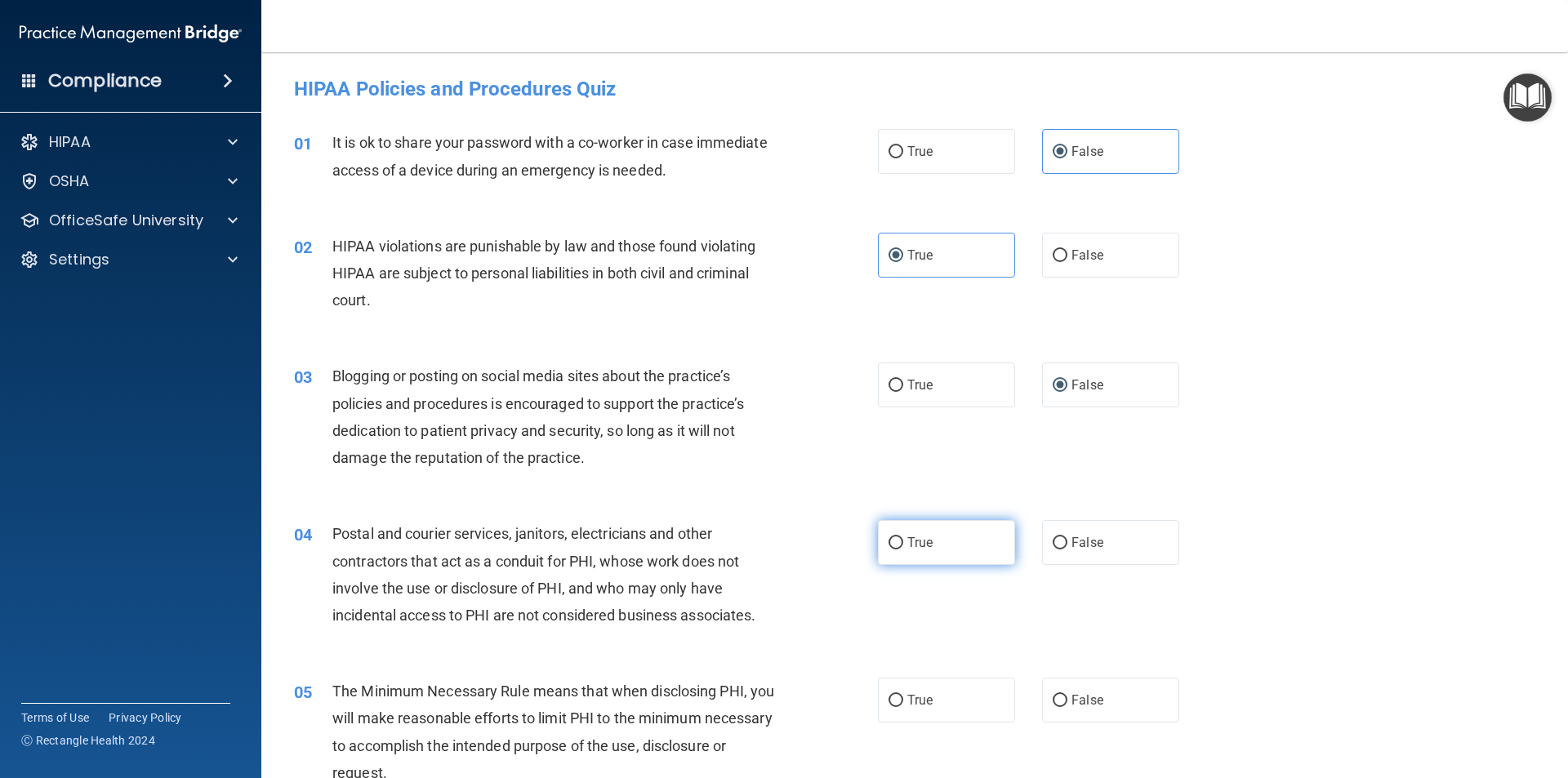
radio input "true"
click at [937, 707] on label "True" at bounding box center [947, 700] width 138 height 45
click at [904, 707] on input "True" at bounding box center [896, 701] width 15 height 12
radio input "true"
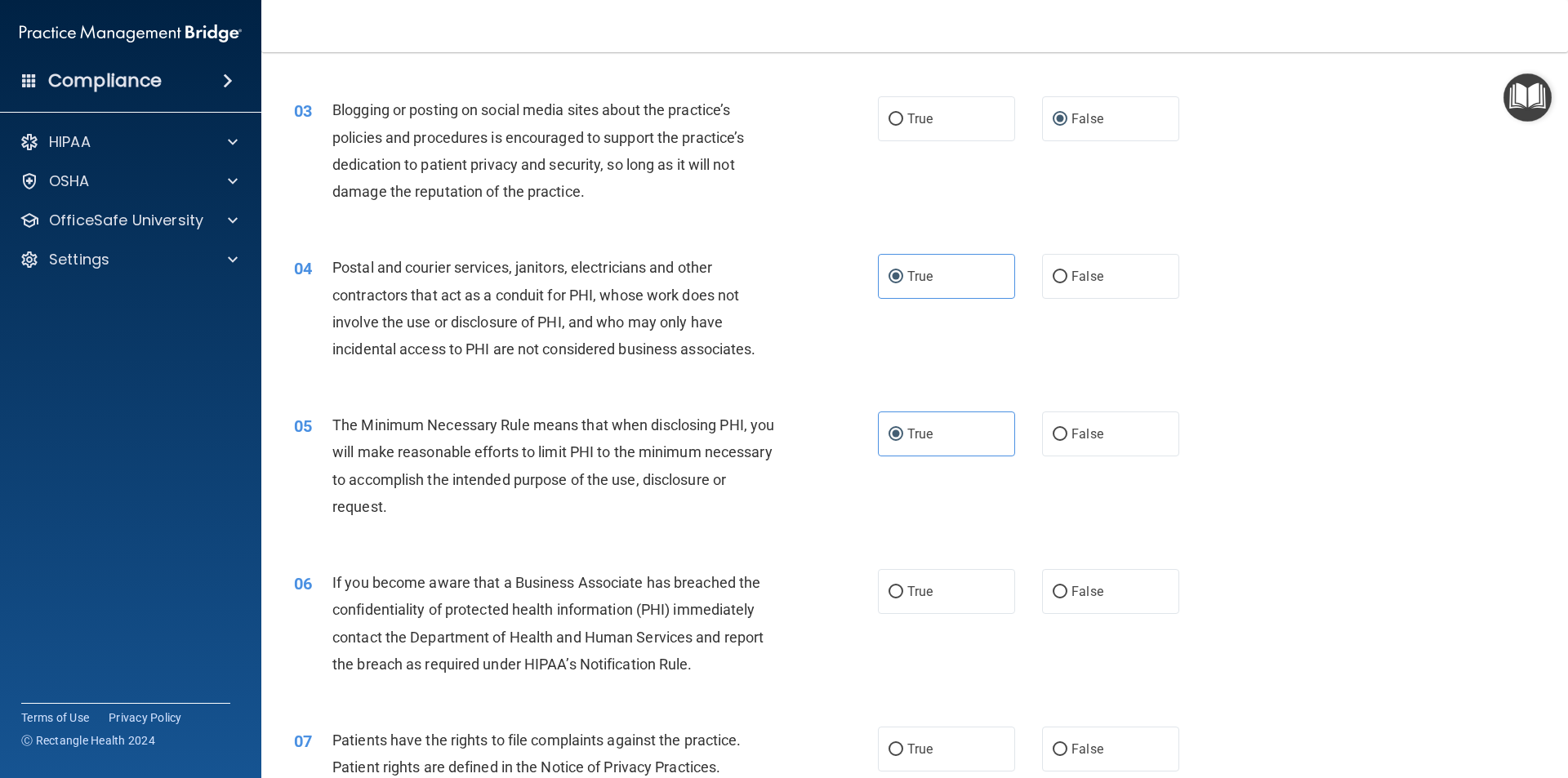
scroll to position [327, 0]
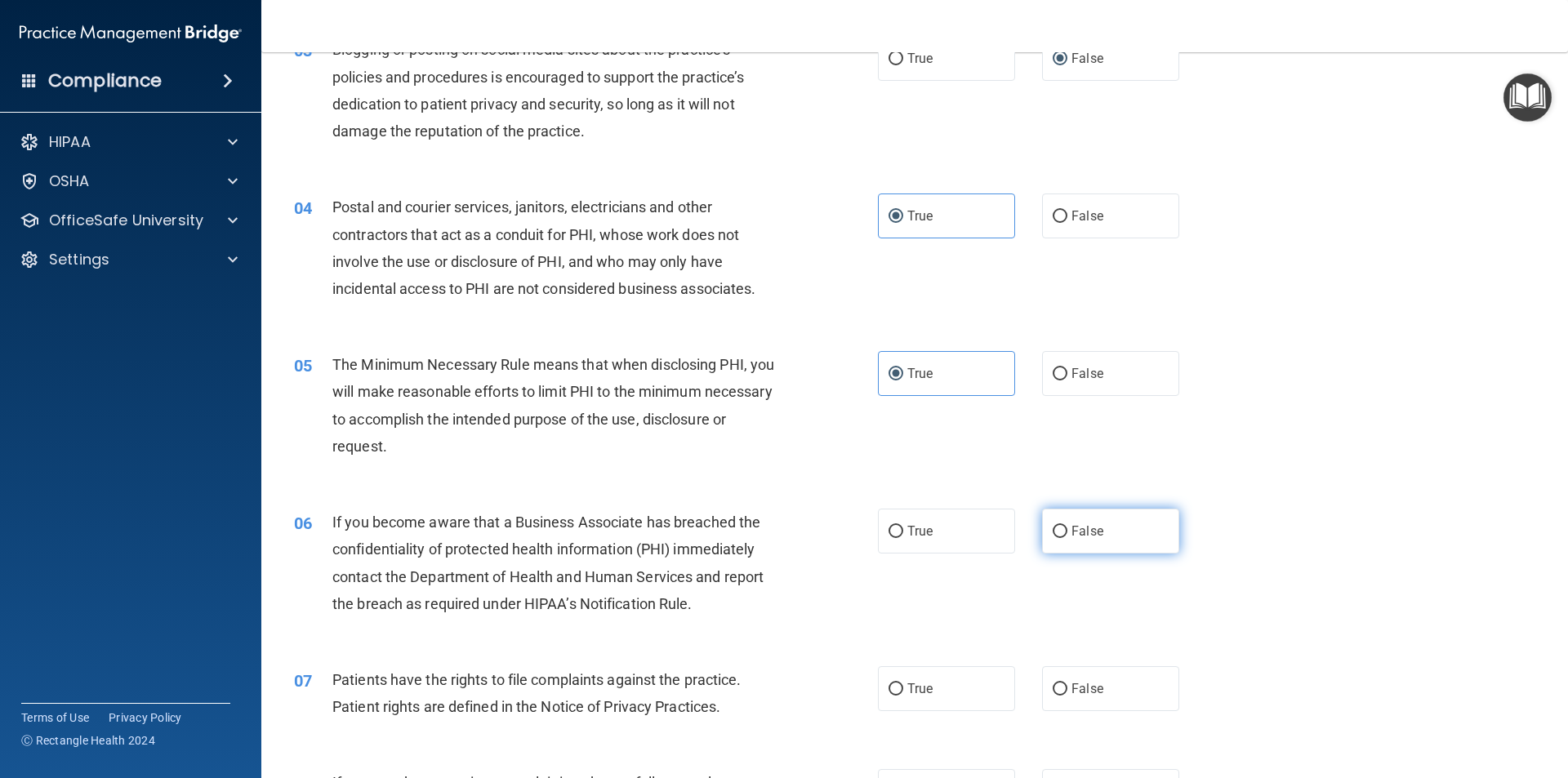
click at [1102, 527] on label "False" at bounding box center [1111, 531] width 138 height 45
click at [1068, 527] on input "False" at bounding box center [1060, 531] width 15 height 12
radio input "true"
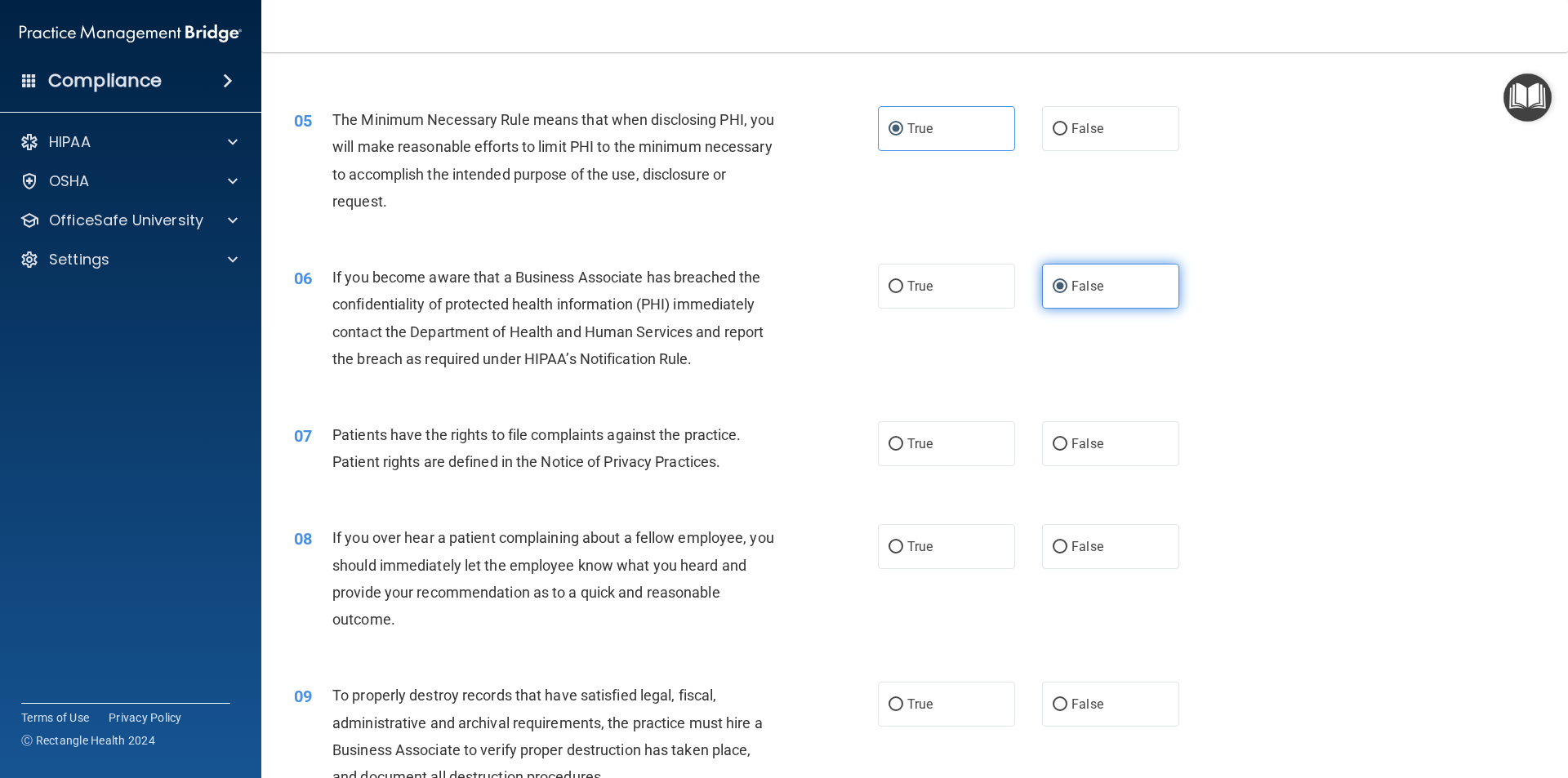
scroll to position [653, 0]
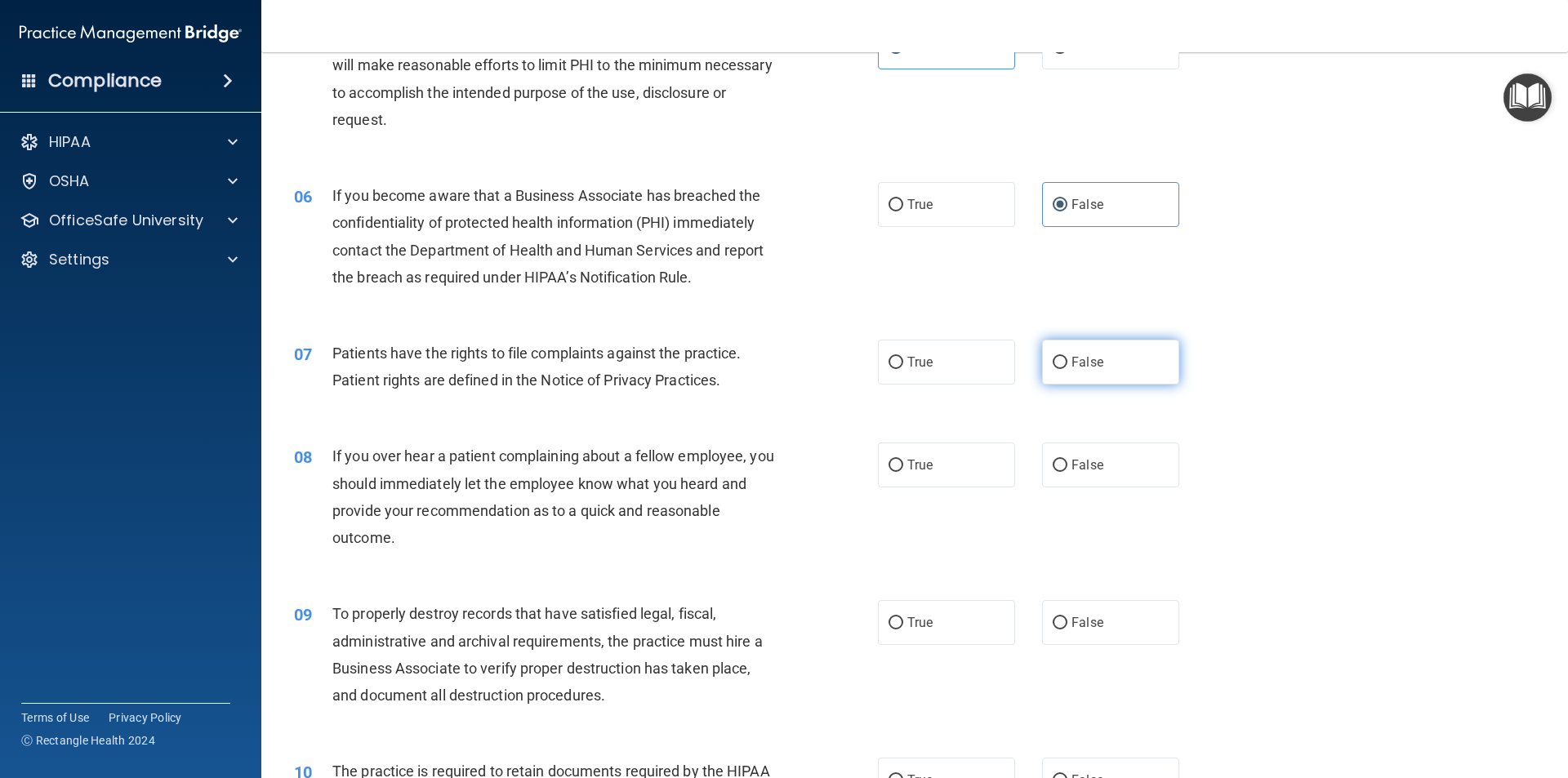
click at [1071, 360] on span "False" at bounding box center [1087, 362] width 32 height 15
click at [1068, 360] on input "False" at bounding box center [1060, 363] width 15 height 12
radio input "true"
click at [1056, 465] on input "False" at bounding box center [1060, 465] width 15 height 12
radio input "true"
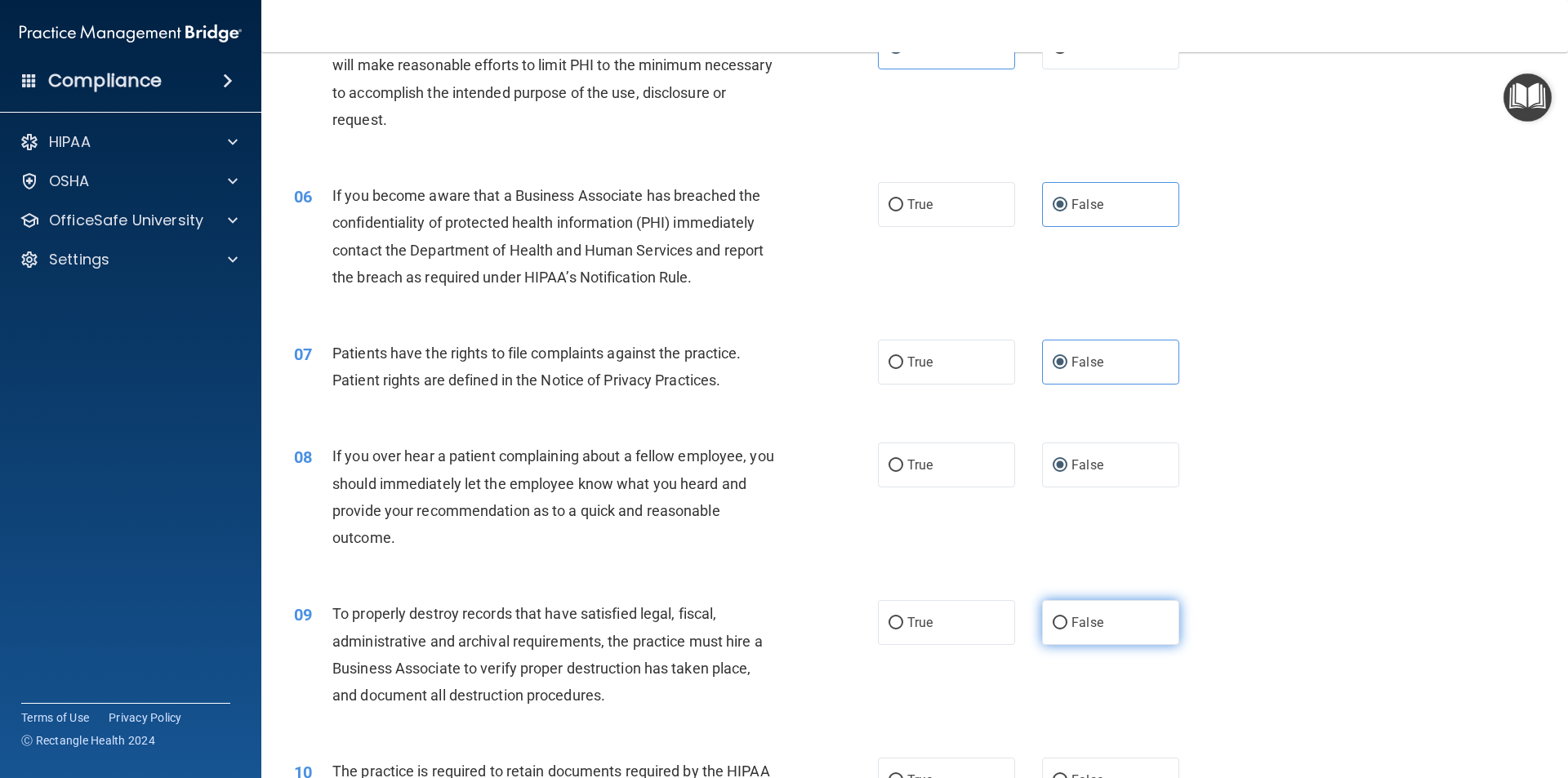
click at [1076, 619] on span "False" at bounding box center [1087, 623] width 32 height 15
click at [1068, 619] on input "False" at bounding box center [1060, 623] width 15 height 12
radio input "true"
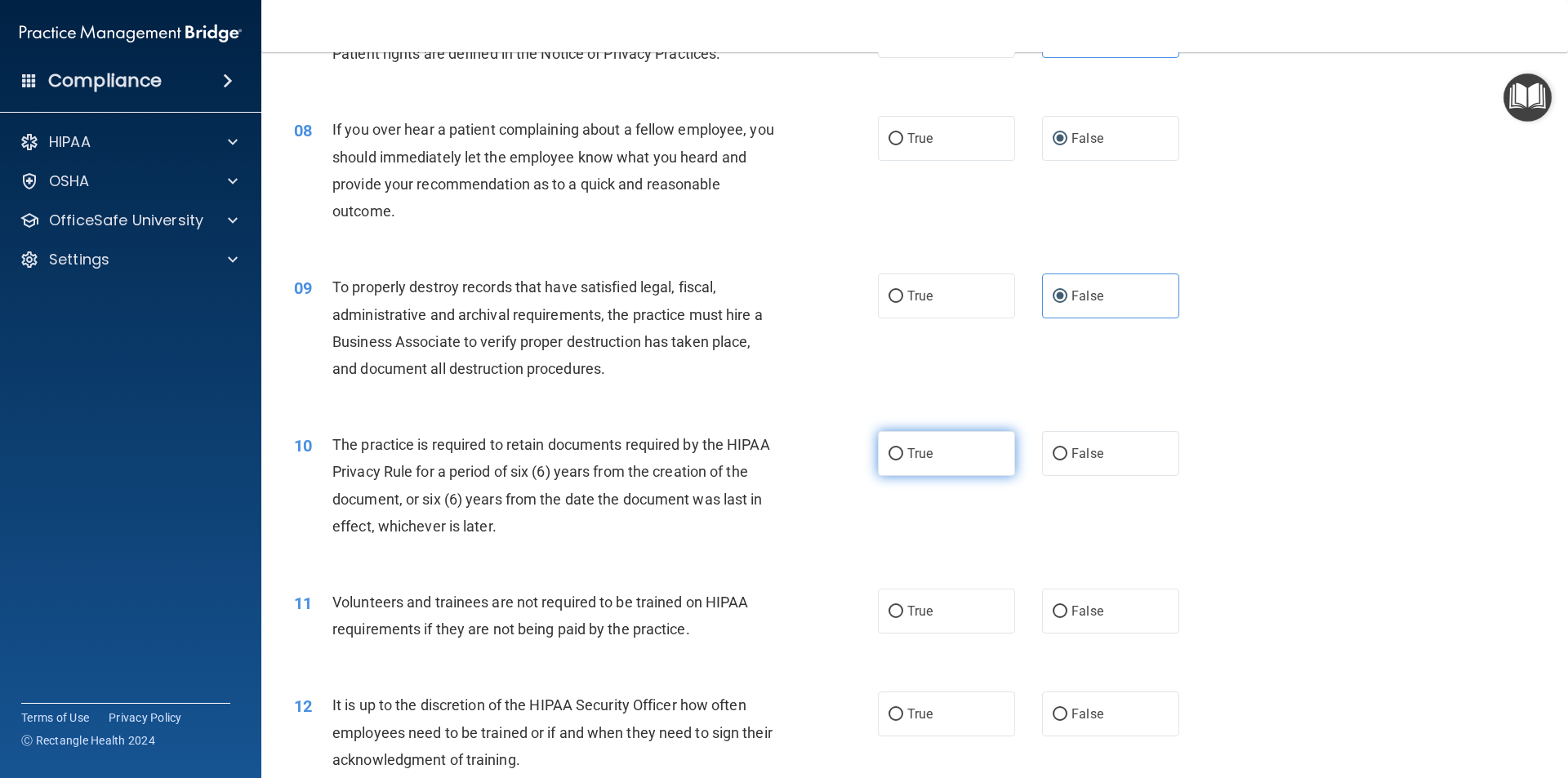
click at [931, 445] on label "True" at bounding box center [947, 454] width 138 height 45
click at [904, 448] on input "True" at bounding box center [896, 454] width 15 height 12
radio input "true"
click at [949, 614] on label "True" at bounding box center [947, 611] width 138 height 45
click at [904, 614] on input "True" at bounding box center [896, 611] width 15 height 12
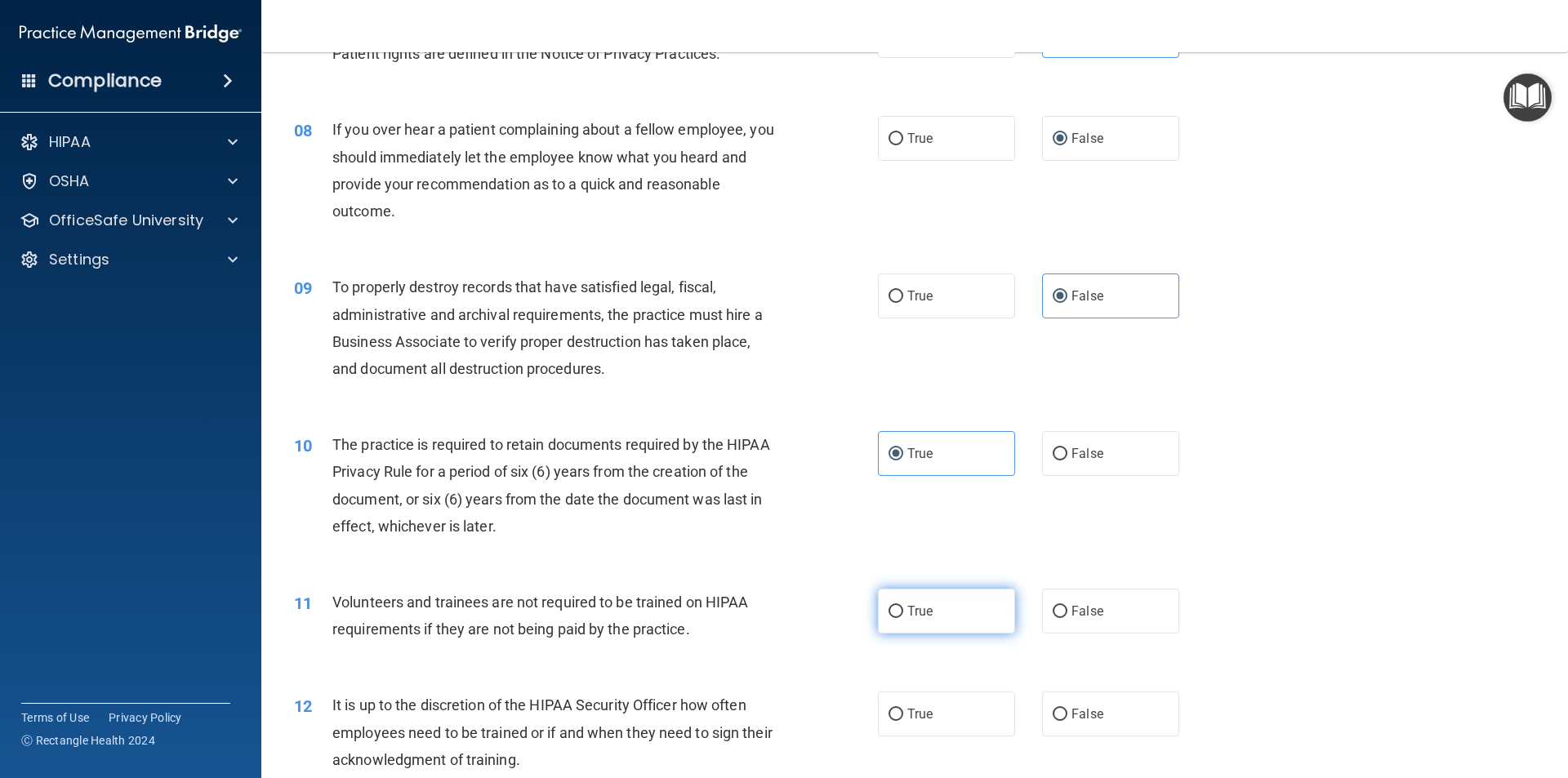
radio input "true"
click at [941, 700] on label "True" at bounding box center [947, 714] width 138 height 45
click at [904, 708] on input "True" at bounding box center [896, 714] width 15 height 12
radio input "true"
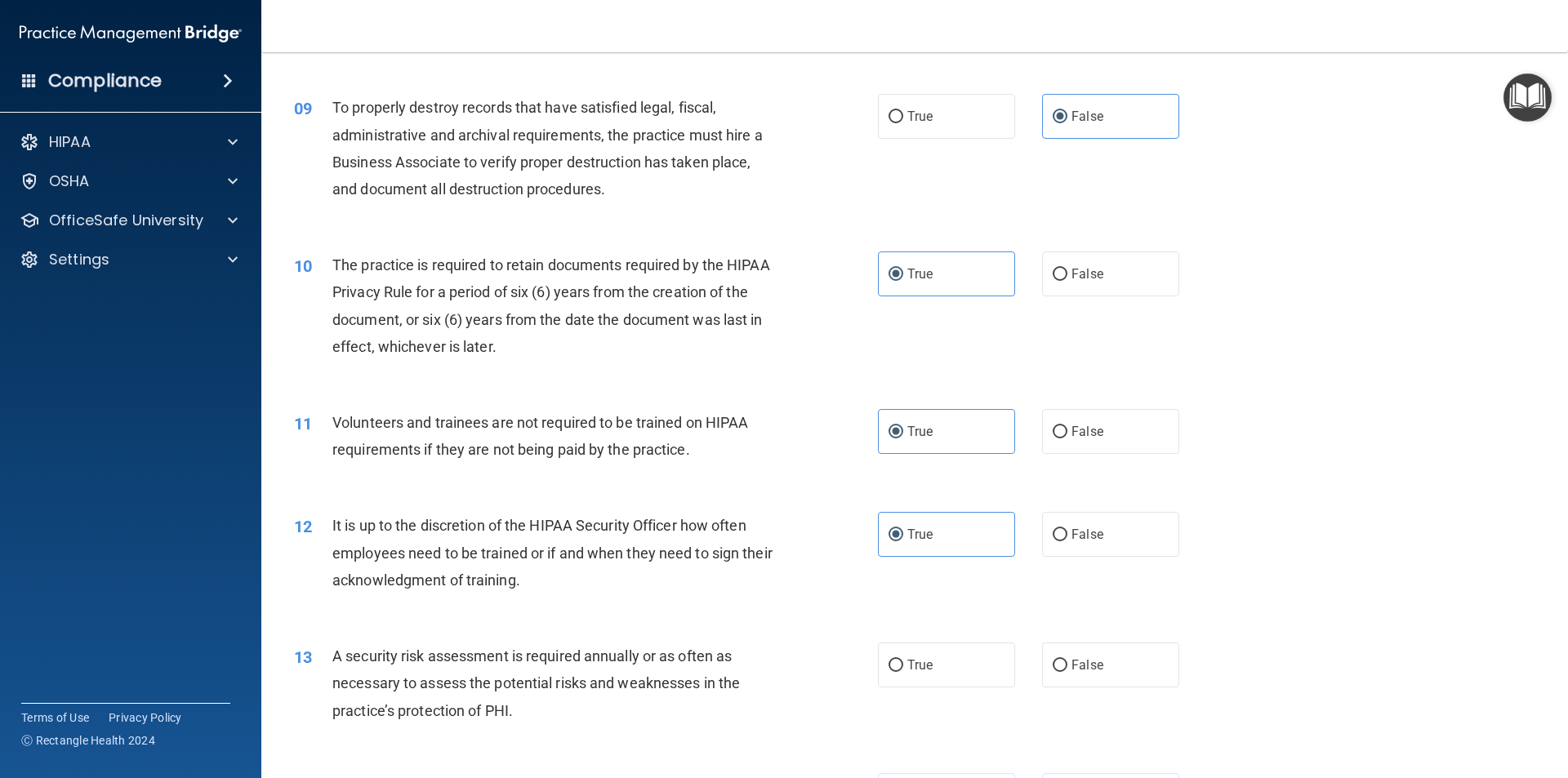
scroll to position [1469, 0]
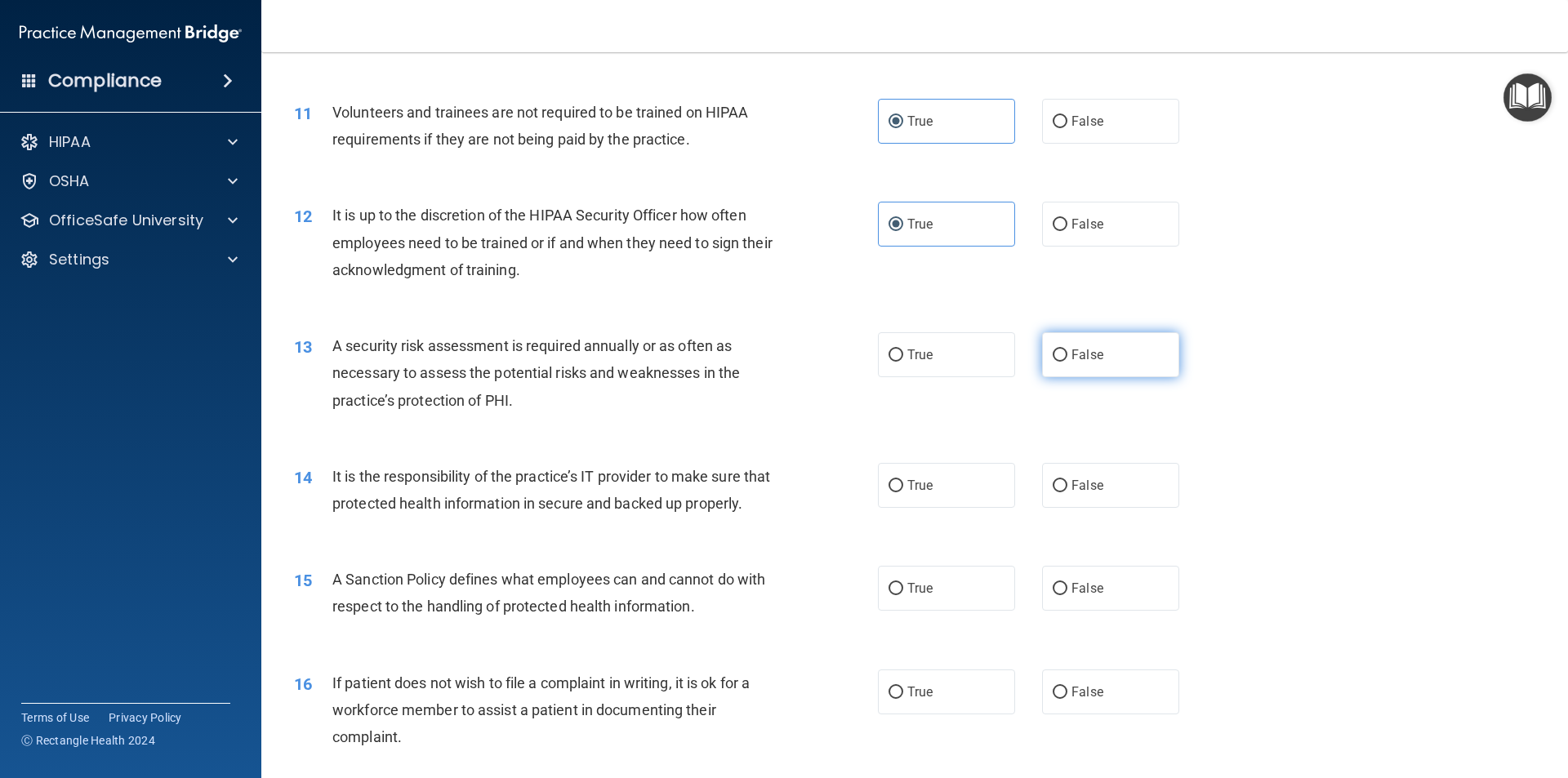
click at [1063, 343] on label "False" at bounding box center [1111, 355] width 138 height 45
click at [1063, 349] on input "False" at bounding box center [1060, 355] width 15 height 12
radio input "true"
click at [1076, 499] on label "False" at bounding box center [1111, 485] width 138 height 45
click at [1068, 493] on input "False" at bounding box center [1060, 486] width 15 height 12
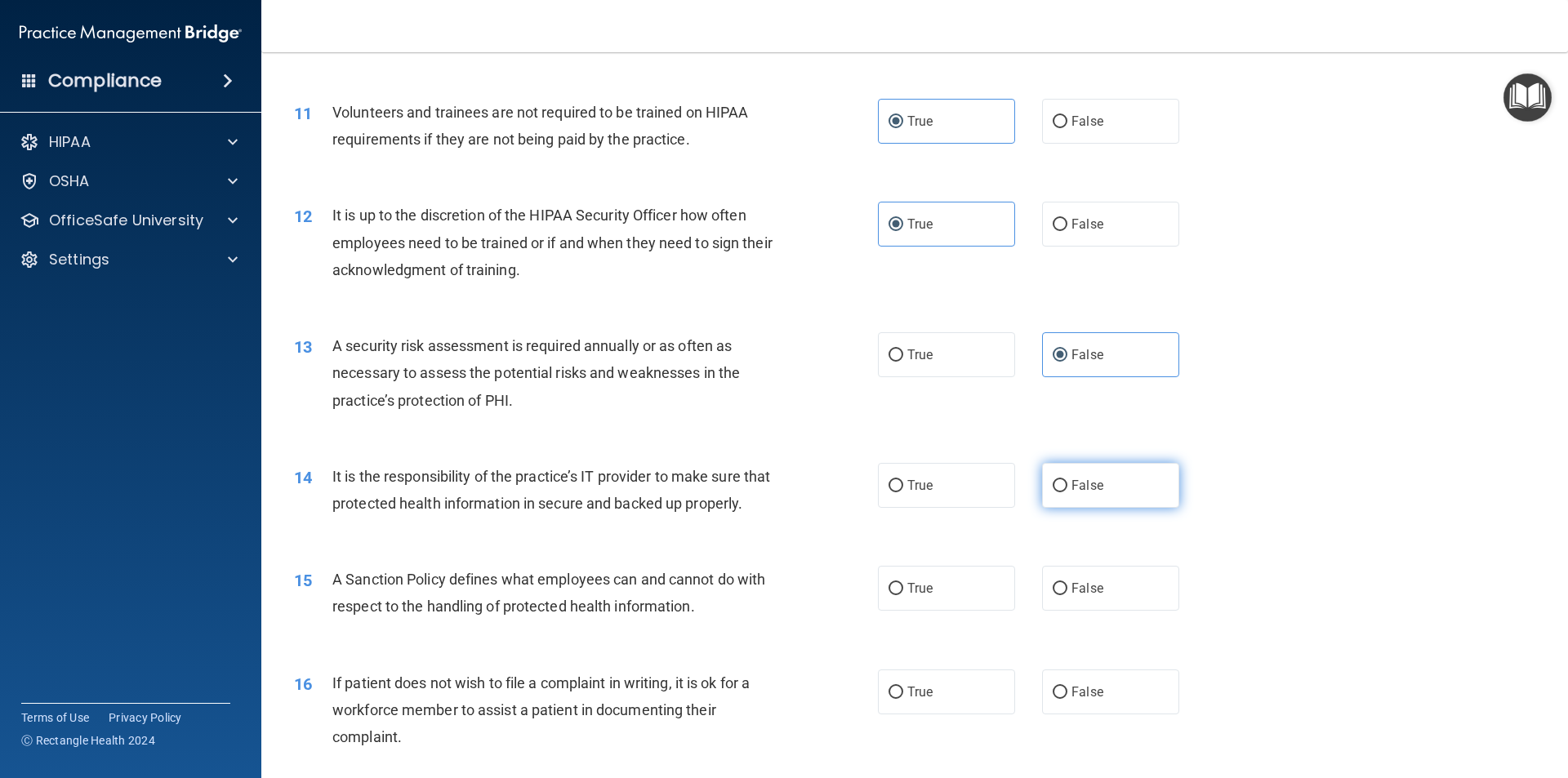
radio input "true"
click at [946, 603] on label "True" at bounding box center [947, 589] width 138 height 45
click at [904, 595] on input "True" at bounding box center [896, 589] width 15 height 12
radio input "true"
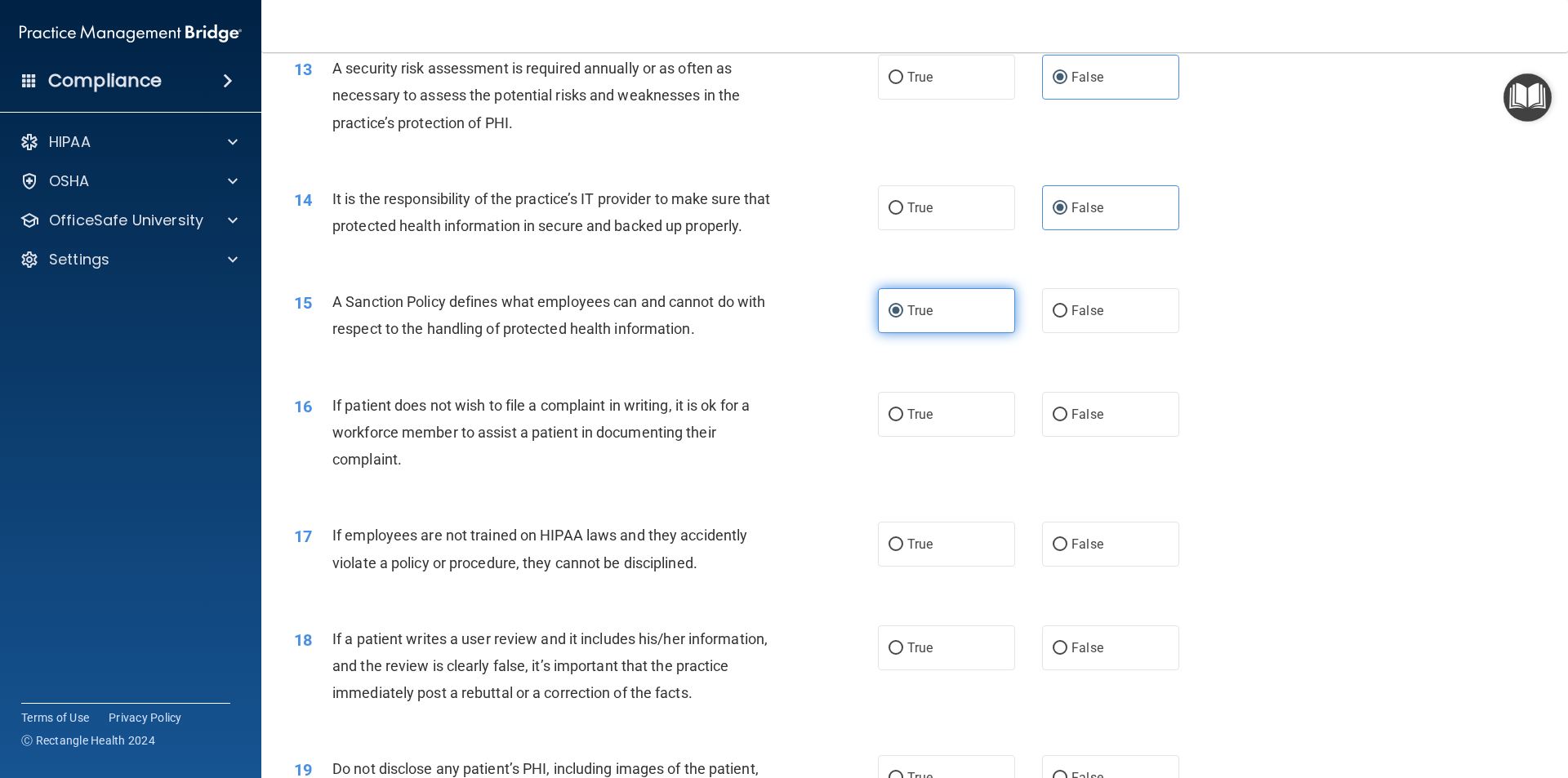
scroll to position [1796, 0]
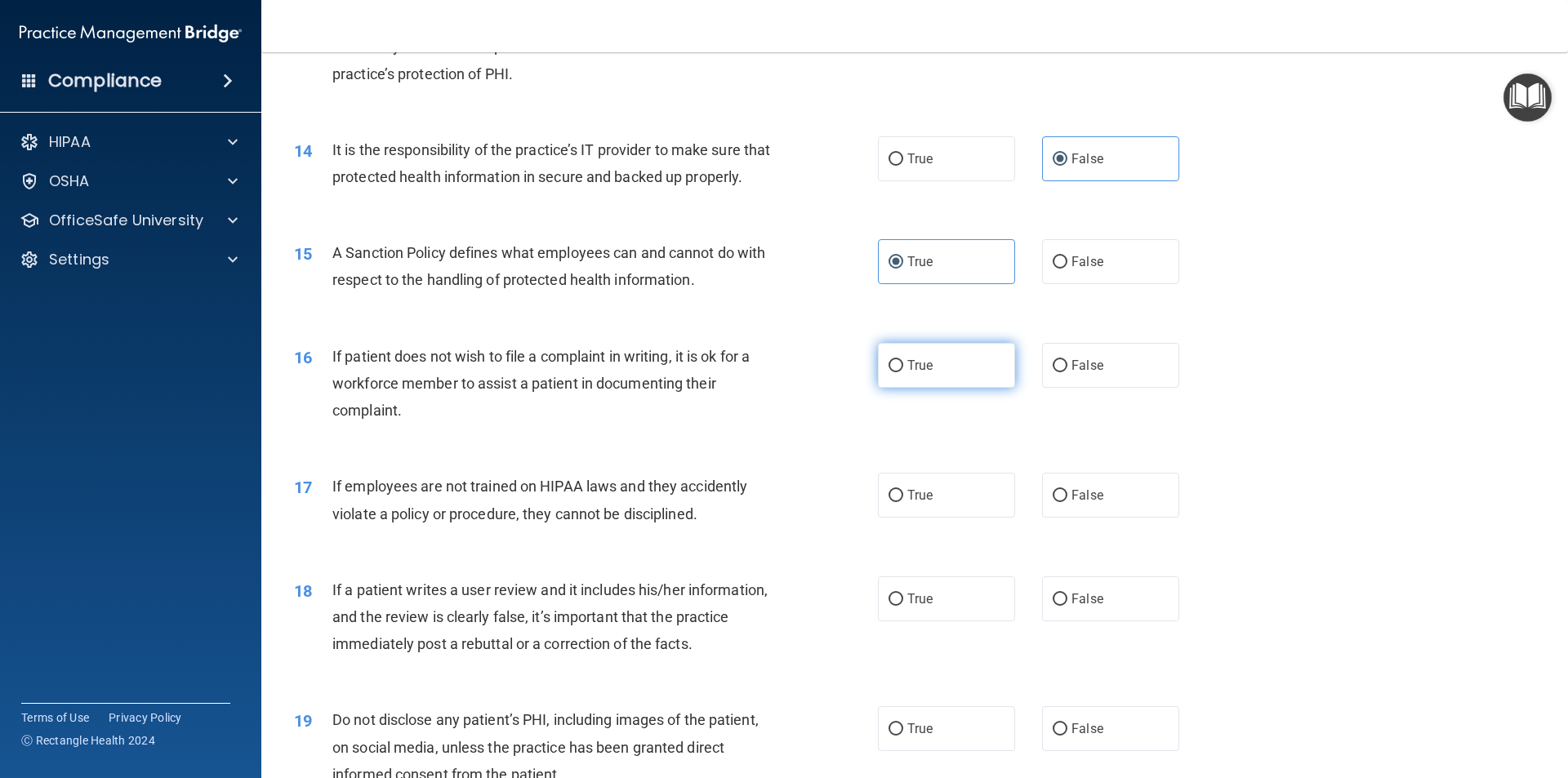
click at [900, 388] on label "True" at bounding box center [947, 365] width 138 height 45
click at [900, 372] on input "True" at bounding box center [896, 365] width 15 height 12
radio input "true"
click at [907, 503] on span "True" at bounding box center [920, 494] width 25 height 15
click at [904, 502] on input "True" at bounding box center [896, 495] width 15 height 12
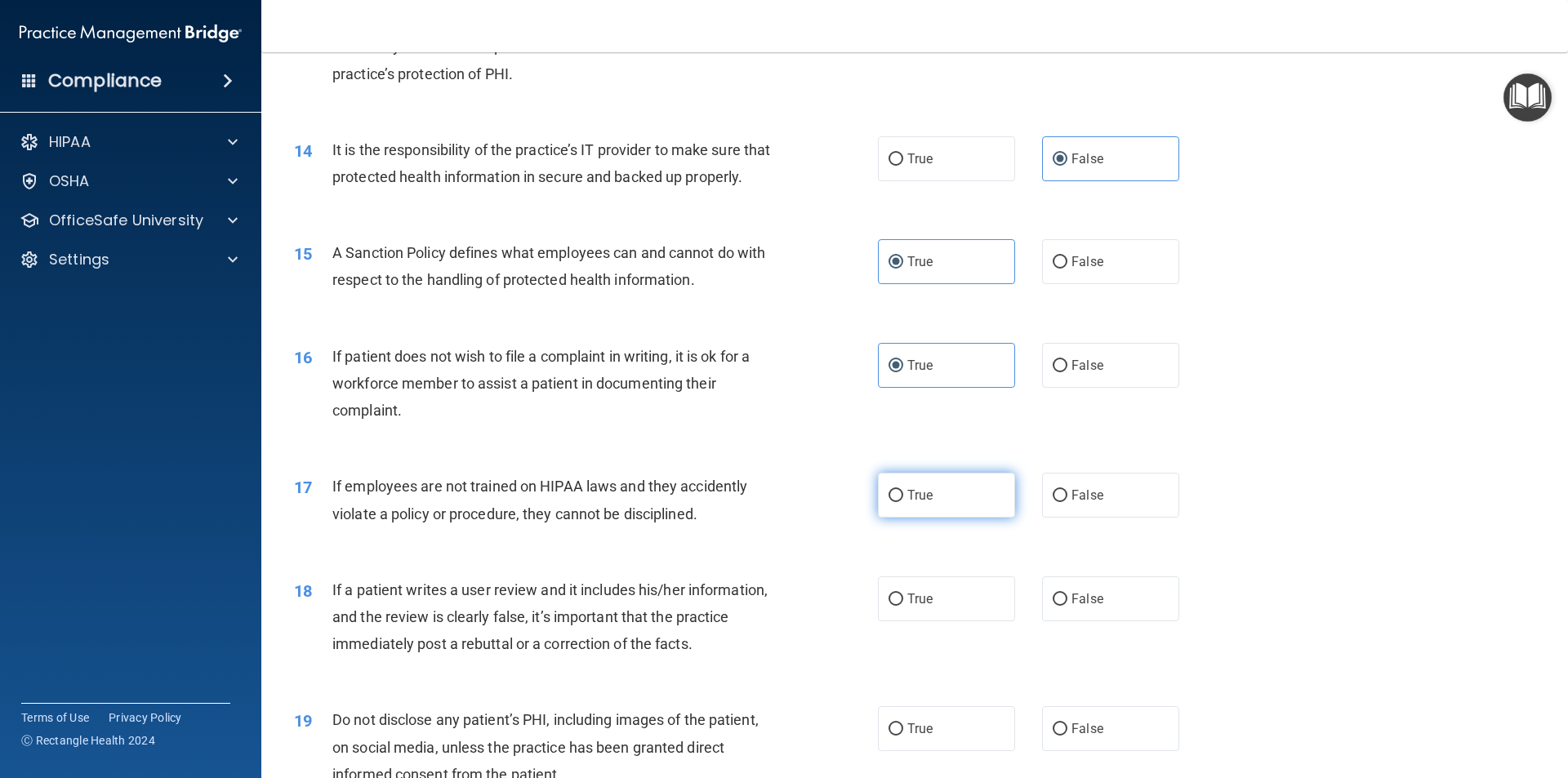
radio input "true"
click at [1053, 606] on input "False" at bounding box center [1060, 599] width 15 height 12
radio input "true"
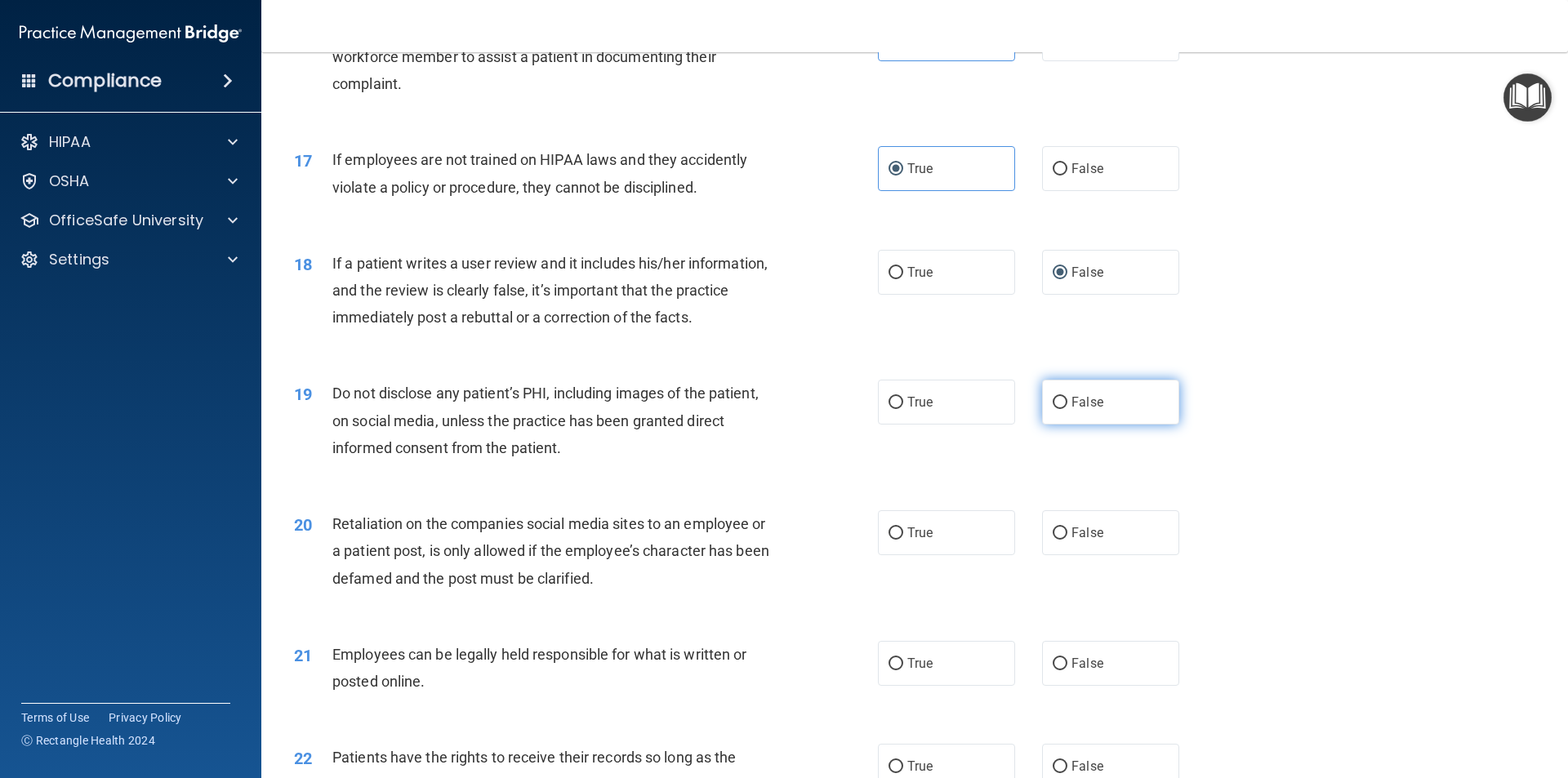
click at [1059, 409] on input "False" at bounding box center [1060, 402] width 15 height 12
radio input "true"
click at [1071, 541] on span "False" at bounding box center [1087, 532] width 32 height 15
click at [1068, 540] on input "False" at bounding box center [1060, 533] width 15 height 12
radio input "true"
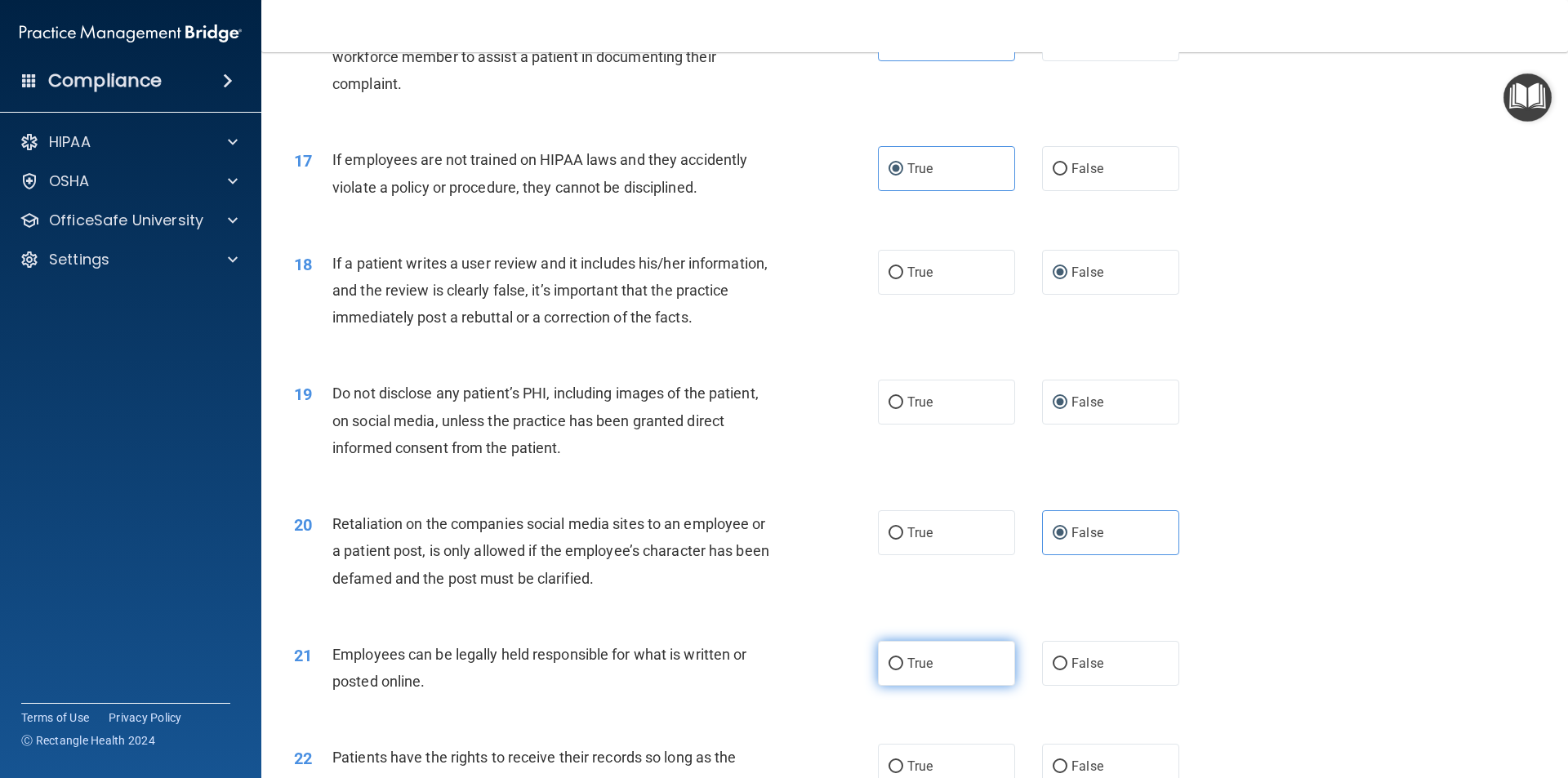
click at [939, 684] on label "True" at bounding box center [947, 663] width 138 height 45
click at [904, 671] on input "True" at bounding box center [896, 664] width 15 height 12
radio input "true"
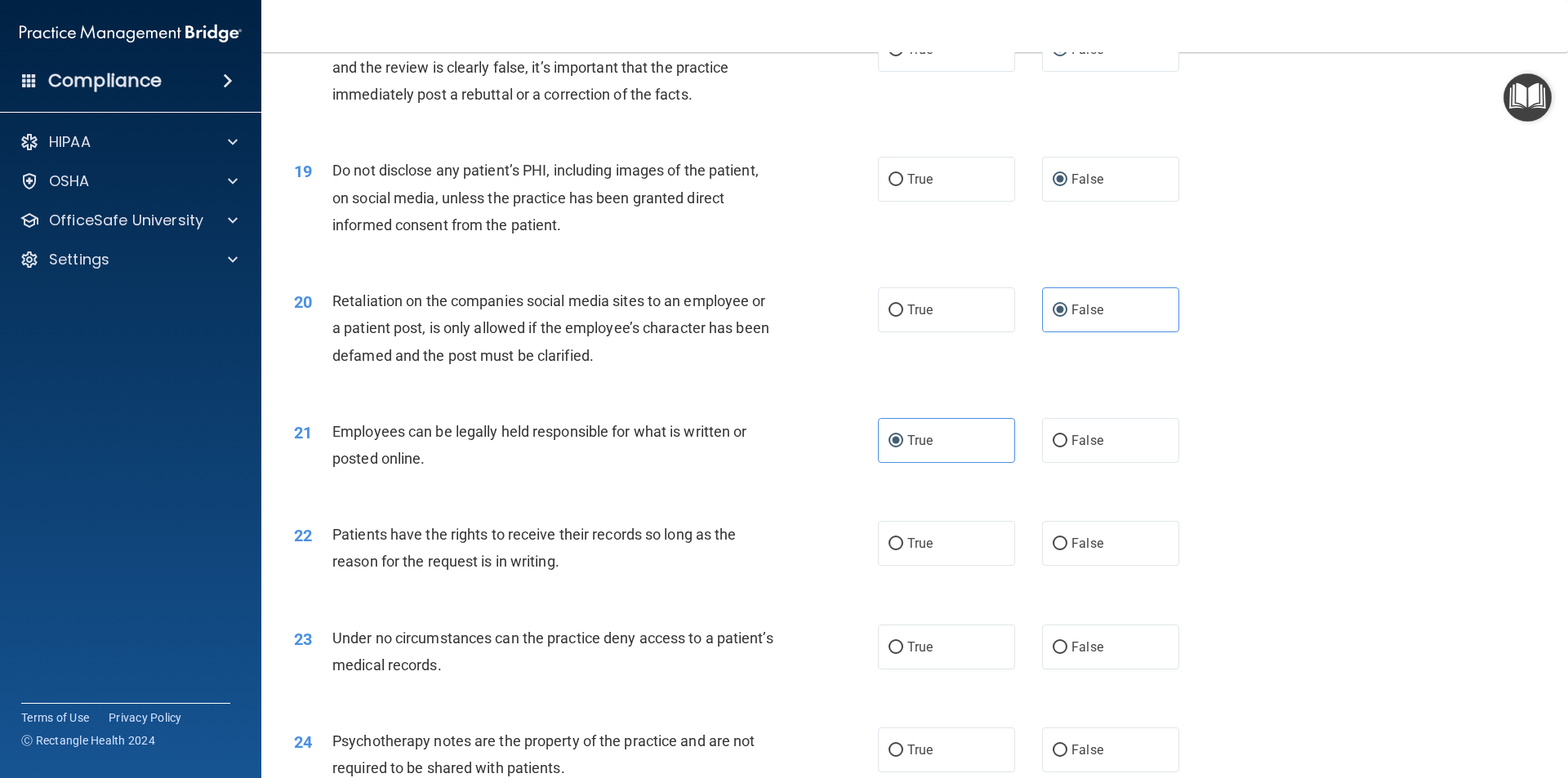
scroll to position [2531, 0]
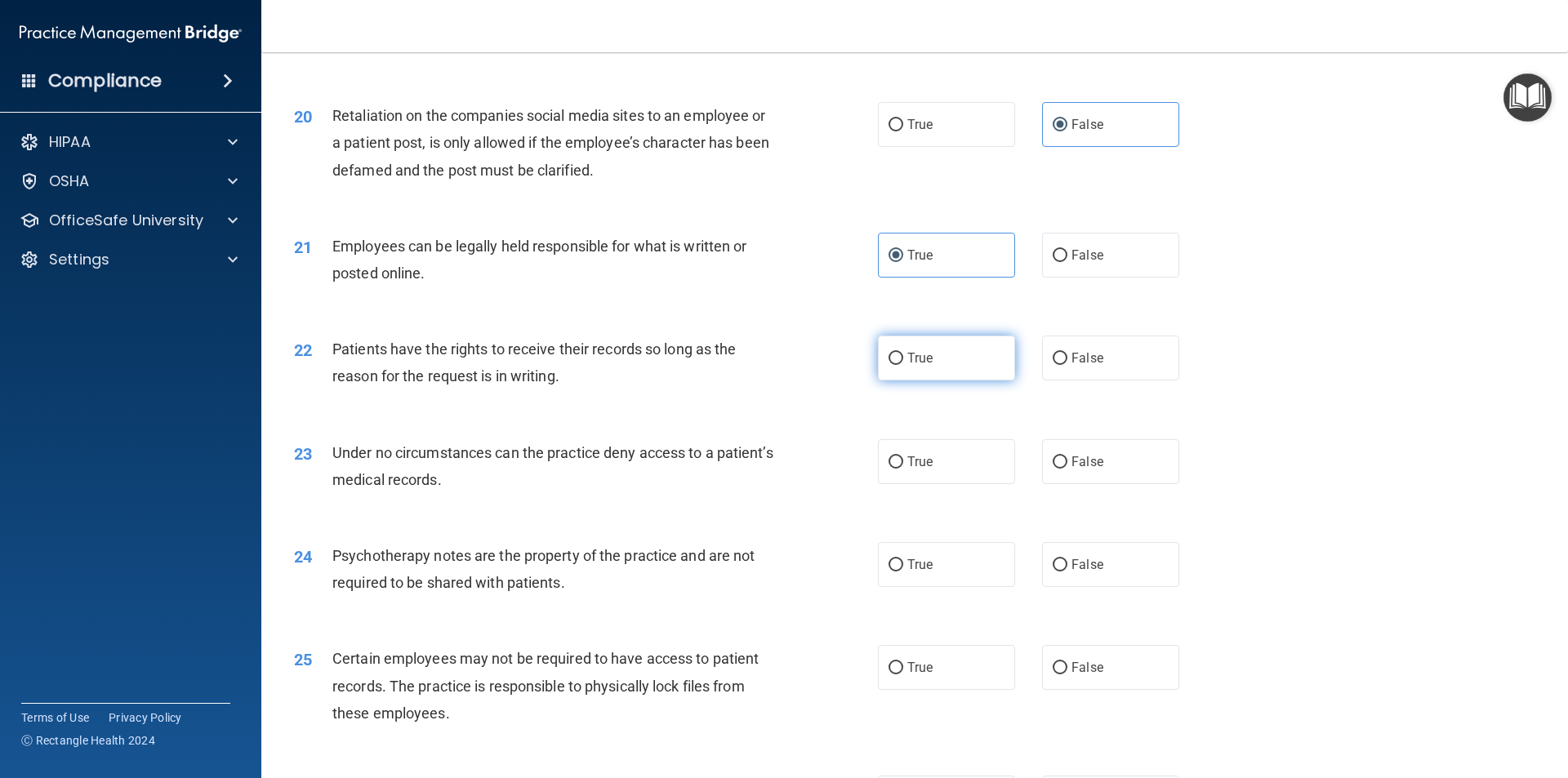
click at [907, 365] on span "True" at bounding box center [920, 358] width 25 height 15
click at [902, 365] on input "True" at bounding box center [896, 358] width 15 height 12
radio input "true"
click at [1068, 475] on label "False" at bounding box center [1111, 462] width 138 height 45
click at [1068, 469] on input "False" at bounding box center [1060, 462] width 15 height 12
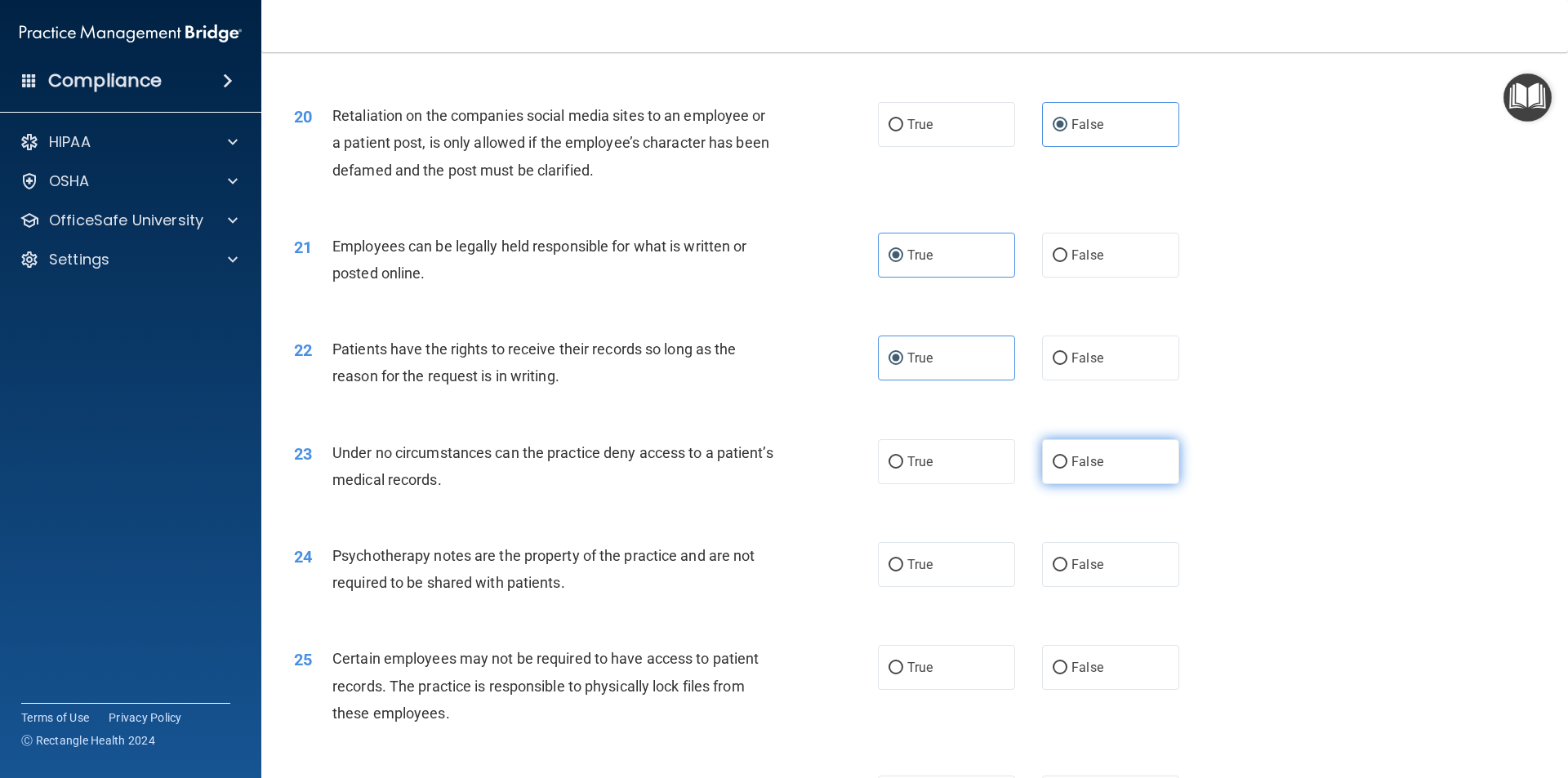
radio input "true"
click at [1073, 575] on label "False" at bounding box center [1111, 565] width 138 height 45
click at [1068, 572] on input "False" at bounding box center [1060, 565] width 15 height 12
radio input "true"
click at [950, 688] on label "True" at bounding box center [947, 668] width 138 height 45
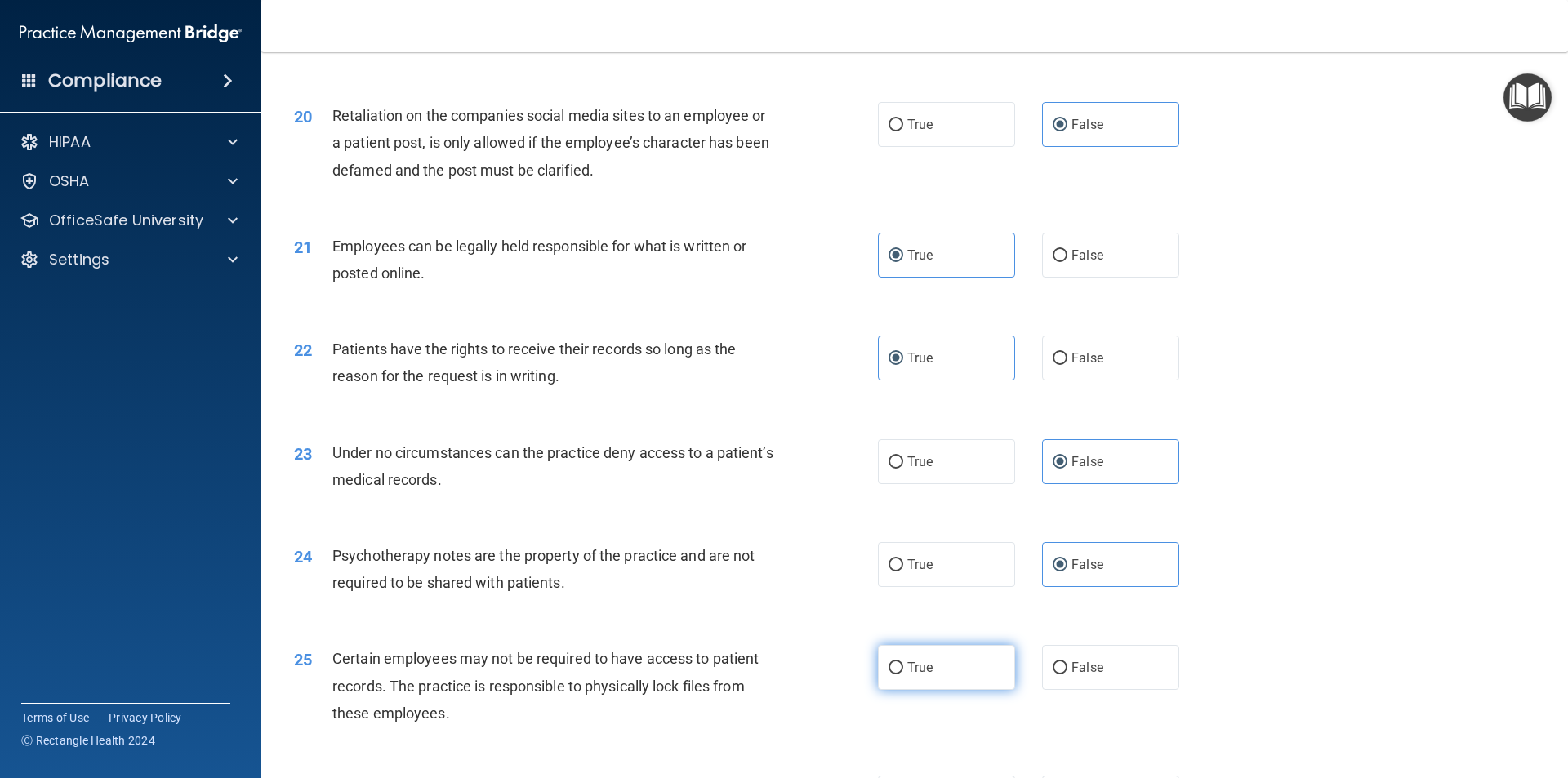
click at [904, 674] on input "True" at bounding box center [896, 668] width 15 height 12
radio input "true"
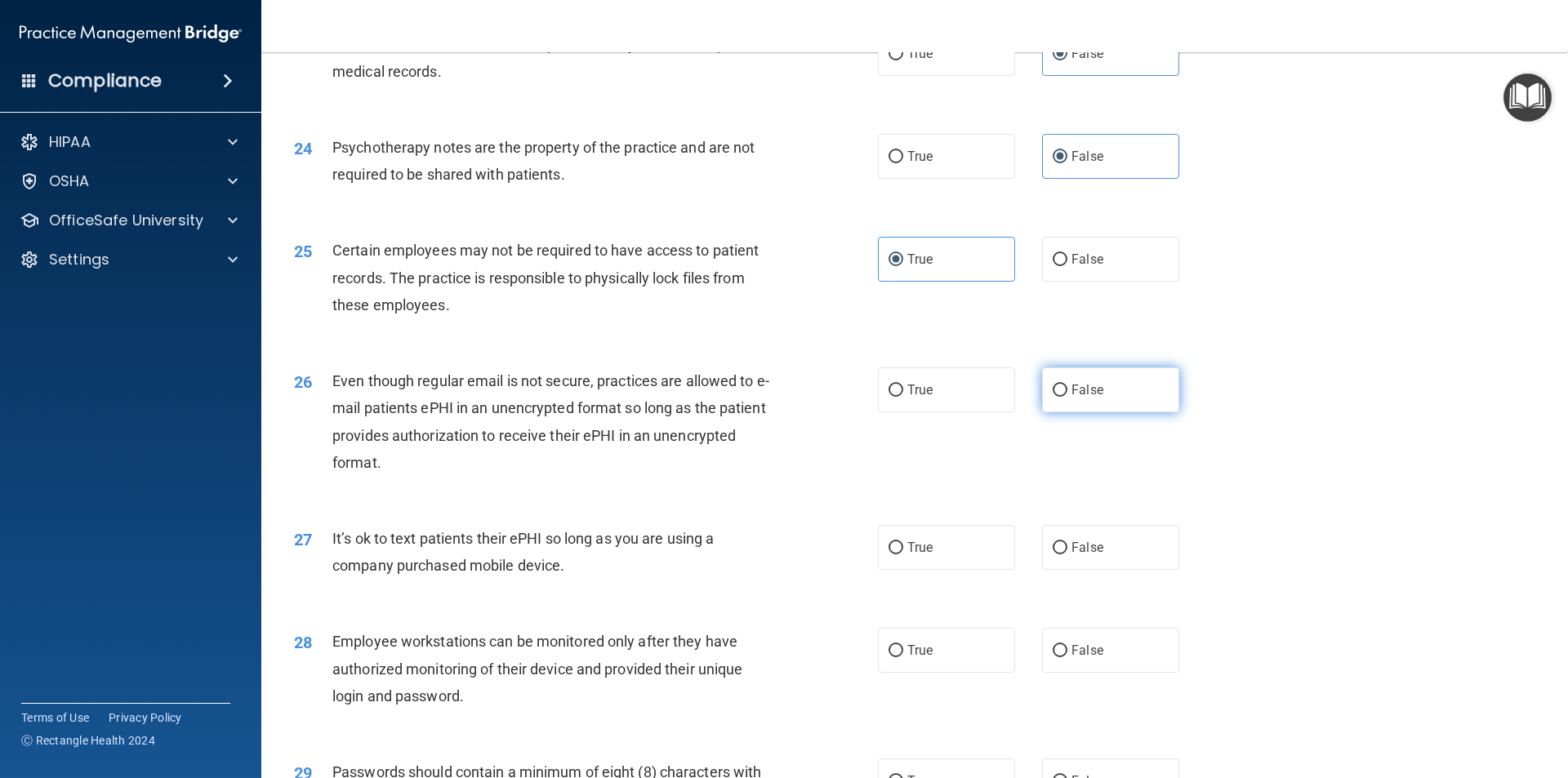
click at [1080, 413] on label "False" at bounding box center [1111, 390] width 138 height 45
click at [1068, 397] on input "False" at bounding box center [1060, 390] width 15 height 12
radio input "true"
click at [1105, 570] on label "False" at bounding box center [1111, 547] width 138 height 45
click at [1068, 555] on input "False" at bounding box center [1060, 548] width 15 height 12
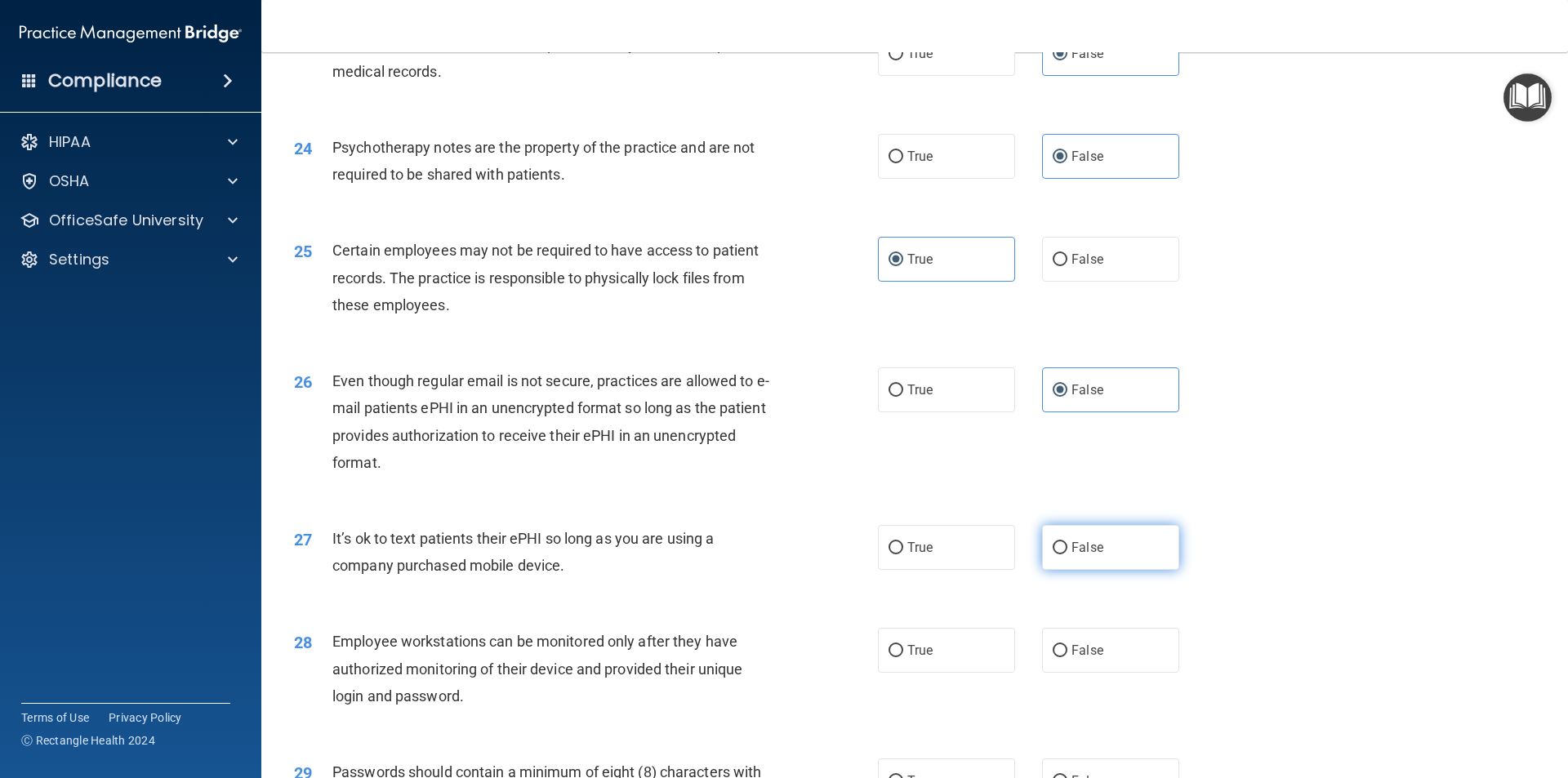
radio input "true"
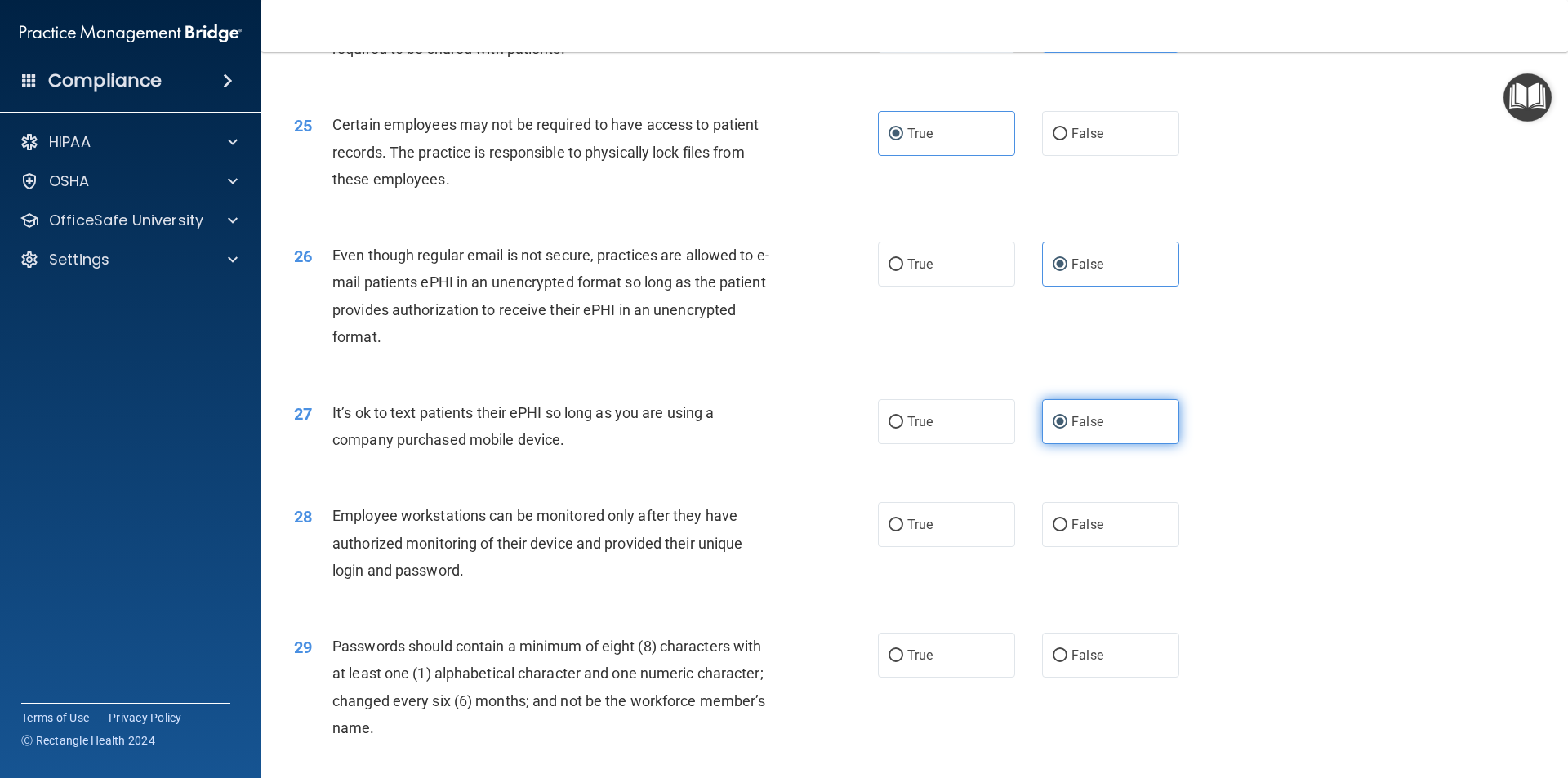
scroll to position [3266, 0]
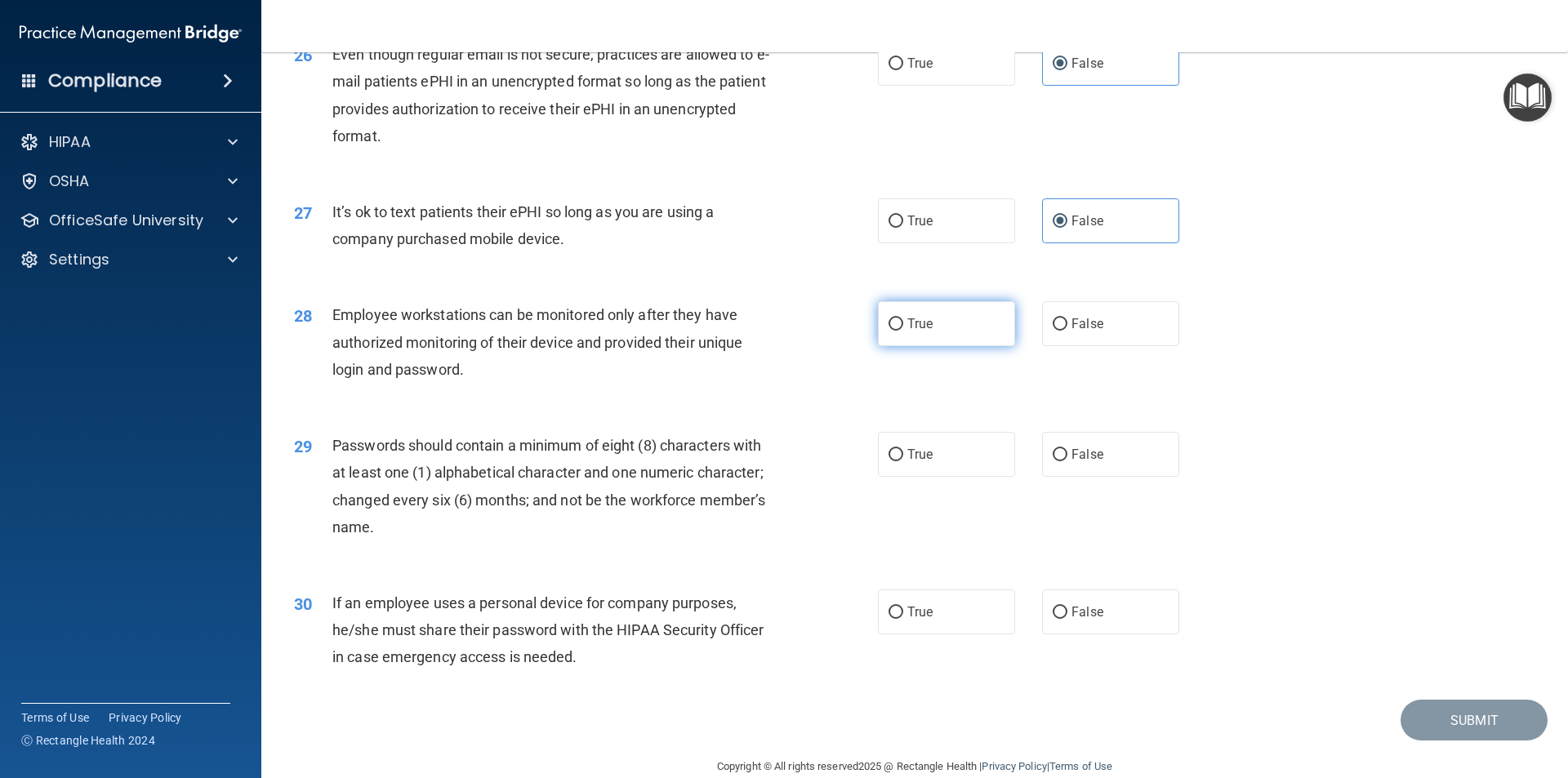
click at [929, 347] on label "True" at bounding box center [947, 324] width 138 height 45
click at [904, 331] on input "True" at bounding box center [896, 324] width 15 height 12
radio input "true"
click at [940, 463] on label "True" at bounding box center [947, 455] width 138 height 45
click at [904, 462] on input "True" at bounding box center [896, 455] width 15 height 12
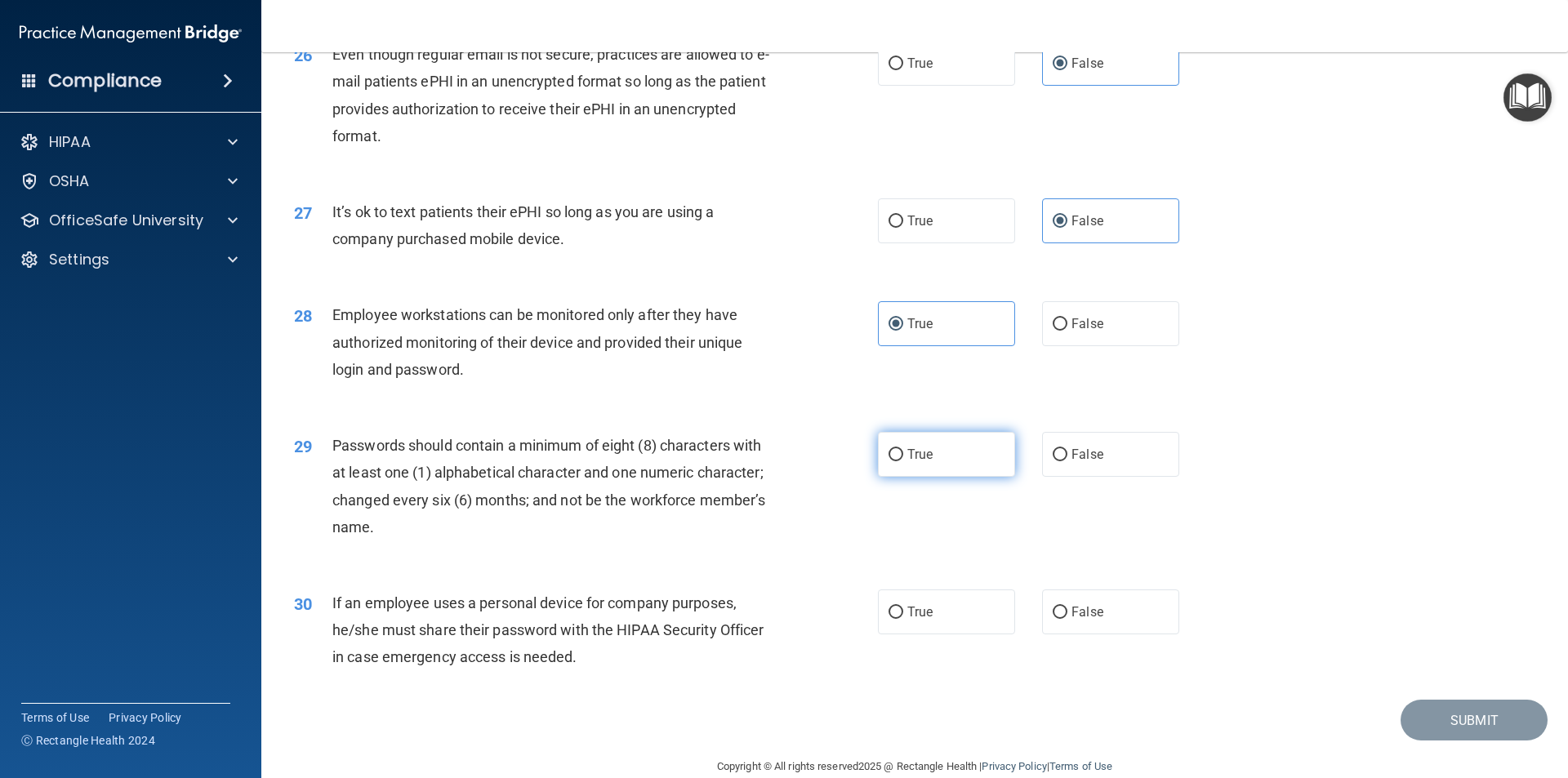
radio input "true"
click at [949, 623] on label "True" at bounding box center [947, 612] width 138 height 45
click at [904, 619] on input "True" at bounding box center [896, 612] width 15 height 12
radio input "true"
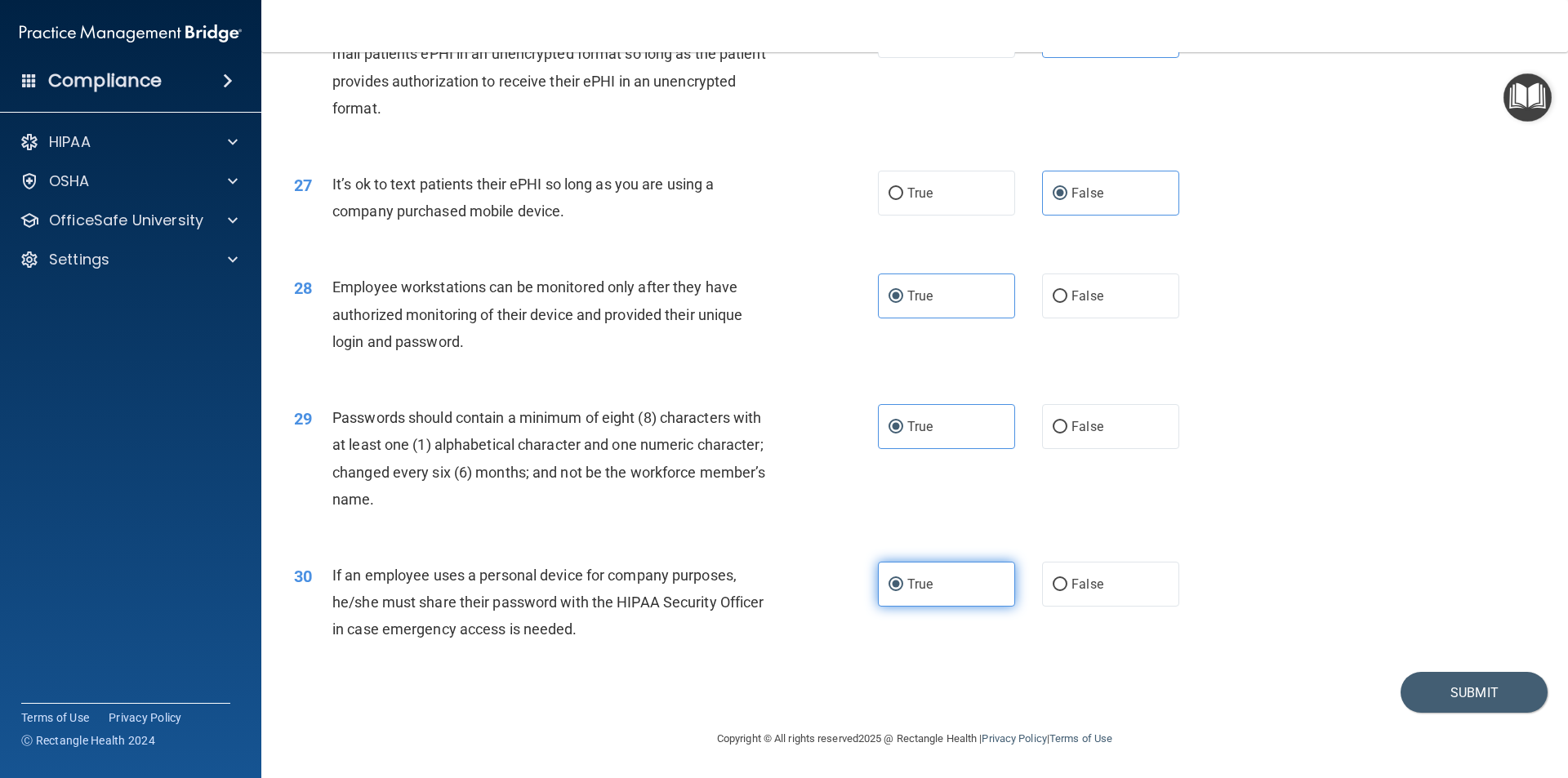
scroll to position [3320, 0]
click at [1435, 692] on button "Submit" at bounding box center [1475, 692] width 147 height 41
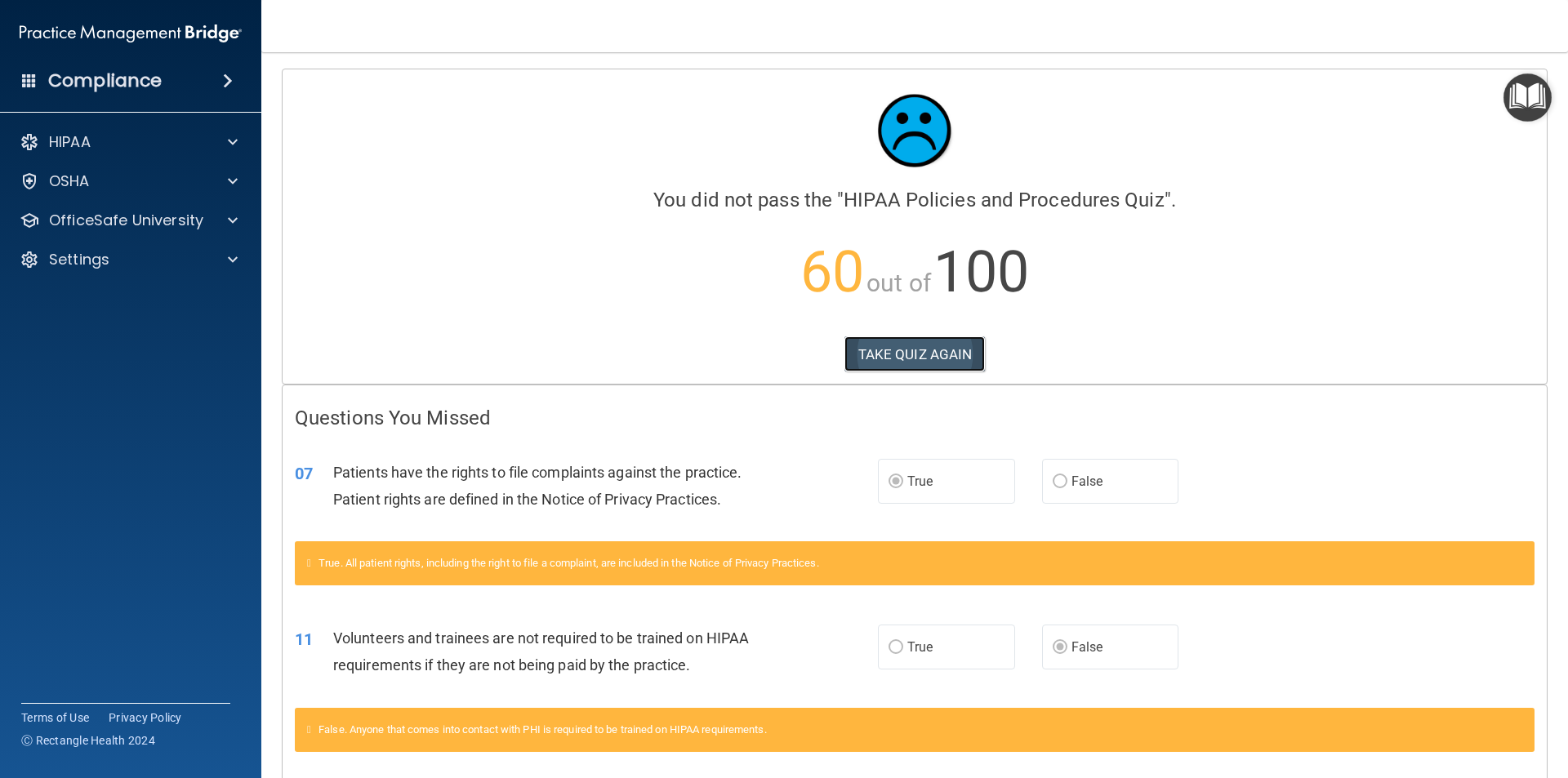
click at [935, 348] on button "TAKE QUIZ AGAIN" at bounding box center [915, 354] width 141 height 36
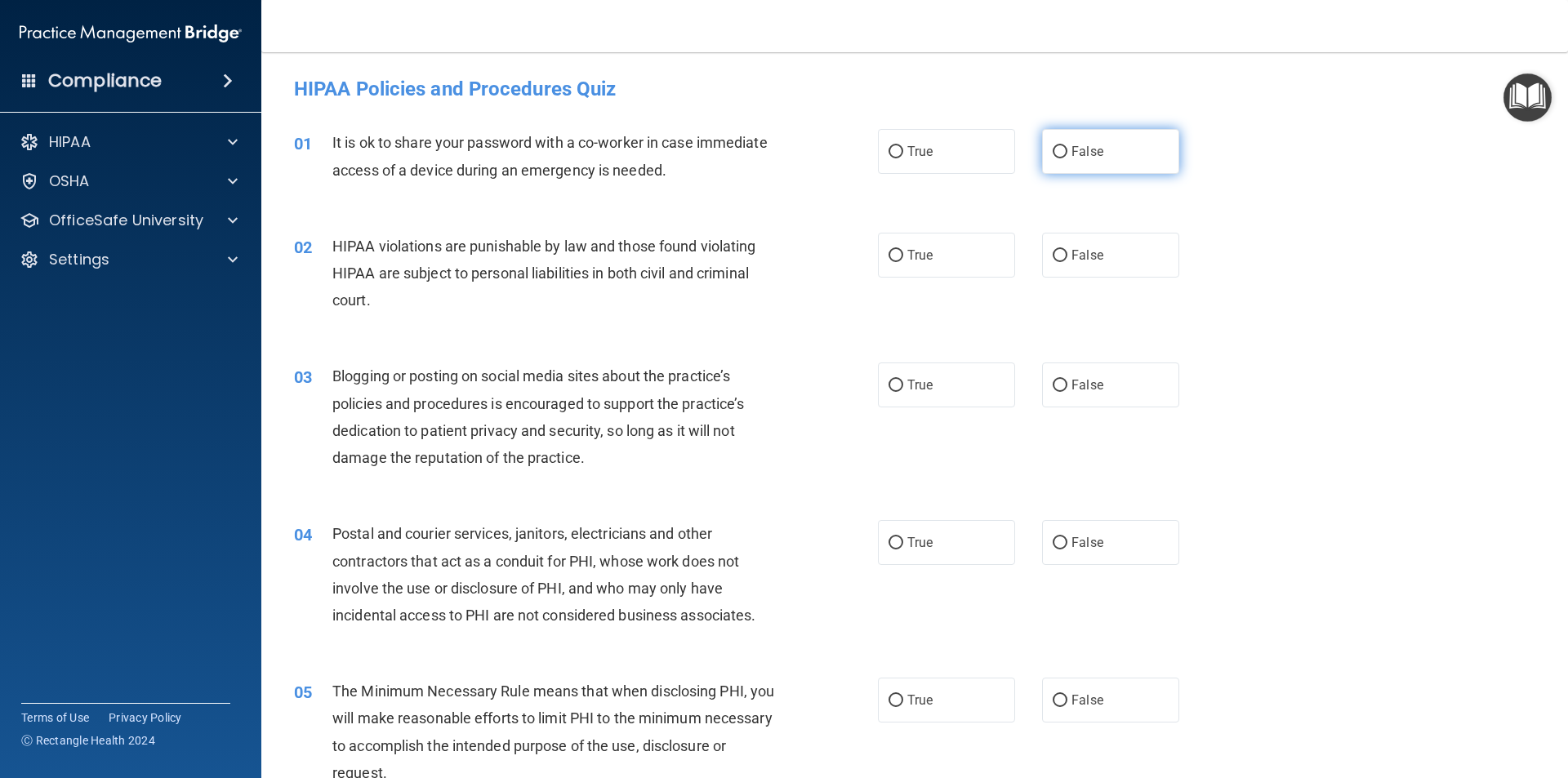
click at [1053, 150] on input "False" at bounding box center [1060, 152] width 15 height 12
radio input "true"
click at [953, 247] on label "True" at bounding box center [947, 255] width 138 height 45
click at [904, 250] on input "True" at bounding box center [896, 255] width 15 height 12
radio input "true"
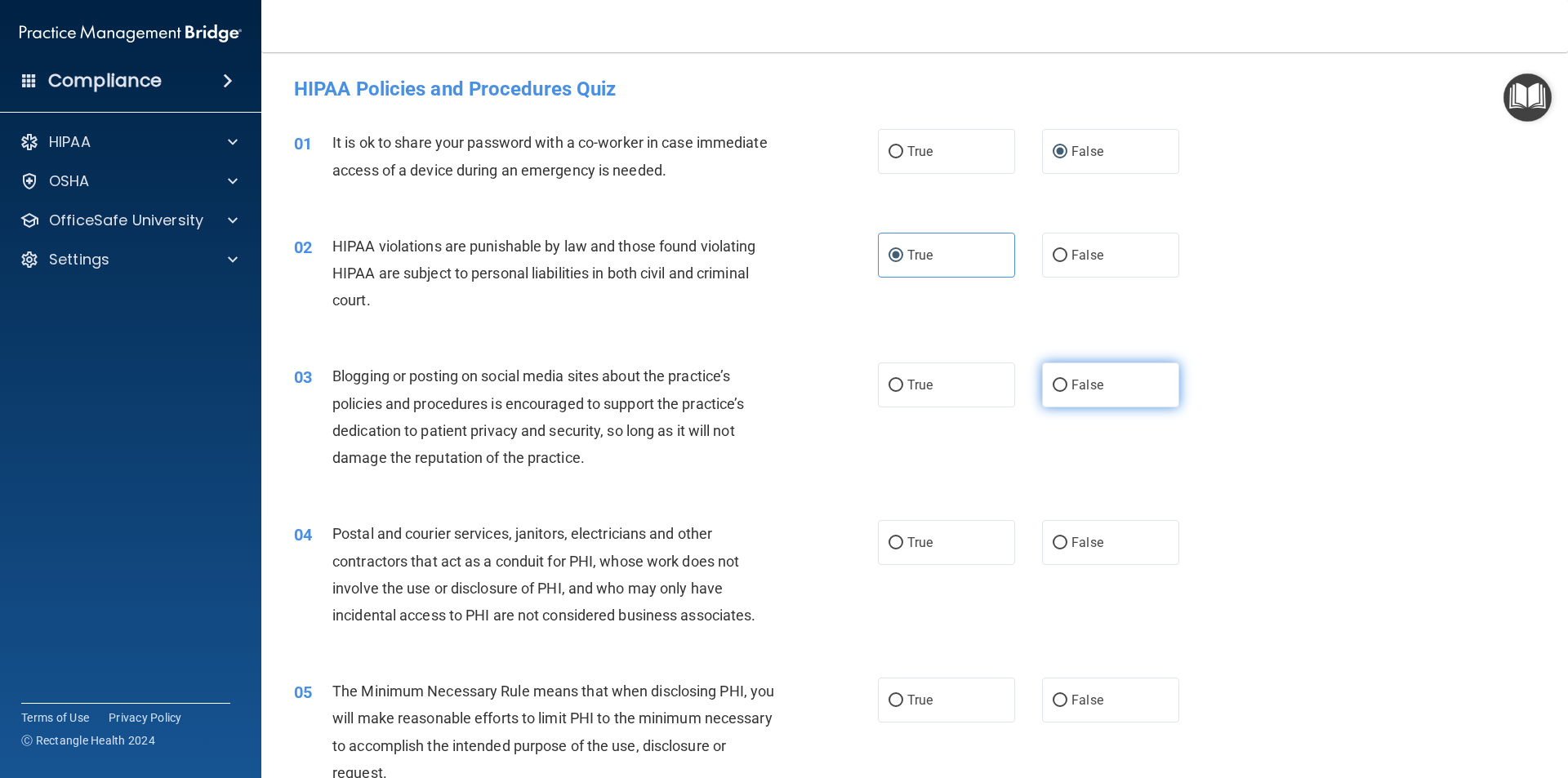
click at [1095, 386] on label "False" at bounding box center [1111, 385] width 138 height 45
click at [1068, 386] on input "False" at bounding box center [1060, 385] width 15 height 12
radio input "true"
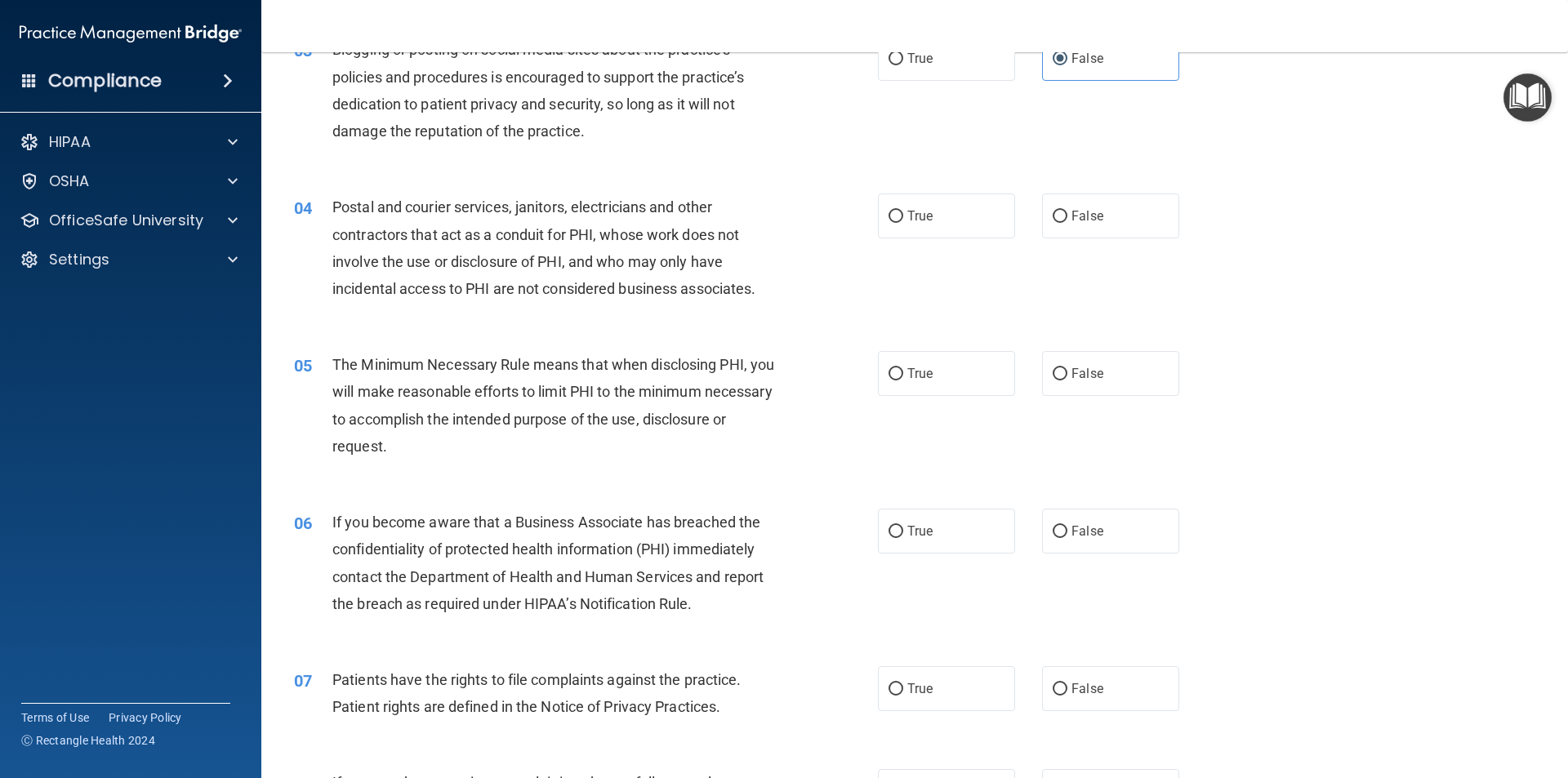
scroll to position [408, 0]
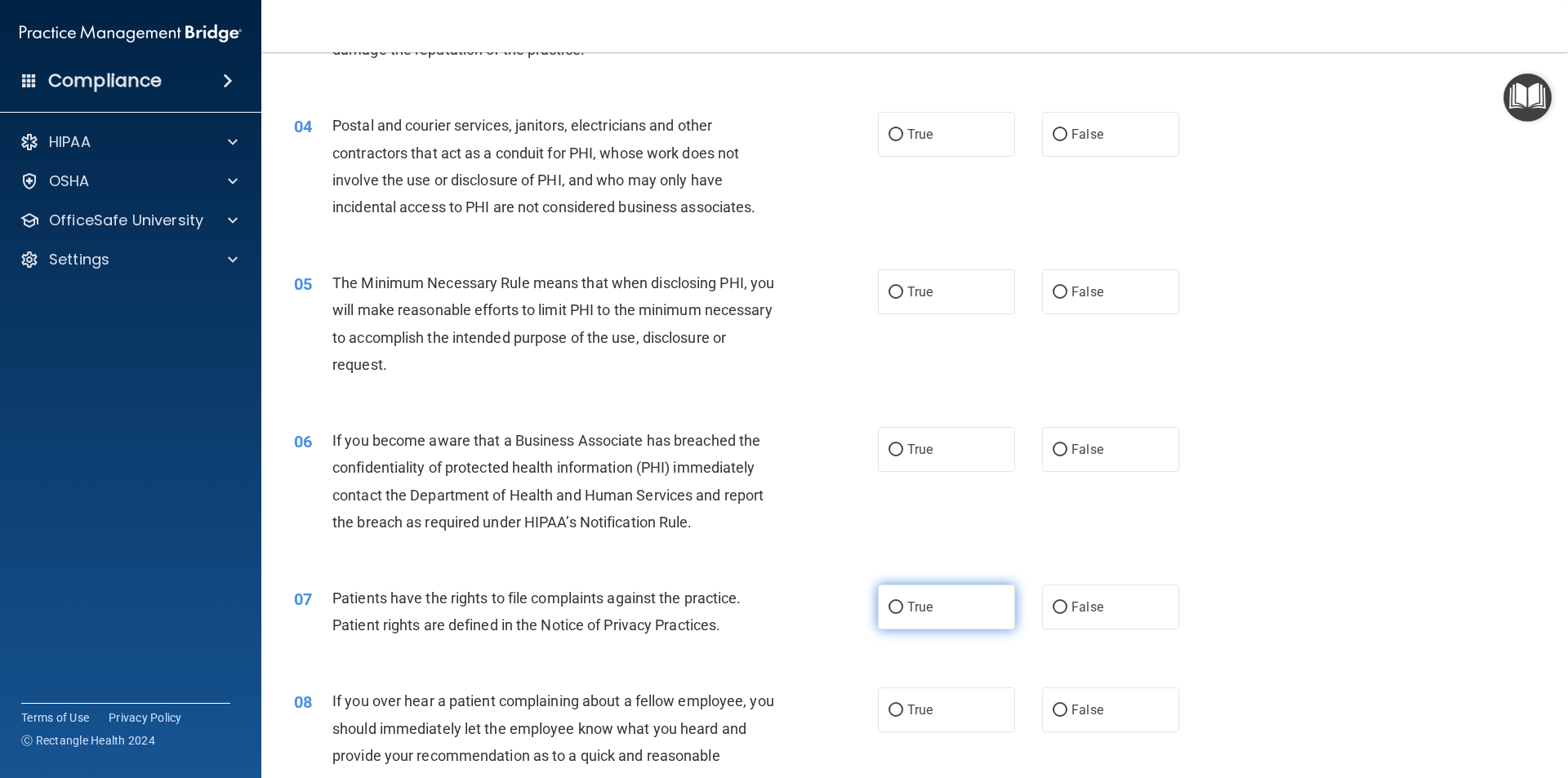
click at [925, 603] on span "True" at bounding box center [920, 607] width 25 height 15
click at [904, 603] on input "True" at bounding box center [896, 608] width 15 height 12
radio input "true"
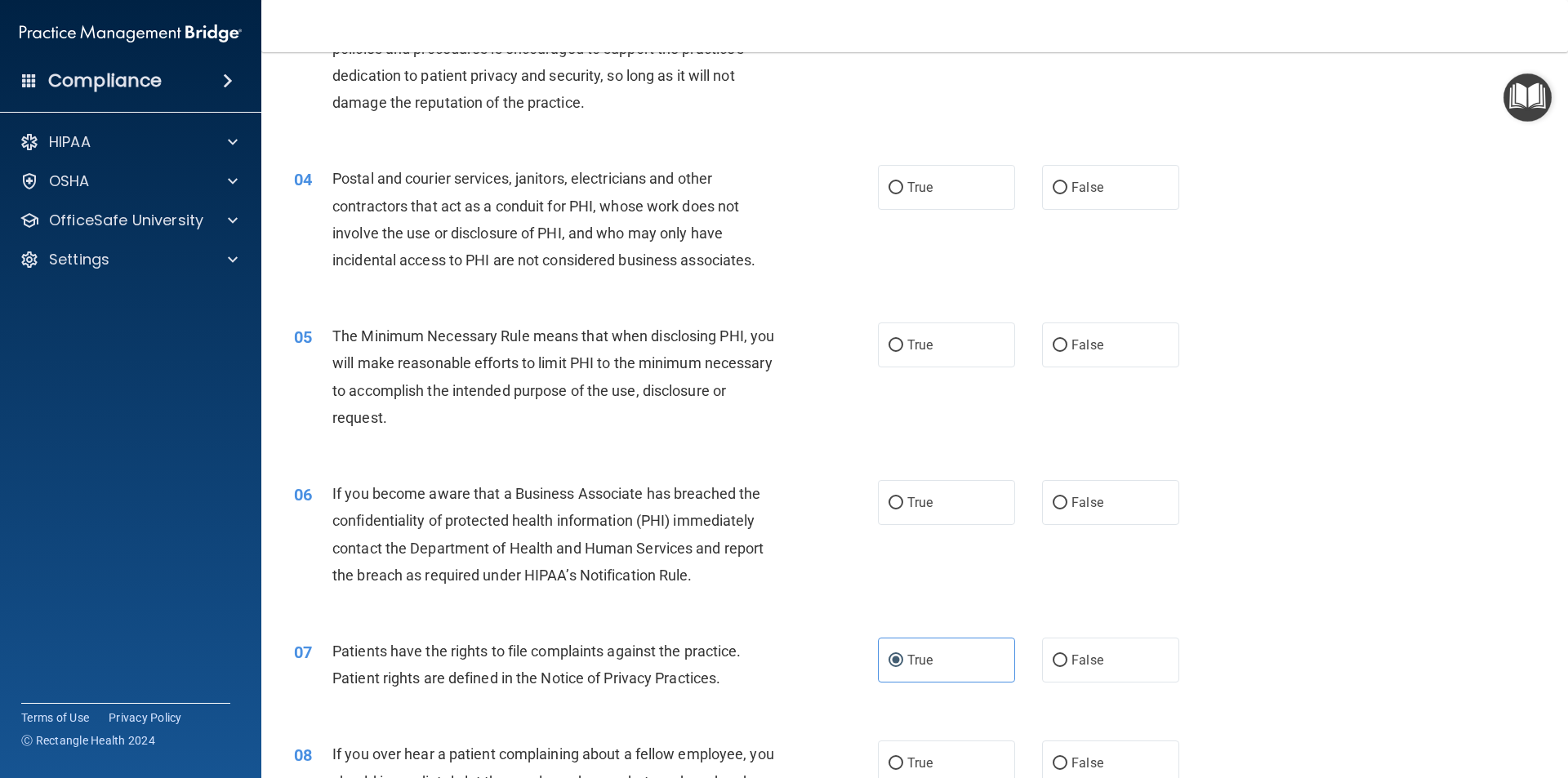
scroll to position [327, 0]
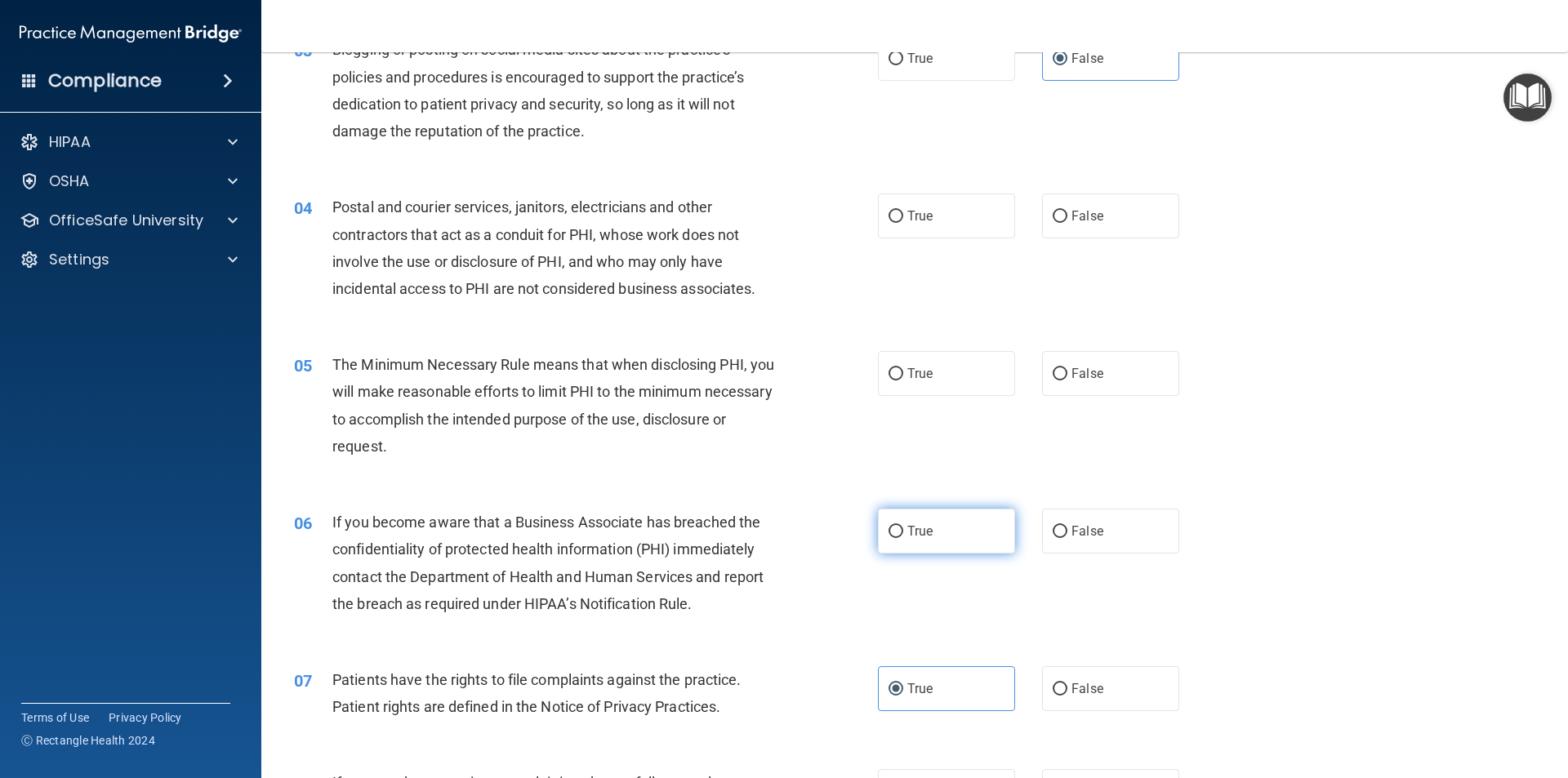
click at [932, 543] on label "True" at bounding box center [947, 531] width 138 height 45
click at [904, 538] on input "True" at bounding box center [896, 531] width 15 height 12
radio input "true"
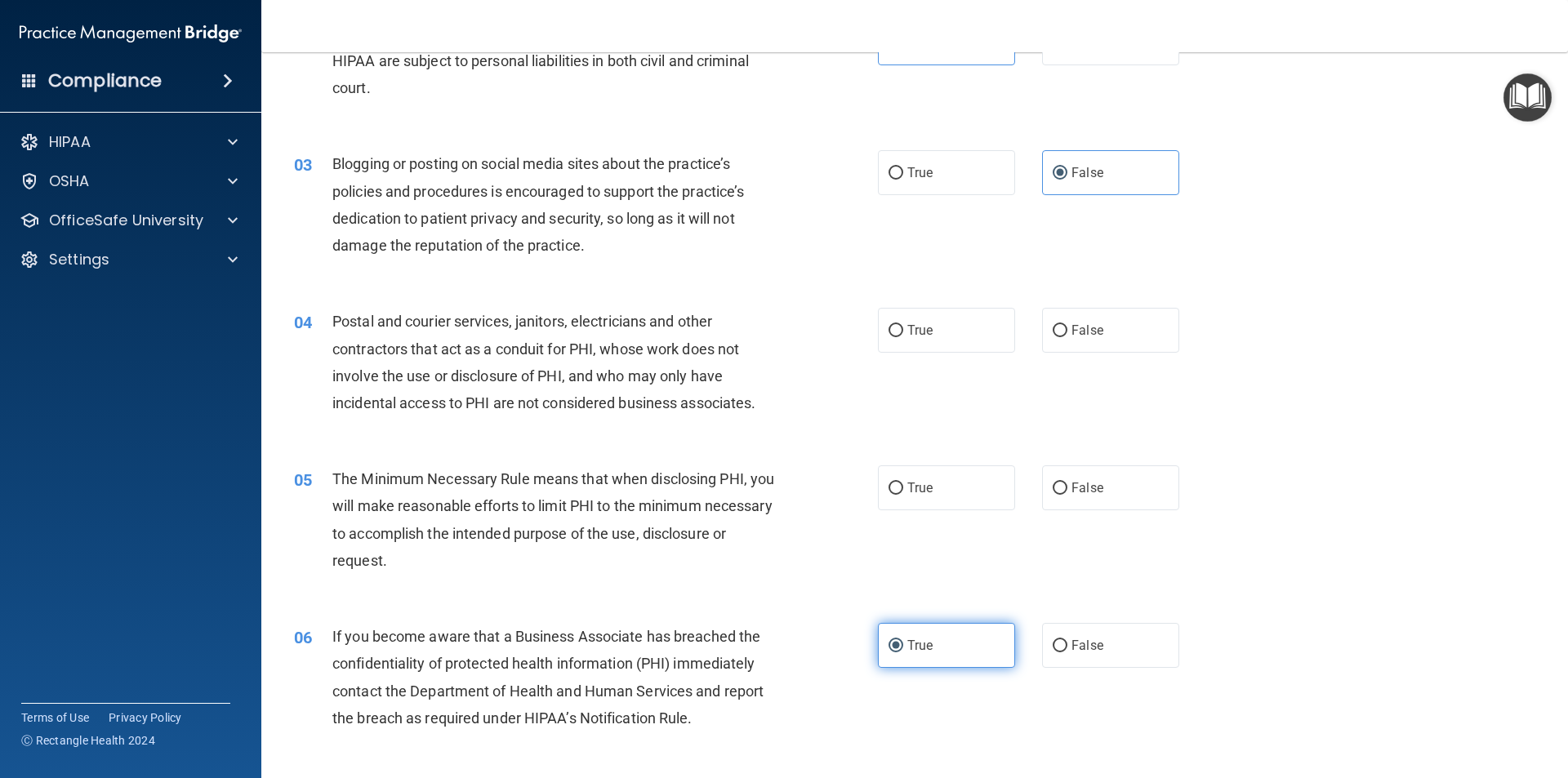
scroll to position [163, 0]
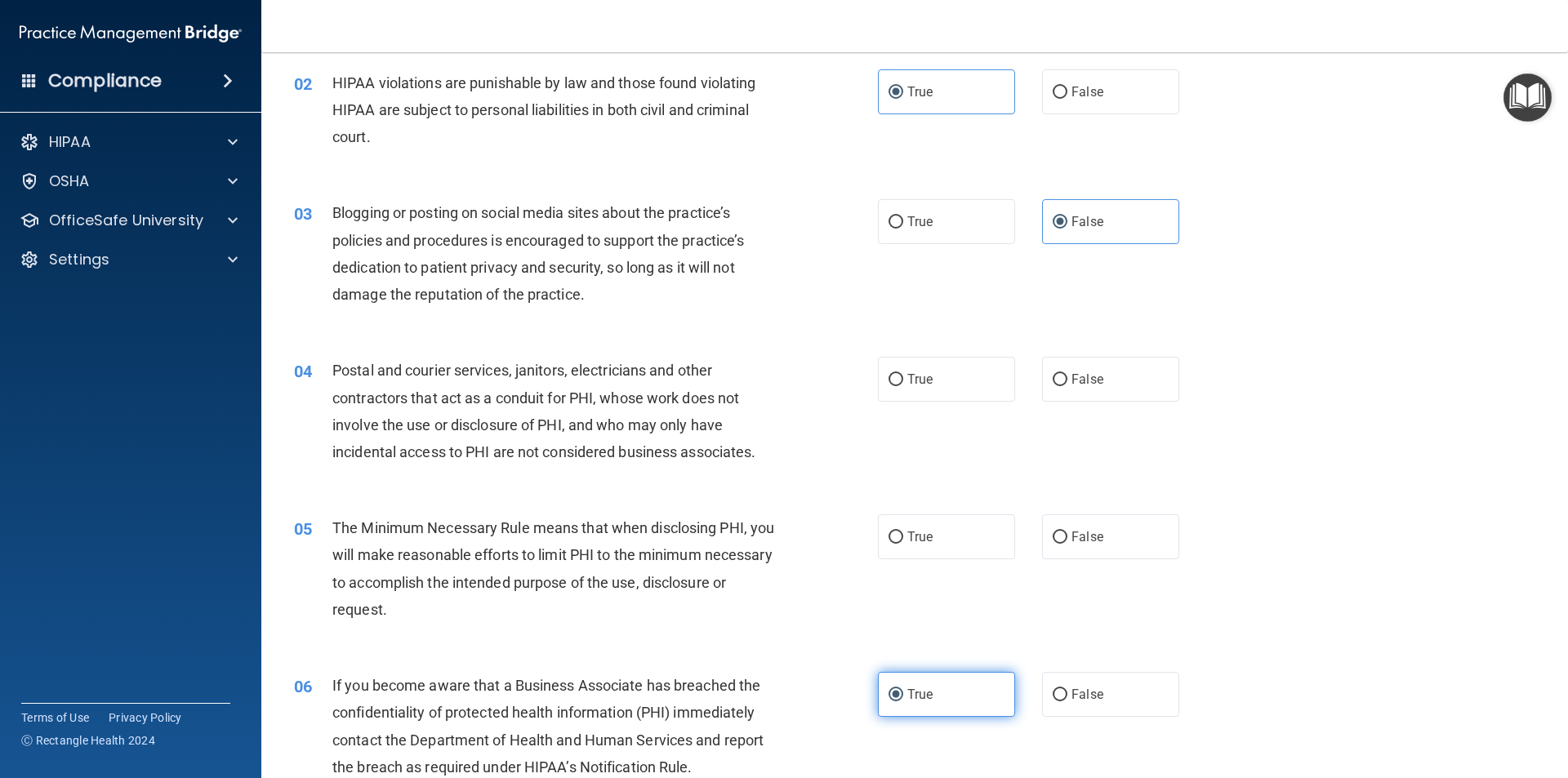
click at [932, 543] on label "True" at bounding box center [947, 537] width 138 height 45
click at [904, 543] on input "True" at bounding box center [896, 537] width 15 height 12
radio input "true"
click at [915, 390] on label "True" at bounding box center [947, 380] width 138 height 45
click at [904, 386] on input "True" at bounding box center [896, 380] width 15 height 12
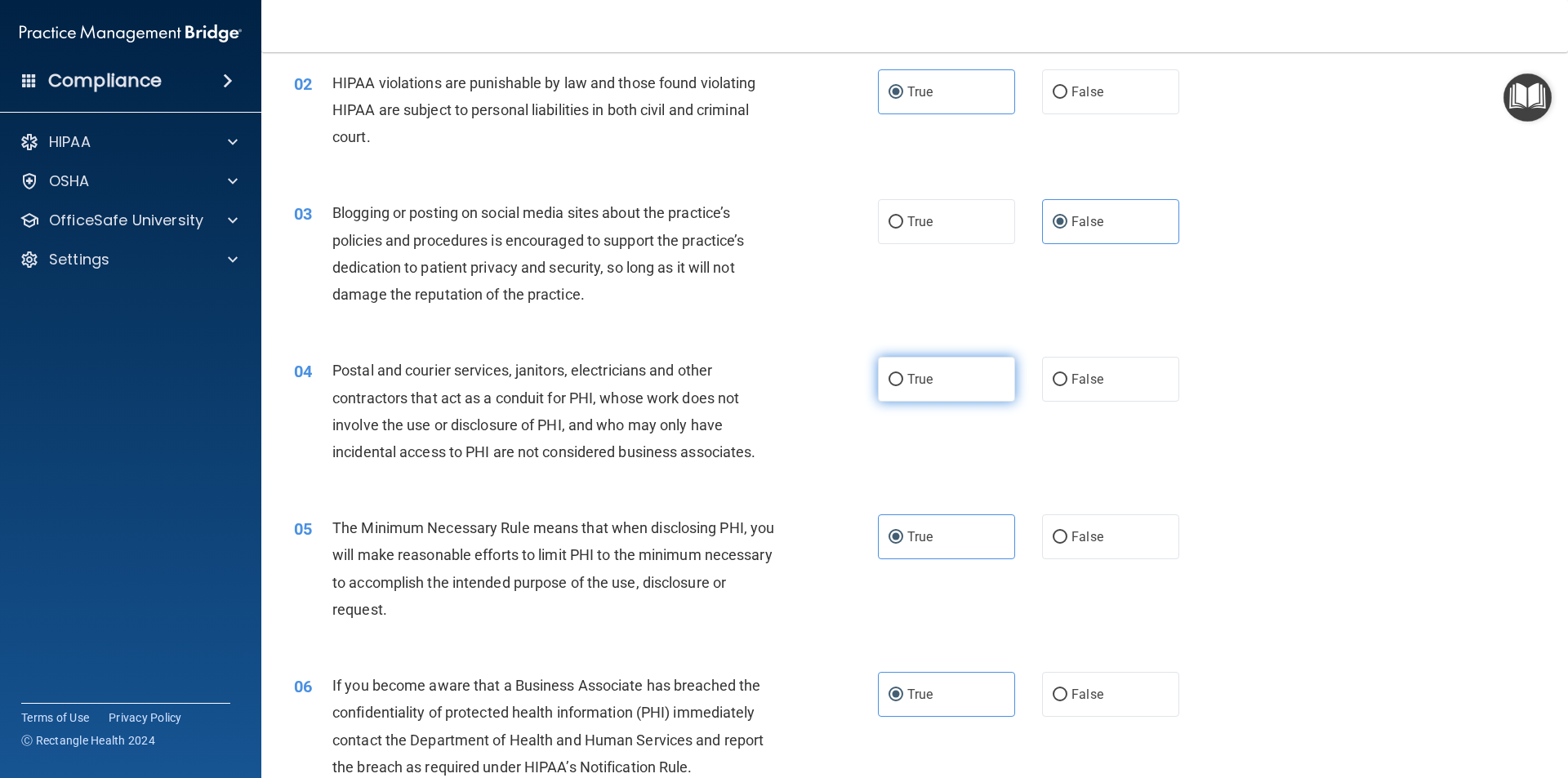
radio input "true"
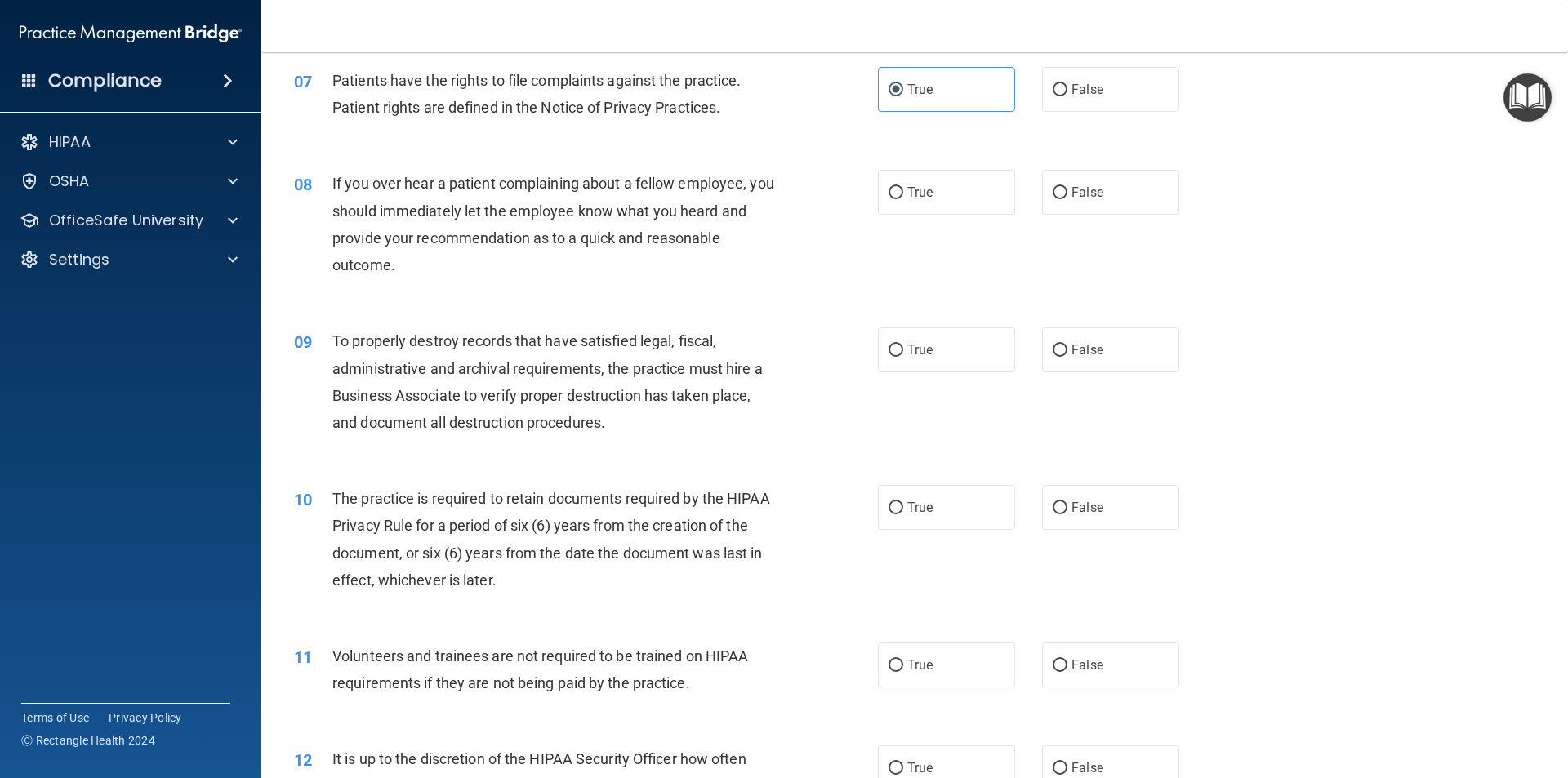
scroll to position [899, 0]
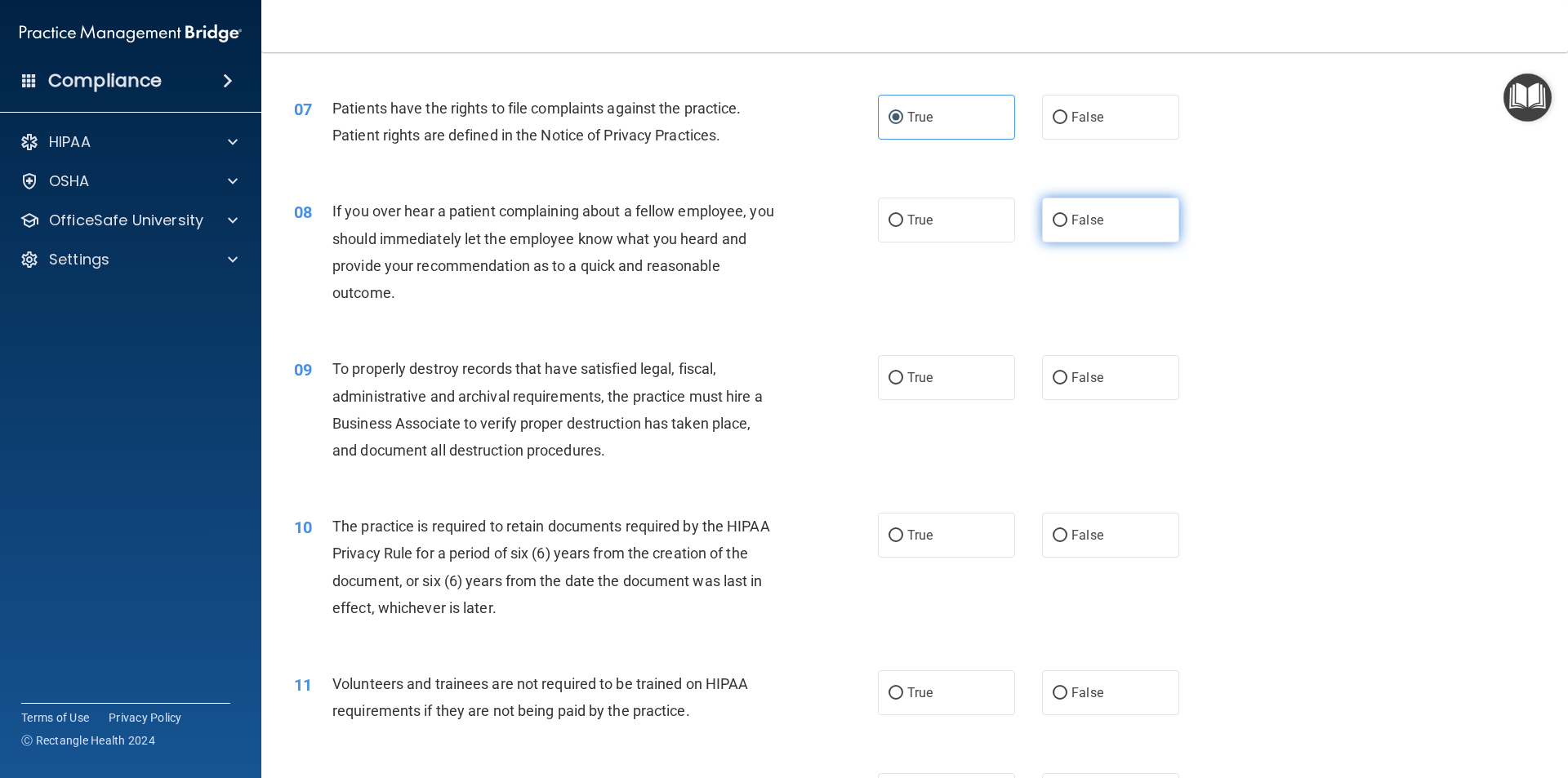
click at [1058, 226] on input "False" at bounding box center [1060, 220] width 15 height 12
radio input "true"
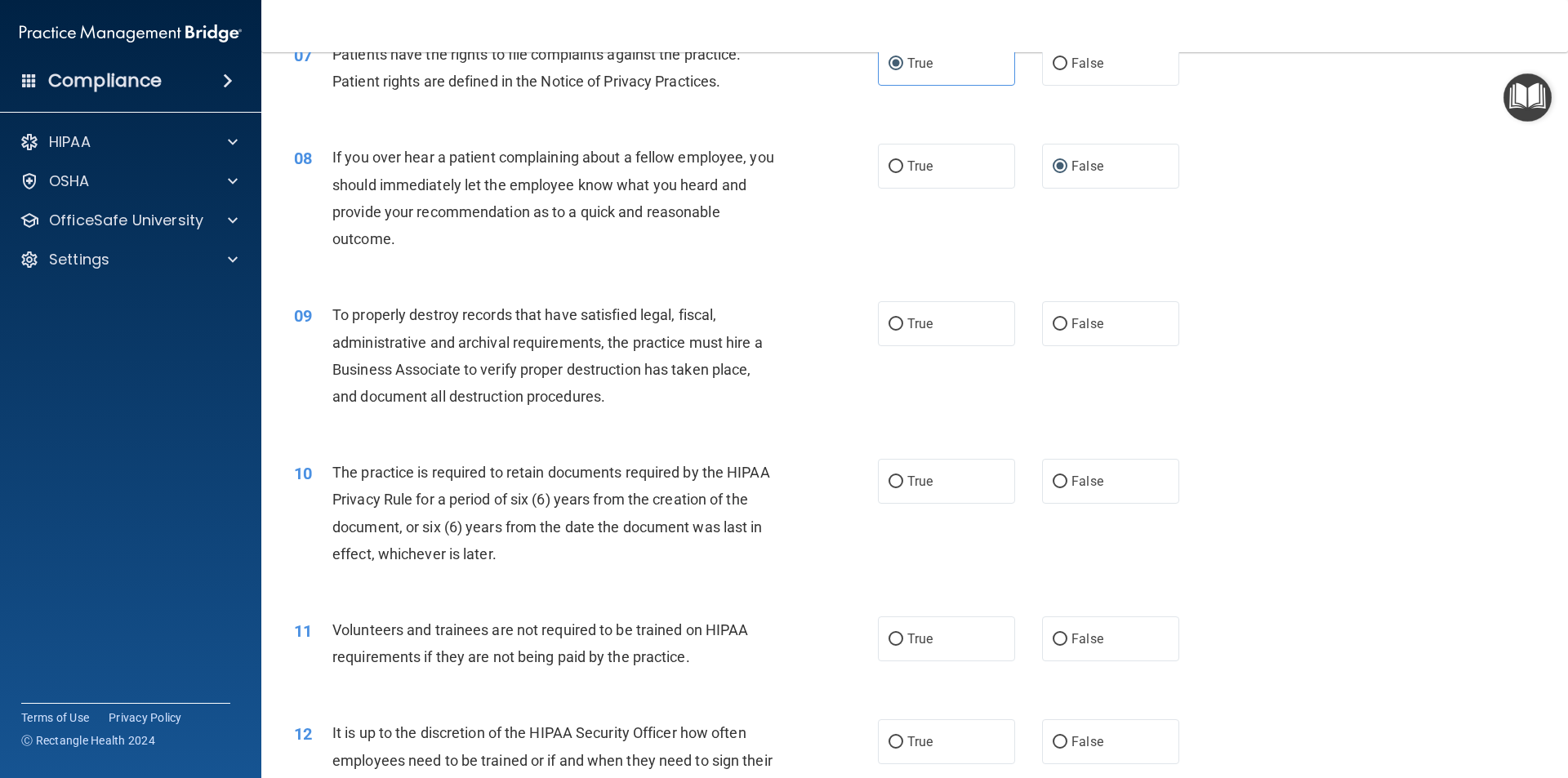
scroll to position [980, 0]
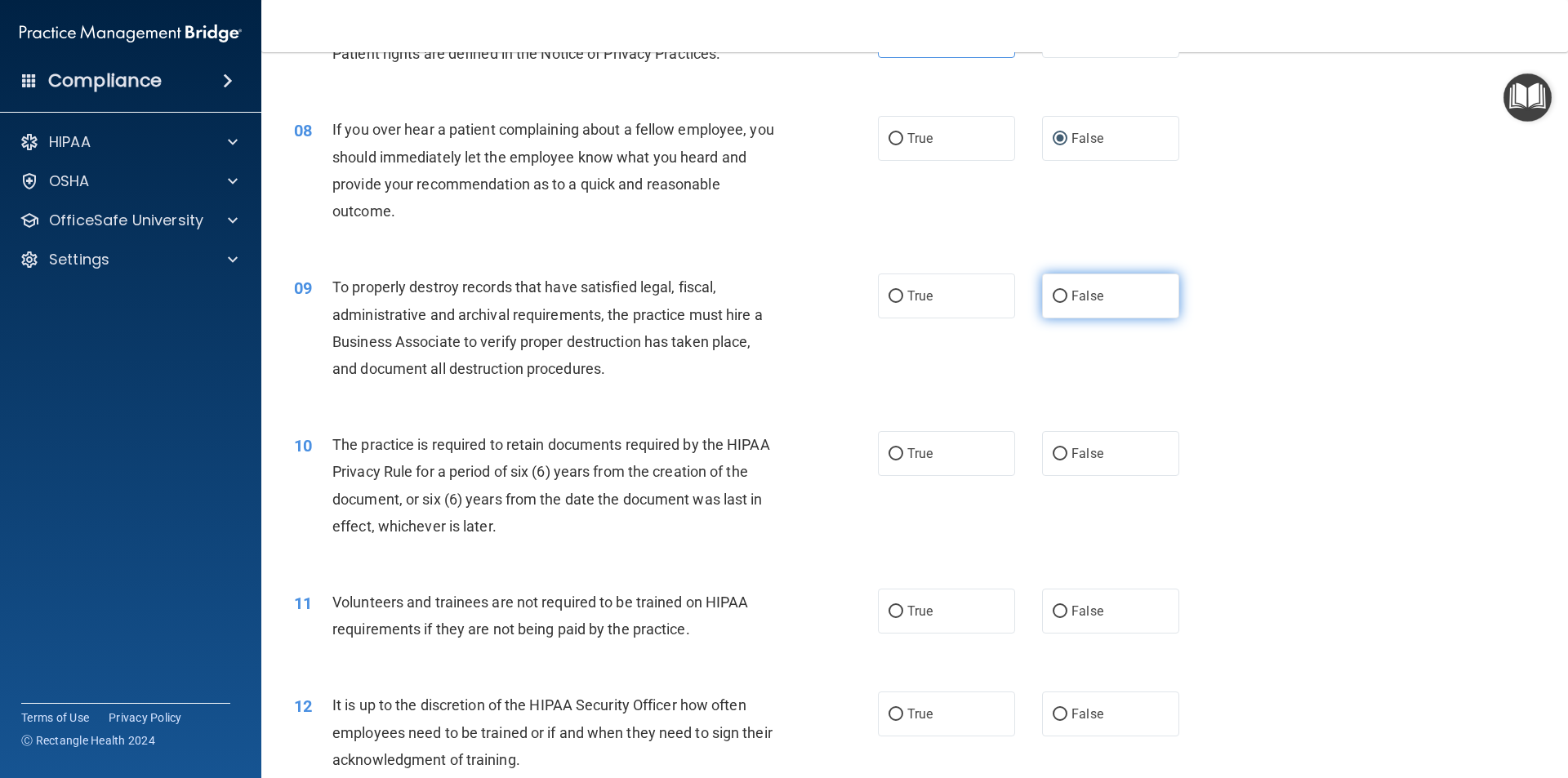
click at [1091, 304] on label "False" at bounding box center [1111, 296] width 138 height 45
click at [1068, 303] on input "False" at bounding box center [1060, 297] width 15 height 12
radio input "true"
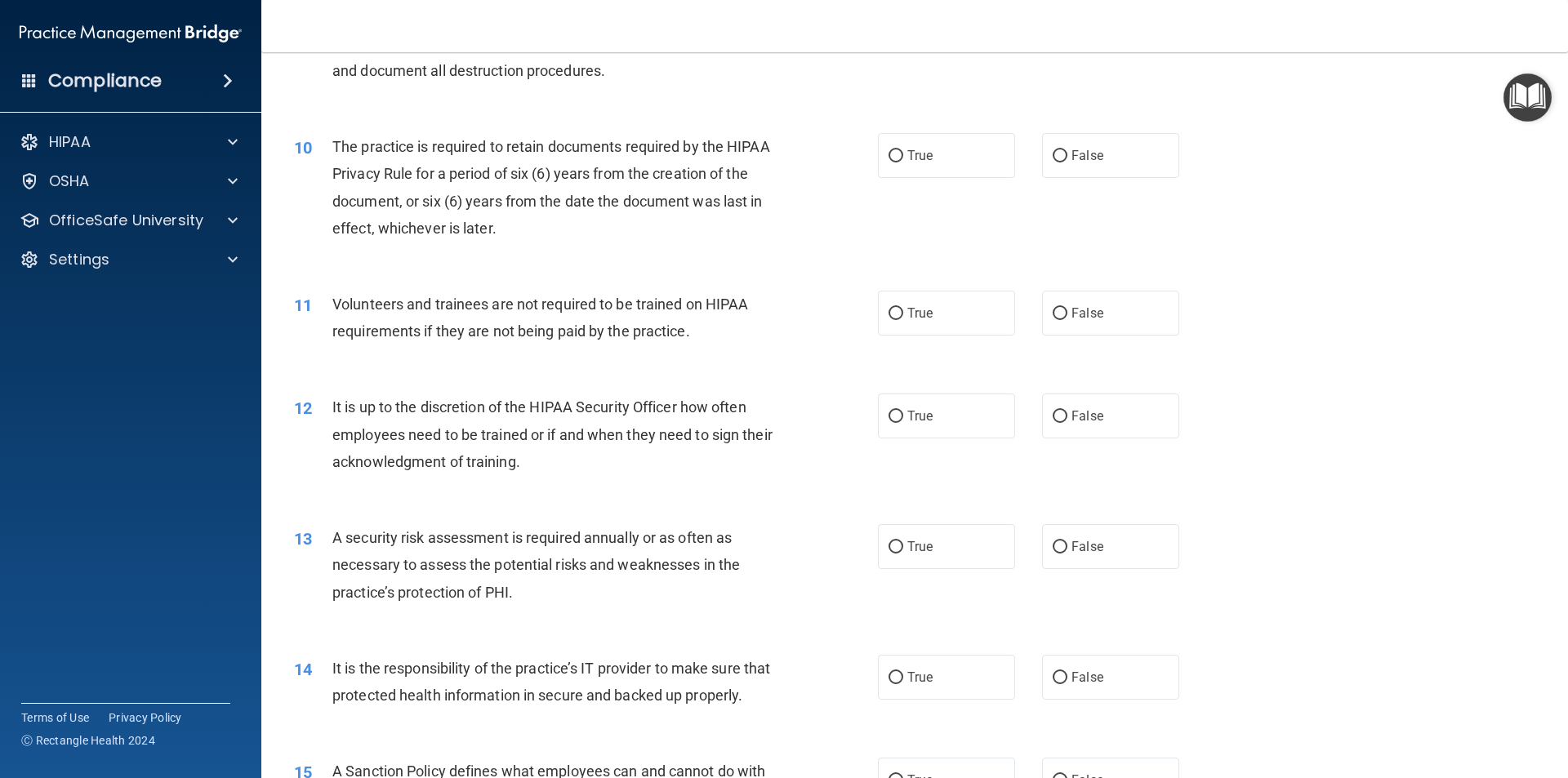
scroll to position [1306, 0]
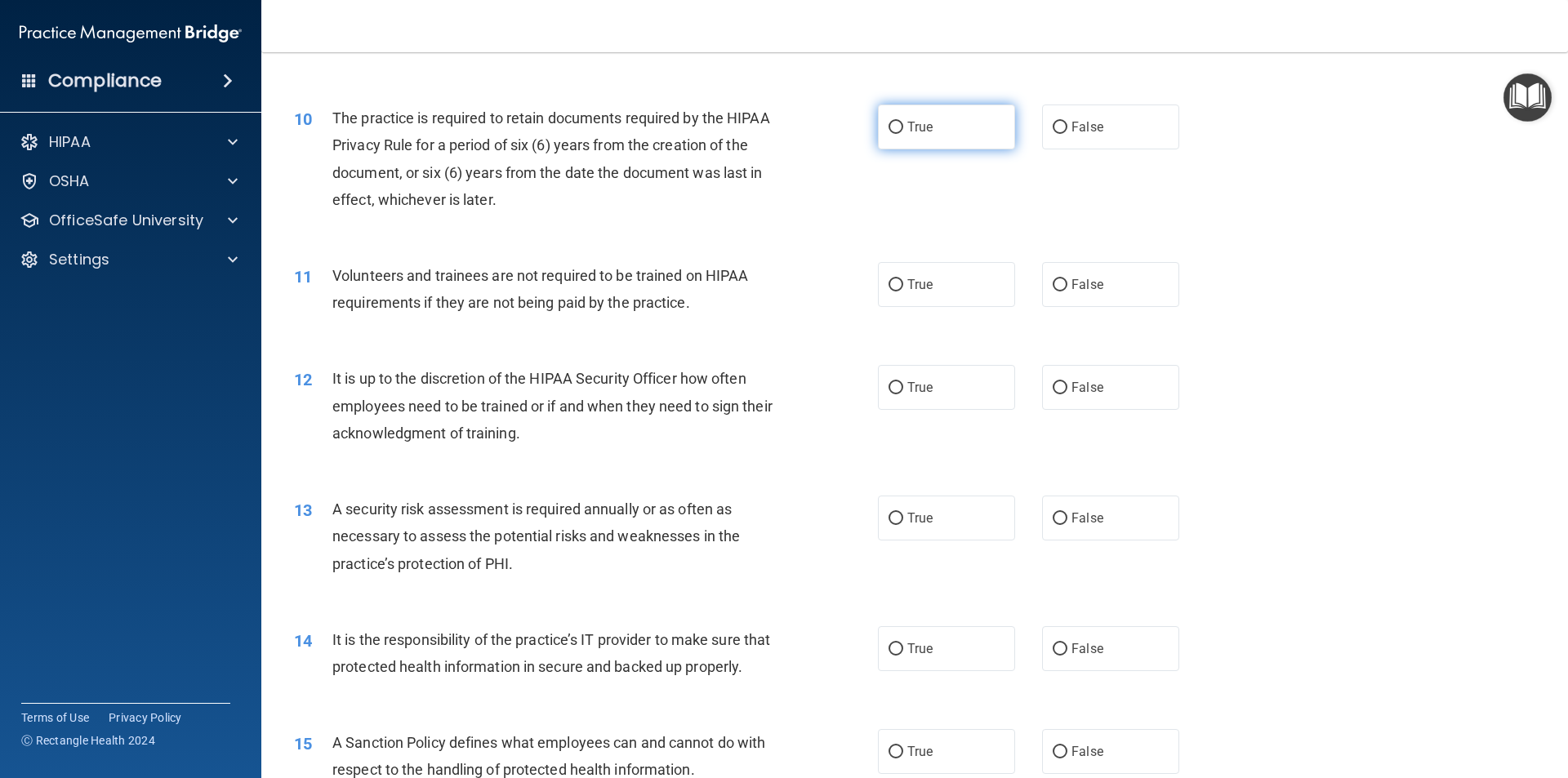
click at [910, 130] on span "True" at bounding box center [920, 127] width 25 height 15
click at [904, 130] on input "True" at bounding box center [896, 127] width 15 height 12
radio input "true"
click at [1072, 280] on span "False" at bounding box center [1087, 284] width 32 height 15
click at [1068, 280] on input "False" at bounding box center [1060, 284] width 15 height 12
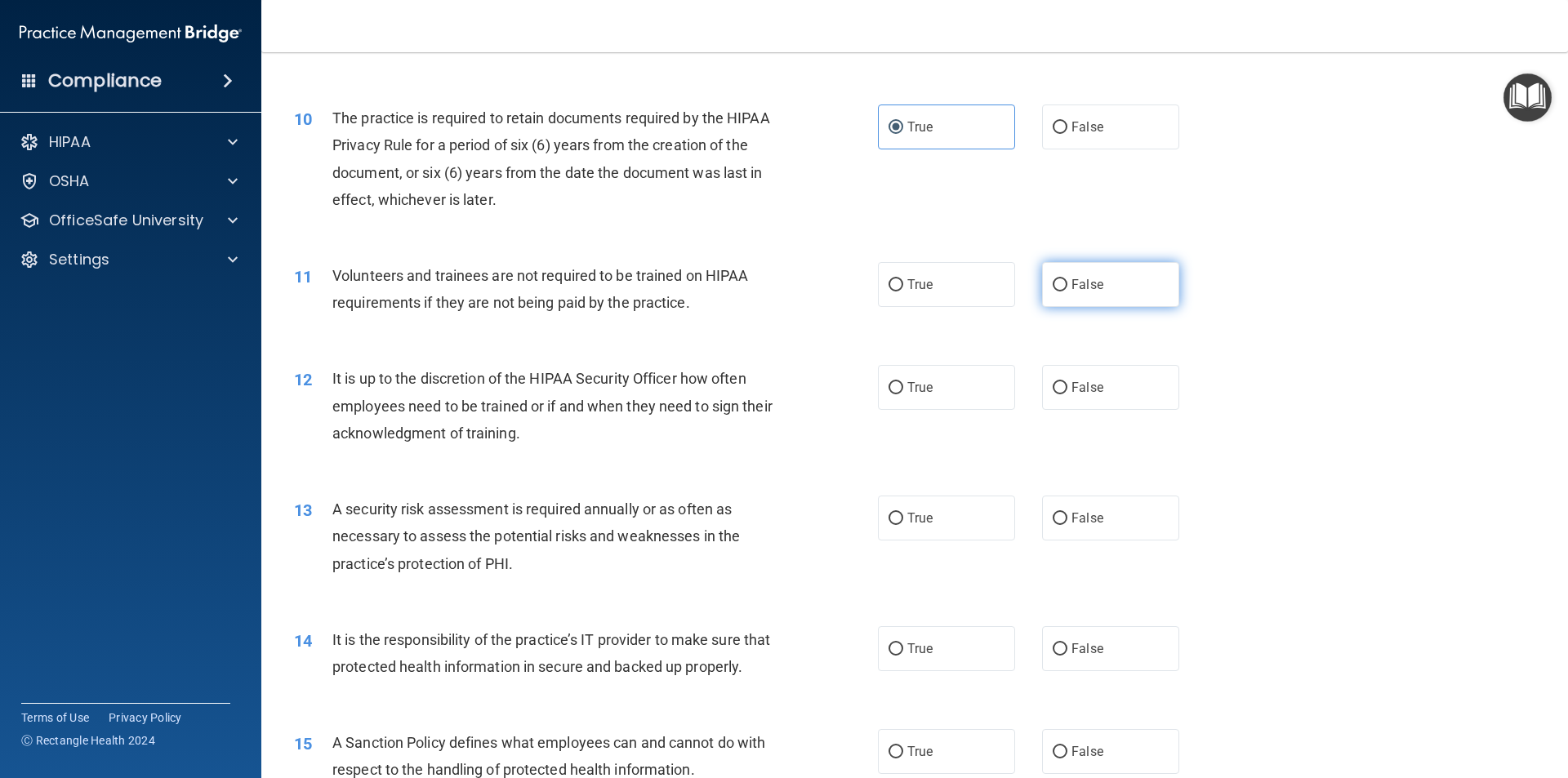
radio input "true"
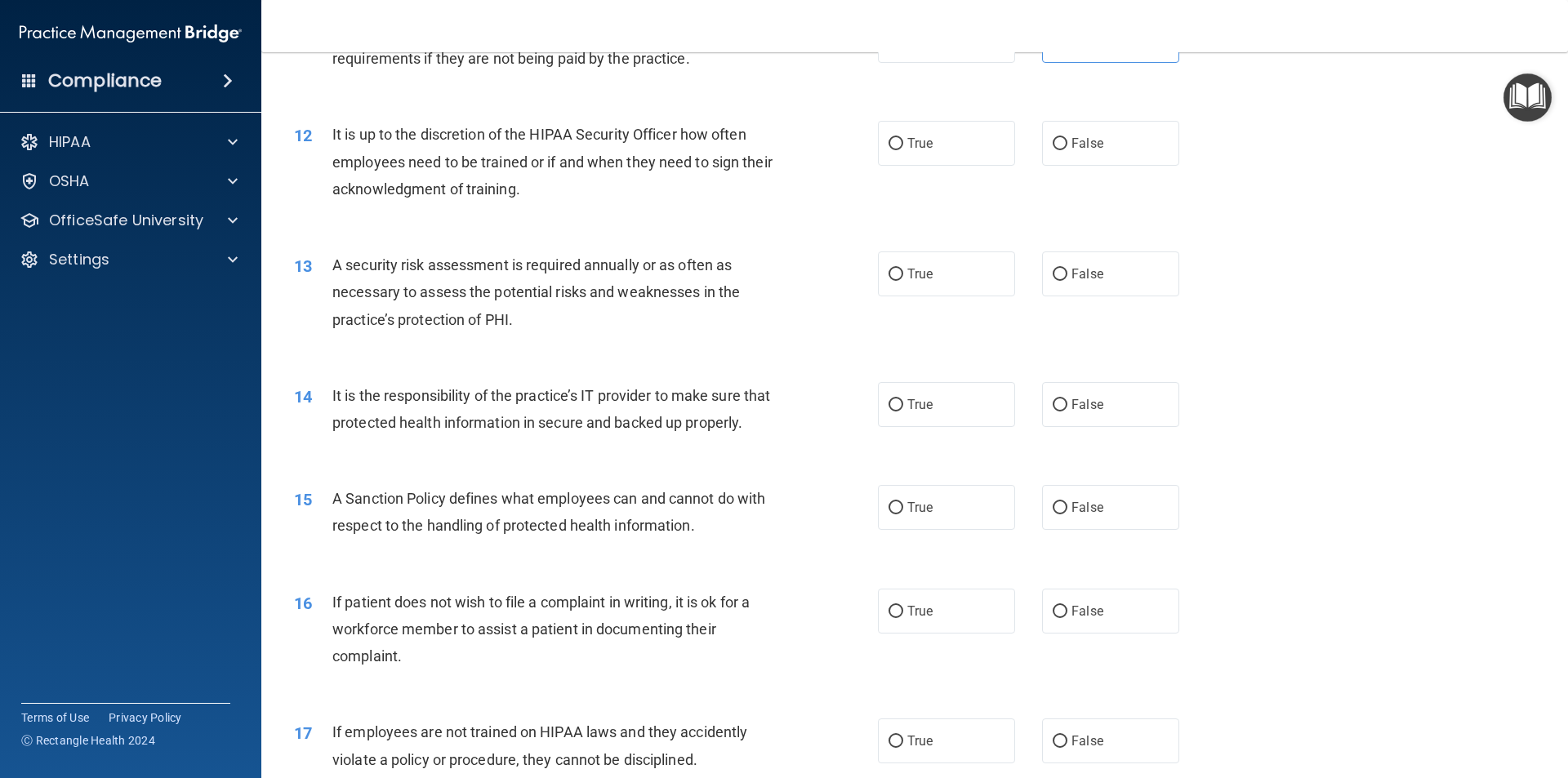
scroll to position [1551, 0]
click at [1061, 153] on label "False" at bounding box center [1111, 142] width 138 height 45
click at [1061, 150] on input "False" at bounding box center [1060, 143] width 15 height 12
radio input "true"
click at [942, 269] on label "True" at bounding box center [947, 273] width 138 height 45
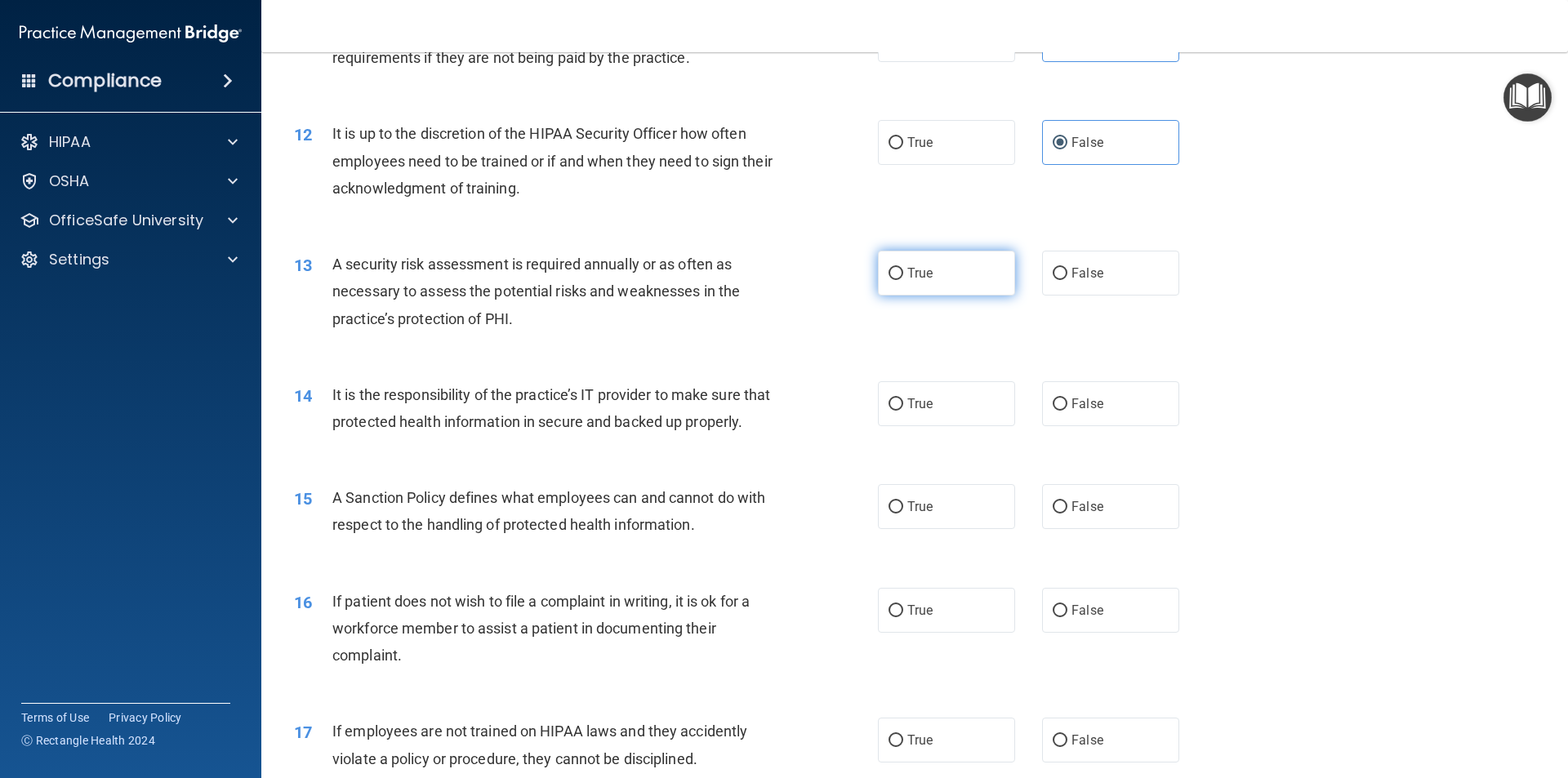
click at [904, 269] on input "True" at bounding box center [896, 273] width 15 height 12
radio input "true"
click at [1073, 514] on span "False" at bounding box center [1087, 507] width 32 height 15
click at [1068, 513] on input "False" at bounding box center [1060, 507] width 15 height 12
radio input "true"
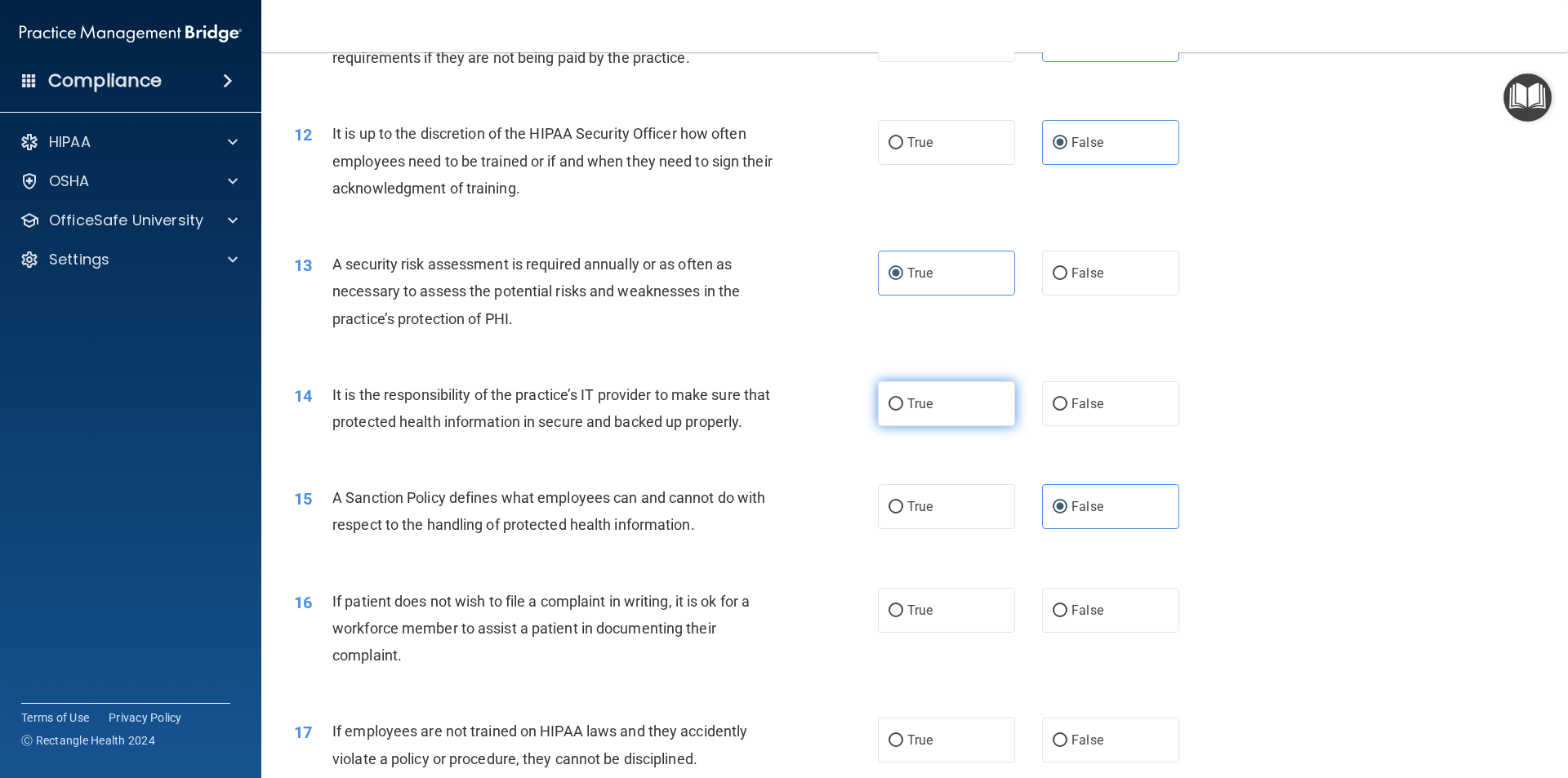
click at [981, 401] on label "True" at bounding box center [947, 404] width 138 height 45
click at [904, 401] on input "True" at bounding box center [896, 404] width 15 height 12
radio input "true"
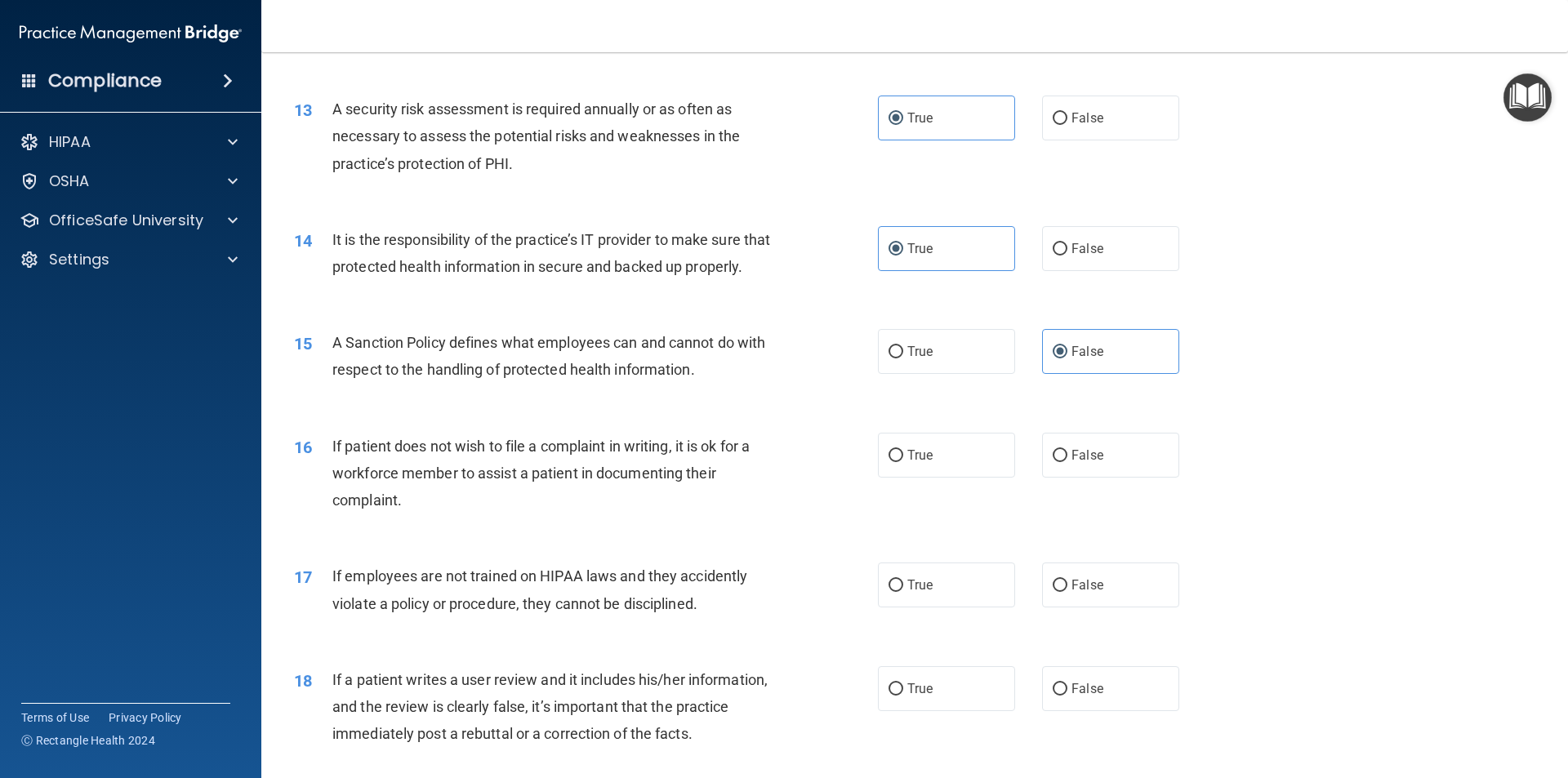
scroll to position [1714, 0]
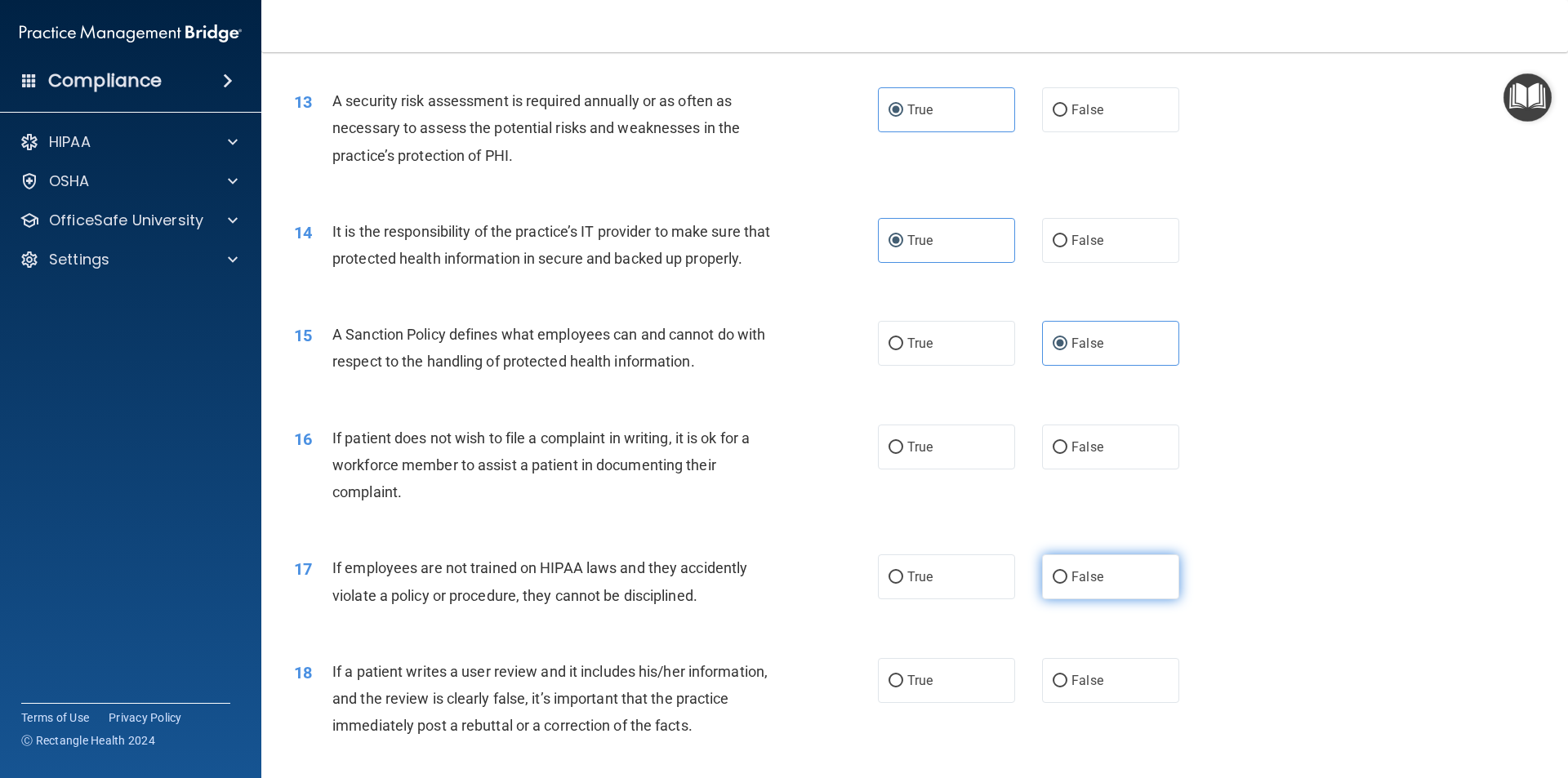
click at [1062, 599] on label "False" at bounding box center [1111, 577] width 138 height 45
click at [1062, 584] on input "False" at bounding box center [1060, 577] width 15 height 12
radio input "true"
click at [954, 469] on label "True" at bounding box center [947, 447] width 138 height 45
click at [904, 454] on input "True" at bounding box center [896, 447] width 15 height 12
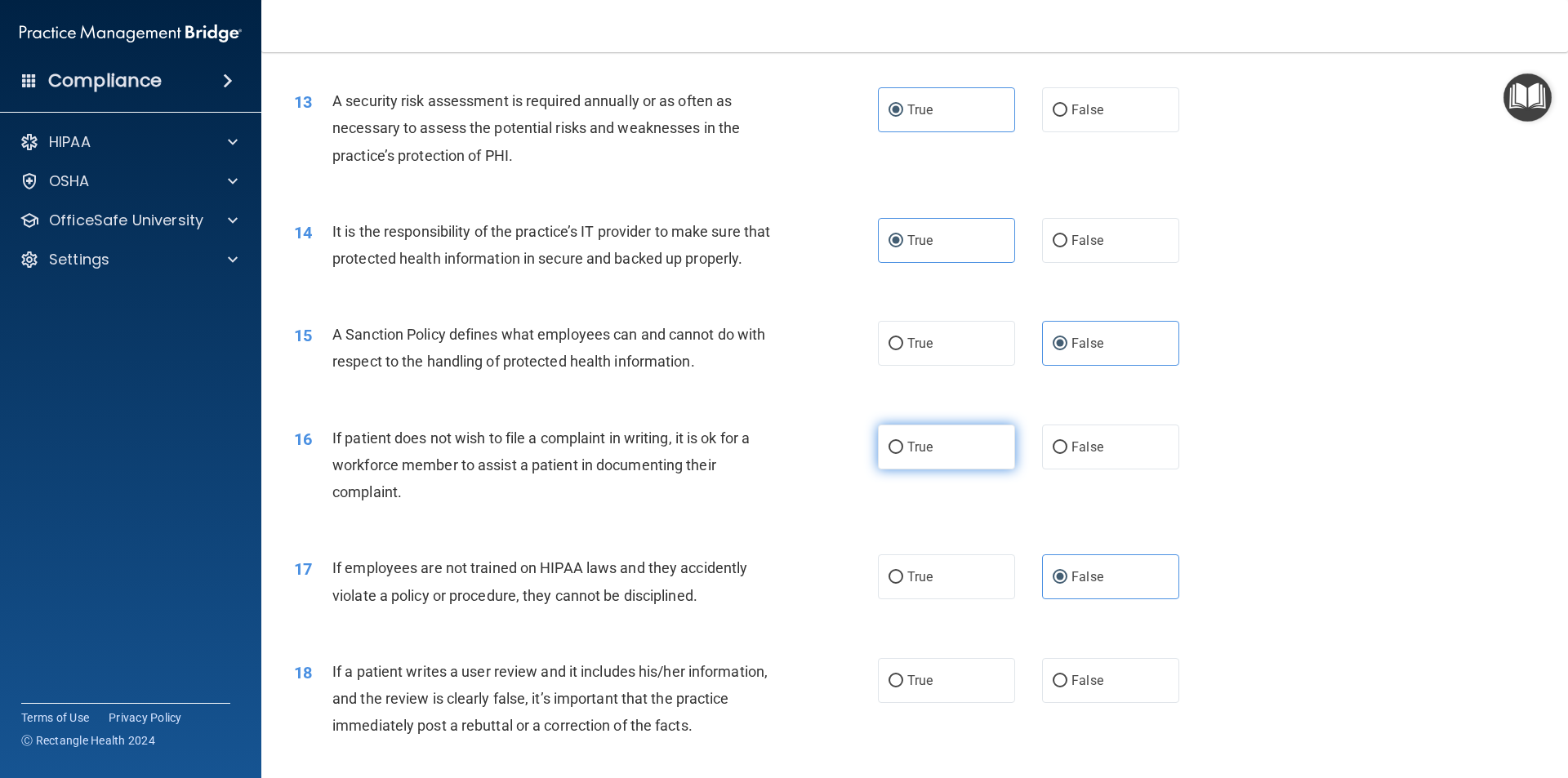
radio input "true"
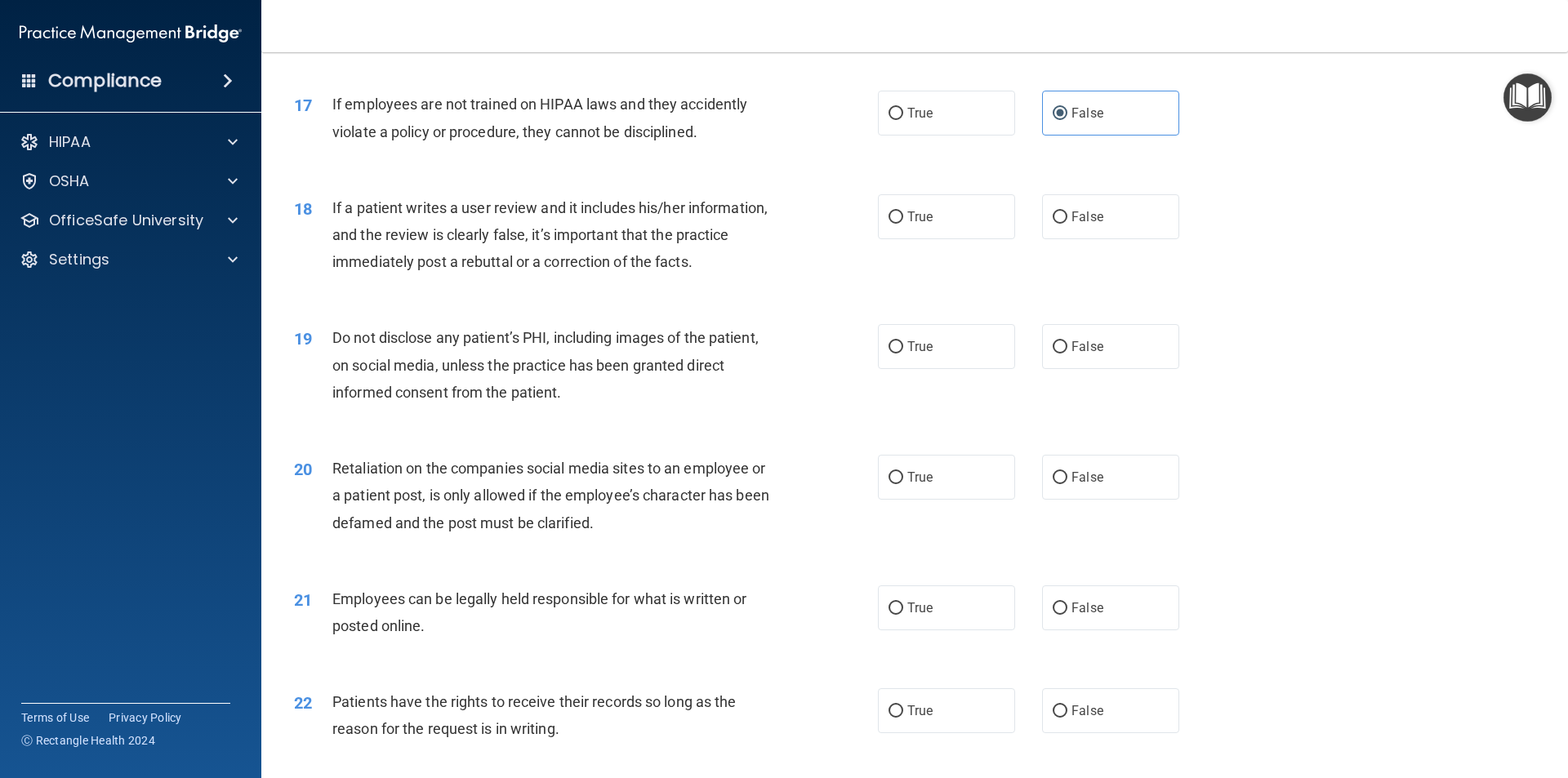
scroll to position [2286, 0]
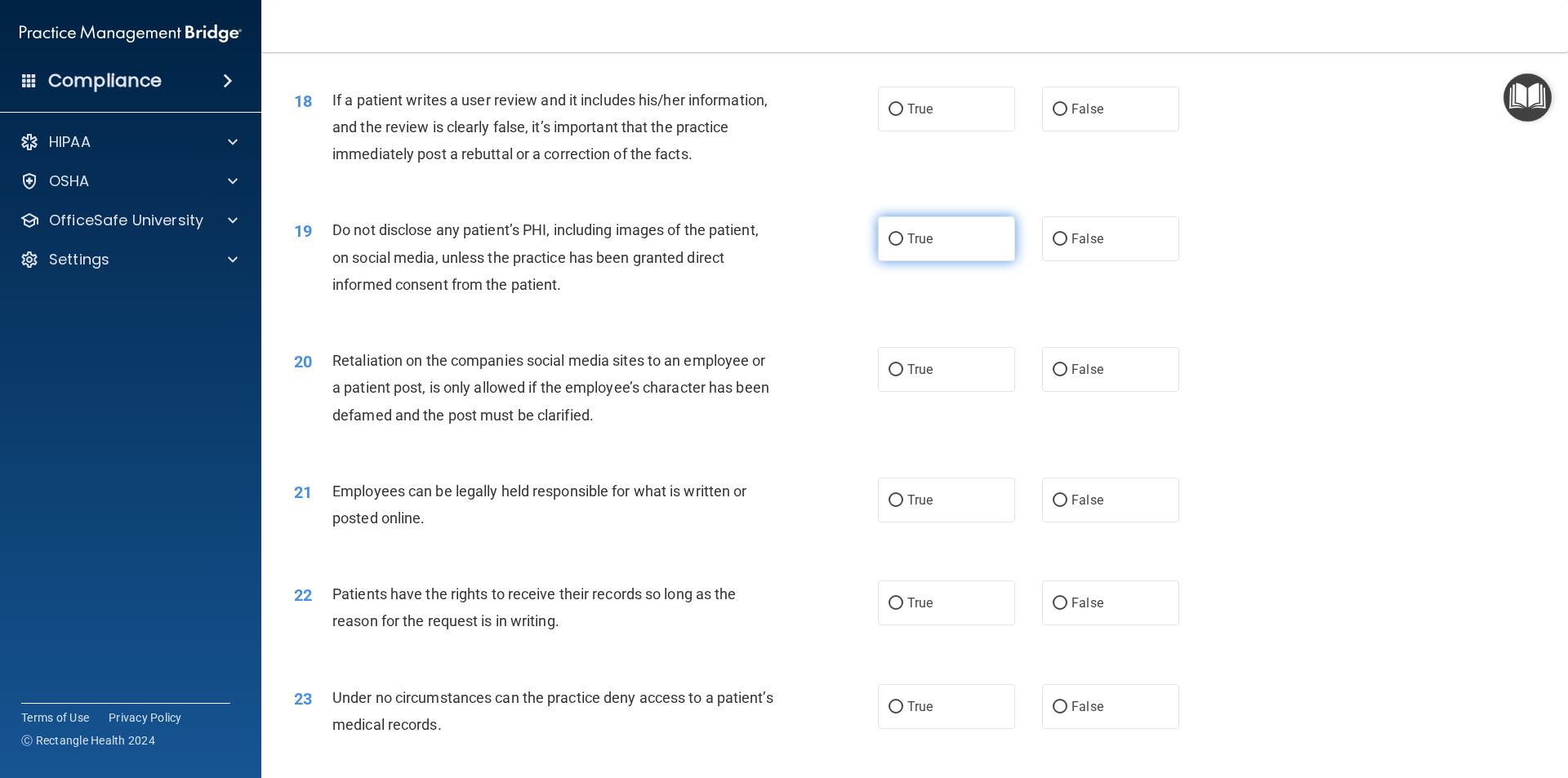
click at [960, 261] on label "True" at bounding box center [947, 239] width 138 height 45
click at [904, 246] on input "True" at bounding box center [896, 239] width 15 height 12
radio input "true"
click at [965, 123] on label "True" at bounding box center [947, 109] width 138 height 45
click at [904, 116] on input "True" at bounding box center [896, 109] width 15 height 12
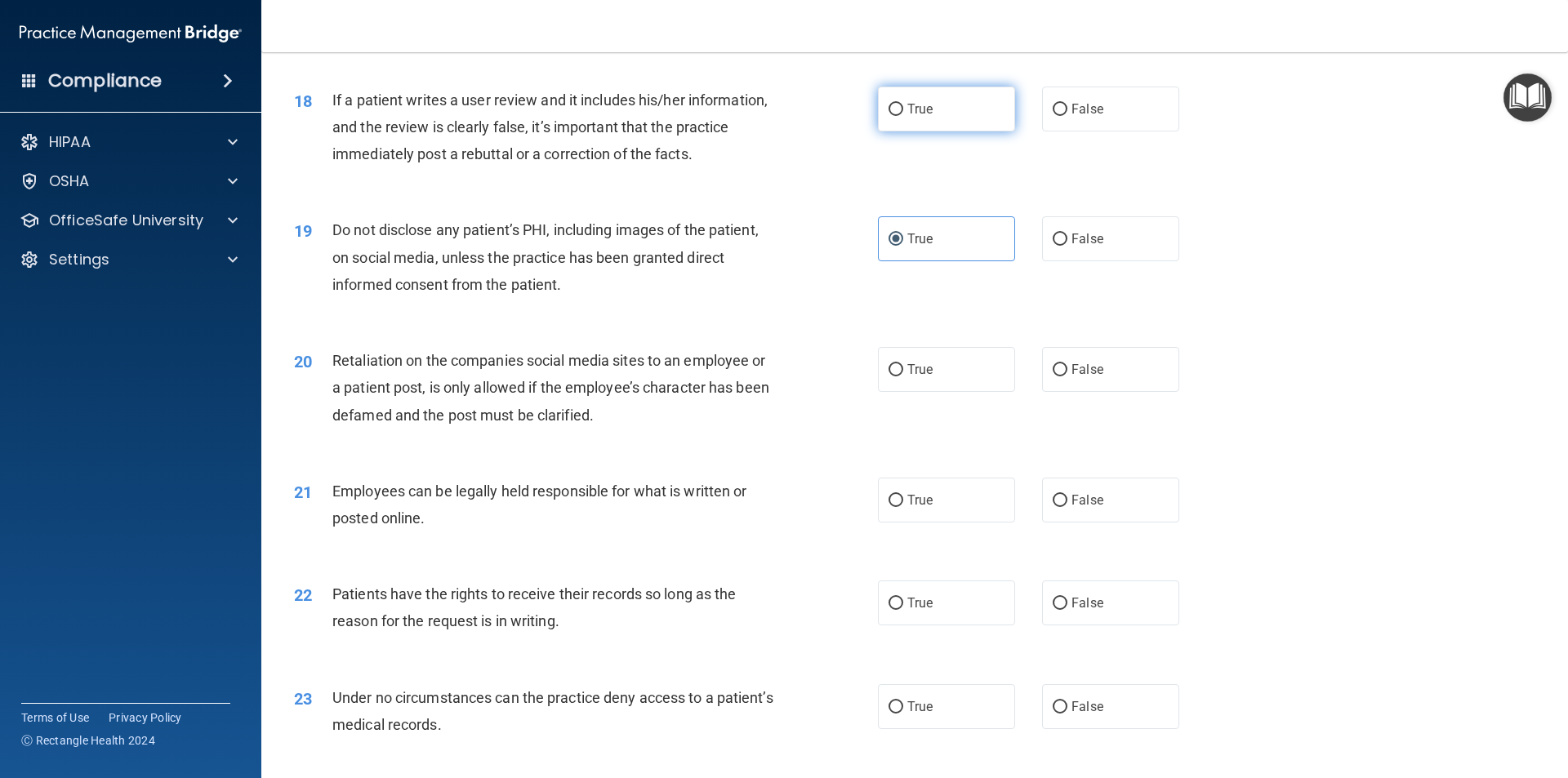
radio input "true"
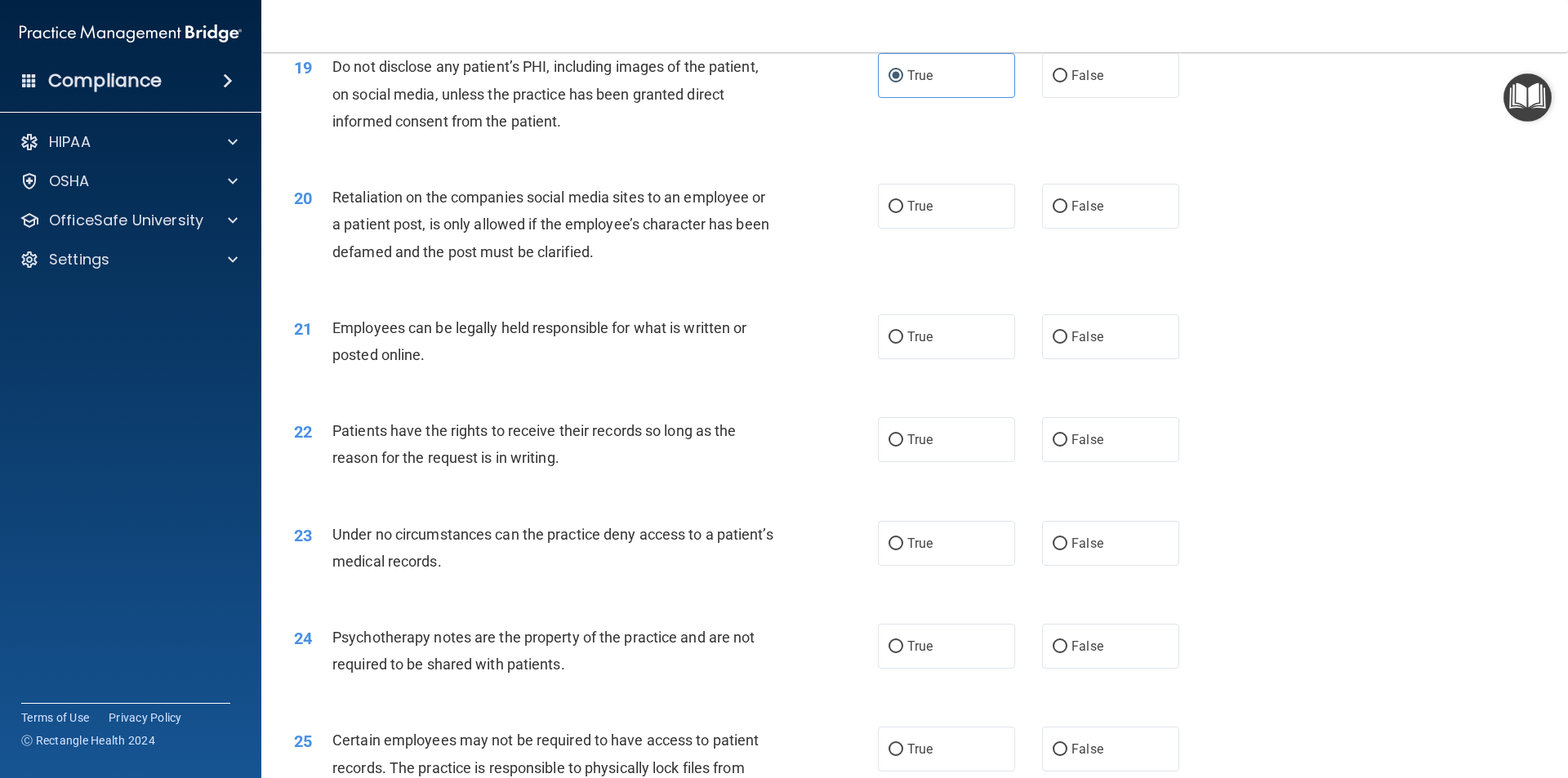
scroll to position [2531, 0]
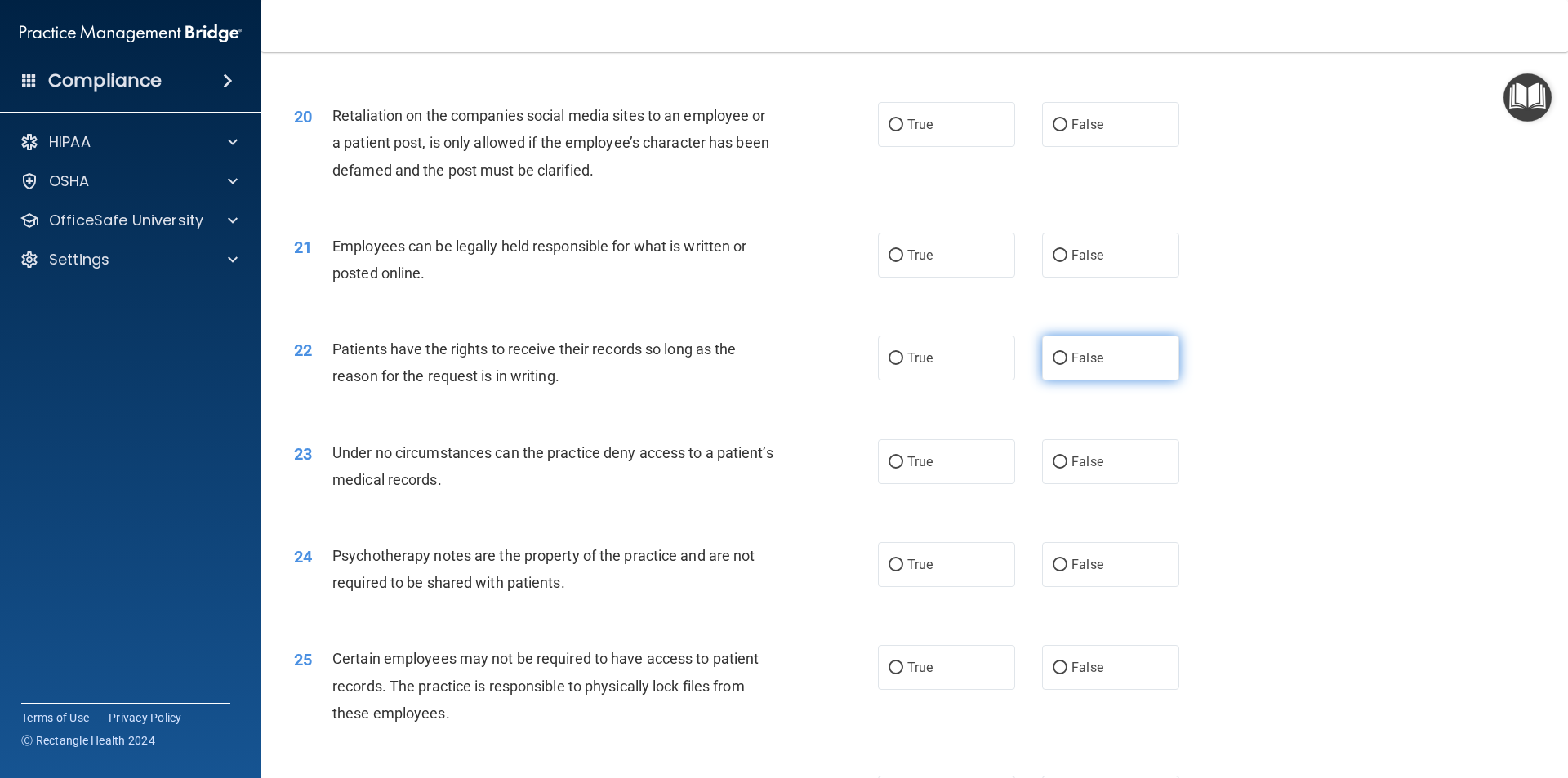
click at [1115, 381] on label "False" at bounding box center [1111, 358] width 138 height 45
click at [1068, 365] on input "False" at bounding box center [1060, 358] width 15 height 12
radio input "true"
click at [956, 275] on label "True" at bounding box center [947, 255] width 138 height 45
click at [904, 262] on input "True" at bounding box center [896, 255] width 15 height 12
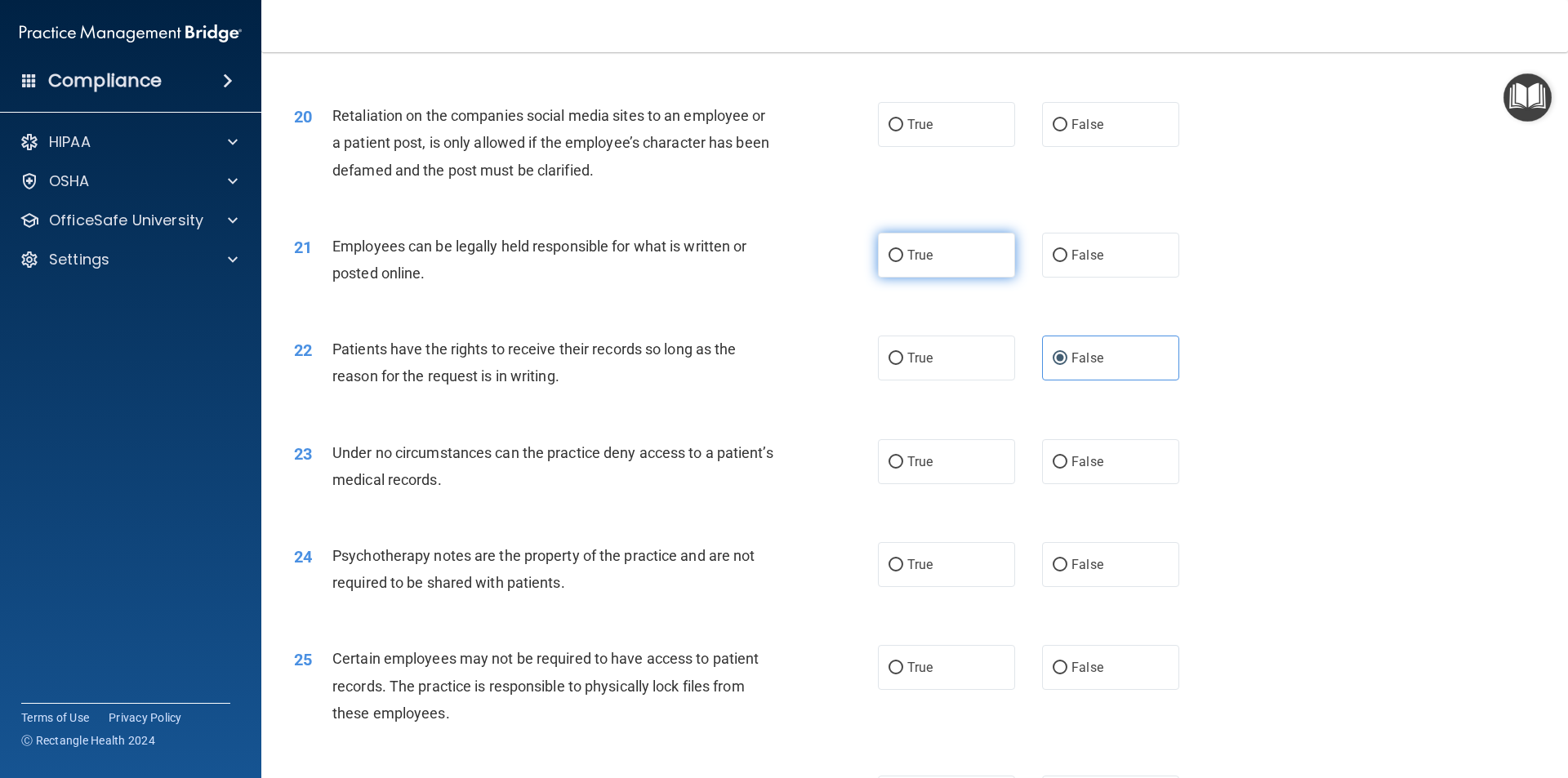
radio input "true"
click at [960, 147] on label "True" at bounding box center [947, 124] width 138 height 45
click at [904, 132] on input "True" at bounding box center [896, 125] width 15 height 12
radio input "true"
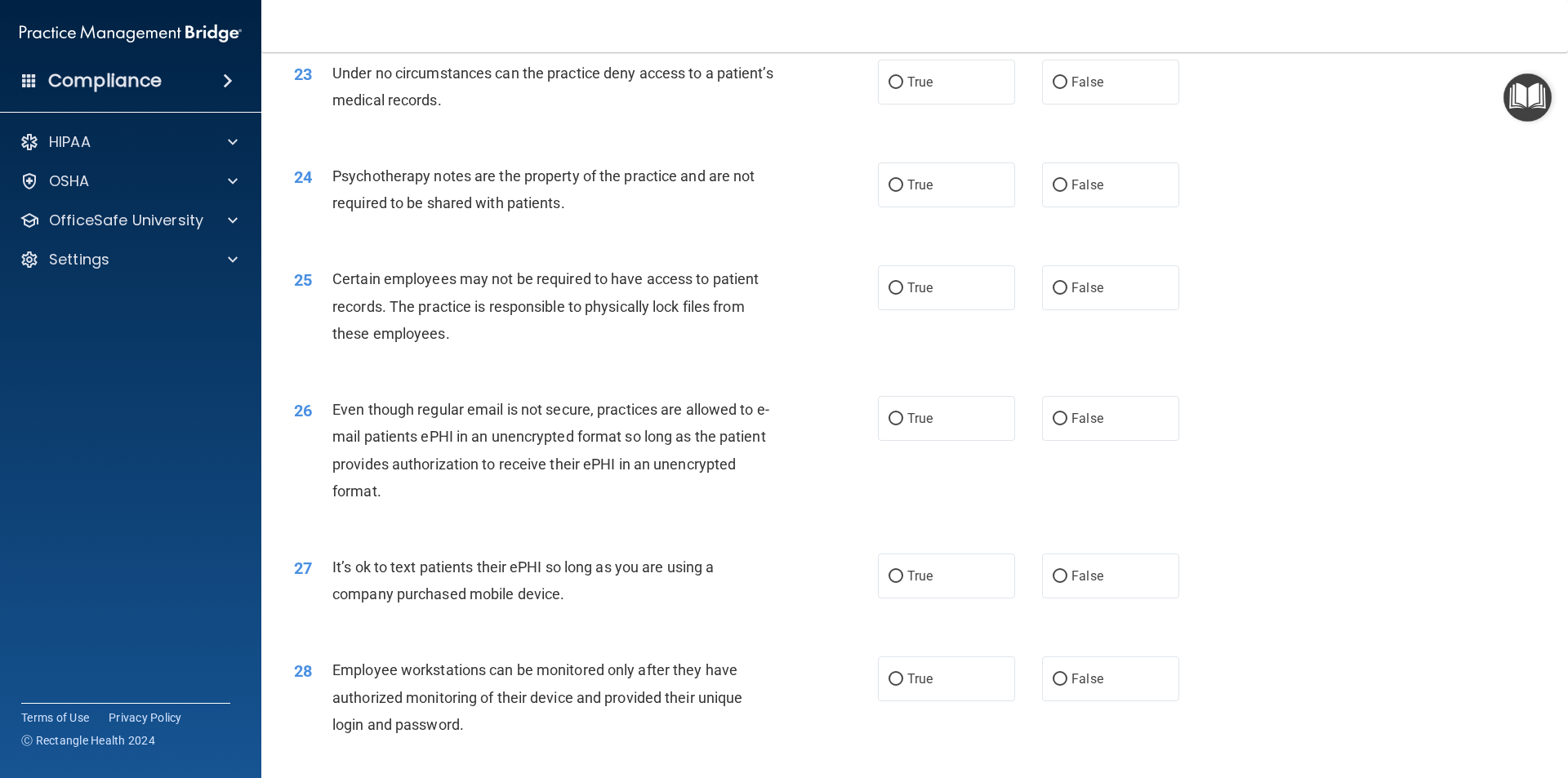
scroll to position [2940, 0]
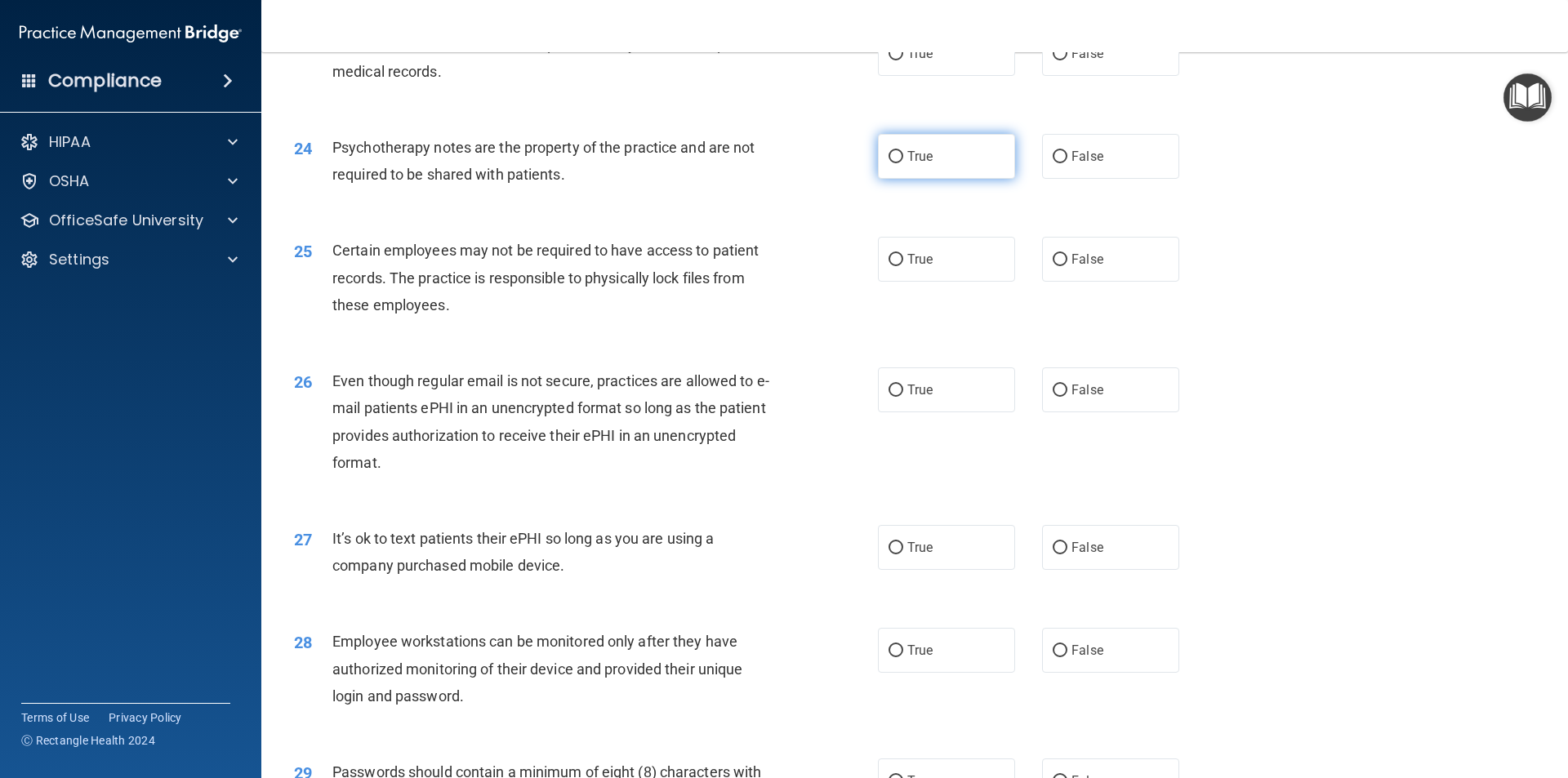
click at [958, 179] on label "True" at bounding box center [947, 156] width 138 height 45
click at [904, 163] on input "True" at bounding box center [896, 156] width 15 height 12
radio input "true"
click at [954, 76] on label "True" at bounding box center [947, 54] width 138 height 45
click at [904, 60] on input "True" at bounding box center [896, 54] width 15 height 12
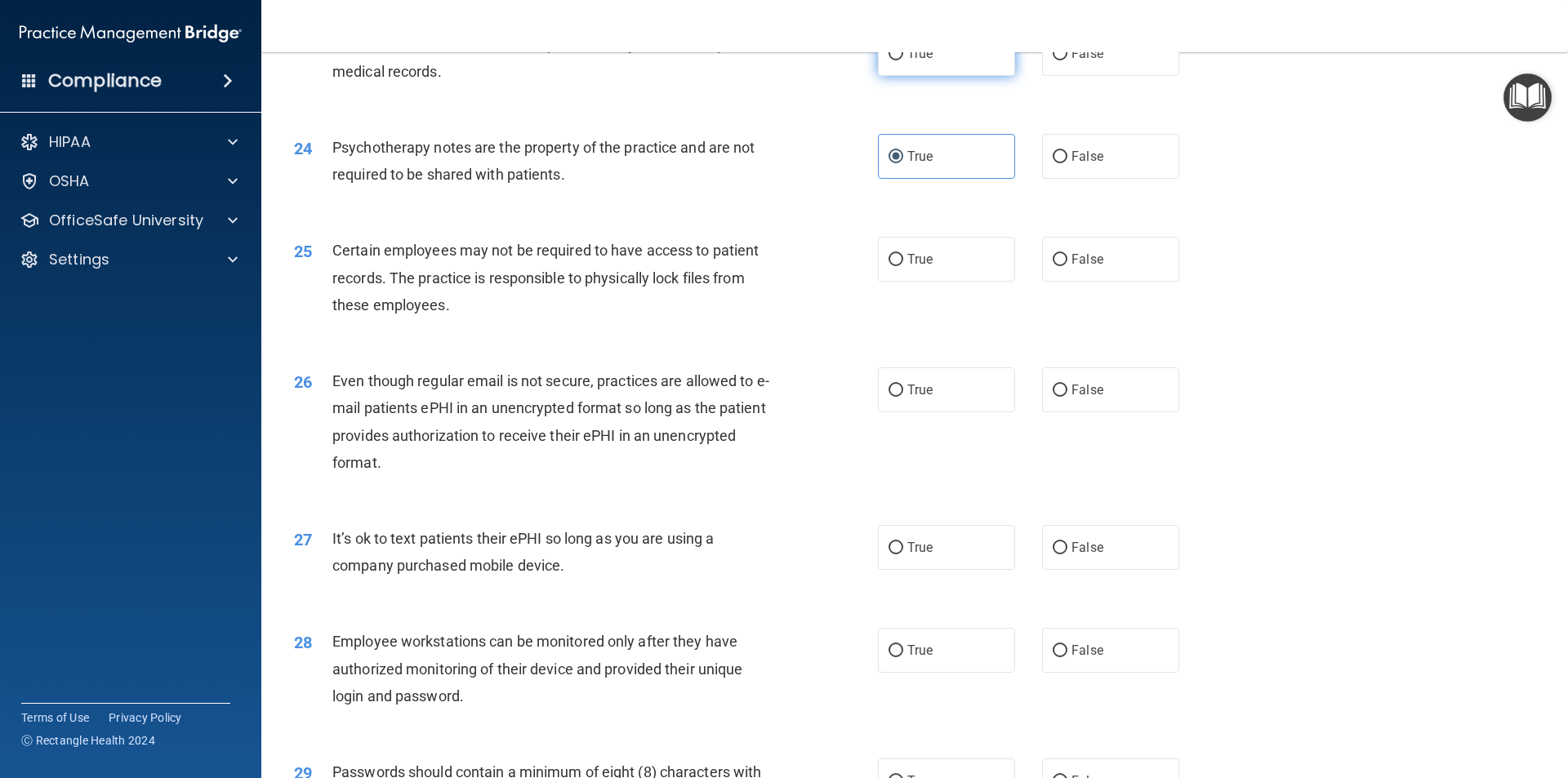
radio input "true"
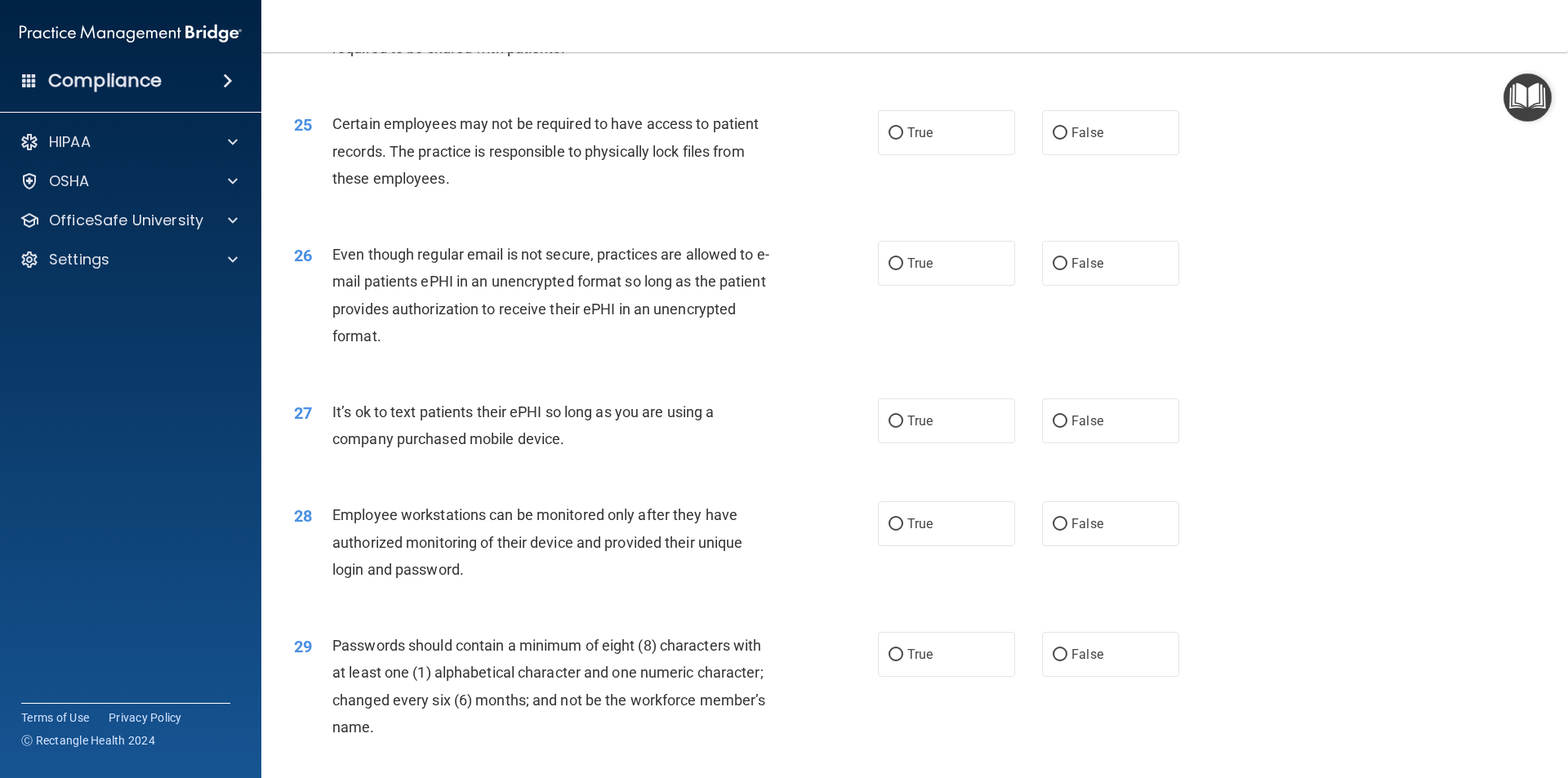
scroll to position [3103, 0]
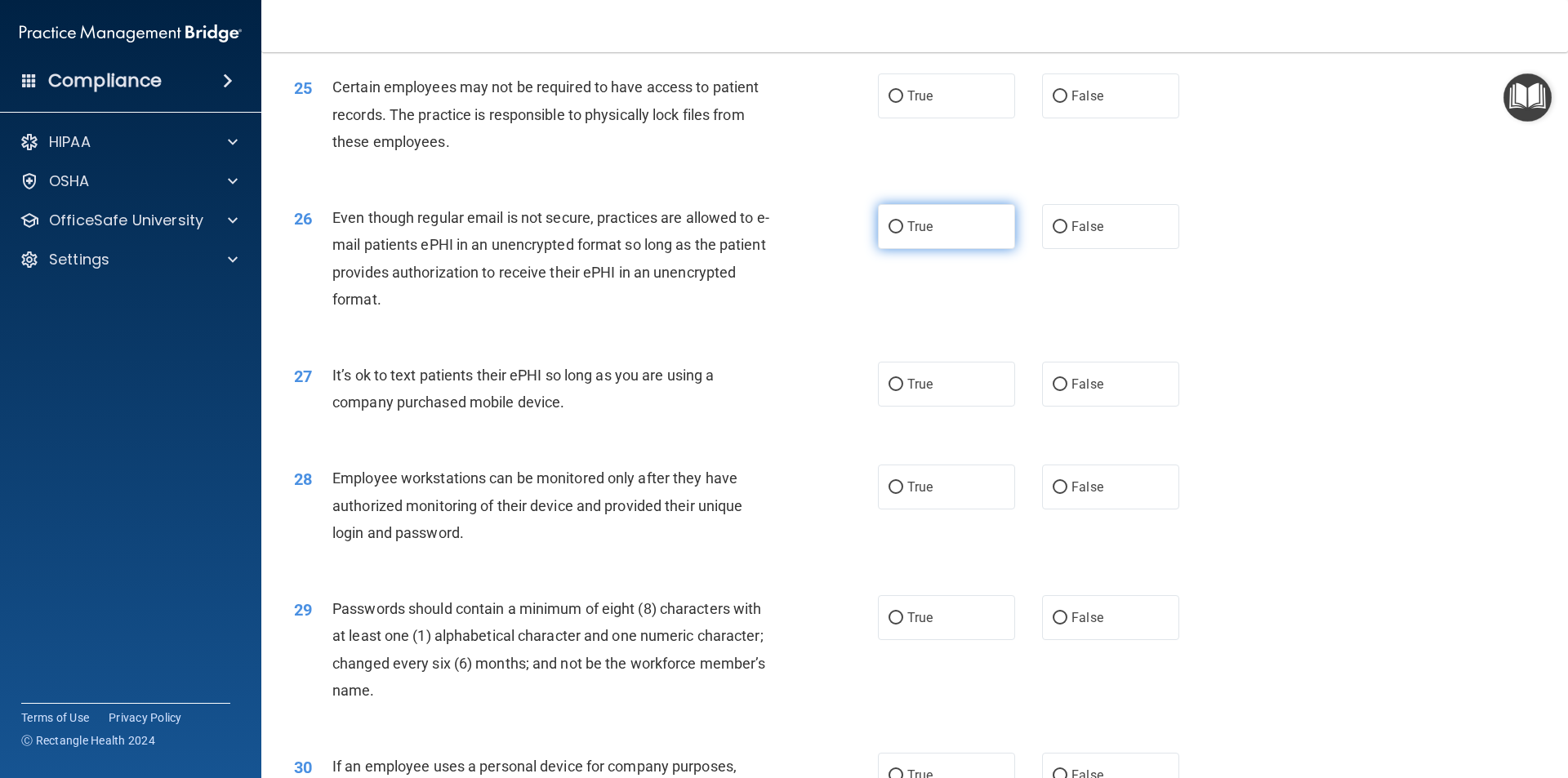
click at [976, 249] on label "True" at bounding box center [947, 227] width 138 height 45
click at [904, 234] on input "True" at bounding box center [896, 227] width 15 height 12
radio input "true"
click at [975, 119] on label "True" at bounding box center [947, 96] width 138 height 45
click at [904, 103] on input "True" at bounding box center [896, 96] width 15 height 12
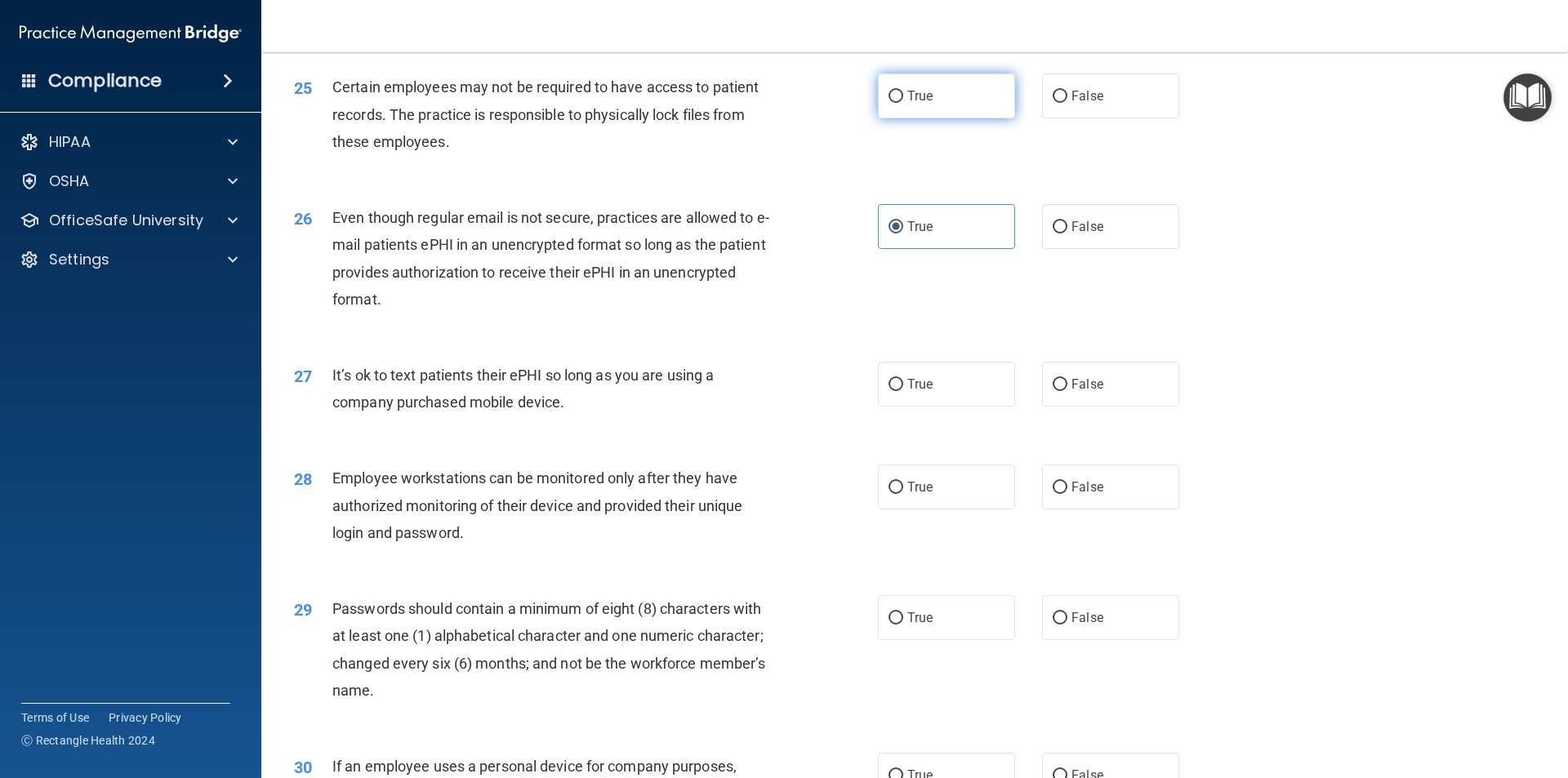
radio input "true"
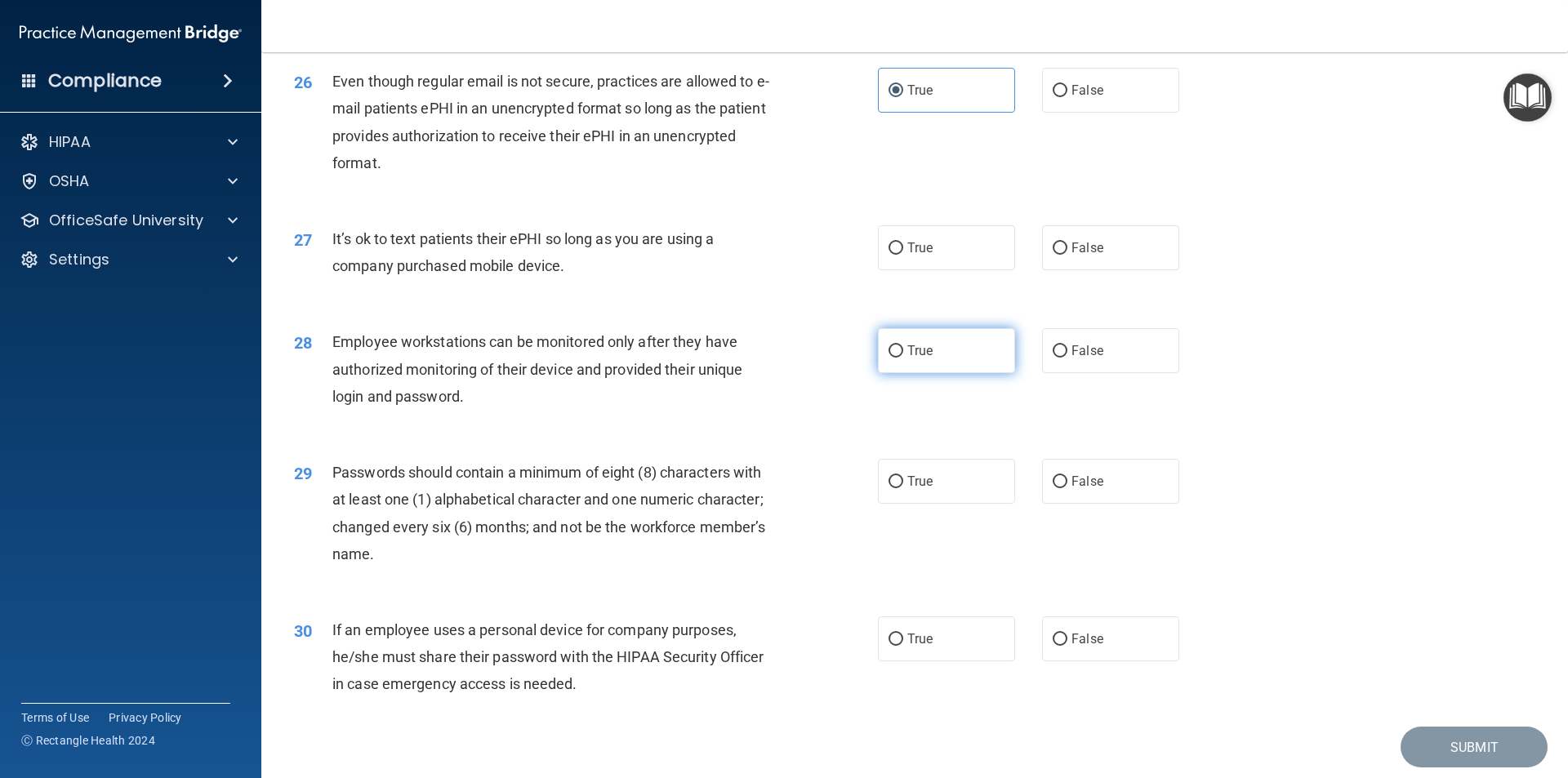
scroll to position [3320, 0]
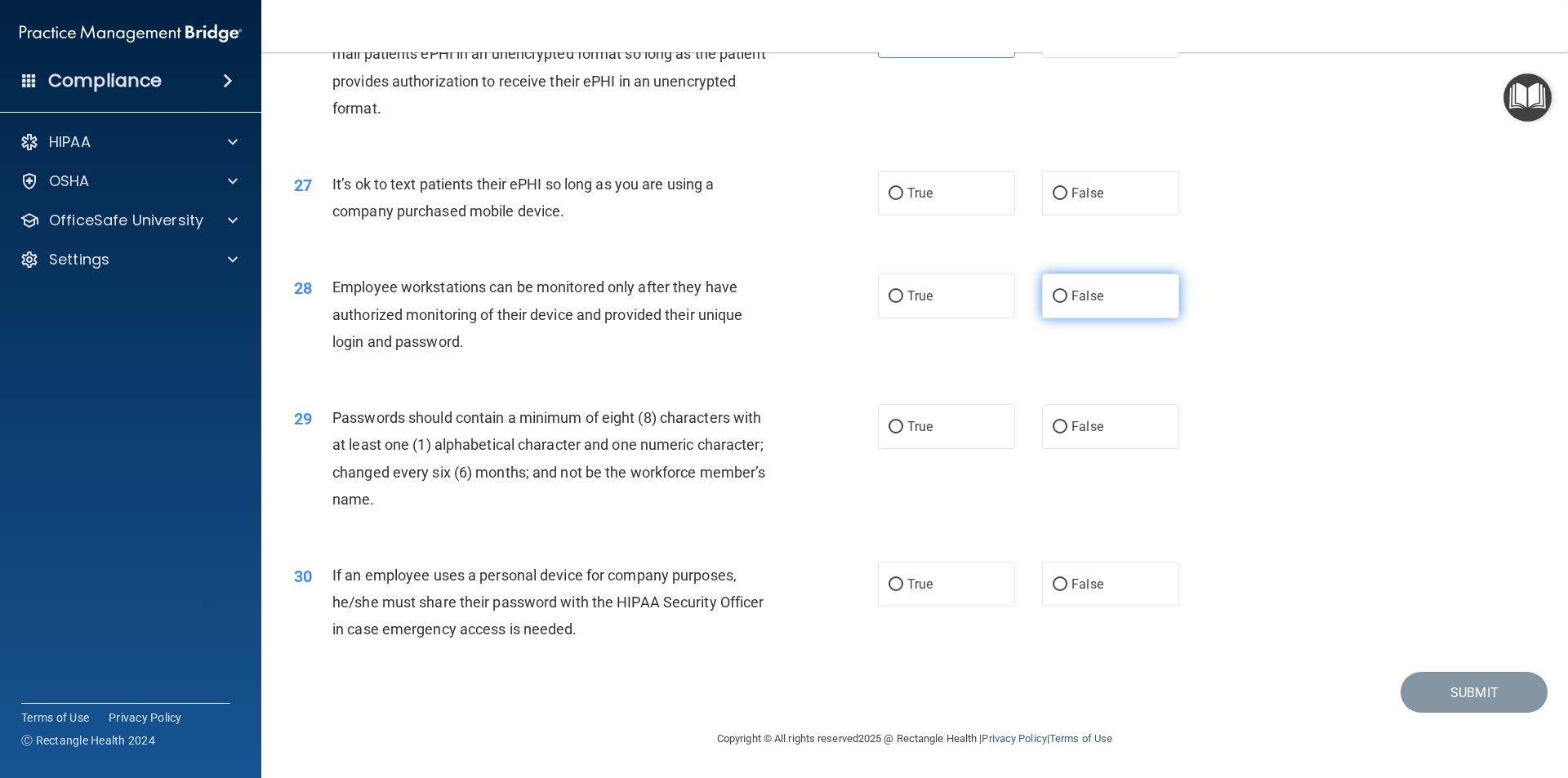
click at [1095, 305] on label "False" at bounding box center [1111, 296] width 138 height 45
click at [1068, 303] on input "False" at bounding box center [1060, 297] width 15 height 12
radio input "true"
click at [1076, 582] on span "False" at bounding box center [1087, 584] width 32 height 15
click at [1068, 582] on input "False" at bounding box center [1060, 585] width 15 height 12
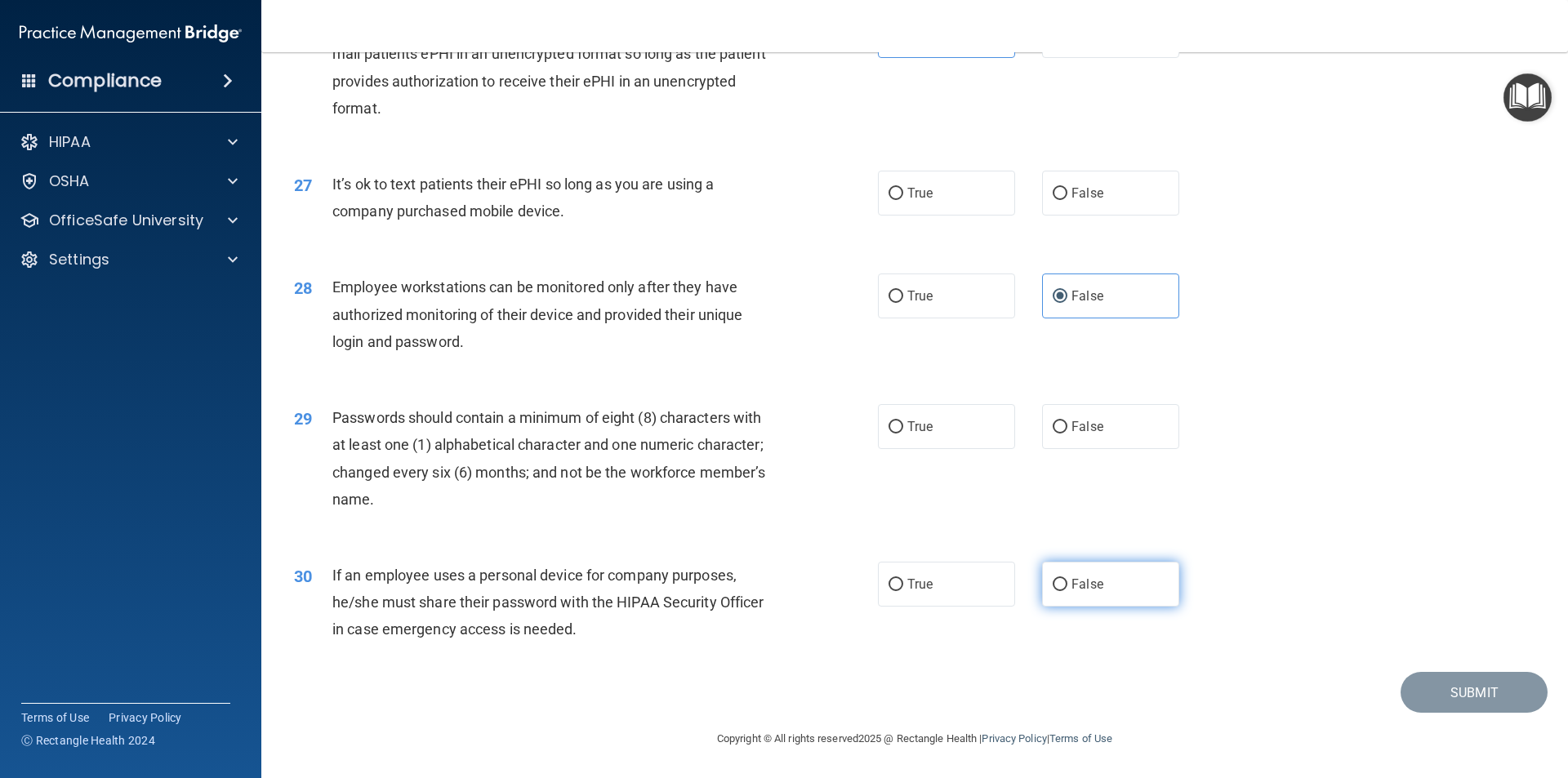
radio input "true"
click at [938, 430] on label "True" at bounding box center [947, 427] width 138 height 45
click at [904, 430] on input "True" at bounding box center [896, 427] width 15 height 12
radio input "true"
click at [1071, 200] on span "False" at bounding box center [1087, 193] width 32 height 15
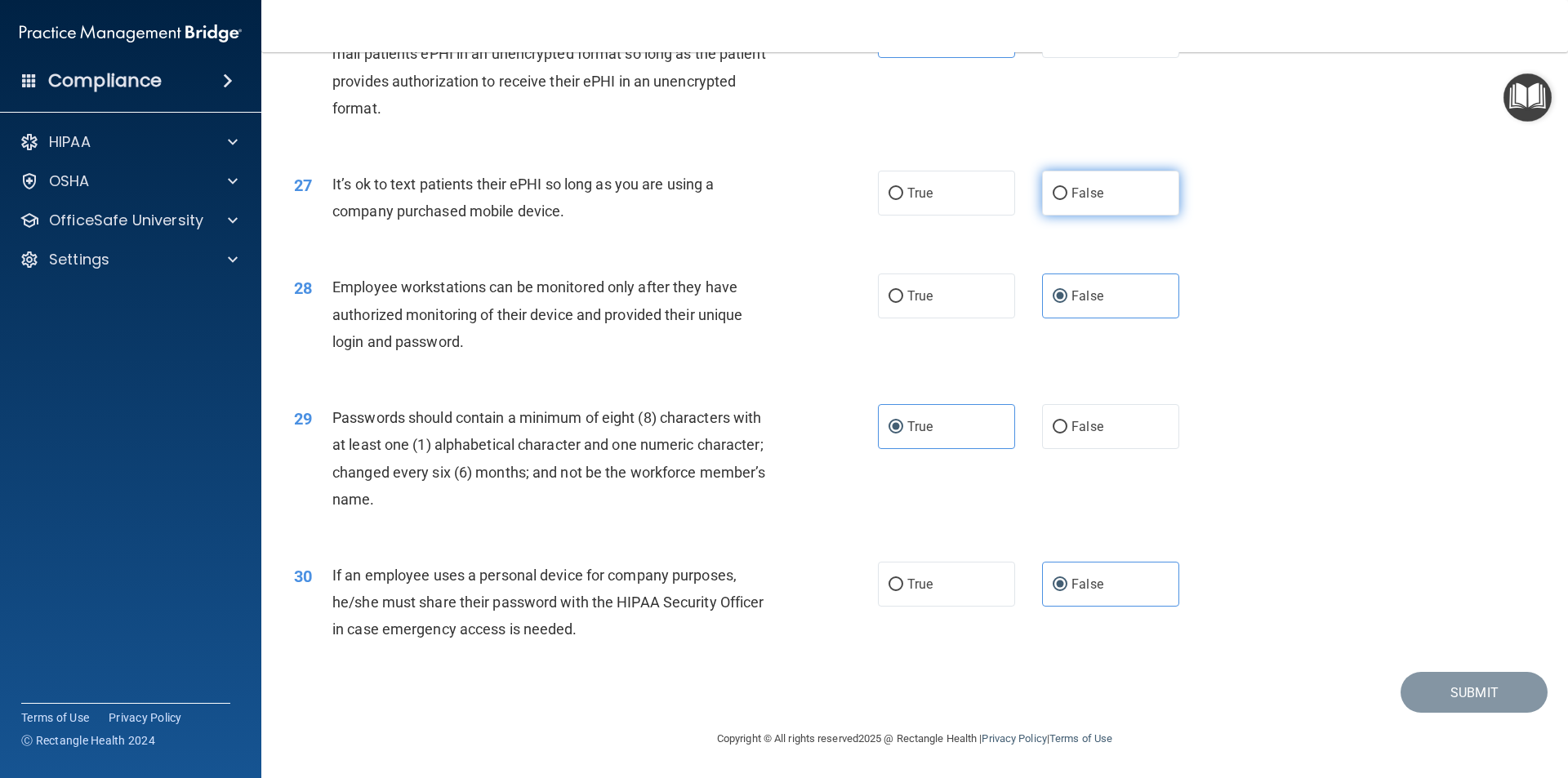
click at [1068, 200] on input "False" at bounding box center [1060, 193] width 15 height 12
radio input "true"
click at [1437, 691] on button "Submit" at bounding box center [1475, 692] width 147 height 41
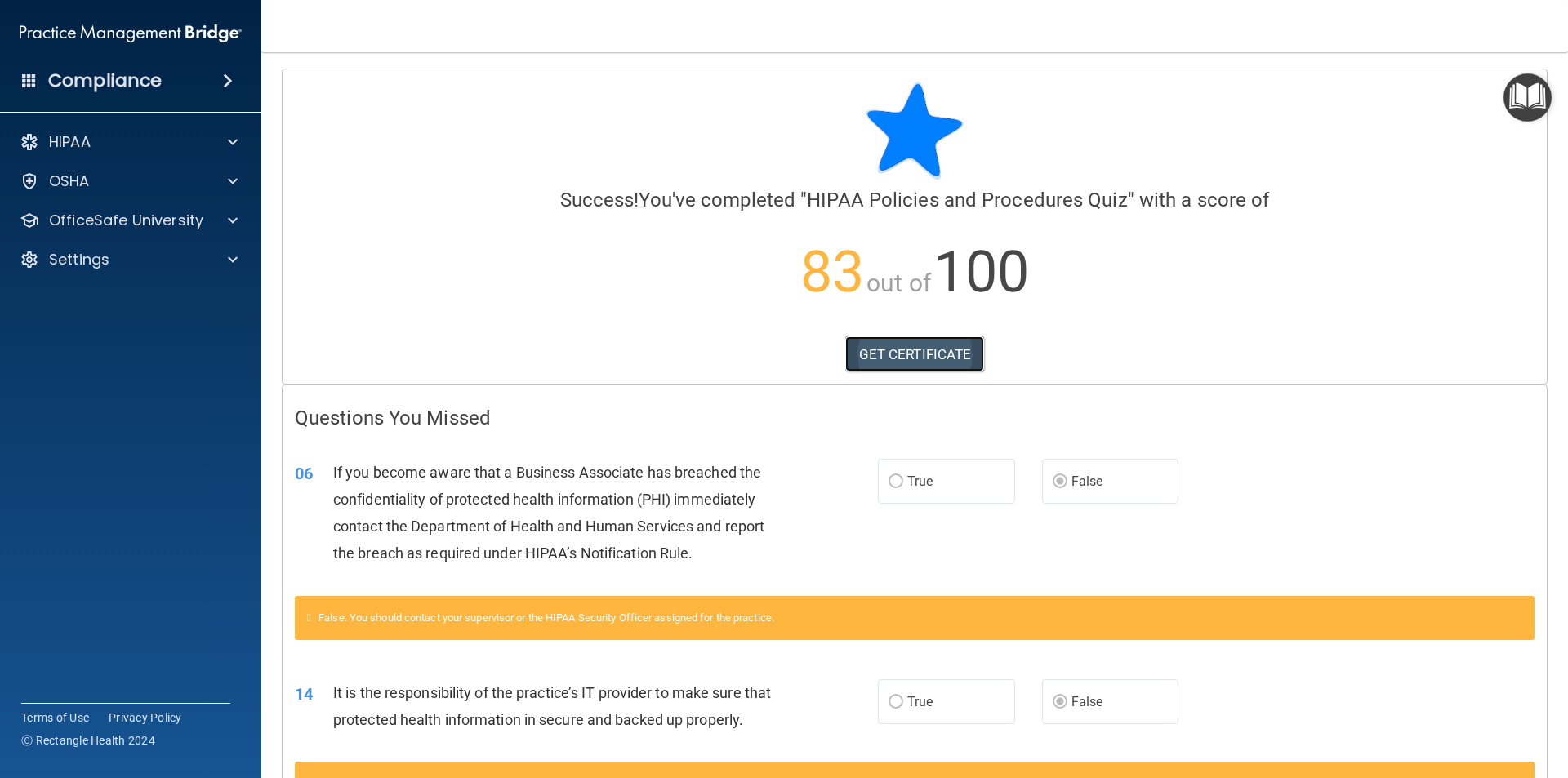
click at [897, 348] on link "GET CERTIFICATE" at bounding box center [915, 354] width 139 height 36
click at [1520, 101] on img "Open Resource Center" at bounding box center [1527, 97] width 48 height 48
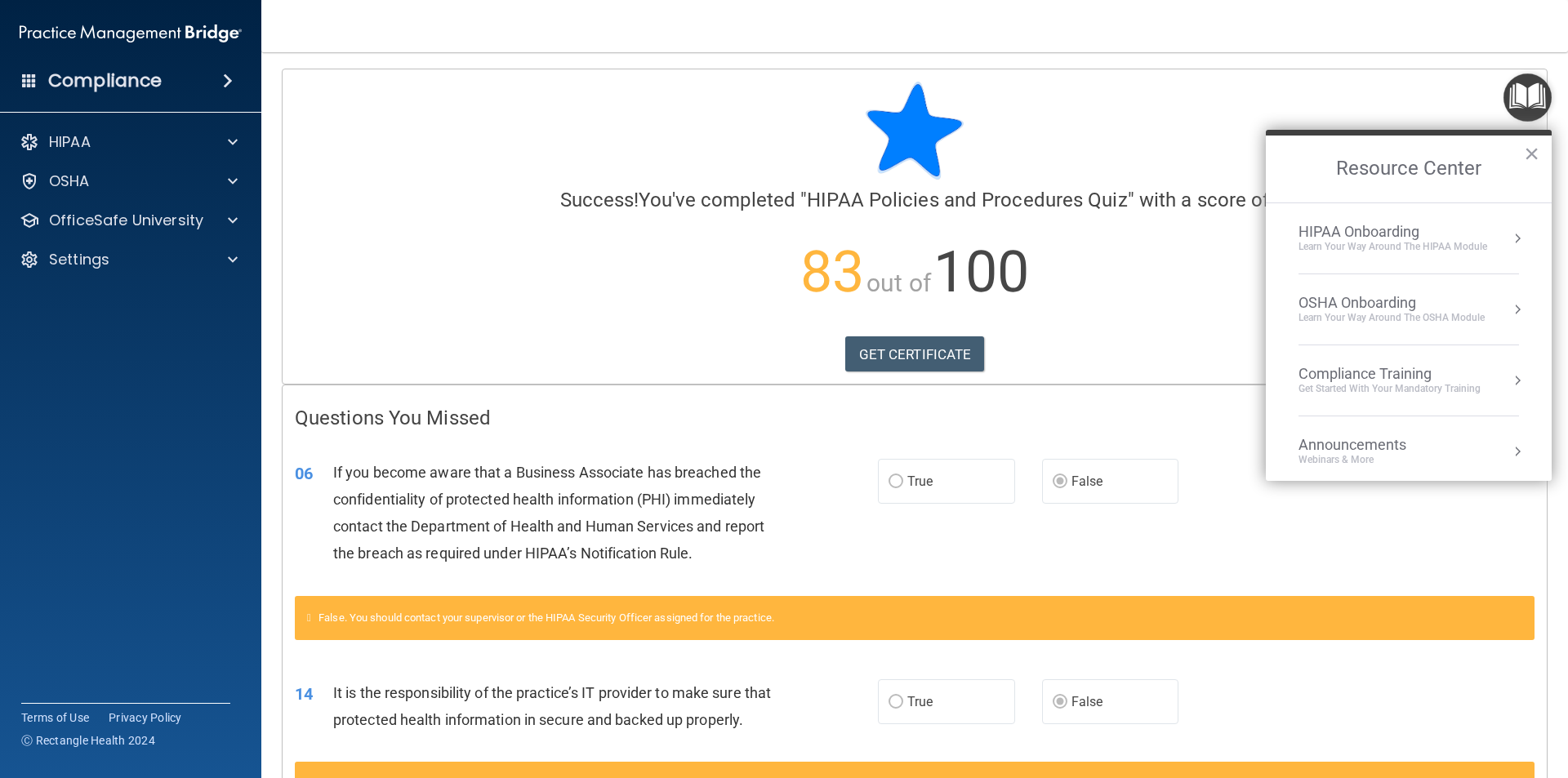
click at [1403, 241] on div "Learn Your Way around the HIPAA module" at bounding box center [1393, 247] width 188 height 14
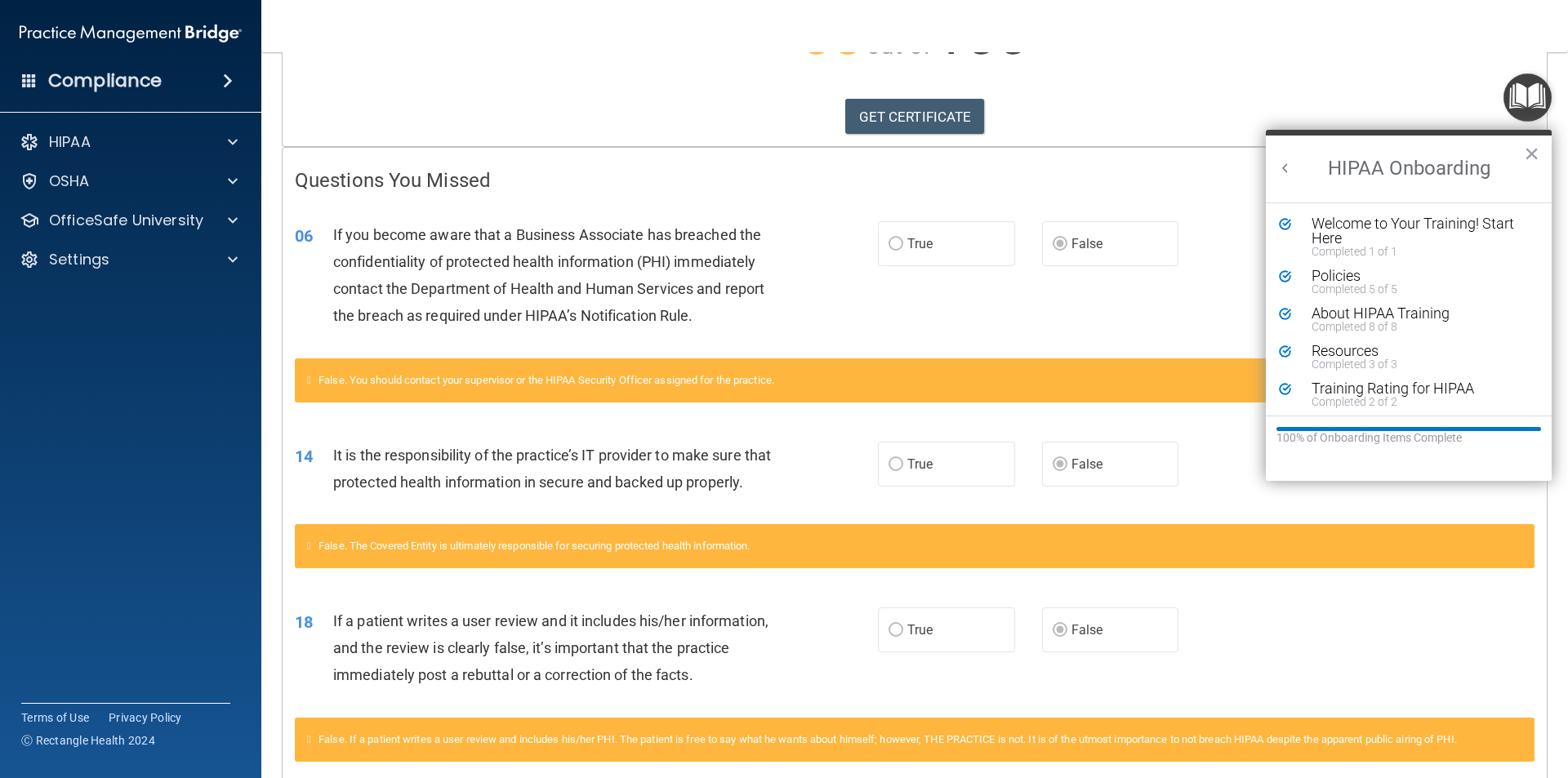
scroll to position [82, 0]
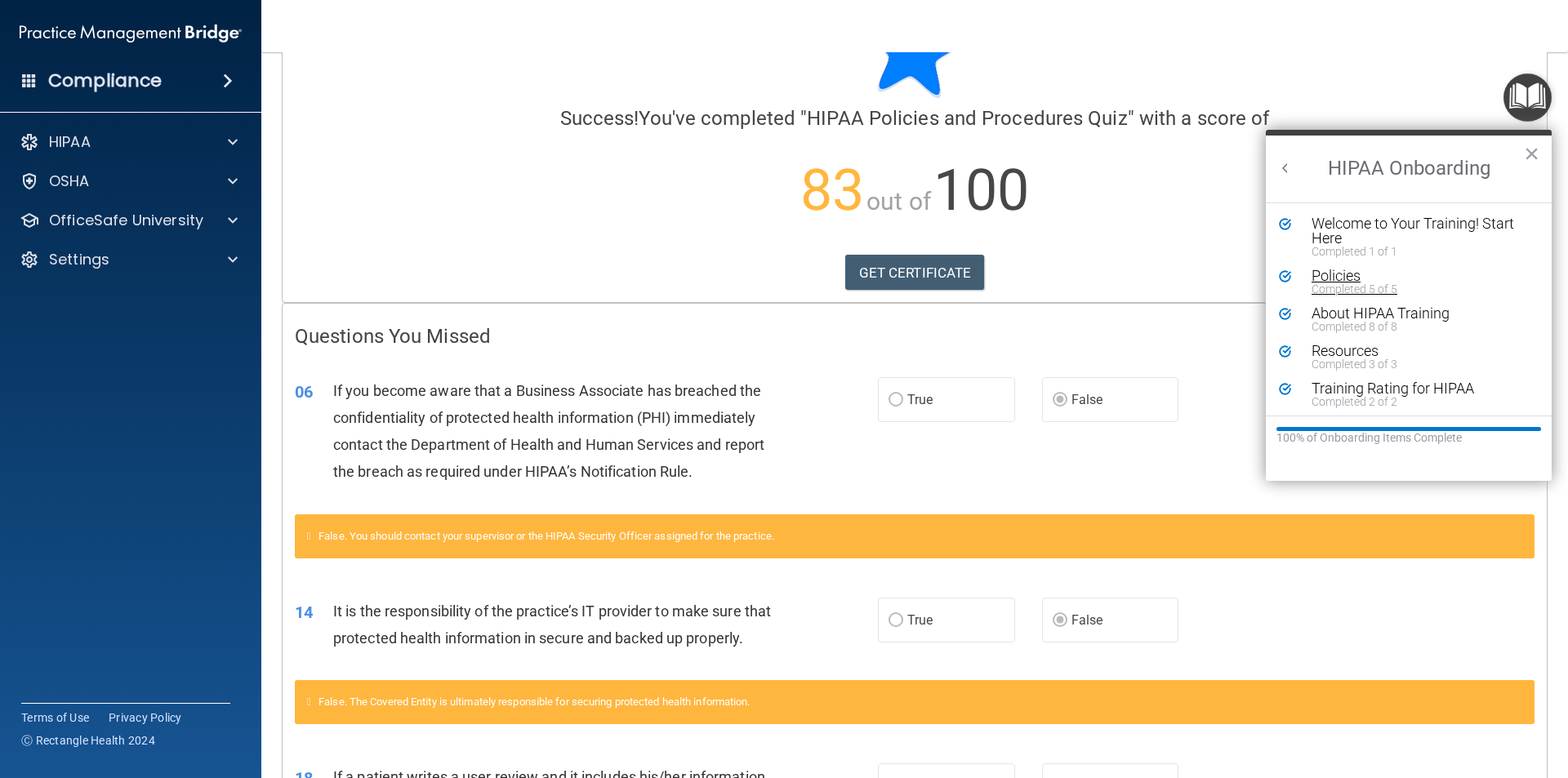
click at [1331, 274] on div "Policies" at bounding box center [1414, 276] width 206 height 15
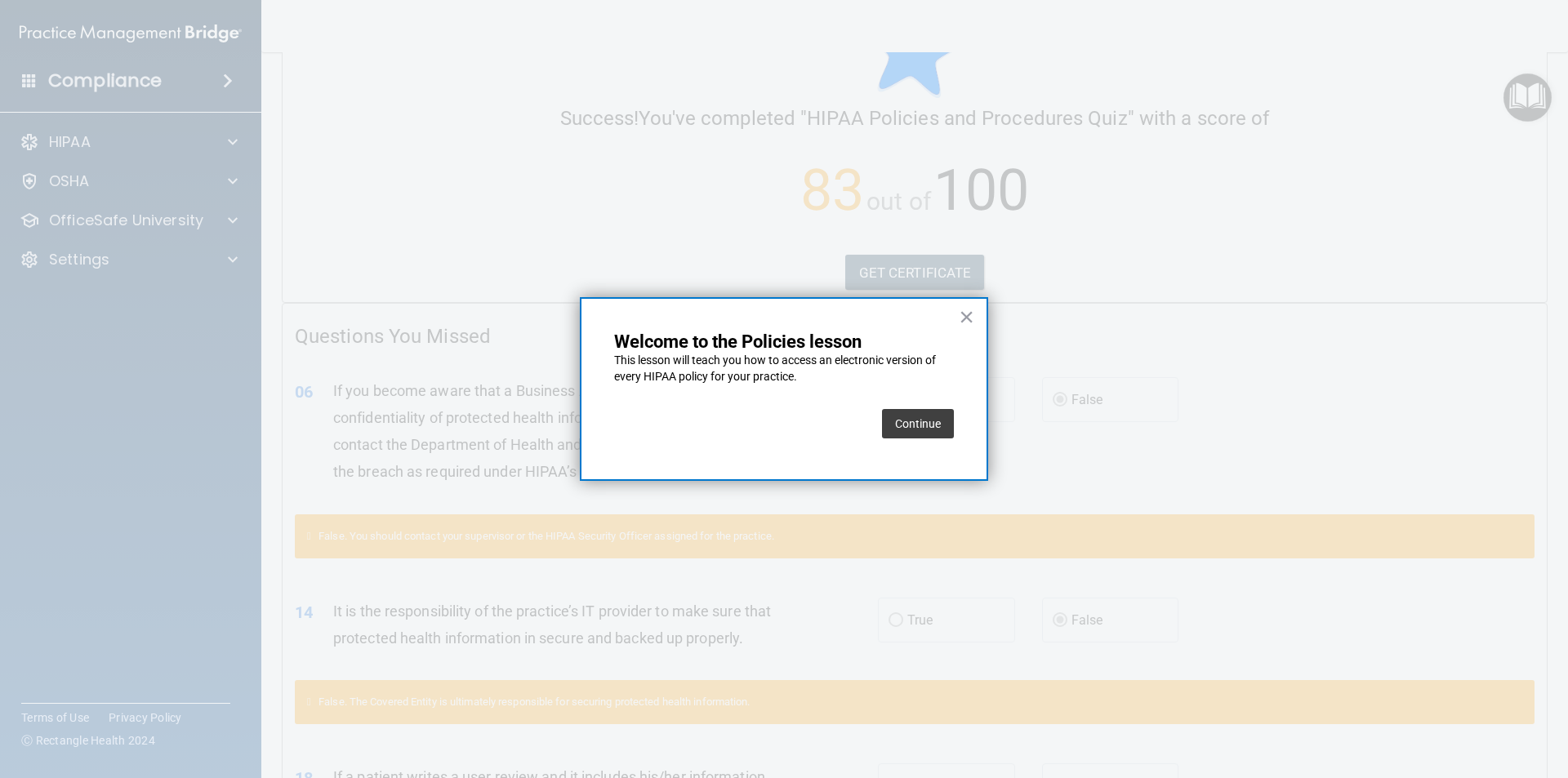
click at [916, 424] on button "Continue" at bounding box center [918, 423] width 72 height 29
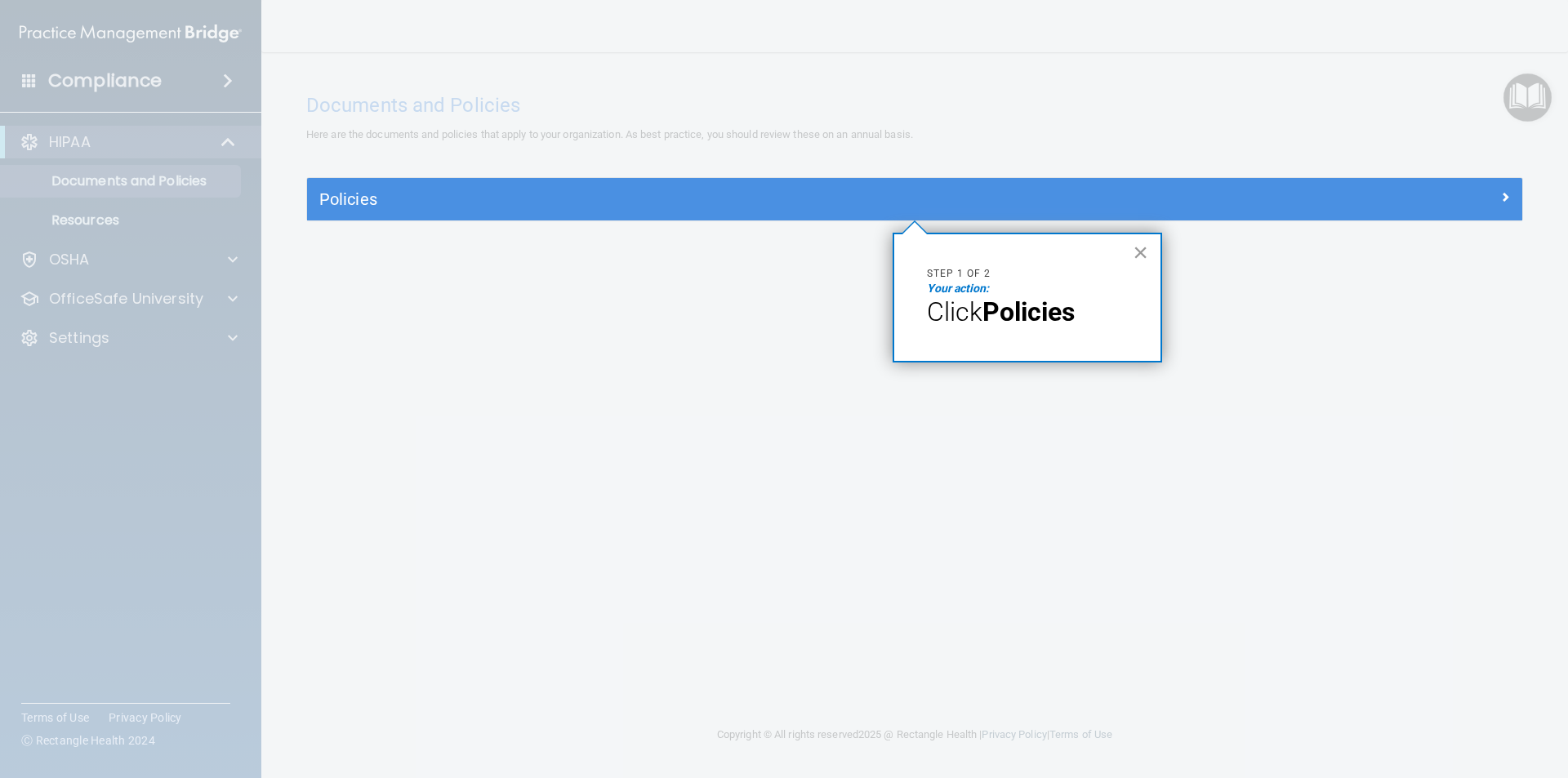
click at [1137, 249] on button "×" at bounding box center [1140, 252] width 15 height 26
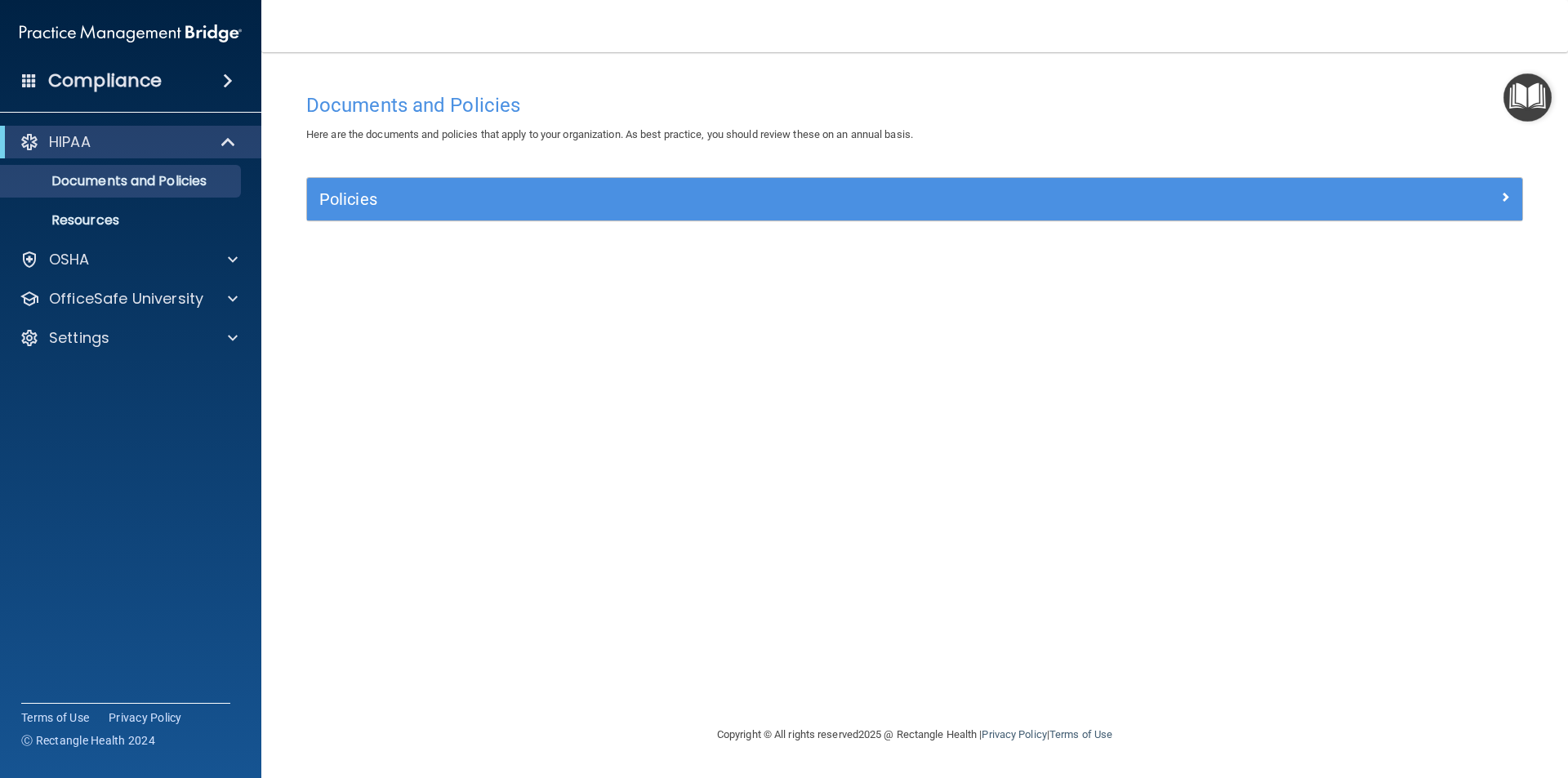
click at [1545, 87] on img "Open Resource Center" at bounding box center [1527, 97] width 48 height 48
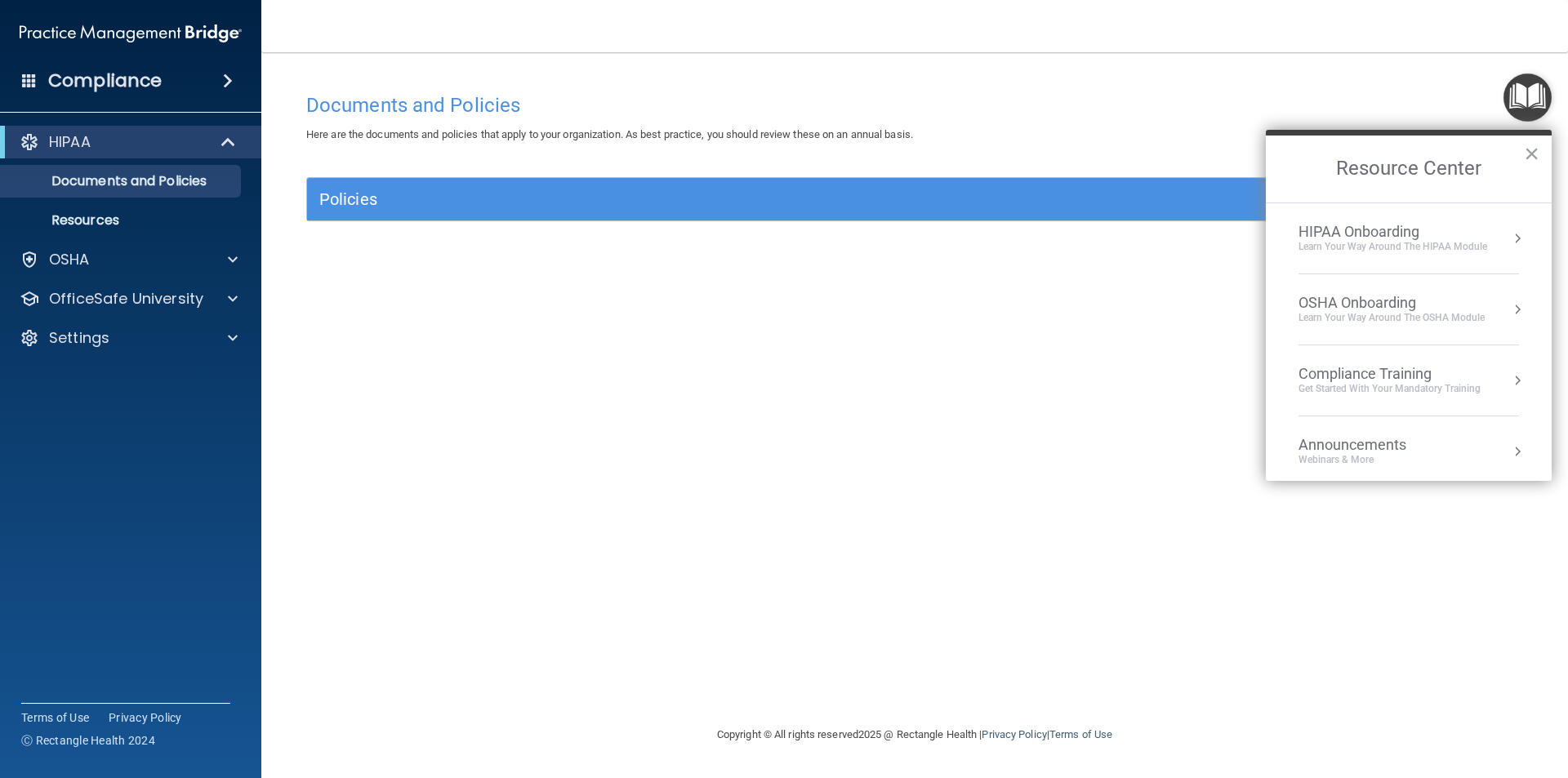
click at [1510, 240] on button "Resource Center" at bounding box center [1517, 237] width 16 height 16
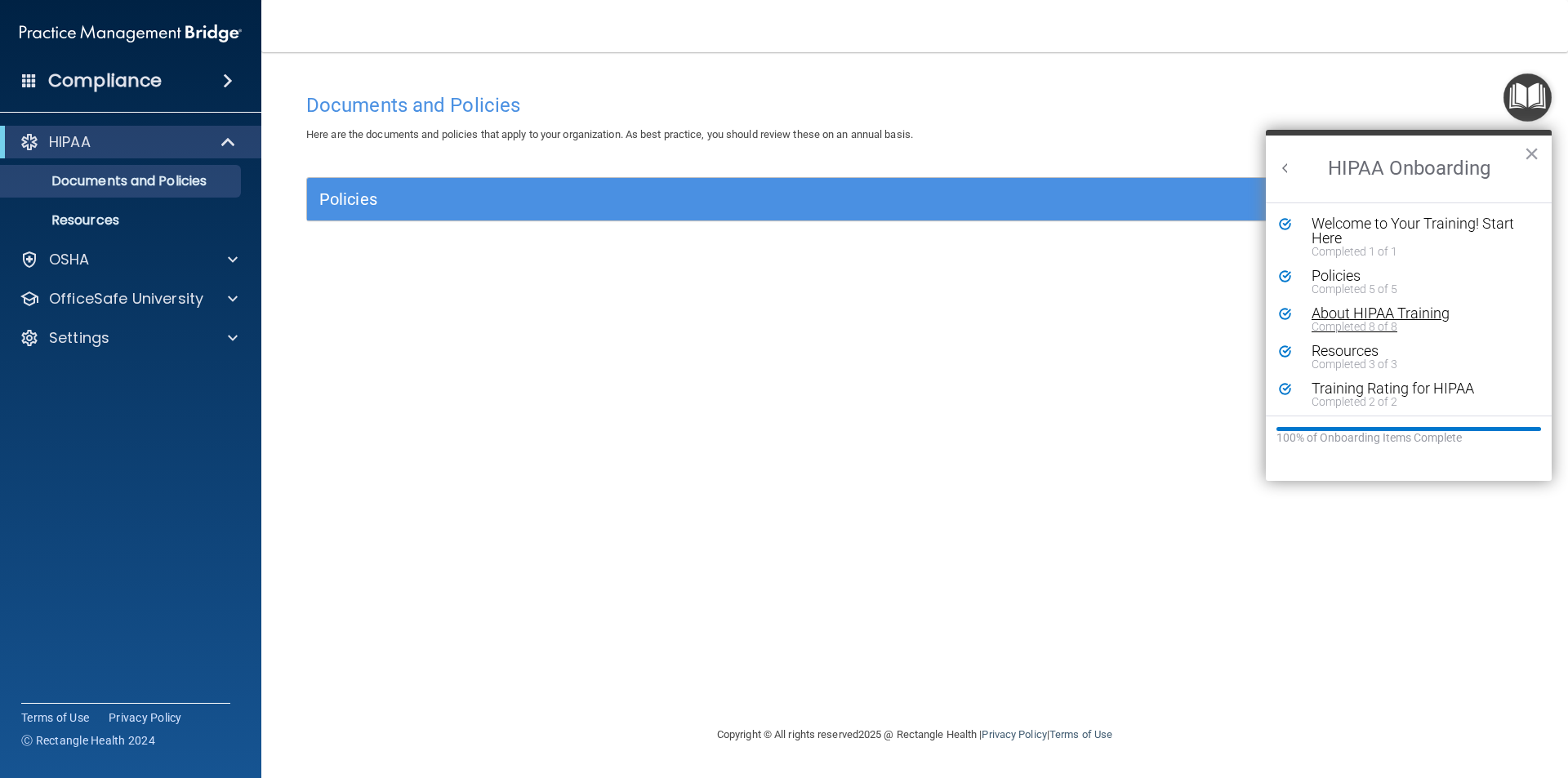
click at [1339, 307] on div "About HIPAA Training" at bounding box center [1414, 314] width 206 height 15
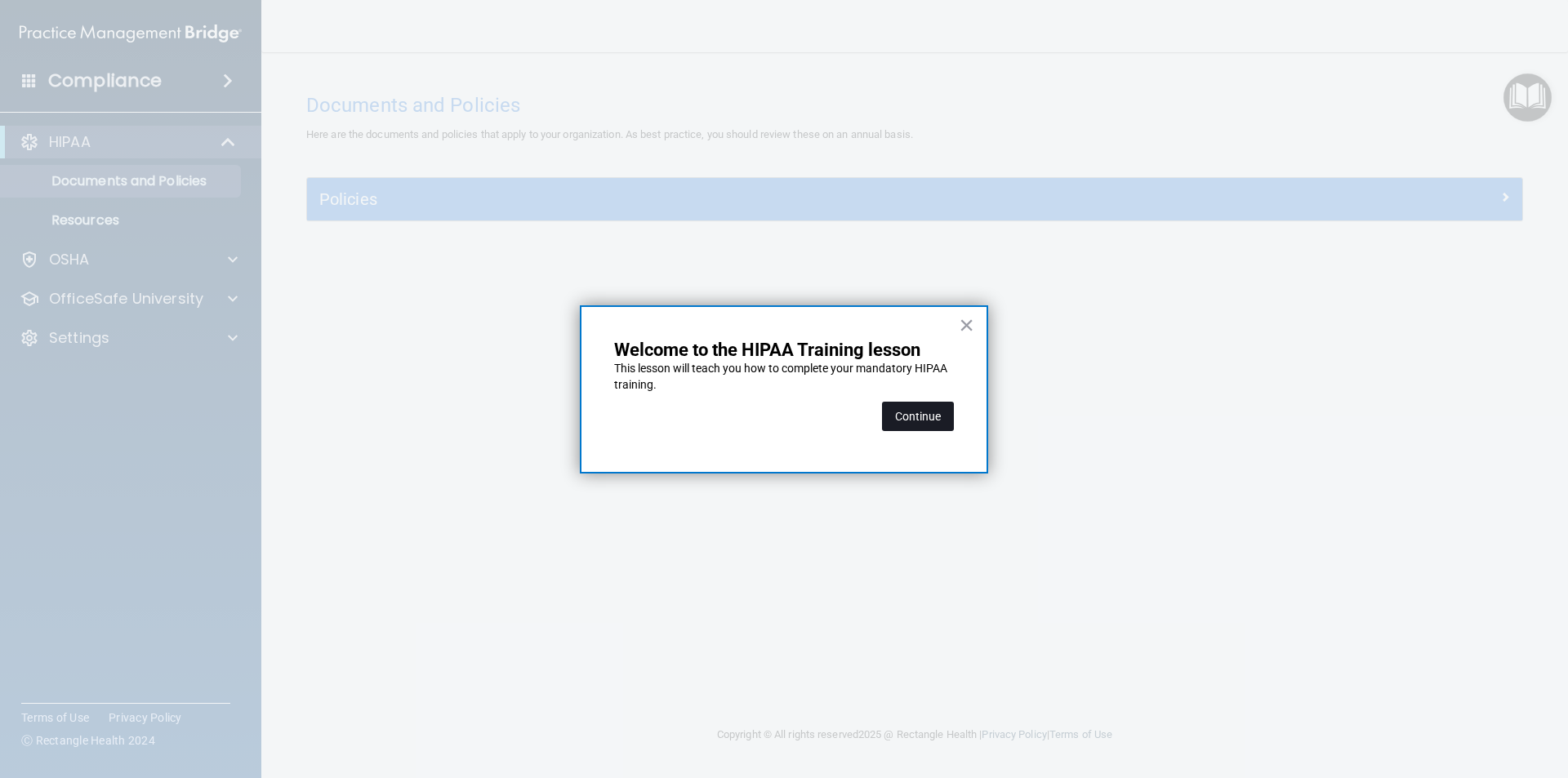
click at [936, 419] on button "Continue" at bounding box center [918, 415] width 72 height 29
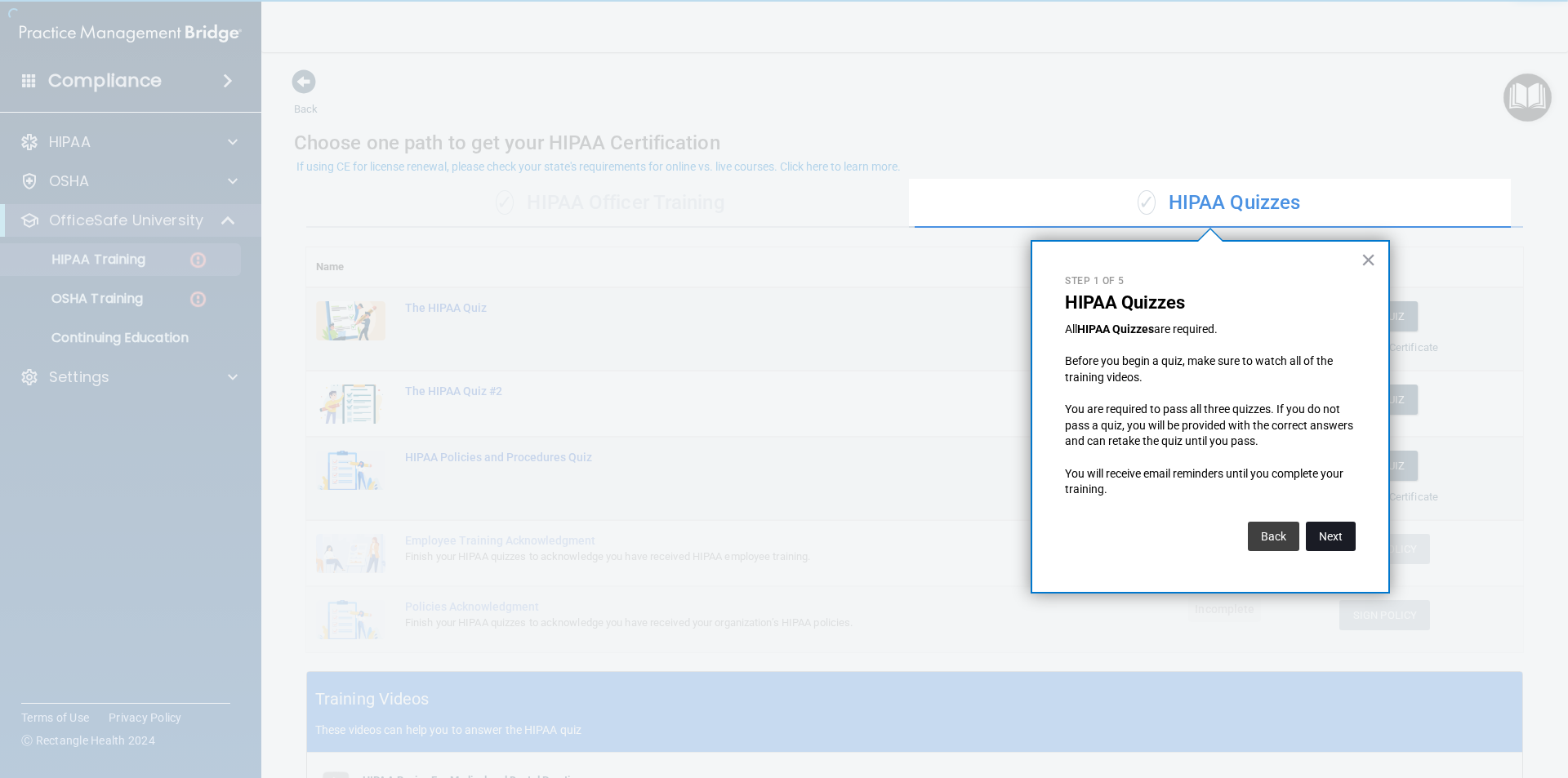
click at [1318, 532] on button "Next" at bounding box center [1331, 536] width 50 height 29
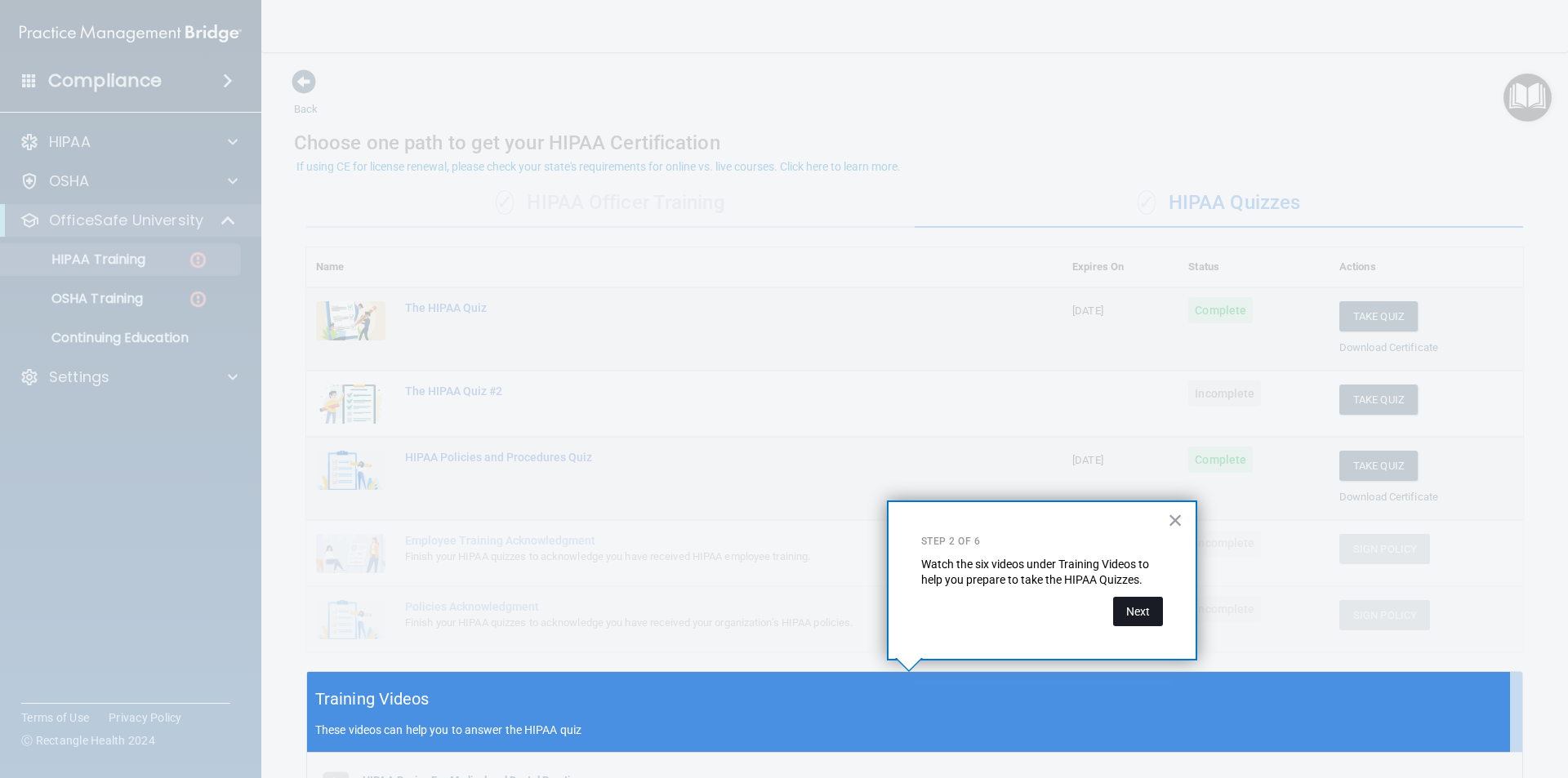
click at [1154, 610] on button "Next" at bounding box center [1137, 611] width 50 height 29
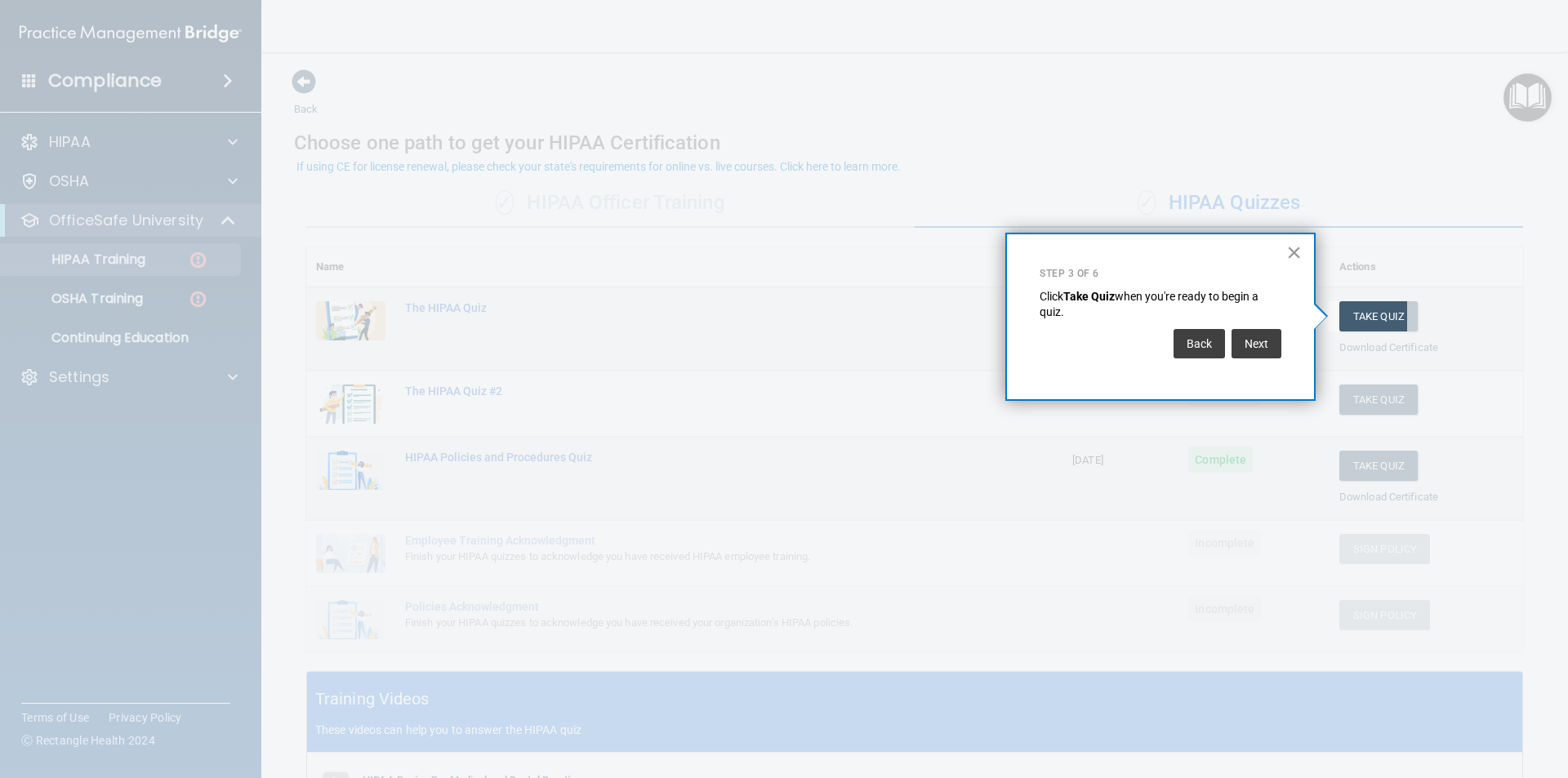
click at [1292, 250] on button "×" at bounding box center [1294, 252] width 15 height 26
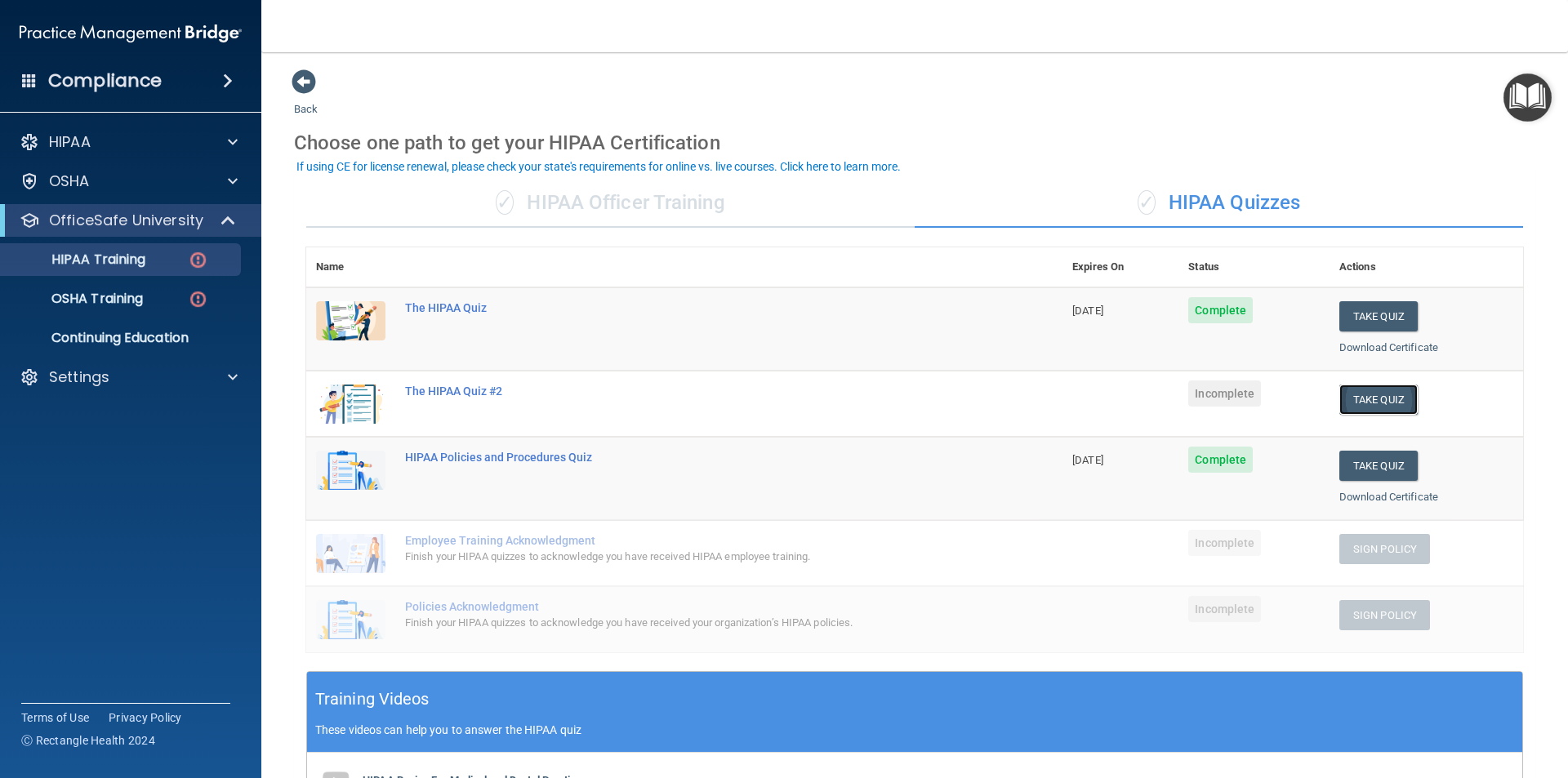
click at [1350, 401] on button "Take Quiz" at bounding box center [1379, 399] width 78 height 30
